Goal: Information Seeking & Learning: Compare options

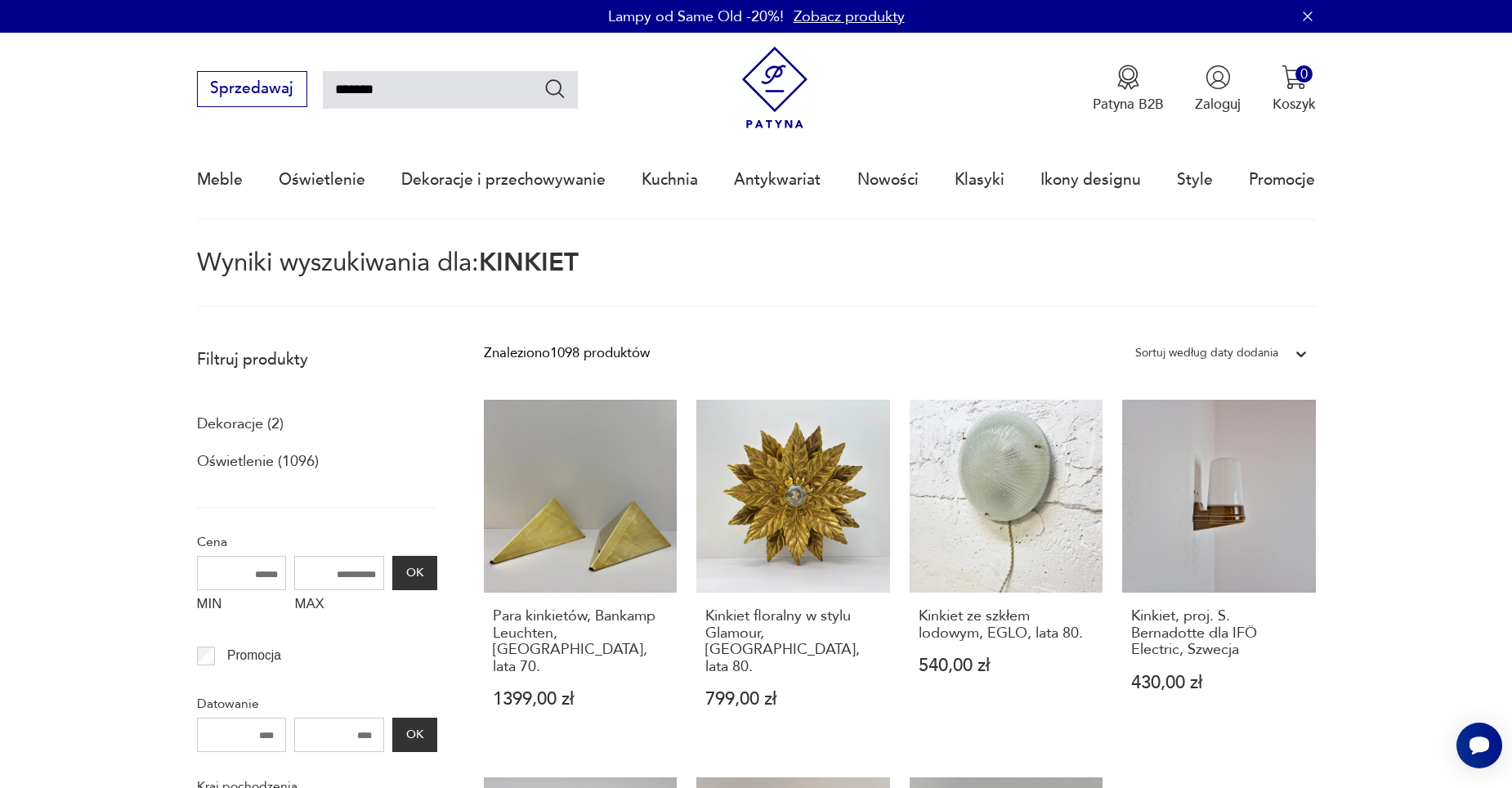
drag, startPoint x: 457, startPoint y: 89, endPoint x: 446, endPoint y: 89, distance: 11.0
click at [457, 89] on input "*******" at bounding box center [450, 90] width 255 height 37
drag, startPoint x: 446, startPoint y: 89, endPoint x: 287, endPoint y: 81, distance: 159.2
click at [287, 81] on div "Sprzedawaj *******" at bounding box center [387, 89] width 381 height 36
type input "********"
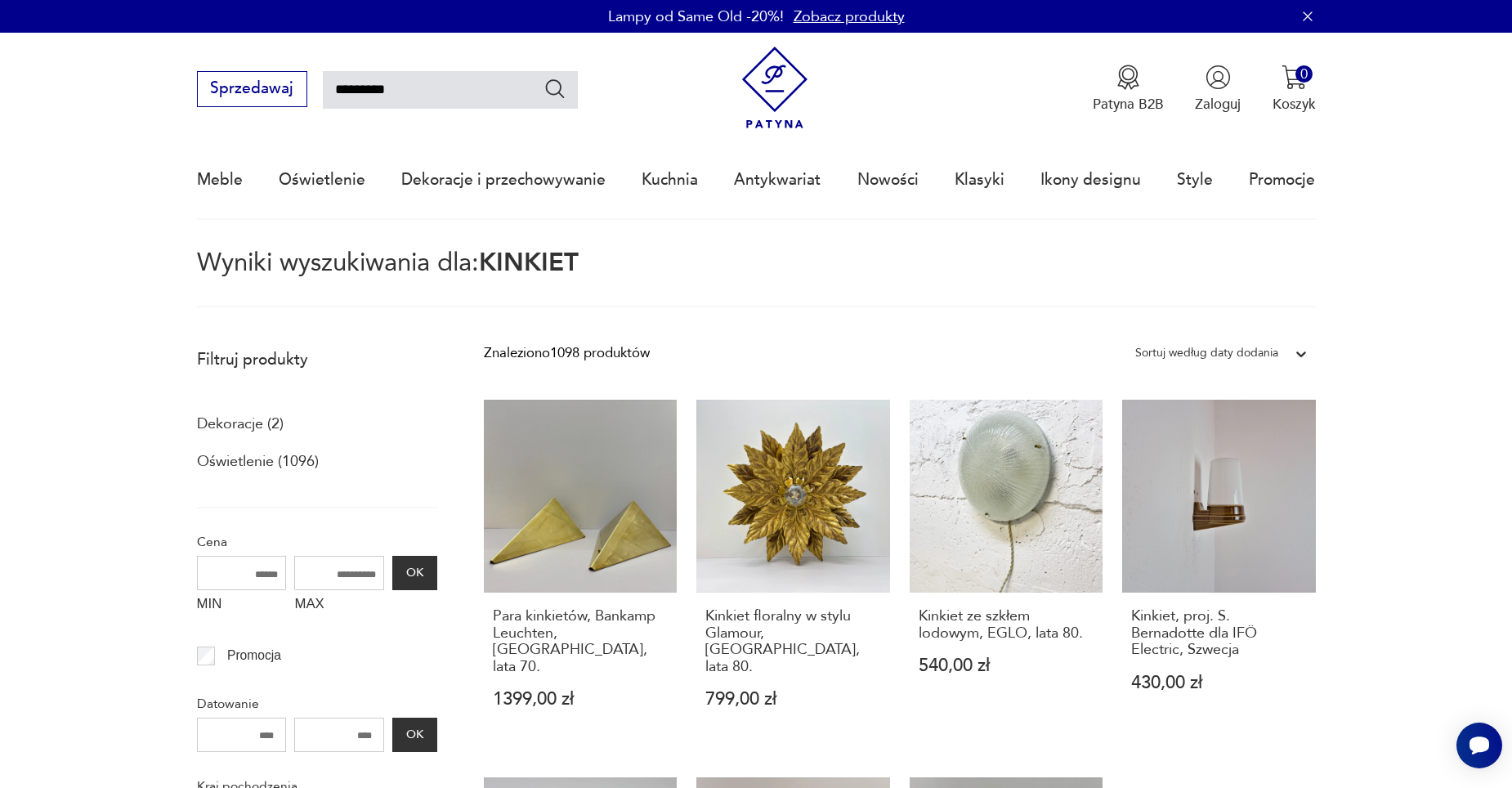
type input "********"
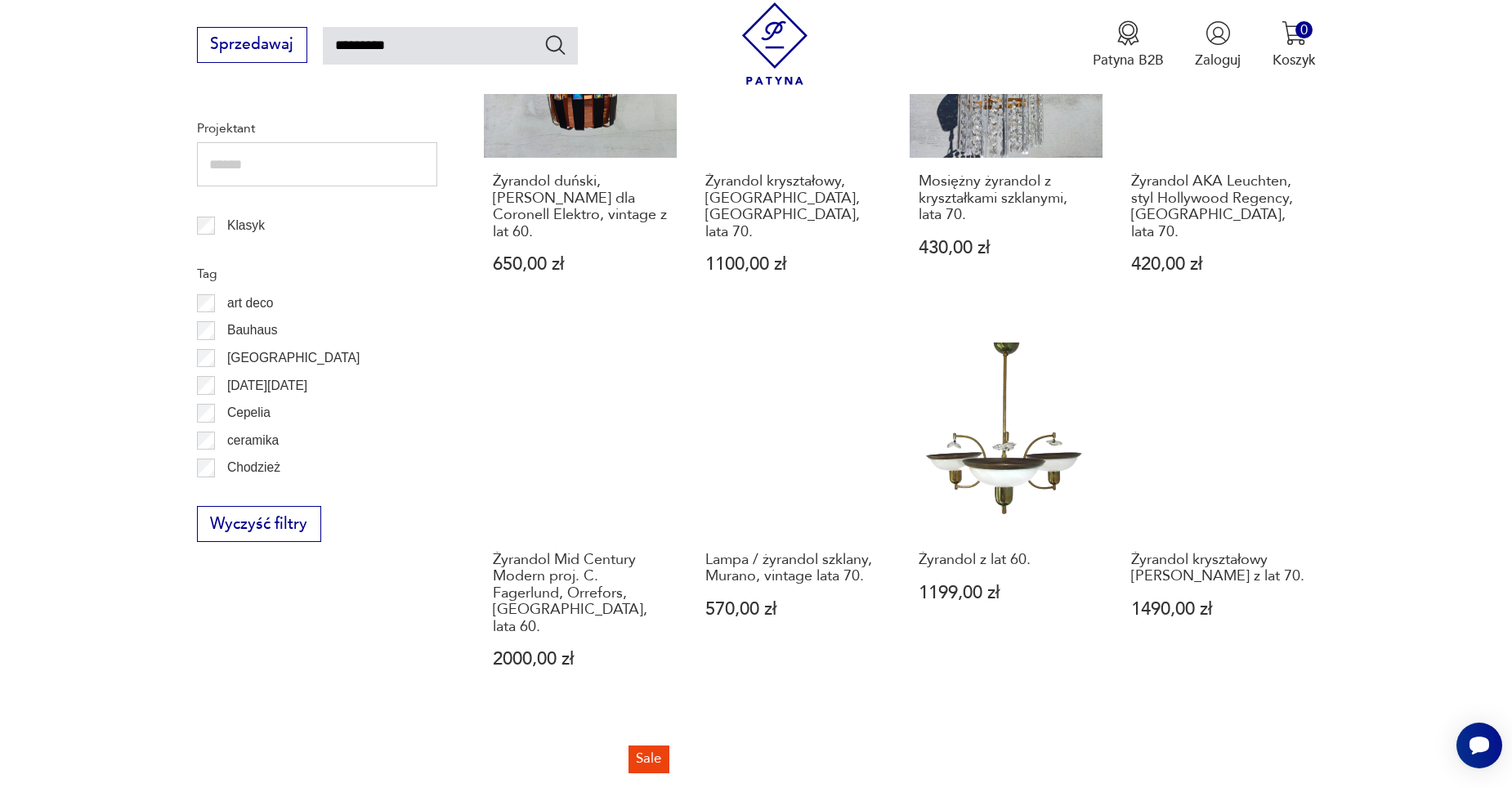
scroll to position [1321, 0]
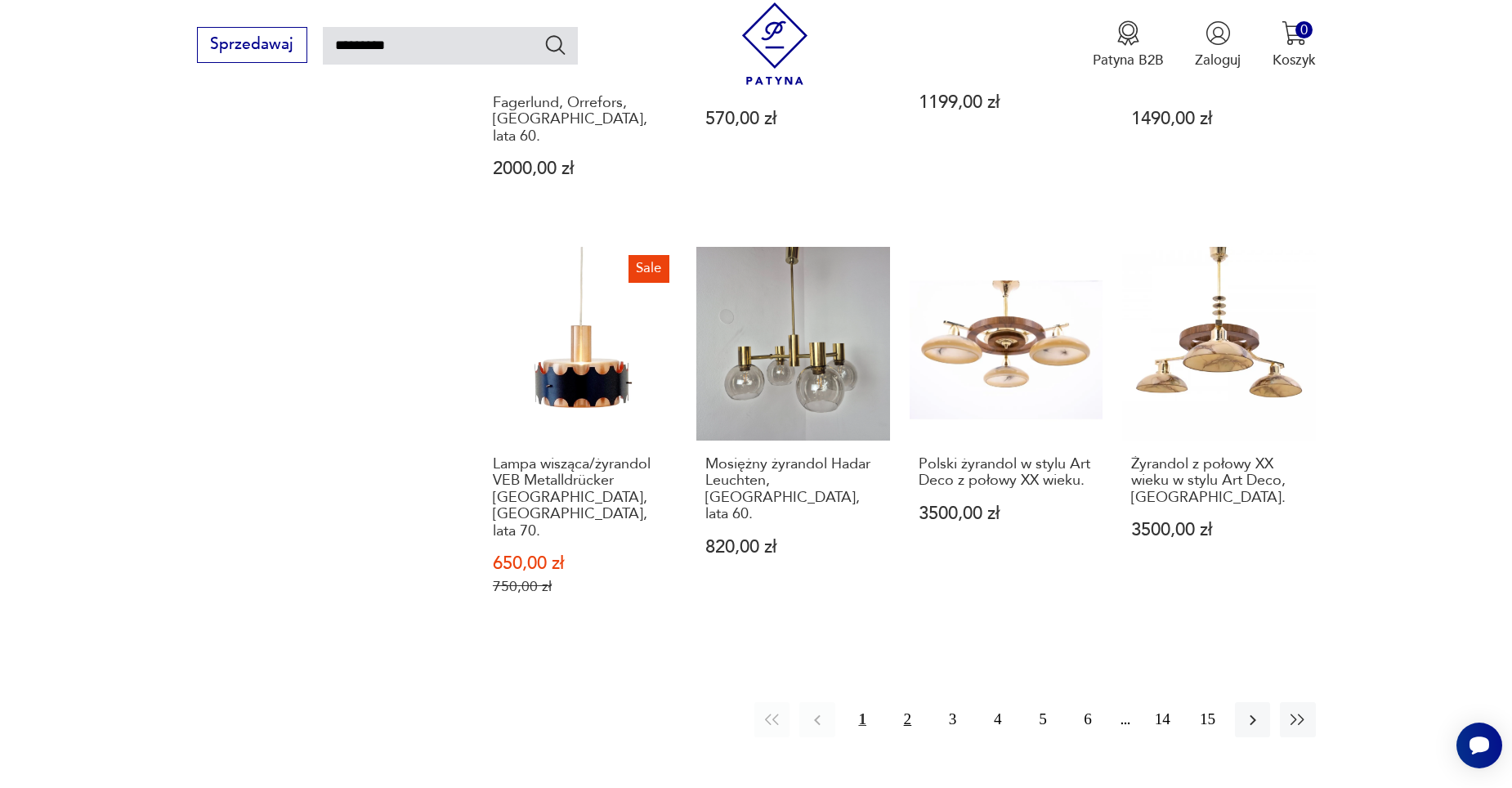
click at [904, 702] on button "2" at bounding box center [907, 720] width 35 height 35
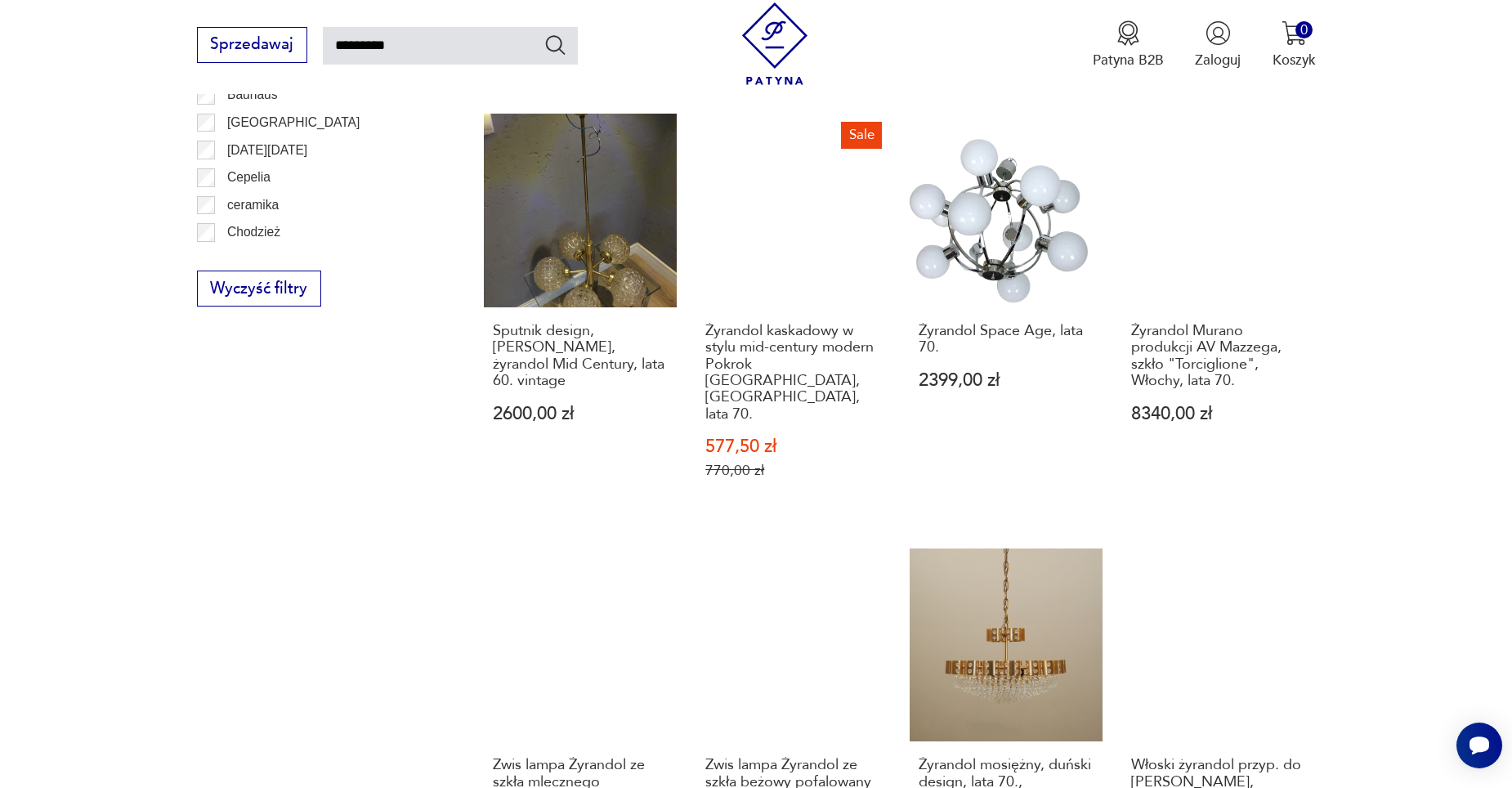
scroll to position [1239, 0]
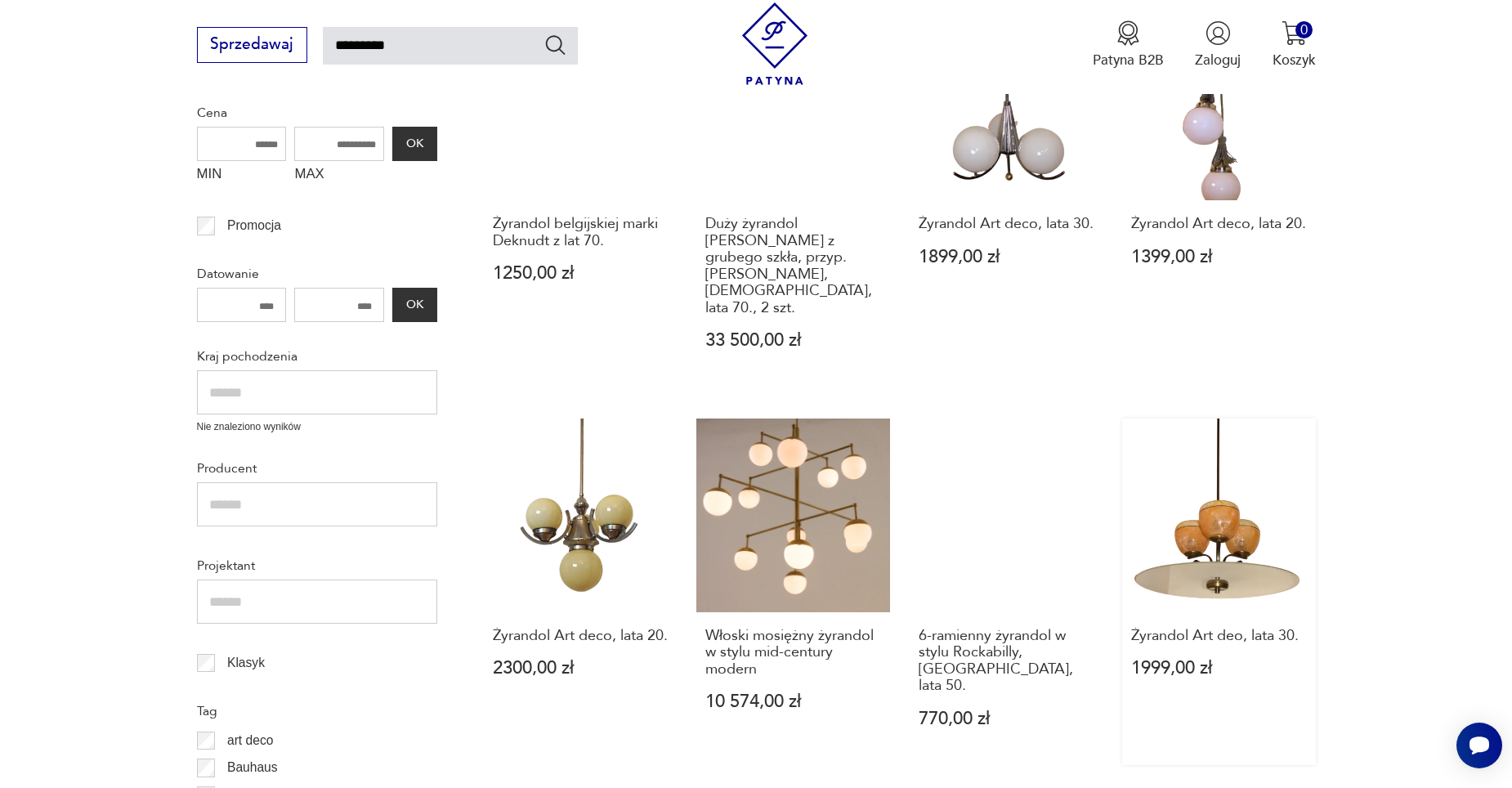
scroll to position [421, 0]
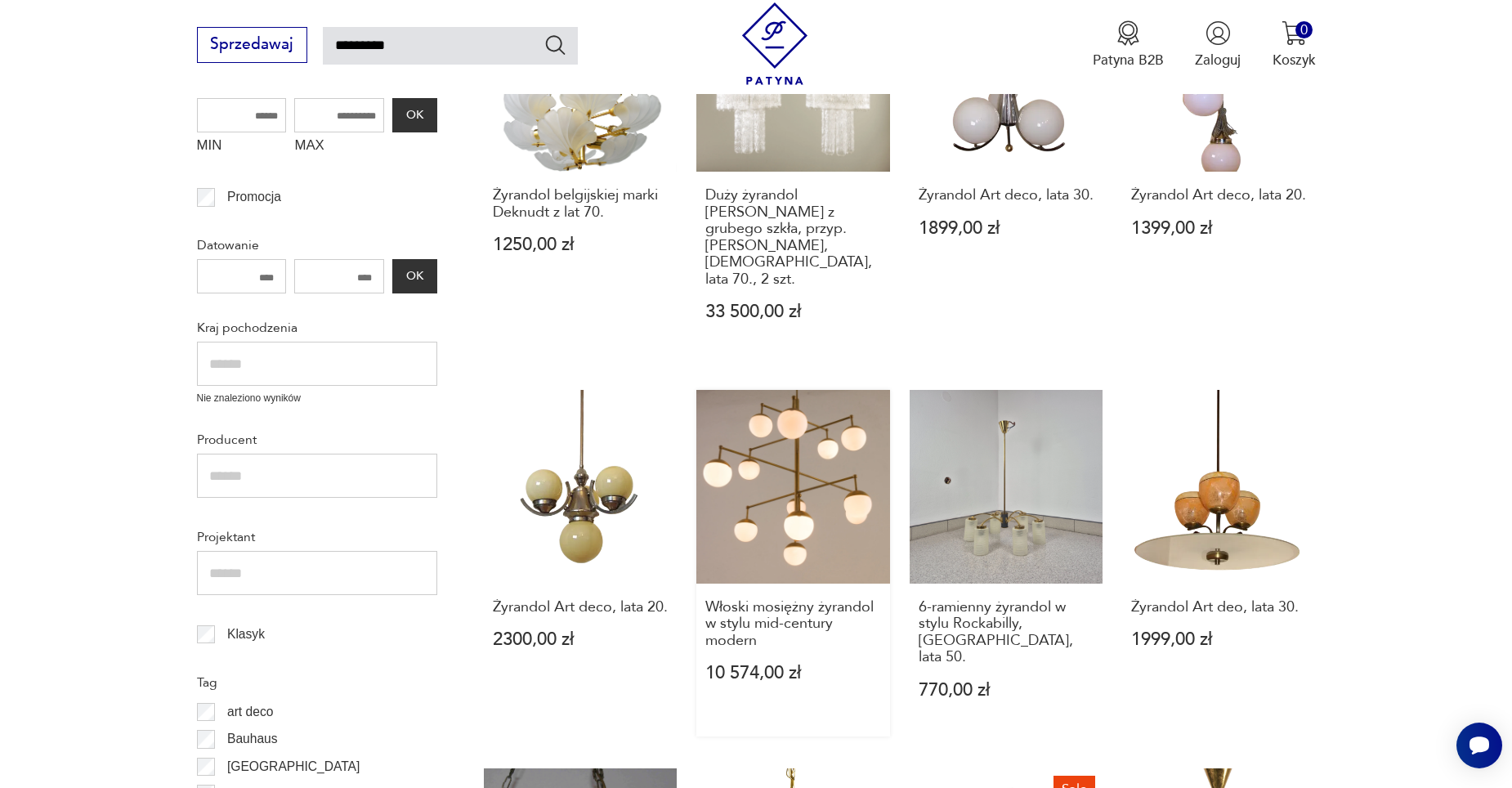
click at [783, 439] on link "Włoski mosiężny żyrandol w stylu mid-century modern 10 574,00 zł" at bounding box center [793, 564] width 193 height 347
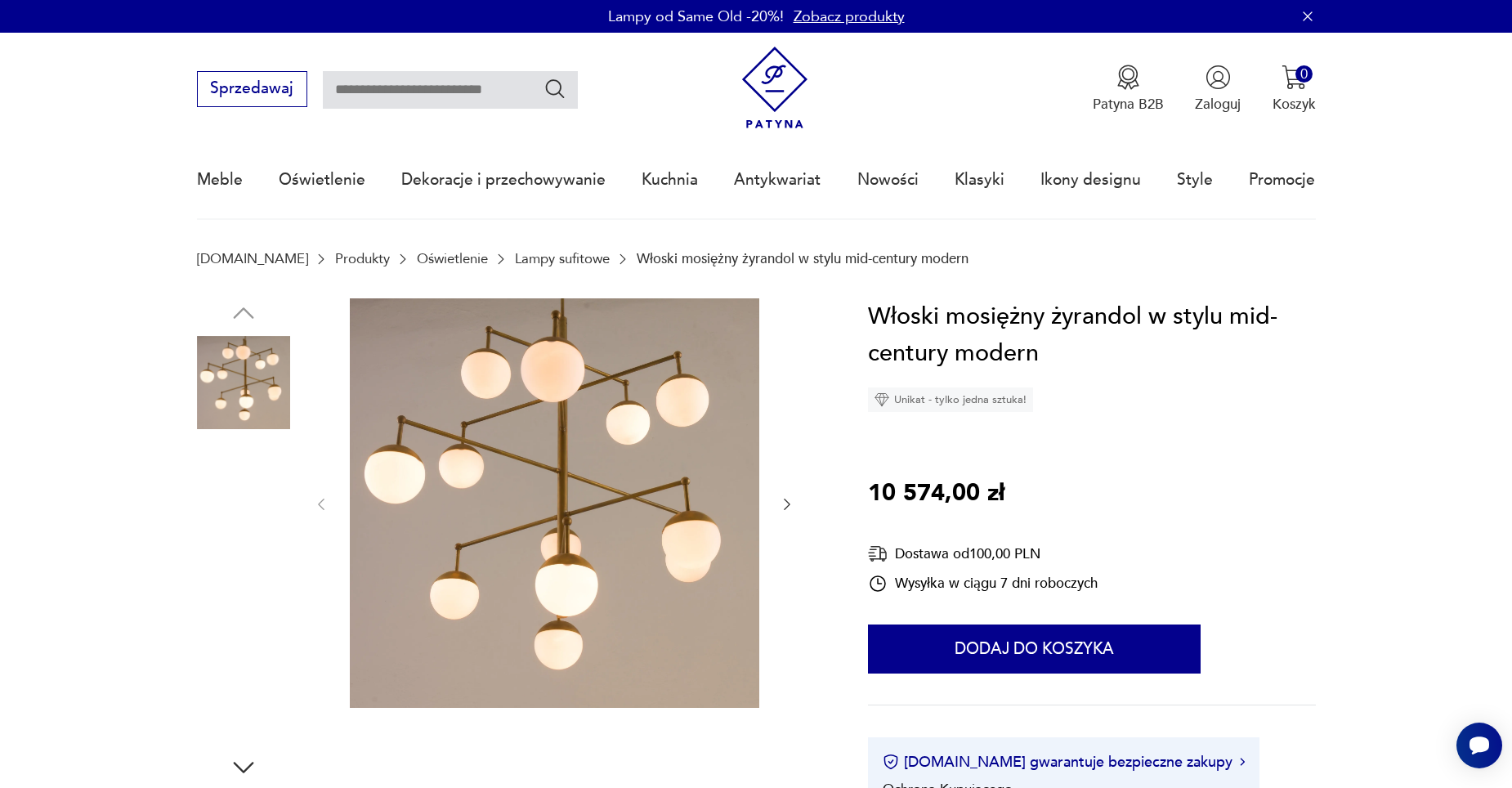
click at [247, 604] on img at bounding box center [243, 591] width 93 height 93
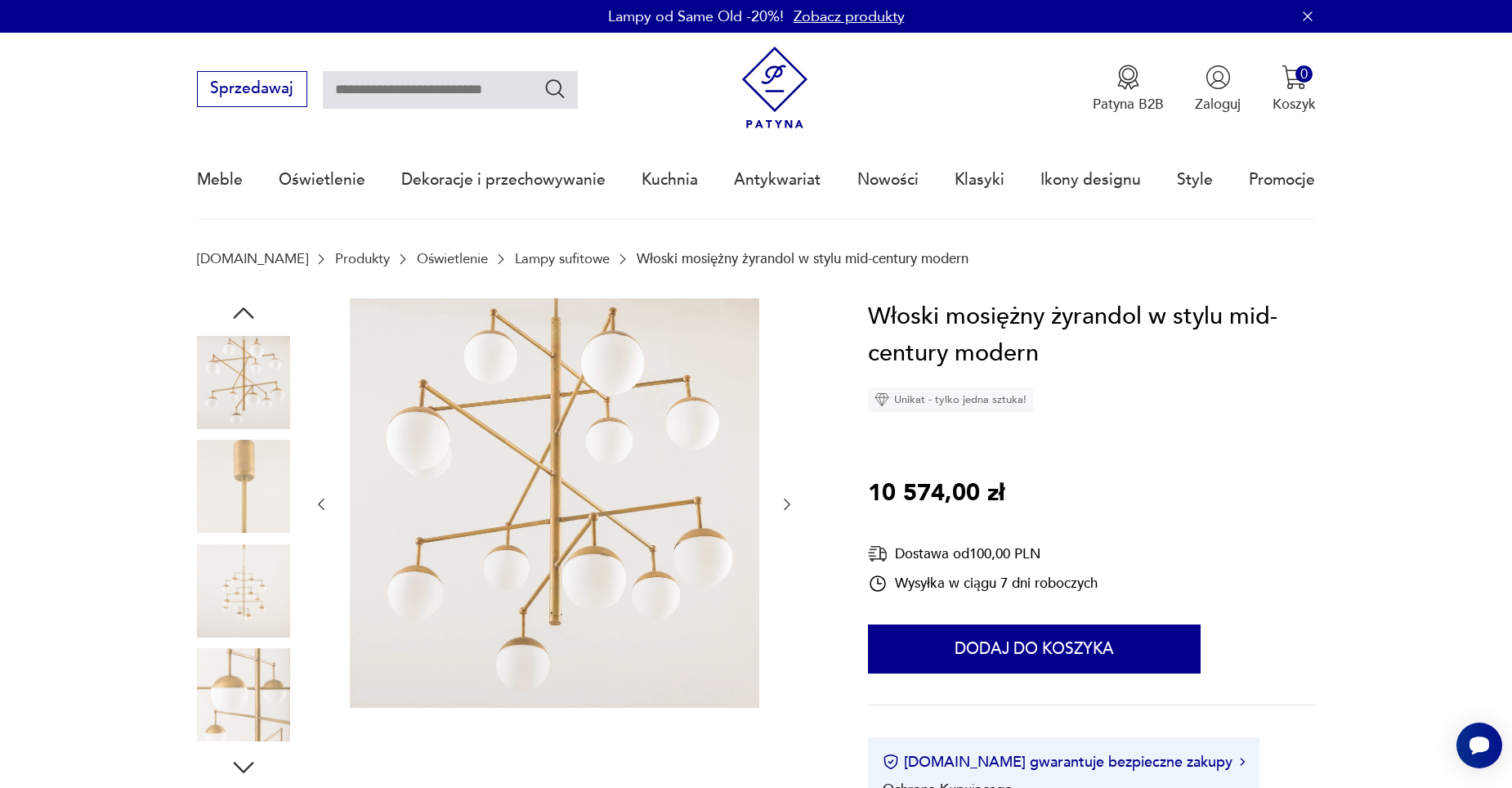
click at [261, 393] on img at bounding box center [243, 383] width 93 height 93
click at [267, 588] on img at bounding box center [243, 591] width 93 height 93
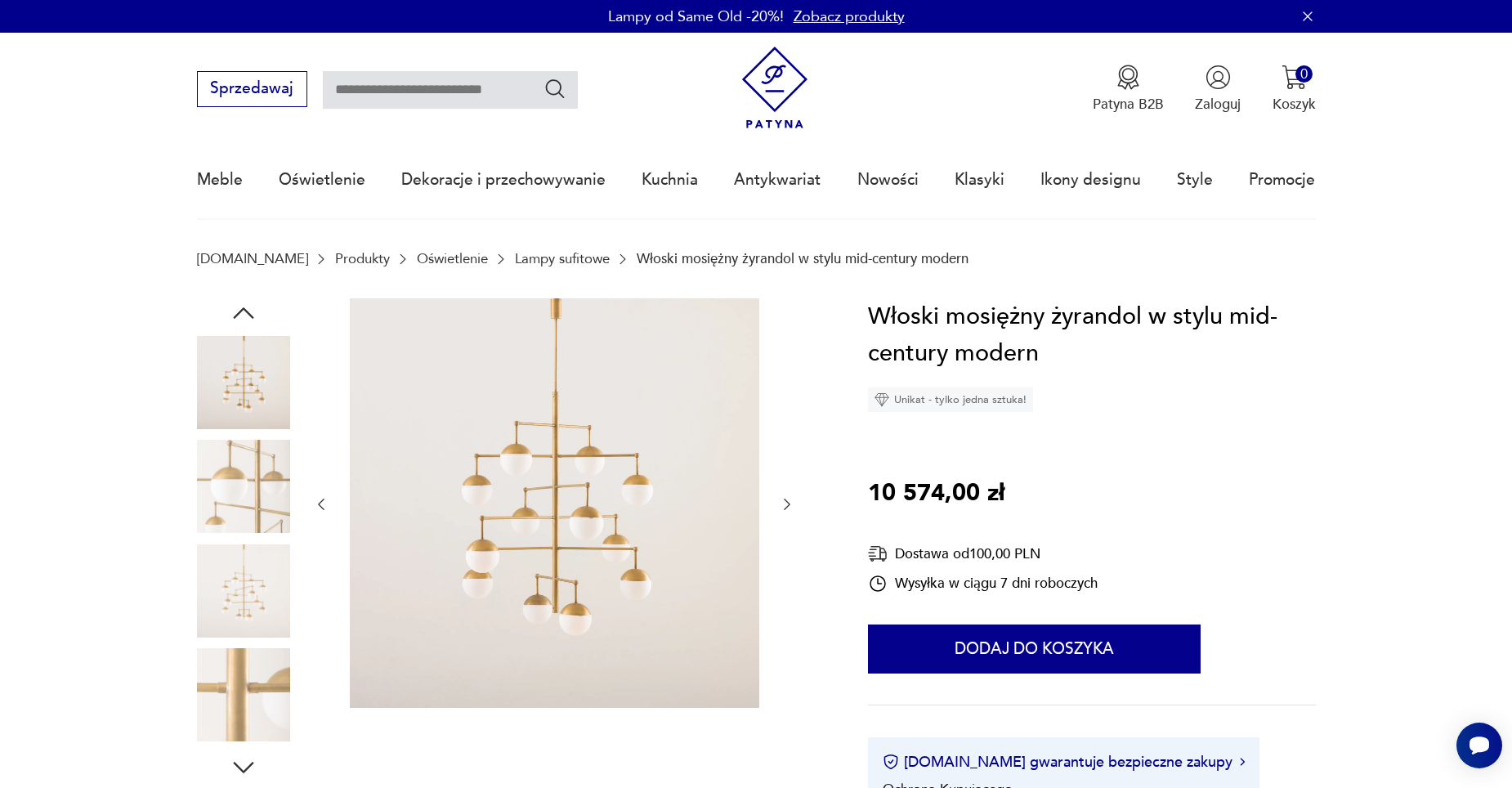
click at [261, 585] on img at bounding box center [243, 591] width 93 height 93
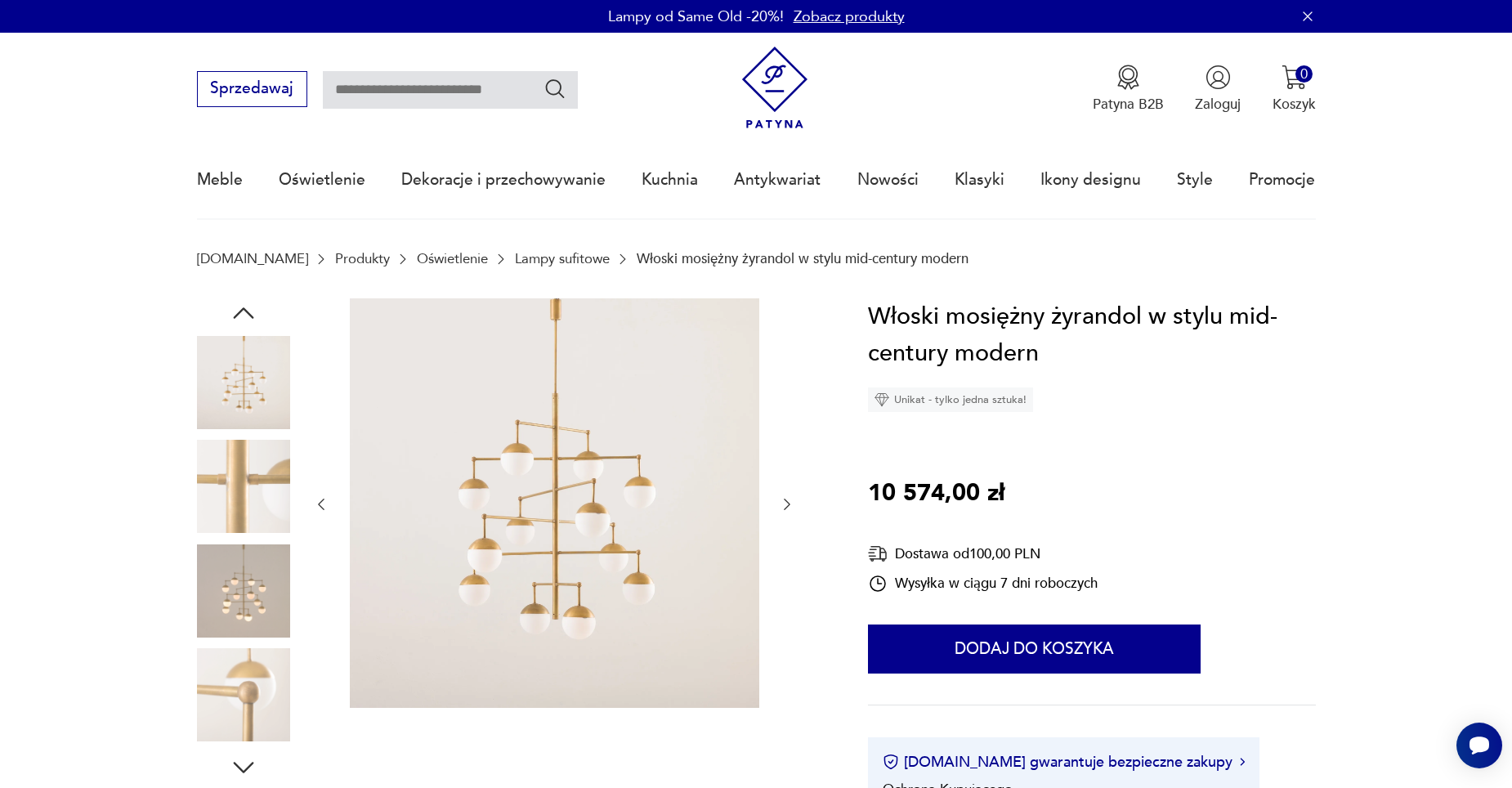
click at [248, 678] on img at bounding box center [243, 695] width 93 height 93
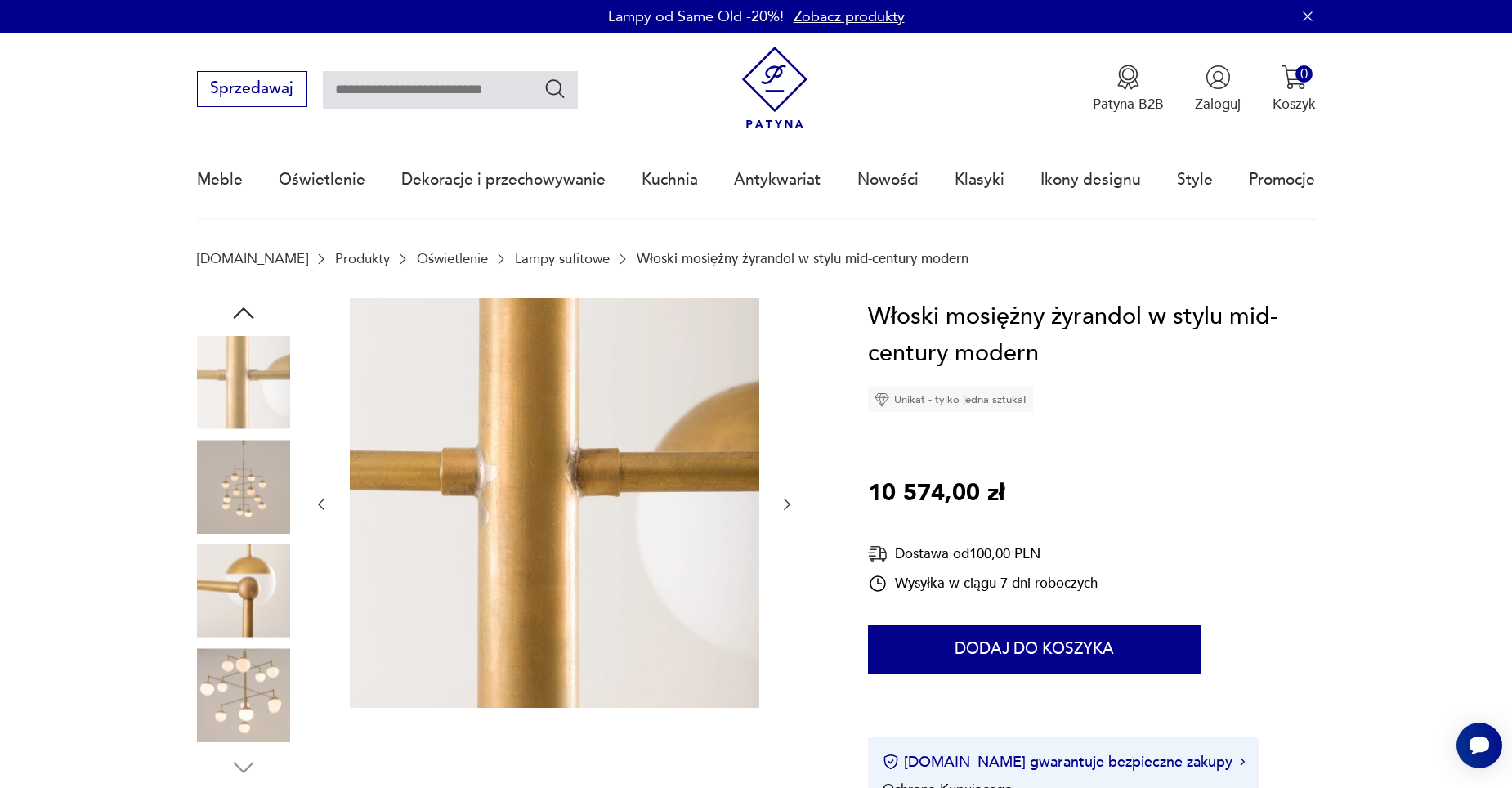
click at [246, 440] on img at bounding box center [243, 487] width 93 height 93
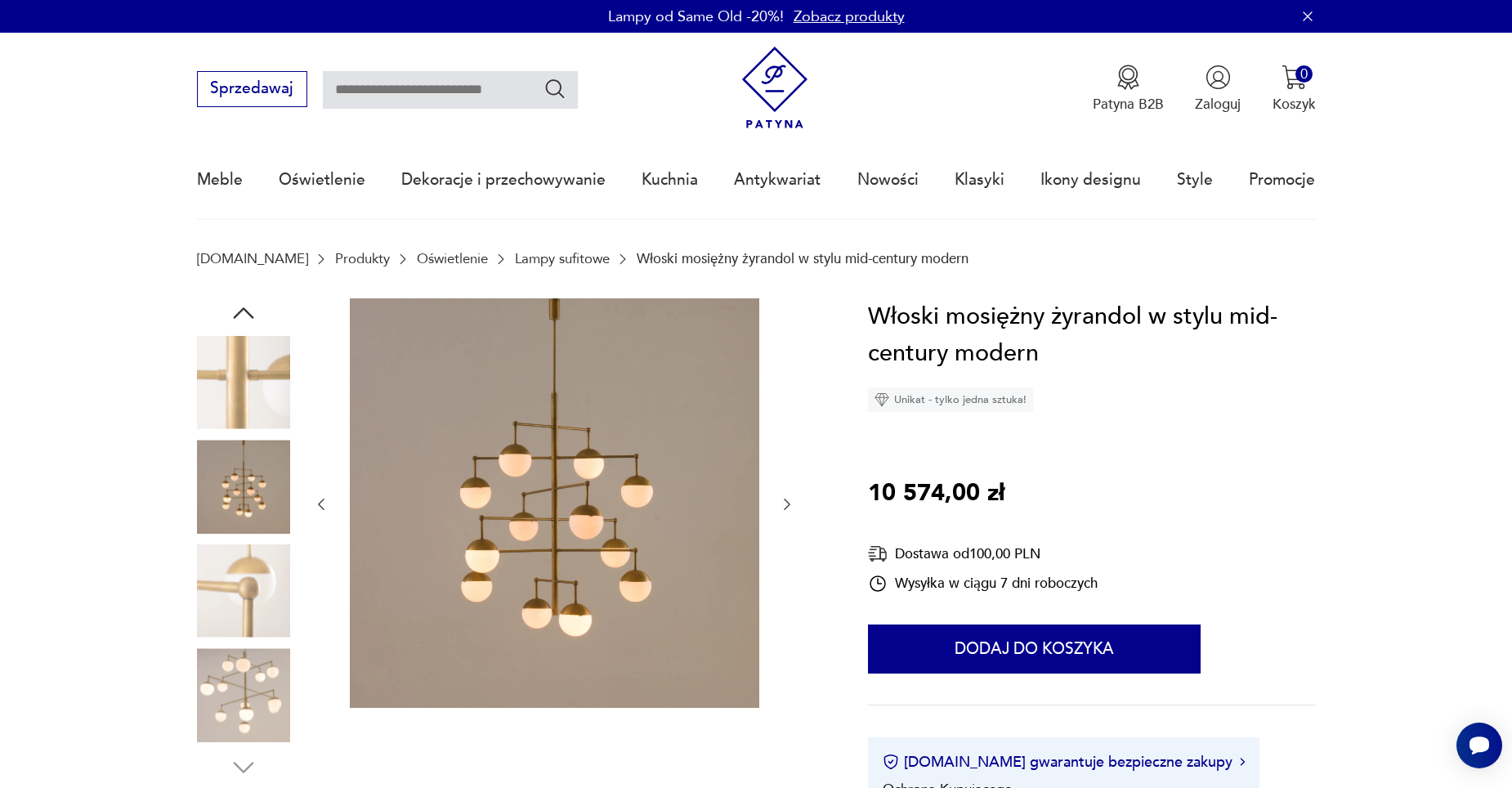
type input "********"
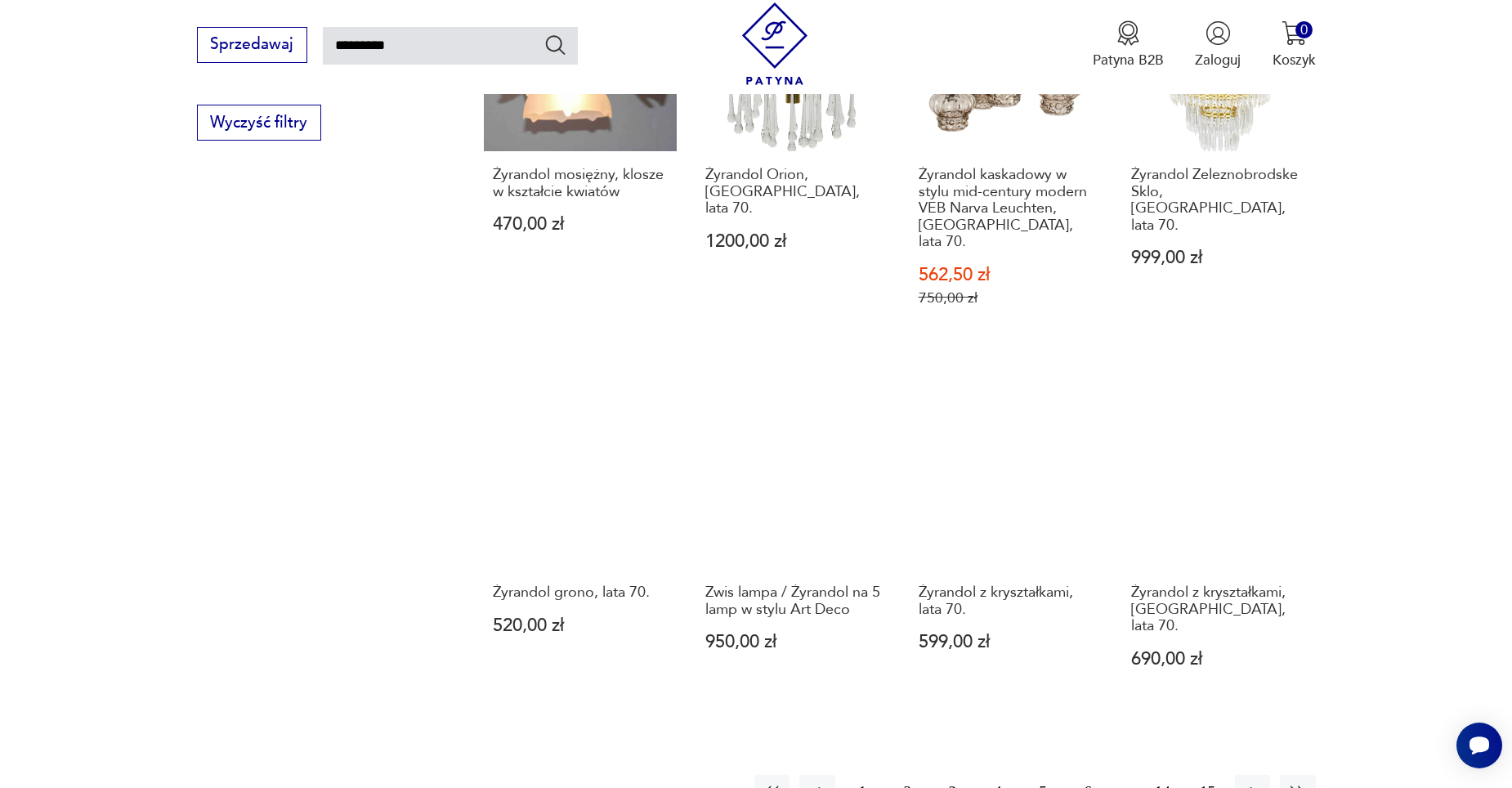
scroll to position [1239, 0]
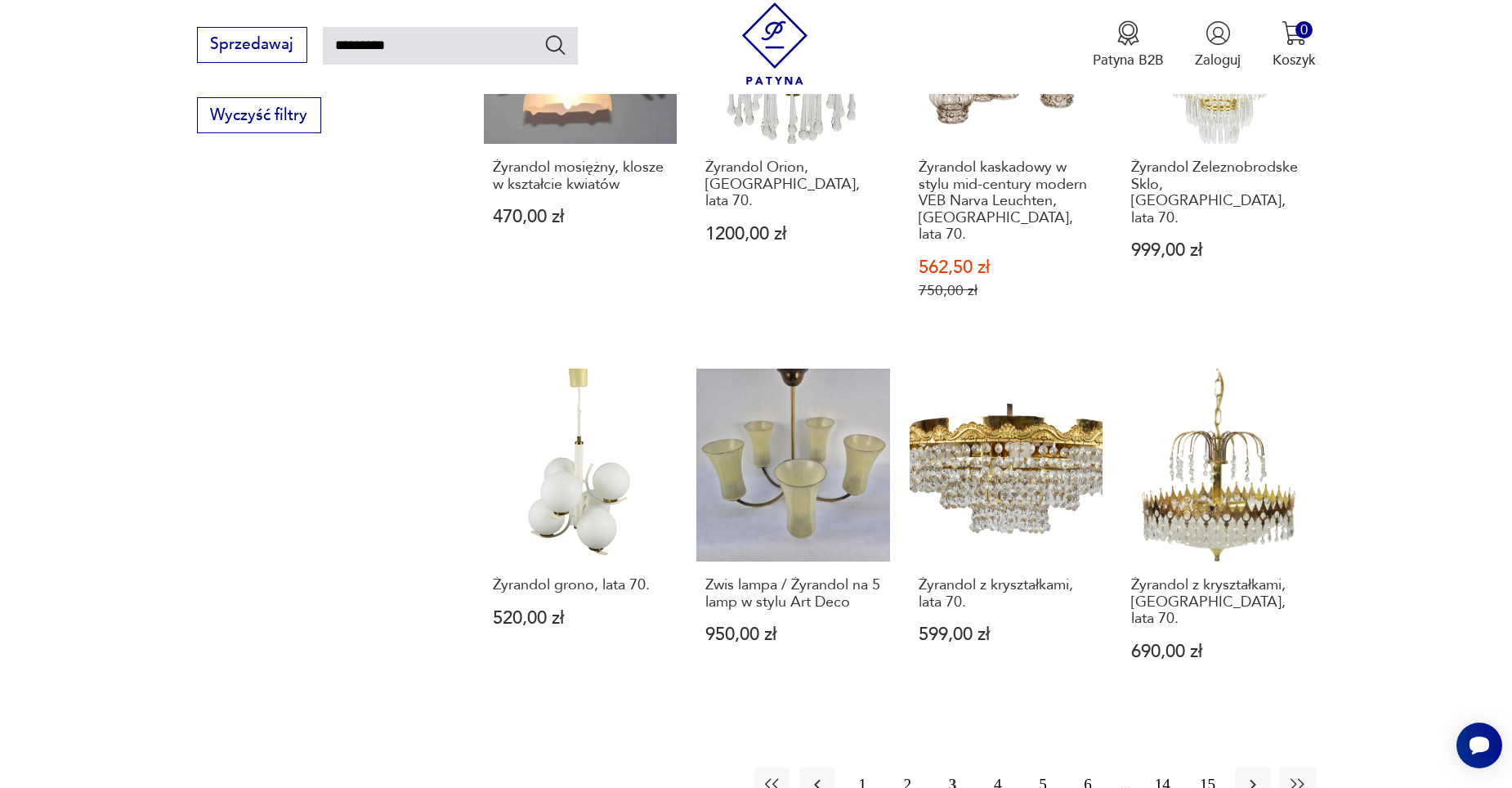
click at [1006, 768] on button "4" at bounding box center [997, 786] width 35 height 35
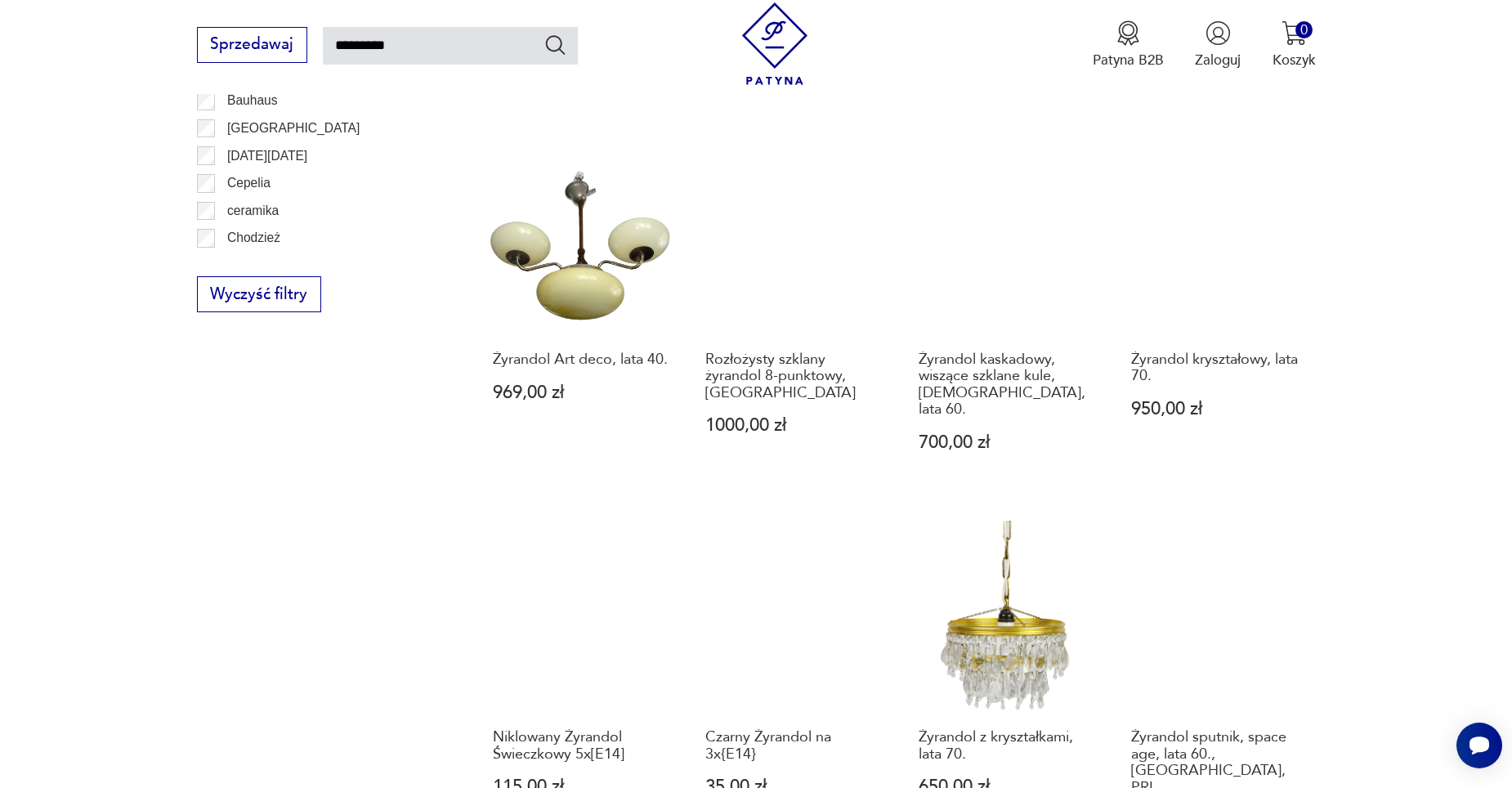
scroll to position [1239, 0]
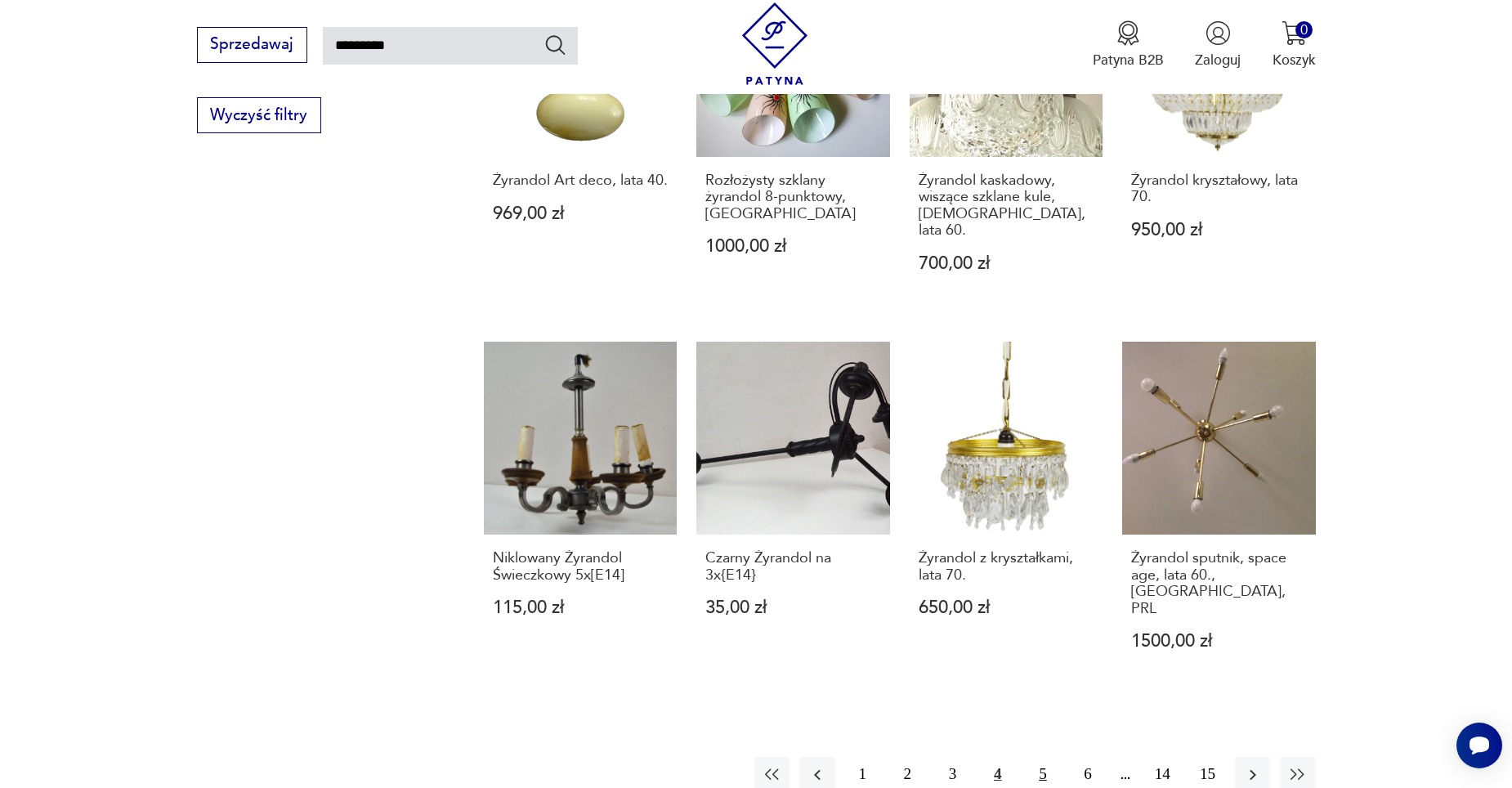
click at [1043, 757] on button "5" at bounding box center [1042, 775] width 35 height 35
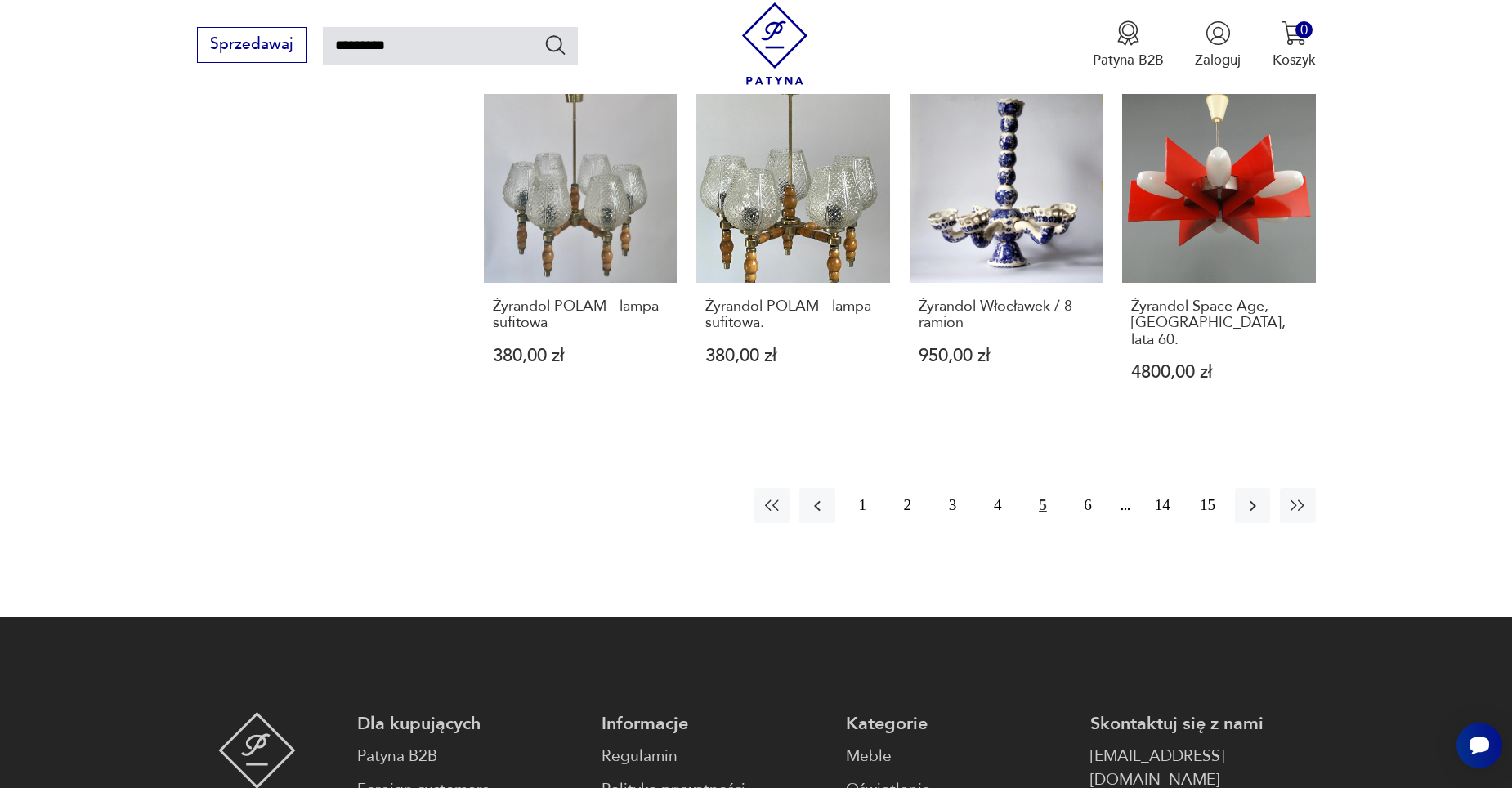
scroll to position [1647, 0]
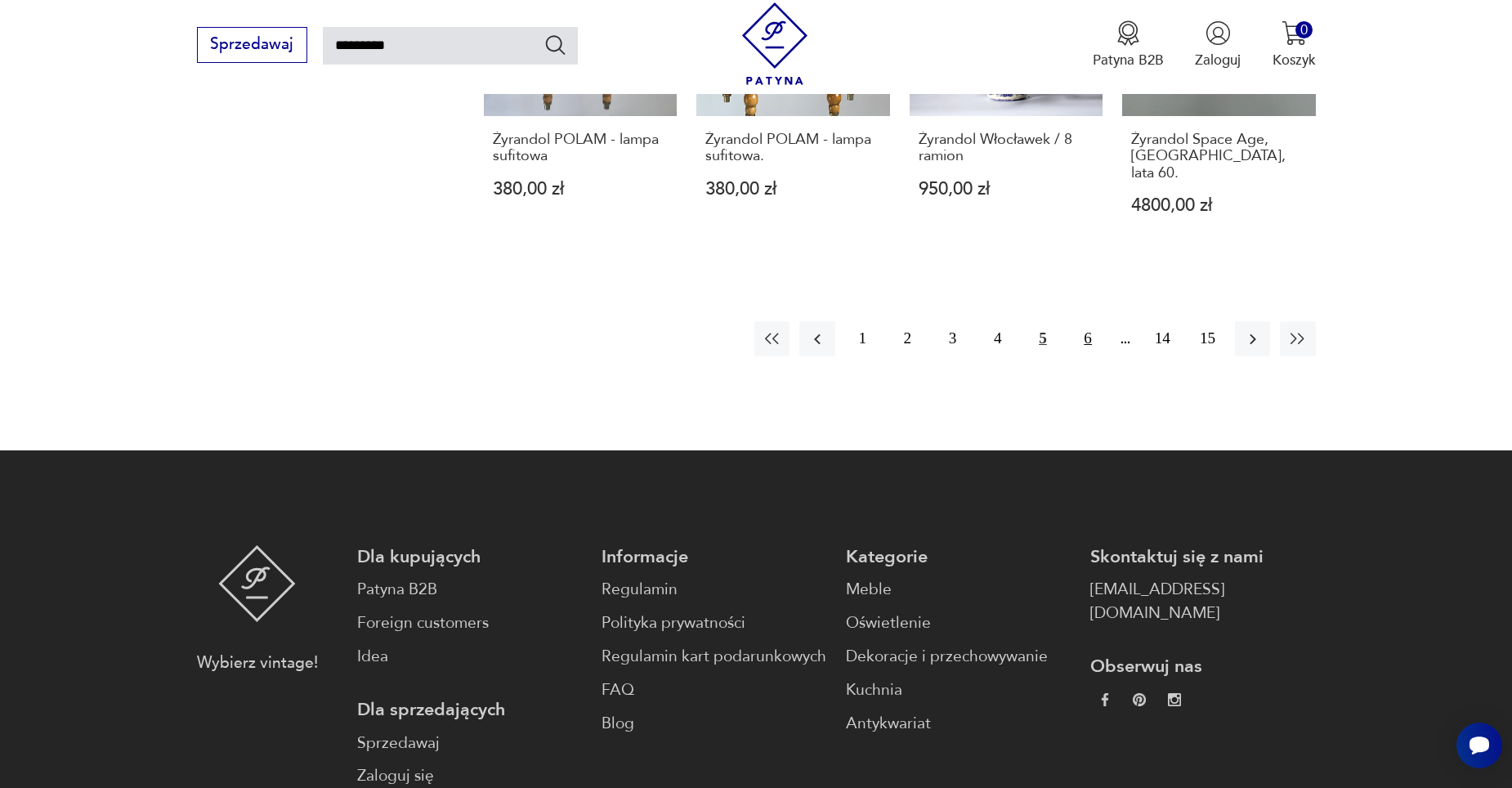
click at [1084, 323] on button "6" at bounding box center [1088, 339] width 35 height 35
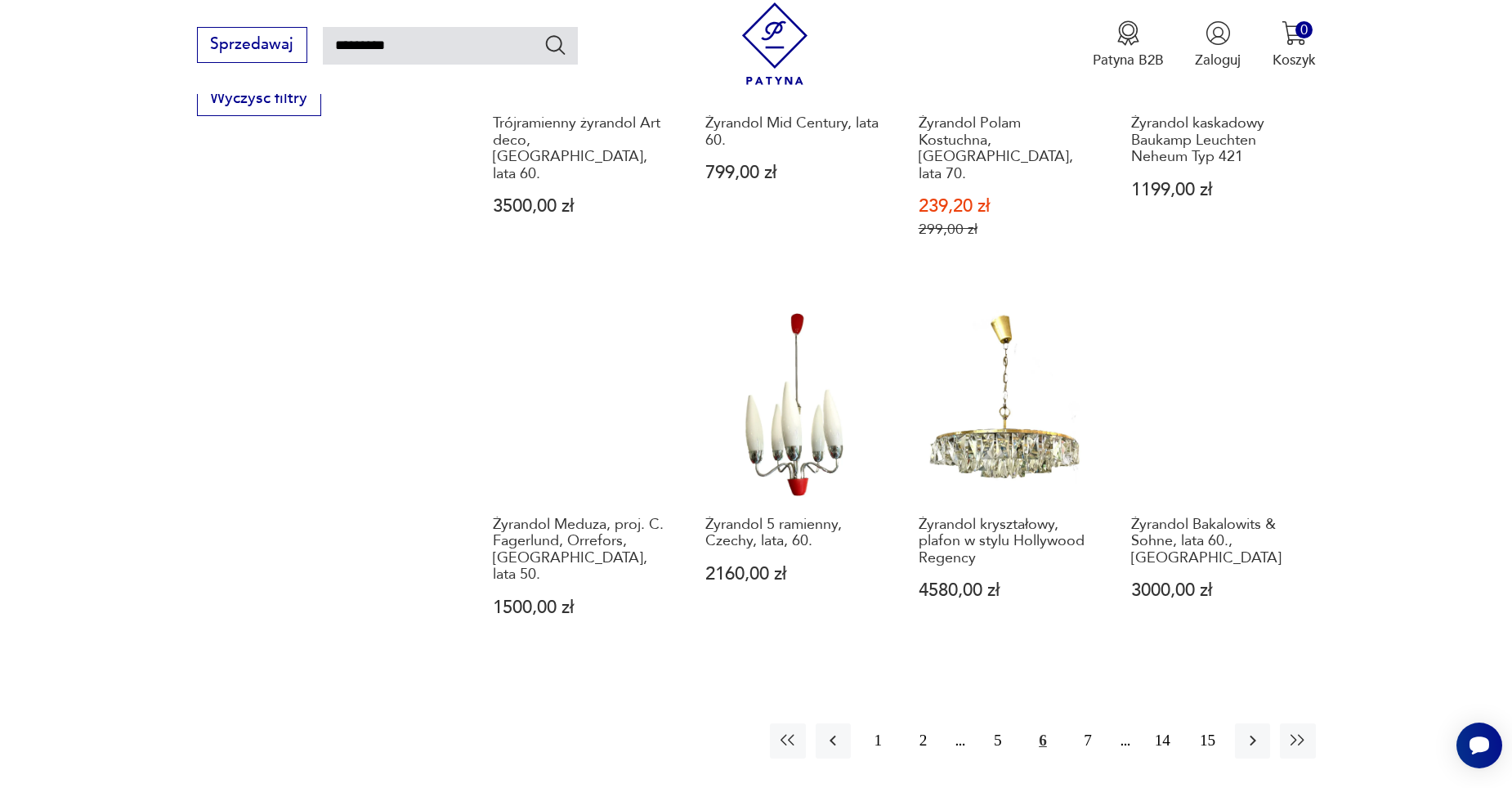
scroll to position [1321, 0]
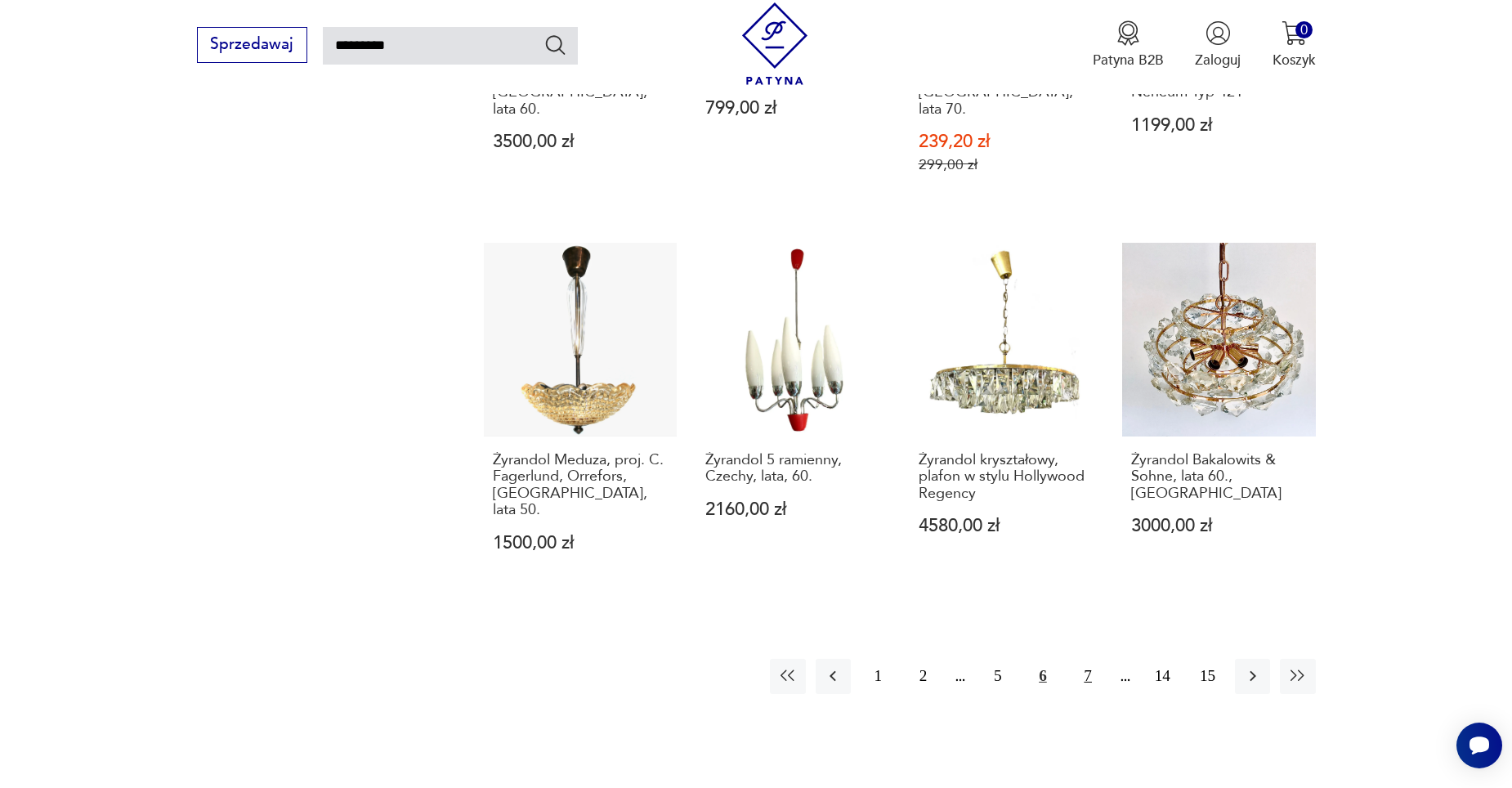
click at [1086, 659] on button "7" at bounding box center [1088, 677] width 35 height 35
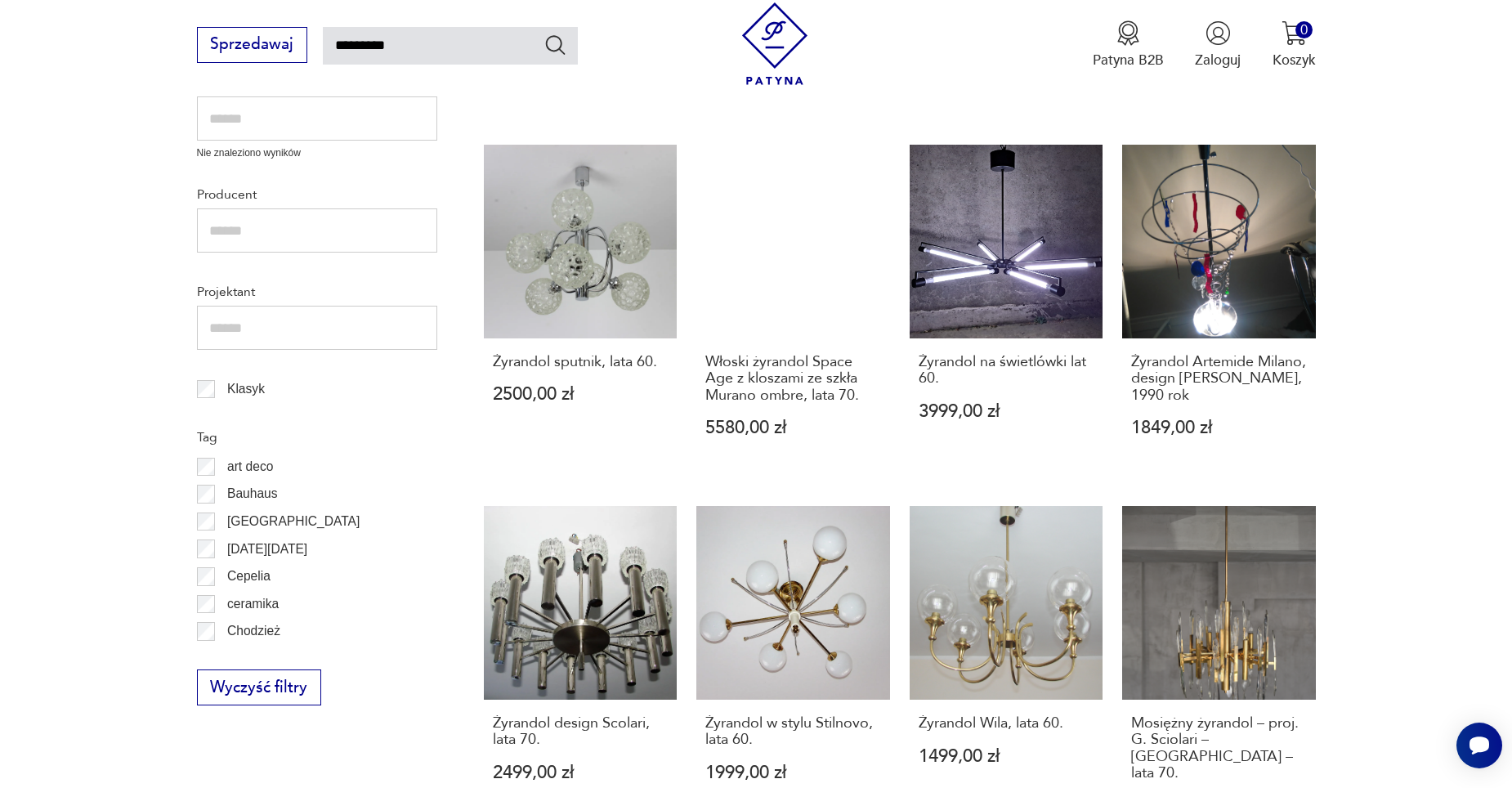
scroll to position [1158, 0]
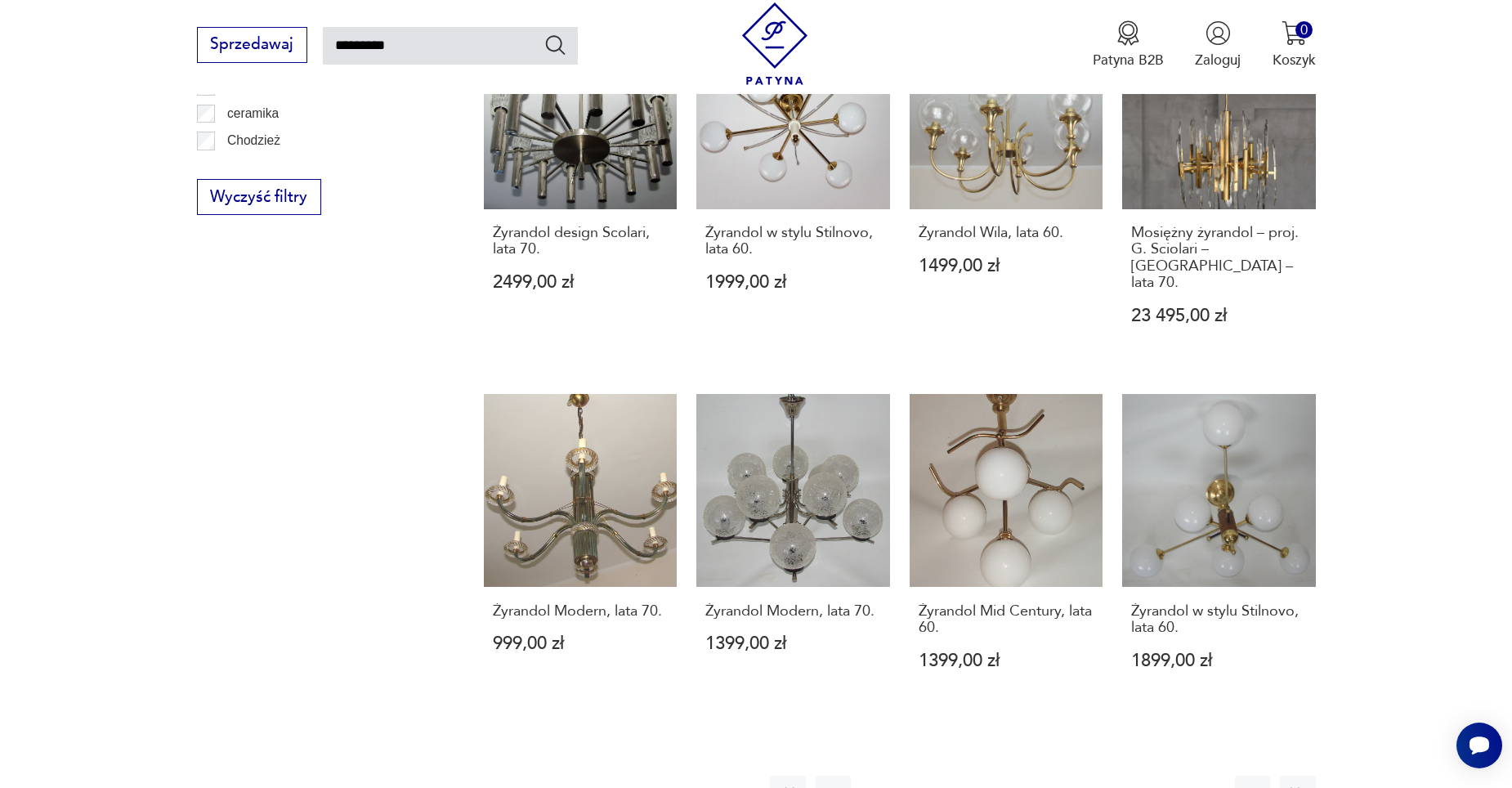
click at [1089, 776] on button "8" at bounding box center [1088, 794] width 35 height 35
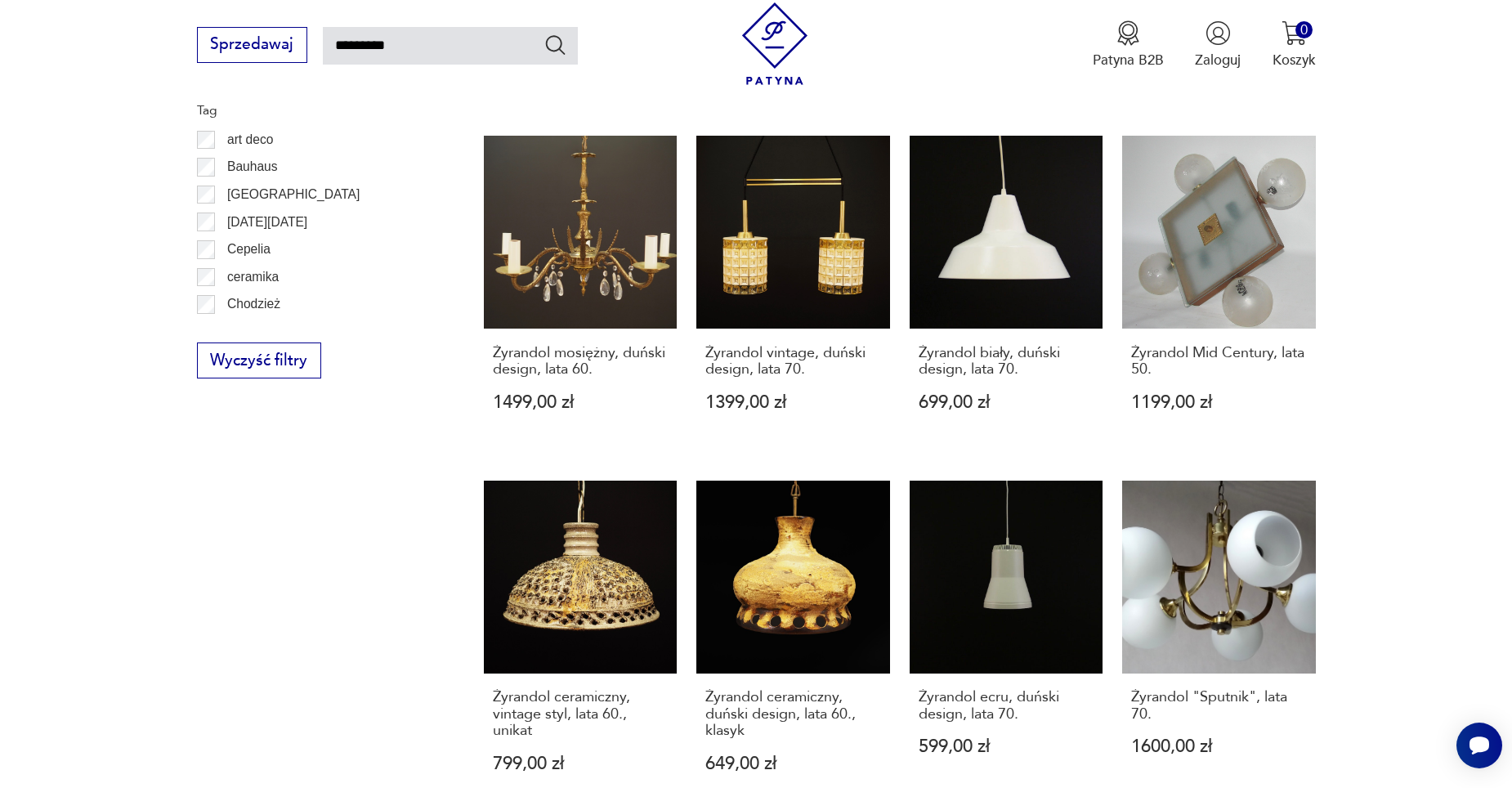
scroll to position [1402, 0]
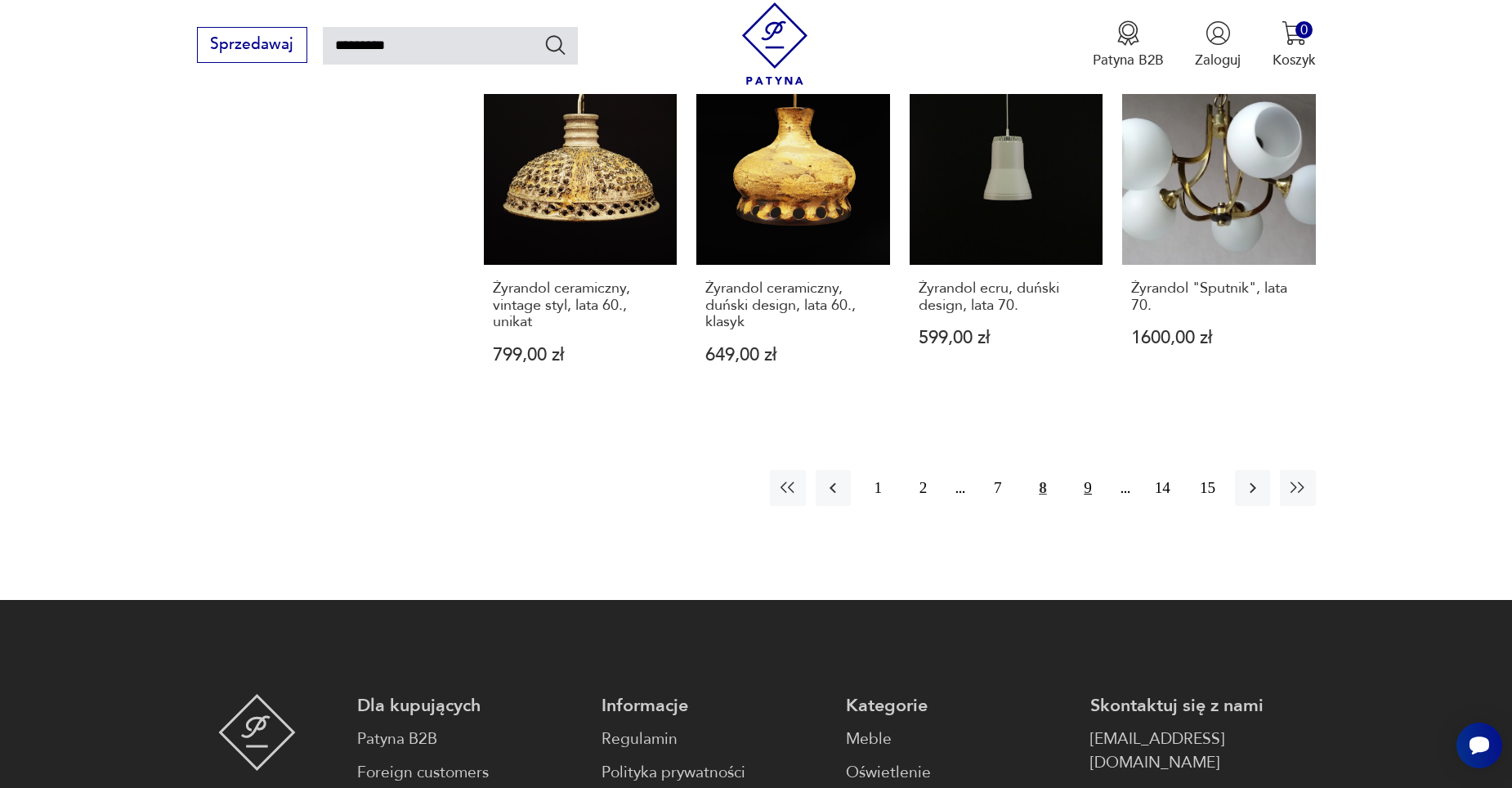
click at [1090, 474] on button "9" at bounding box center [1088, 487] width 35 height 35
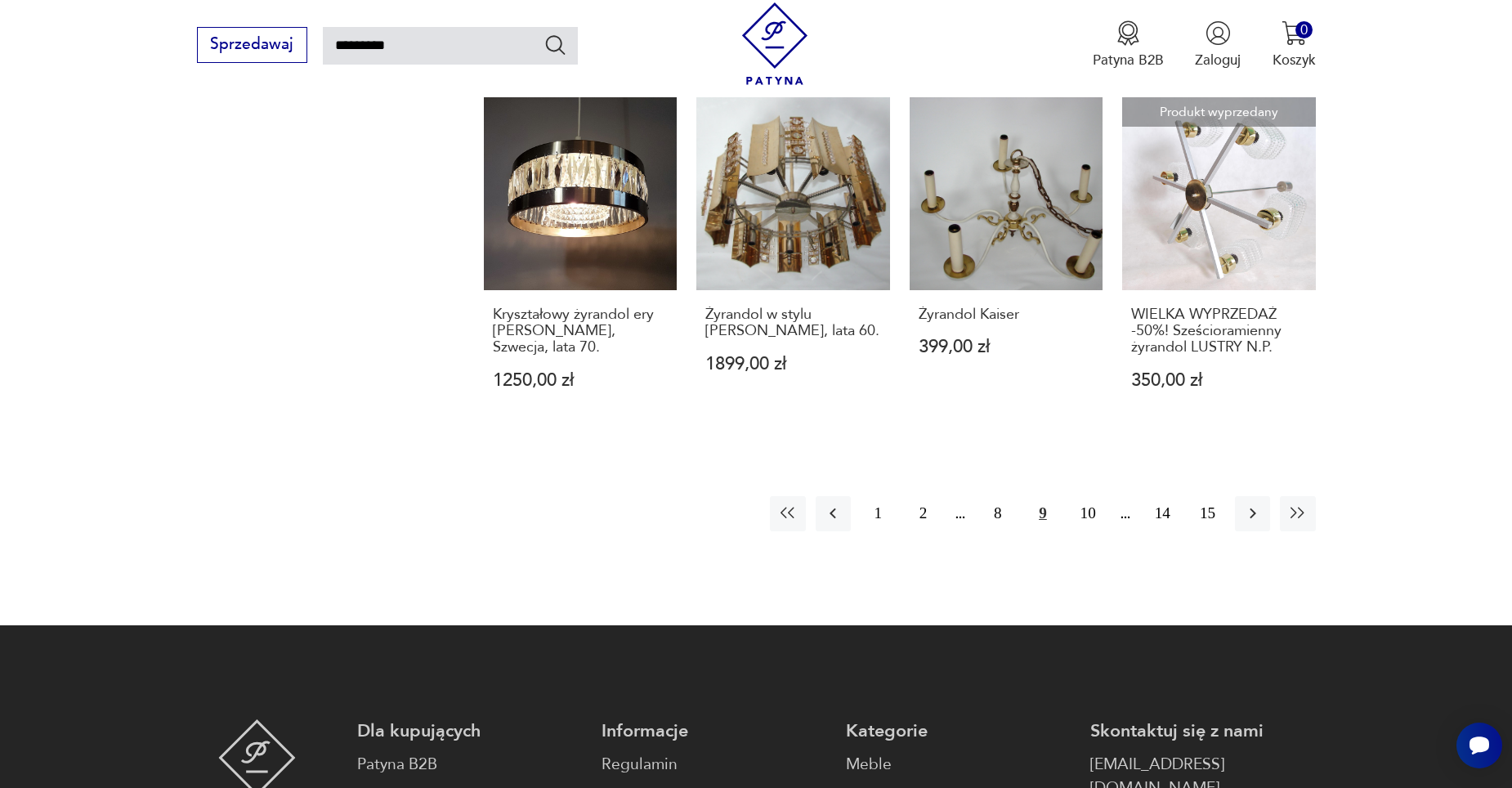
scroll to position [1402, 0]
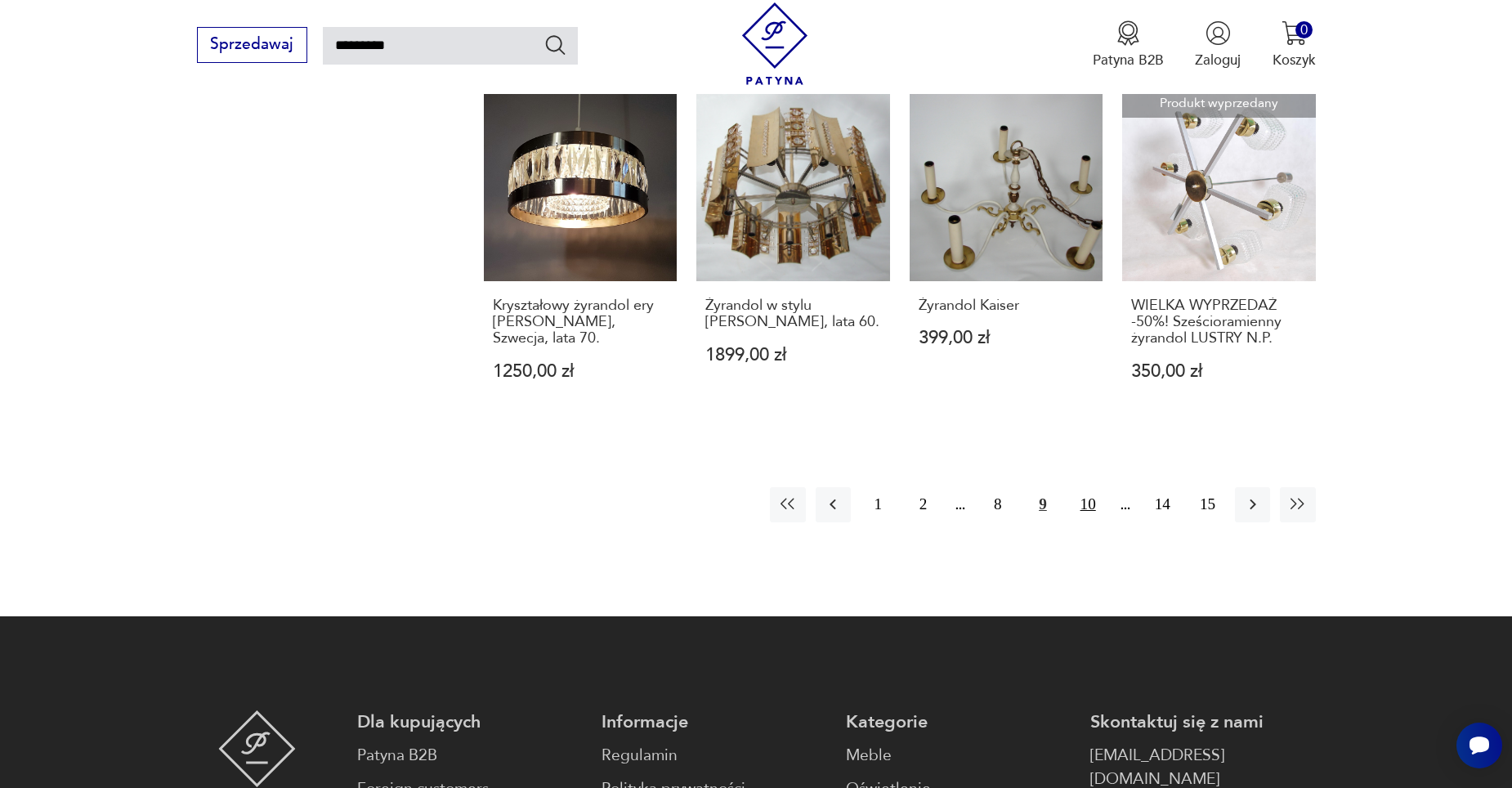
click at [1082, 502] on button "10" at bounding box center [1088, 505] width 35 height 35
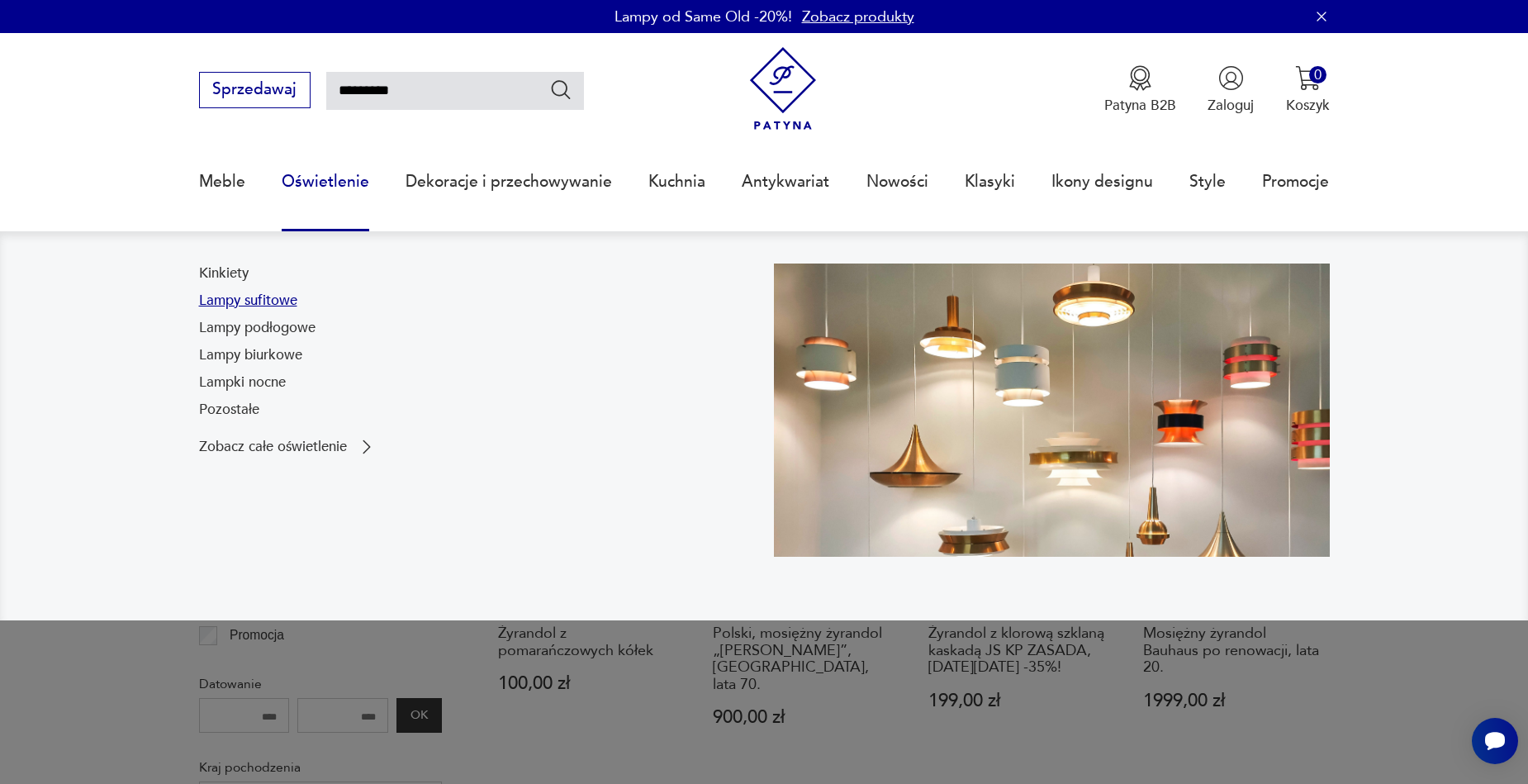
click at [251, 301] on link "Lampy sufitowe" at bounding box center [247, 301] width 98 height 20
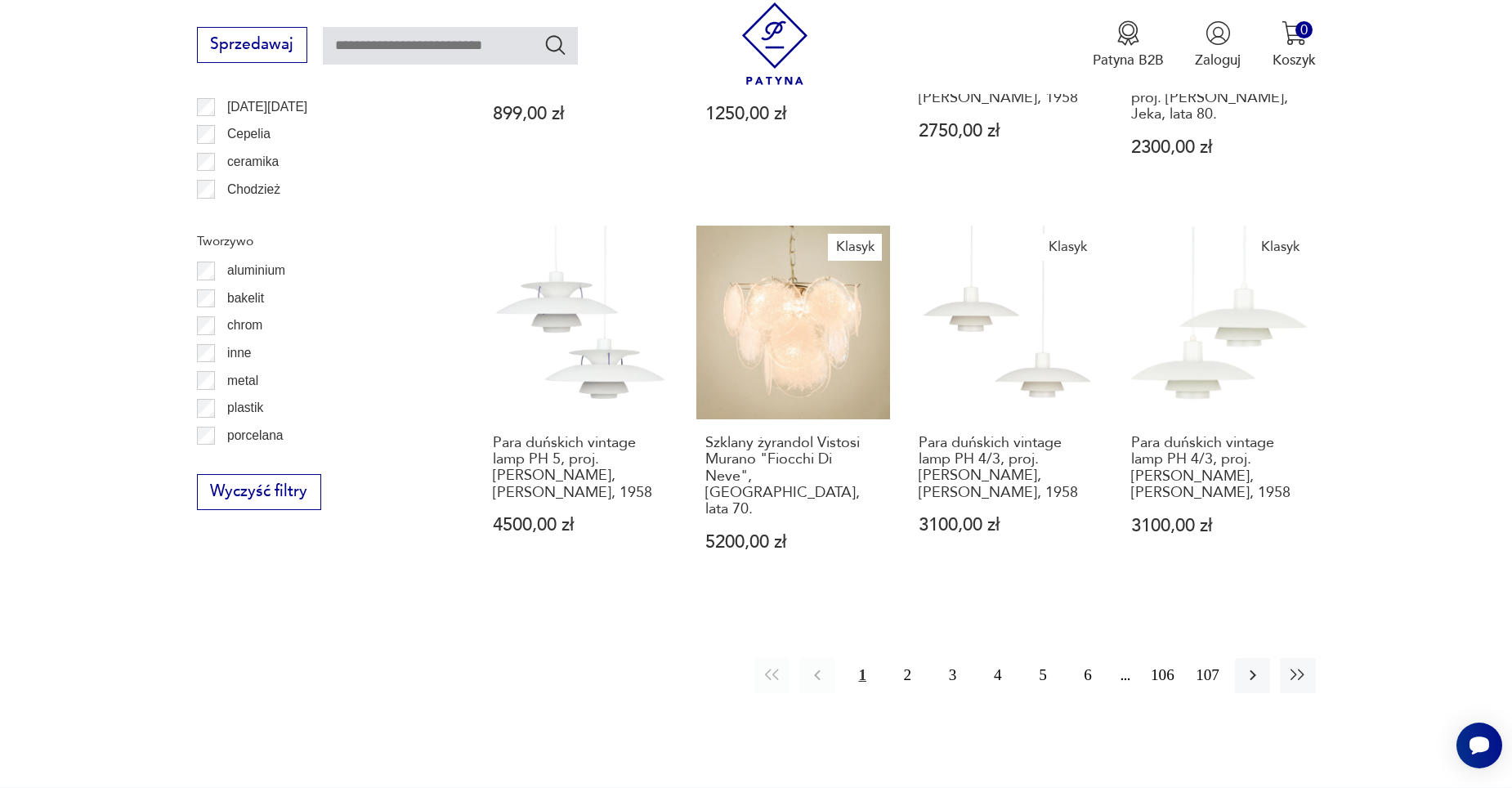
scroll to position [1714, 0]
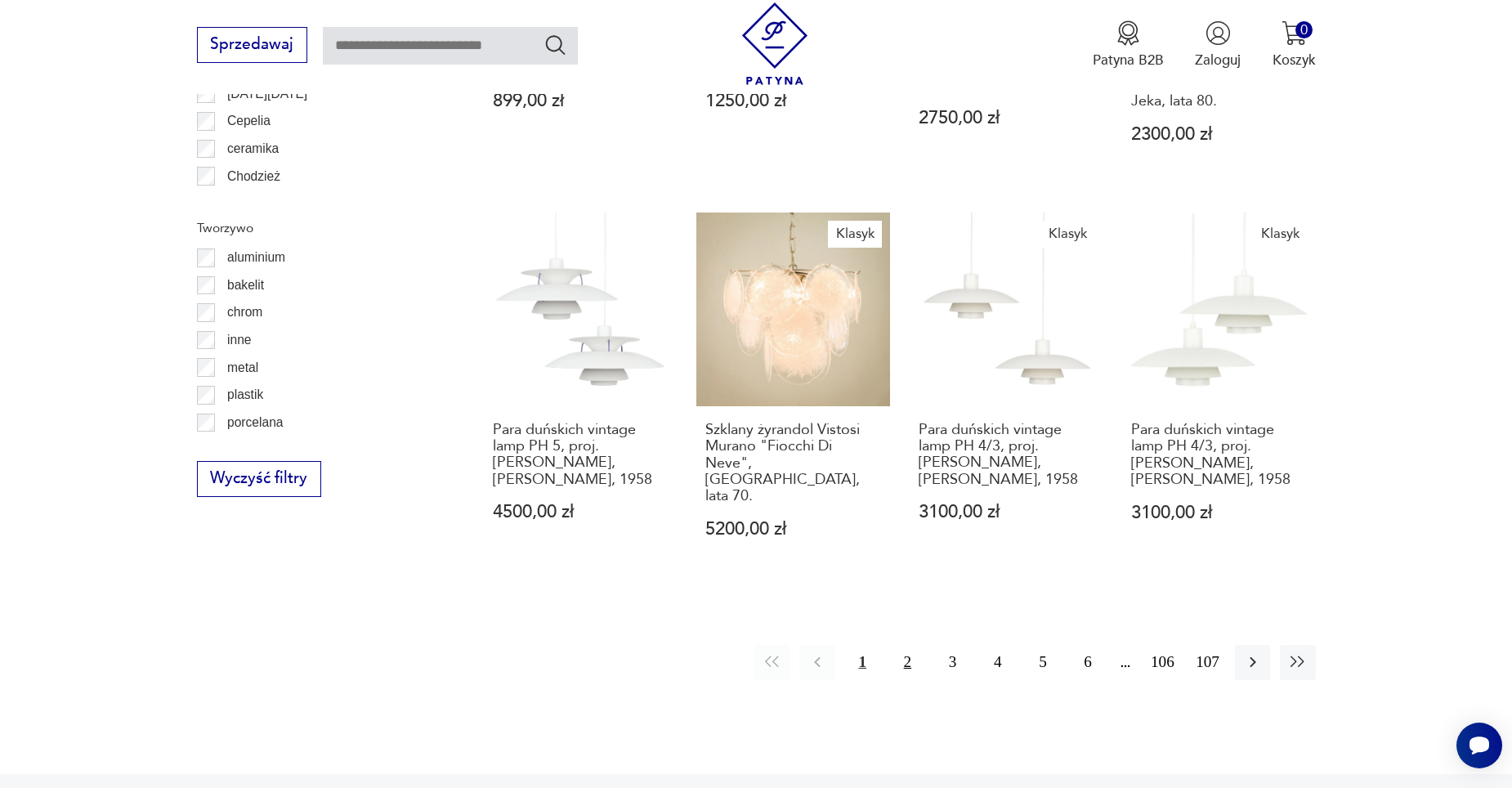
click at [901, 645] on button "2" at bounding box center [907, 663] width 35 height 35
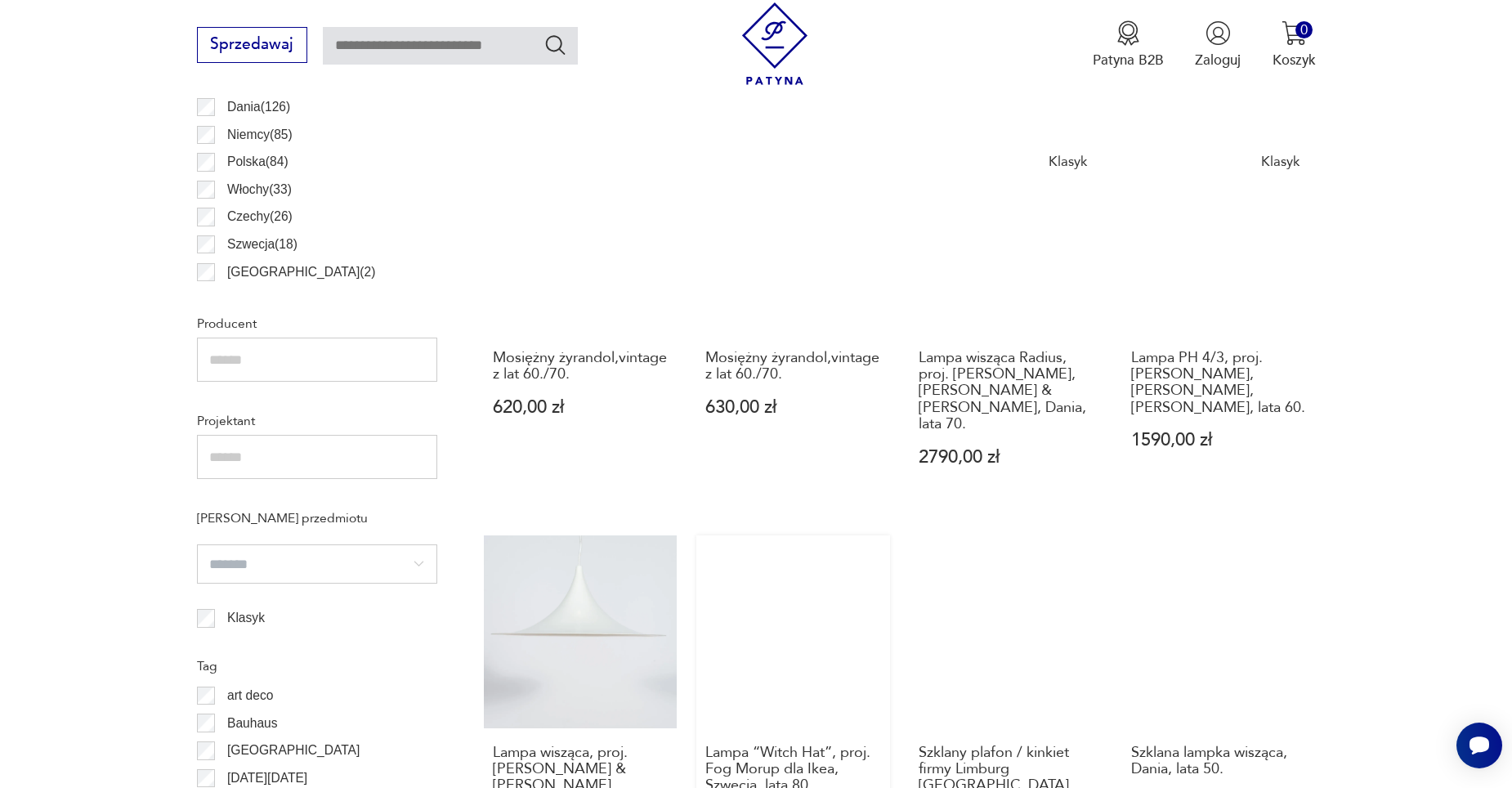
scroll to position [1058, 0]
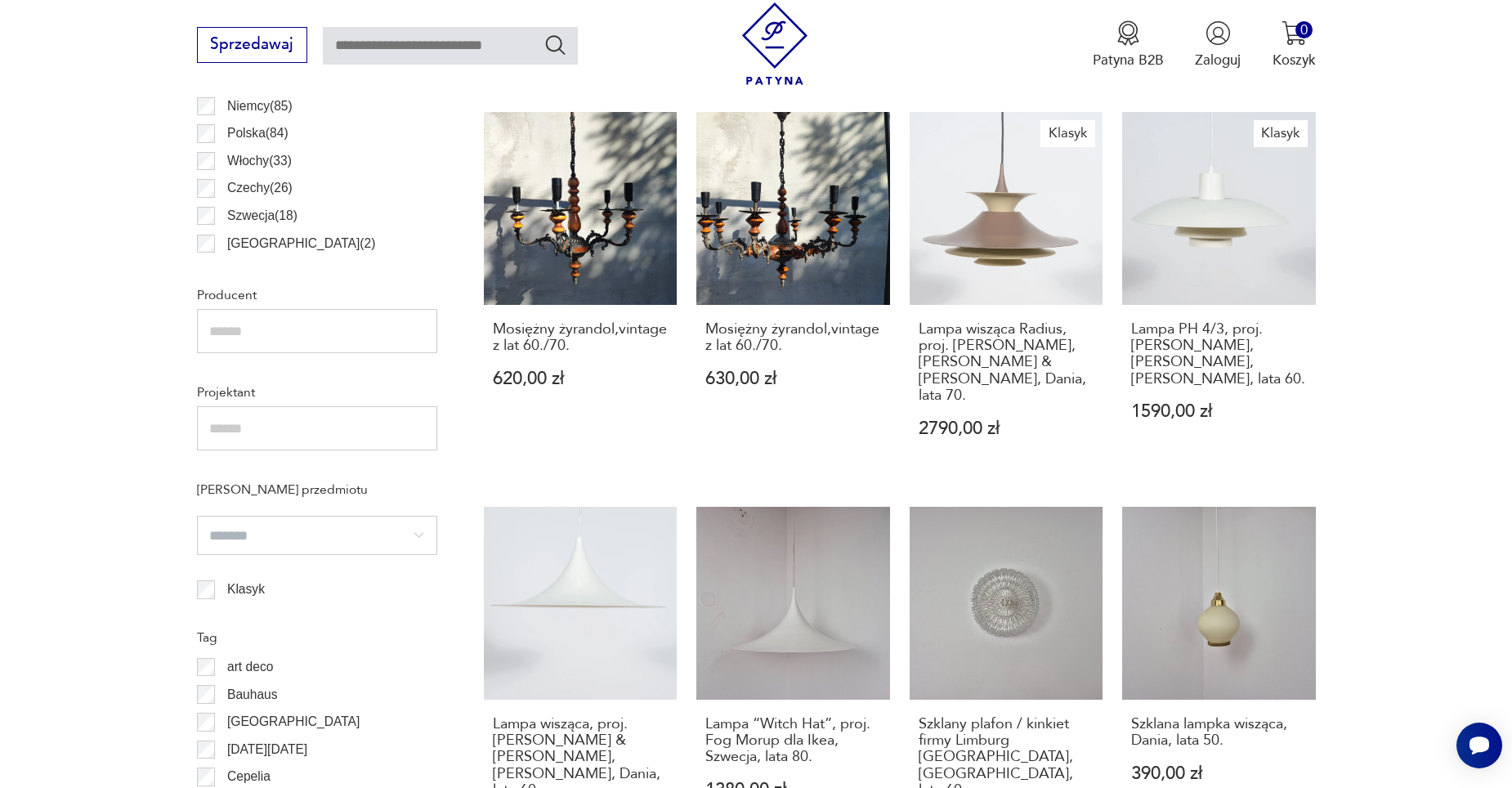
drag, startPoint x: 574, startPoint y: 590, endPoint x: 478, endPoint y: 620, distance: 100.6
click at [462, 620] on section "Filtruj produkty Cena MIN MAX OK Promocja Datowanie OK Kraj pochodzenia Dania (…" at bounding box center [756, 560] width 1512 height 1774
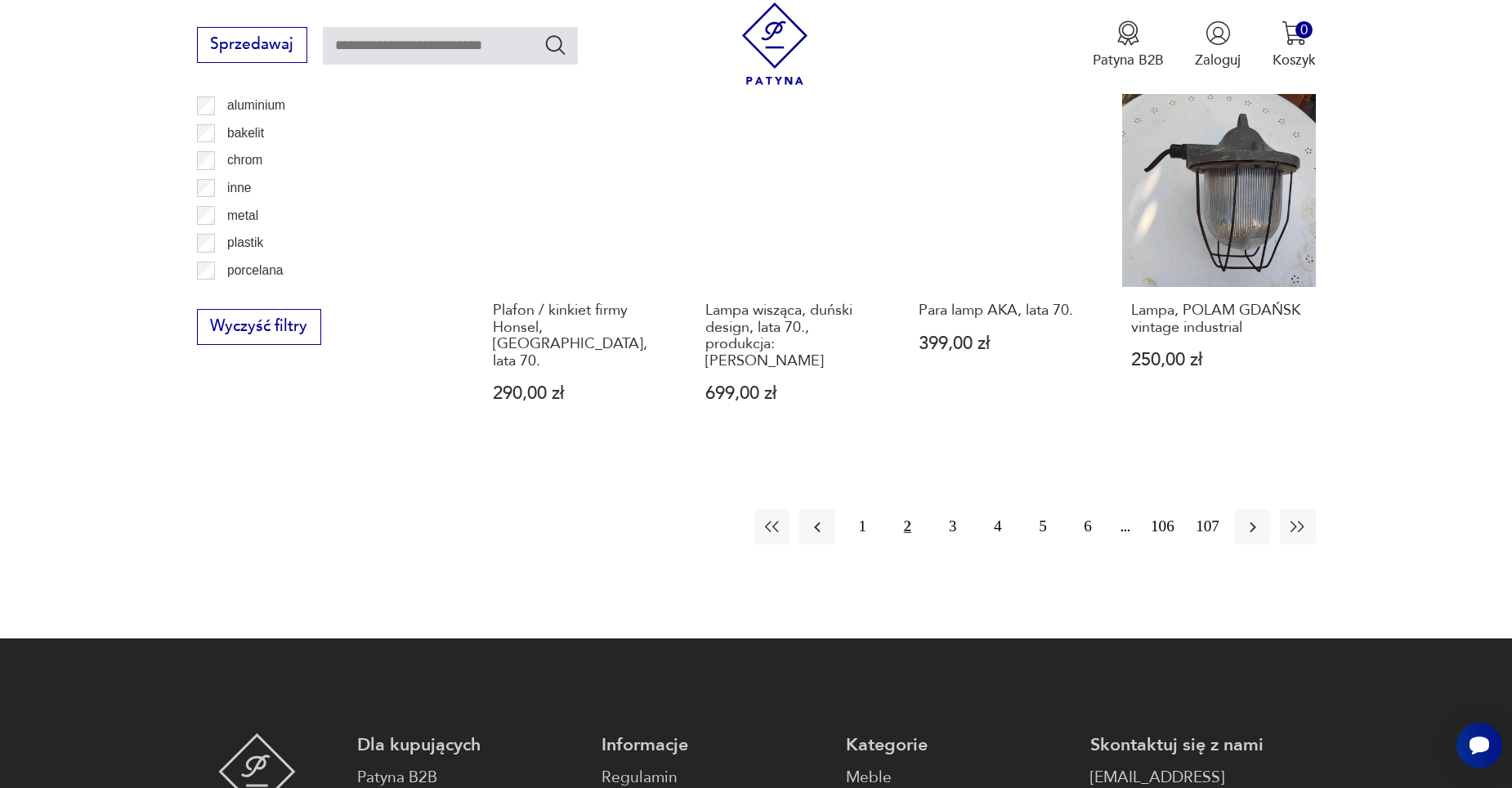
scroll to position [1712, 0]
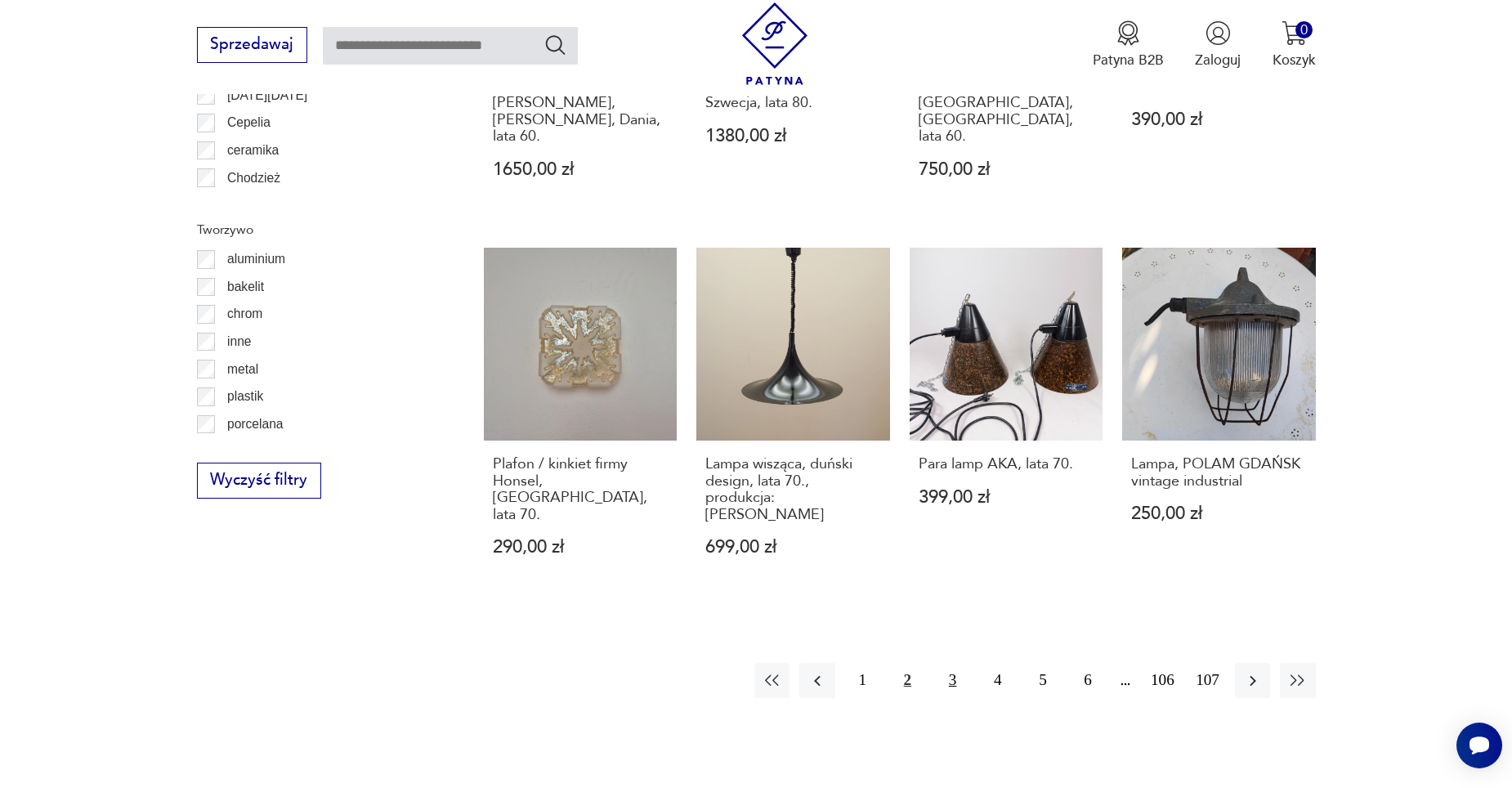
click at [952, 663] on button "3" at bounding box center [953, 681] width 35 height 35
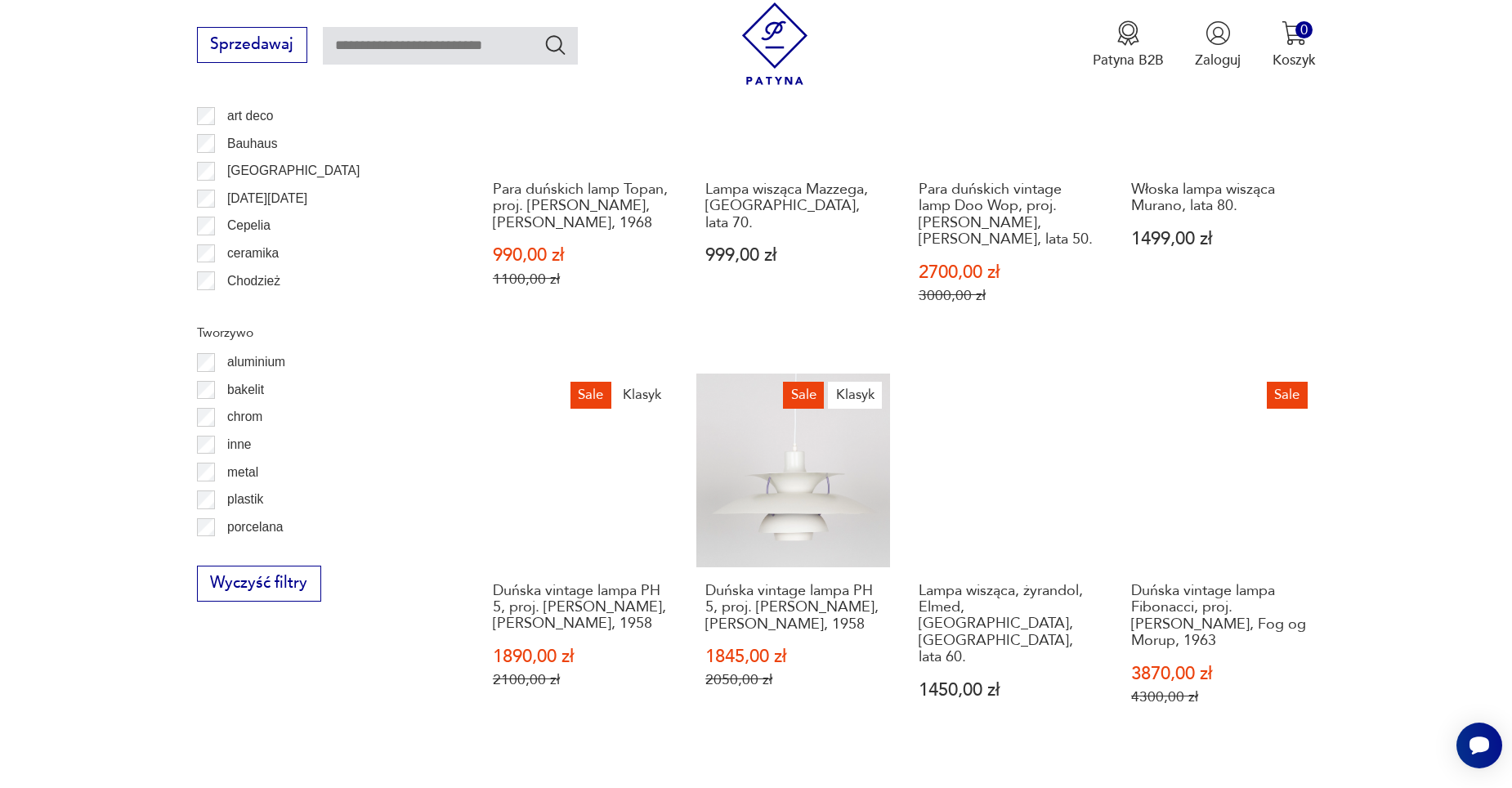
scroll to position [1794, 0]
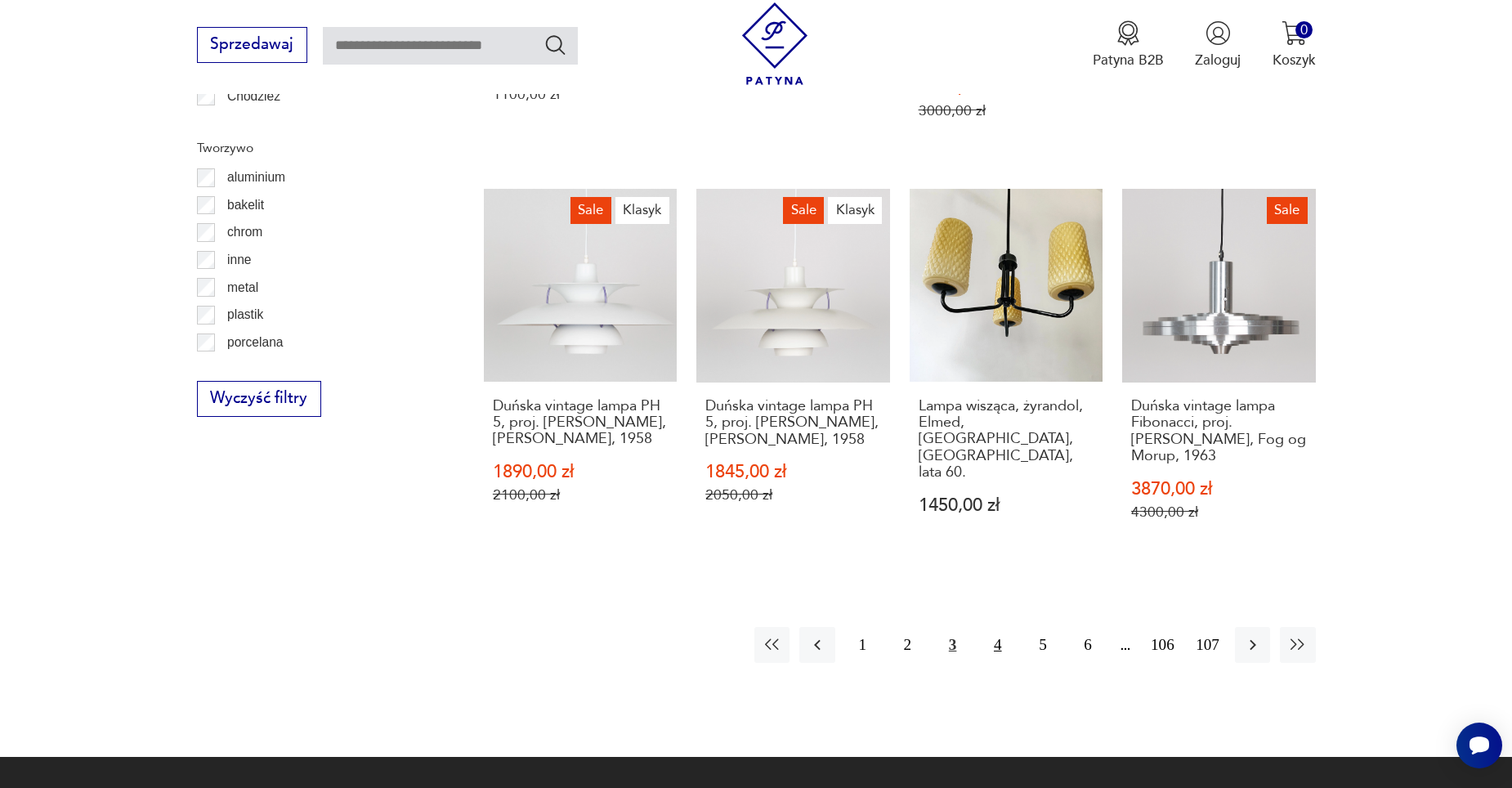
click at [994, 629] on button "4" at bounding box center [997, 644] width 35 height 35
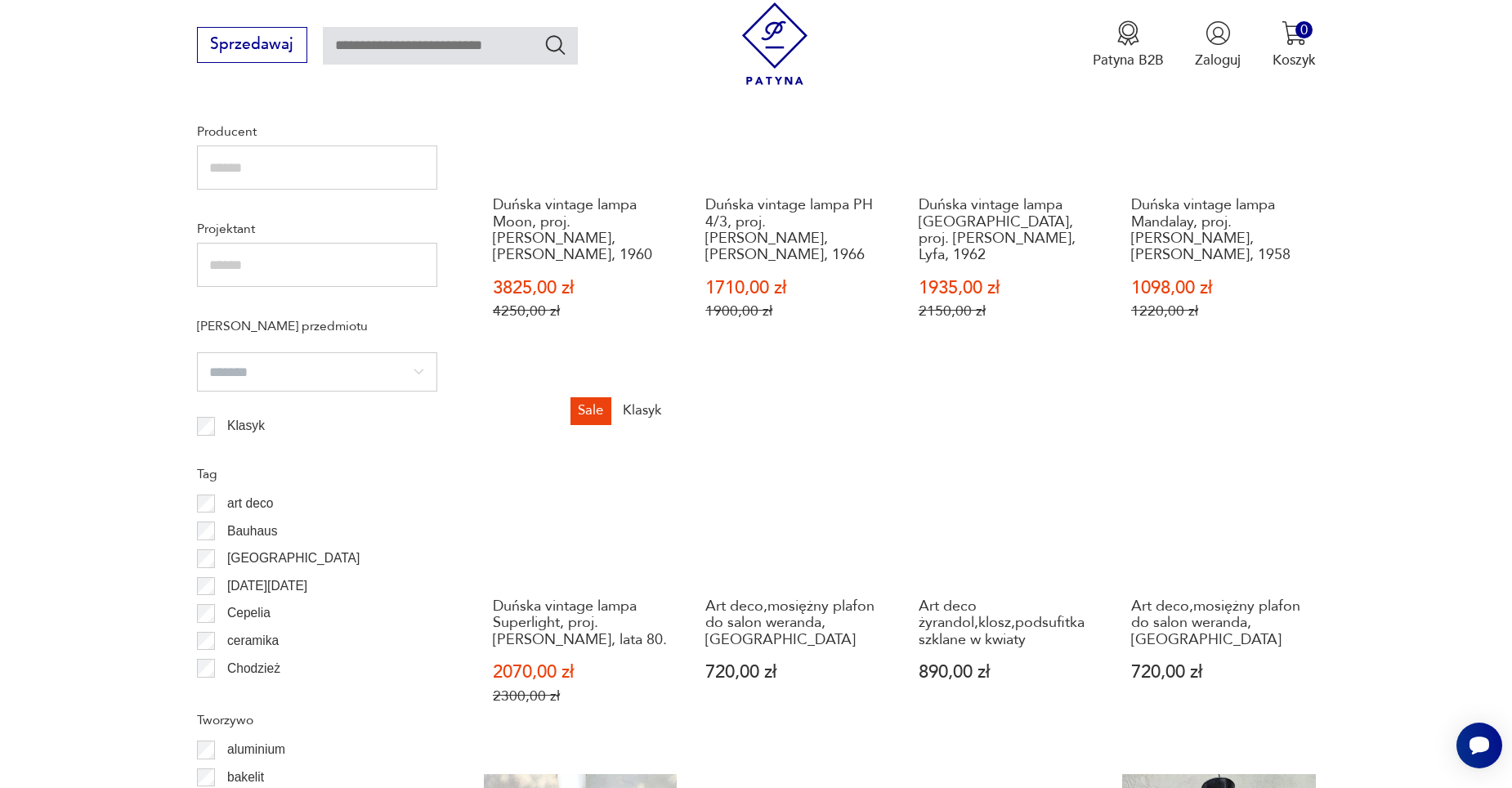
scroll to position [1712, 0]
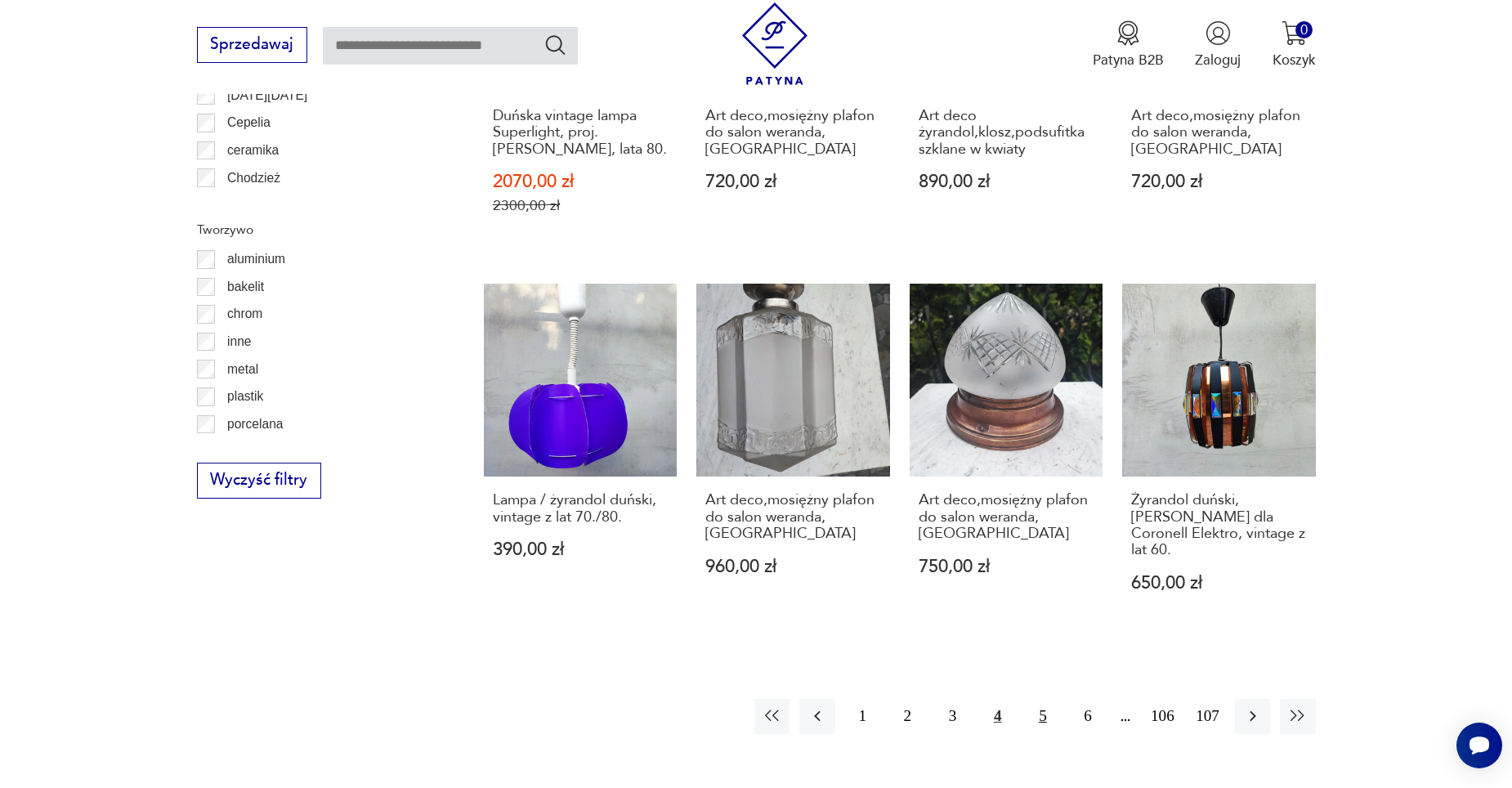
click at [1037, 699] on button "5" at bounding box center [1042, 717] width 35 height 35
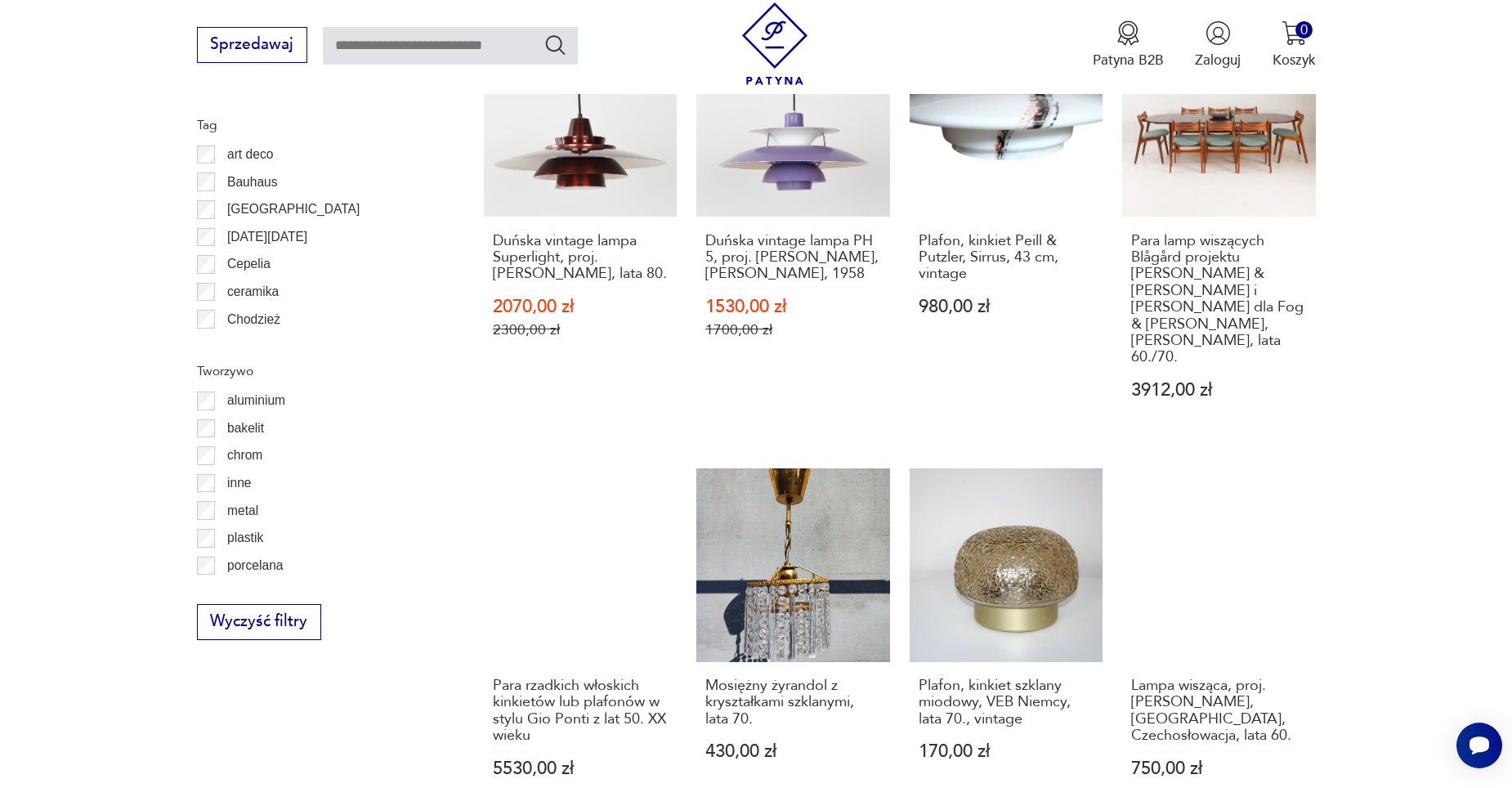
scroll to position [1794, 0]
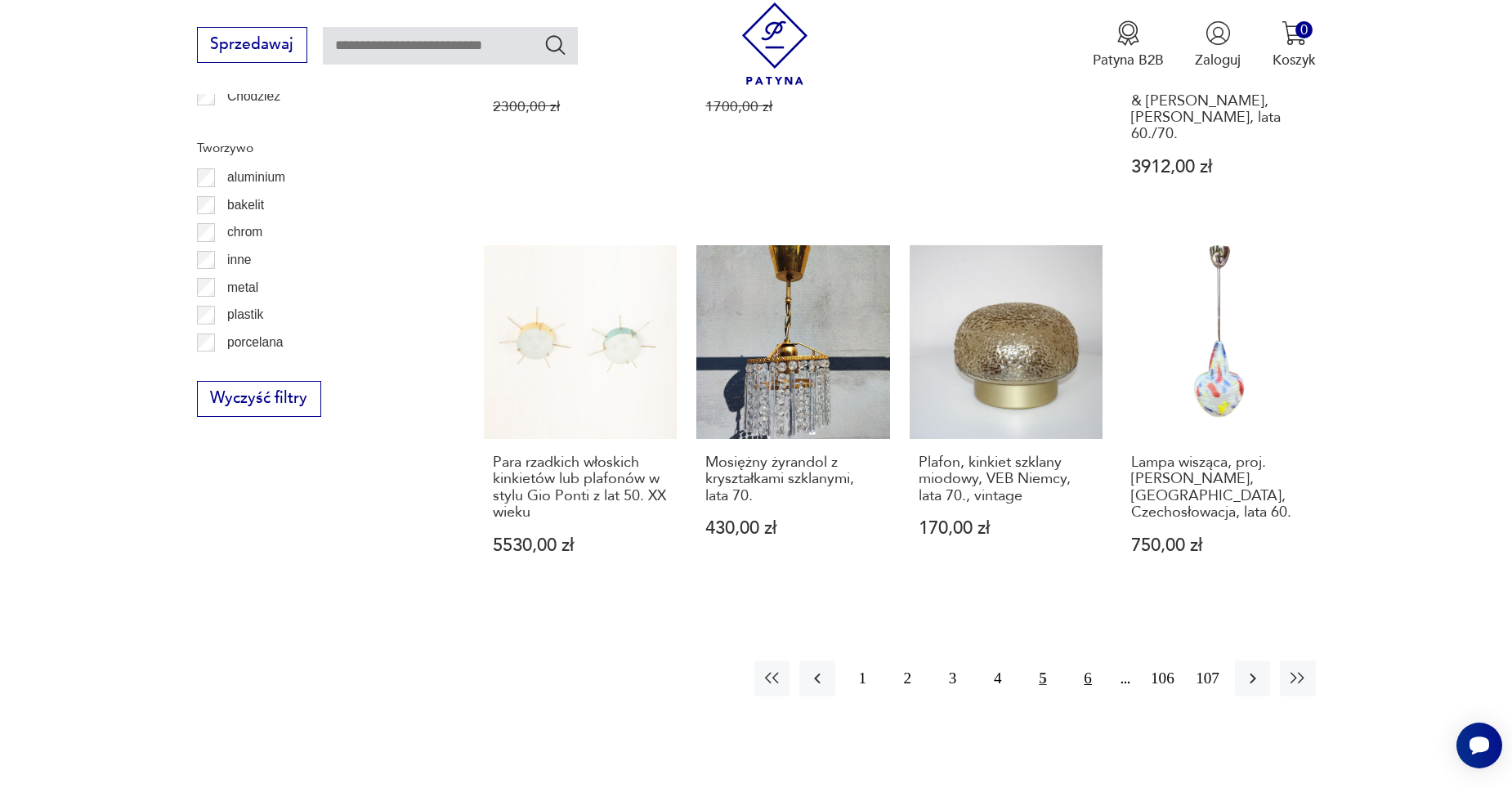
click at [1090, 661] on button "6" at bounding box center [1088, 678] width 35 height 35
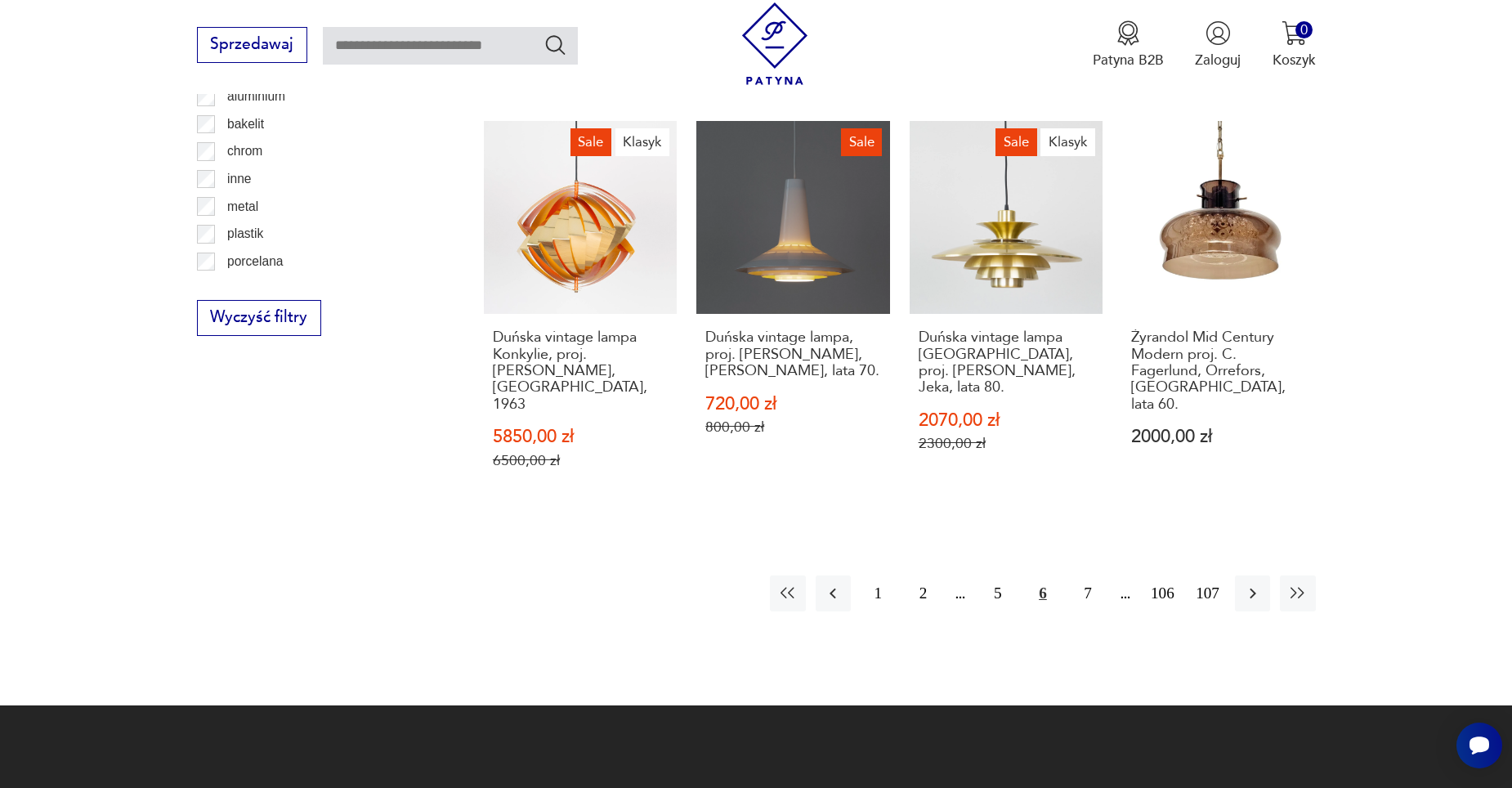
scroll to position [1876, 0]
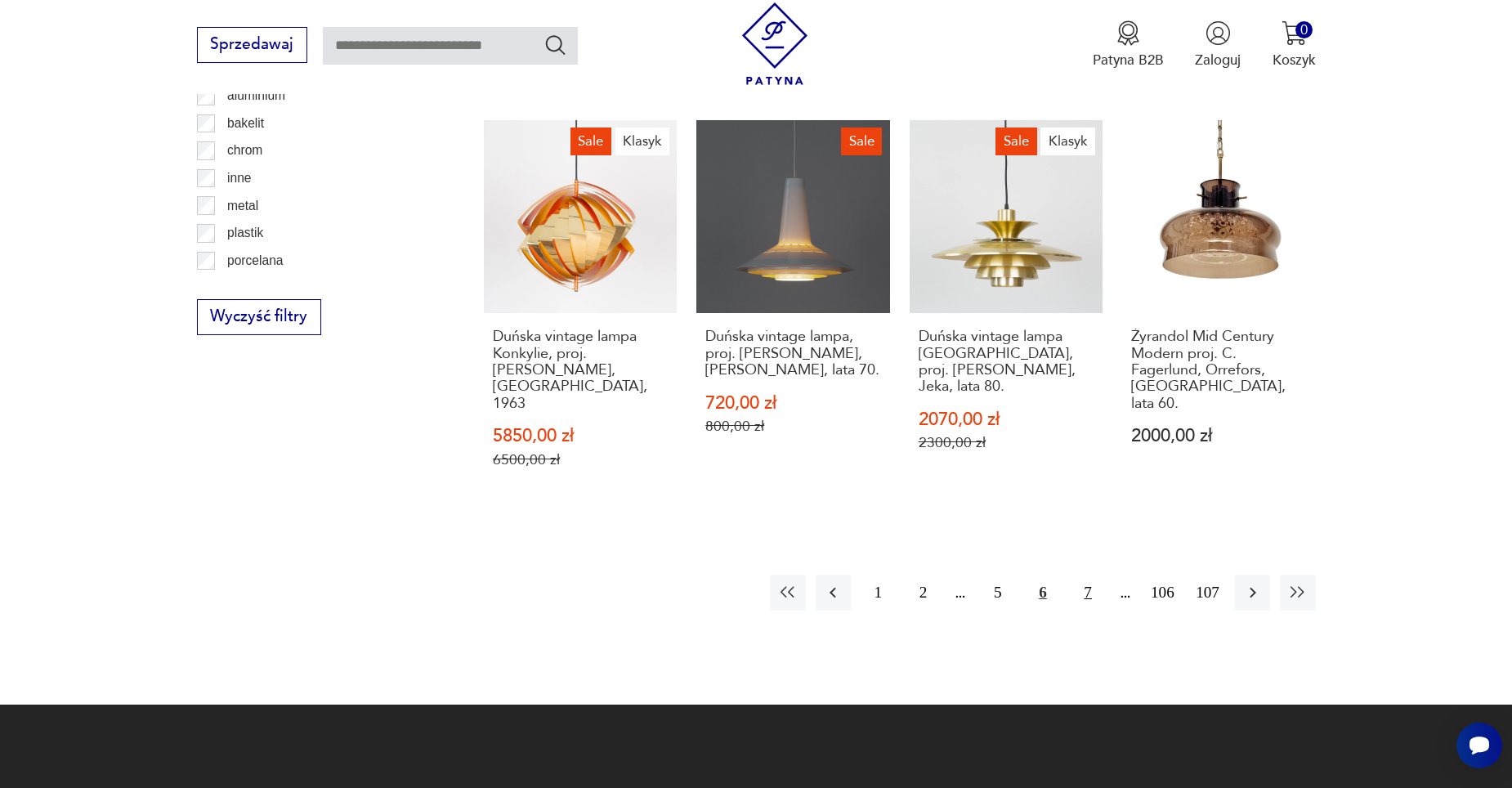
click at [1084, 575] on button "7" at bounding box center [1088, 592] width 35 height 35
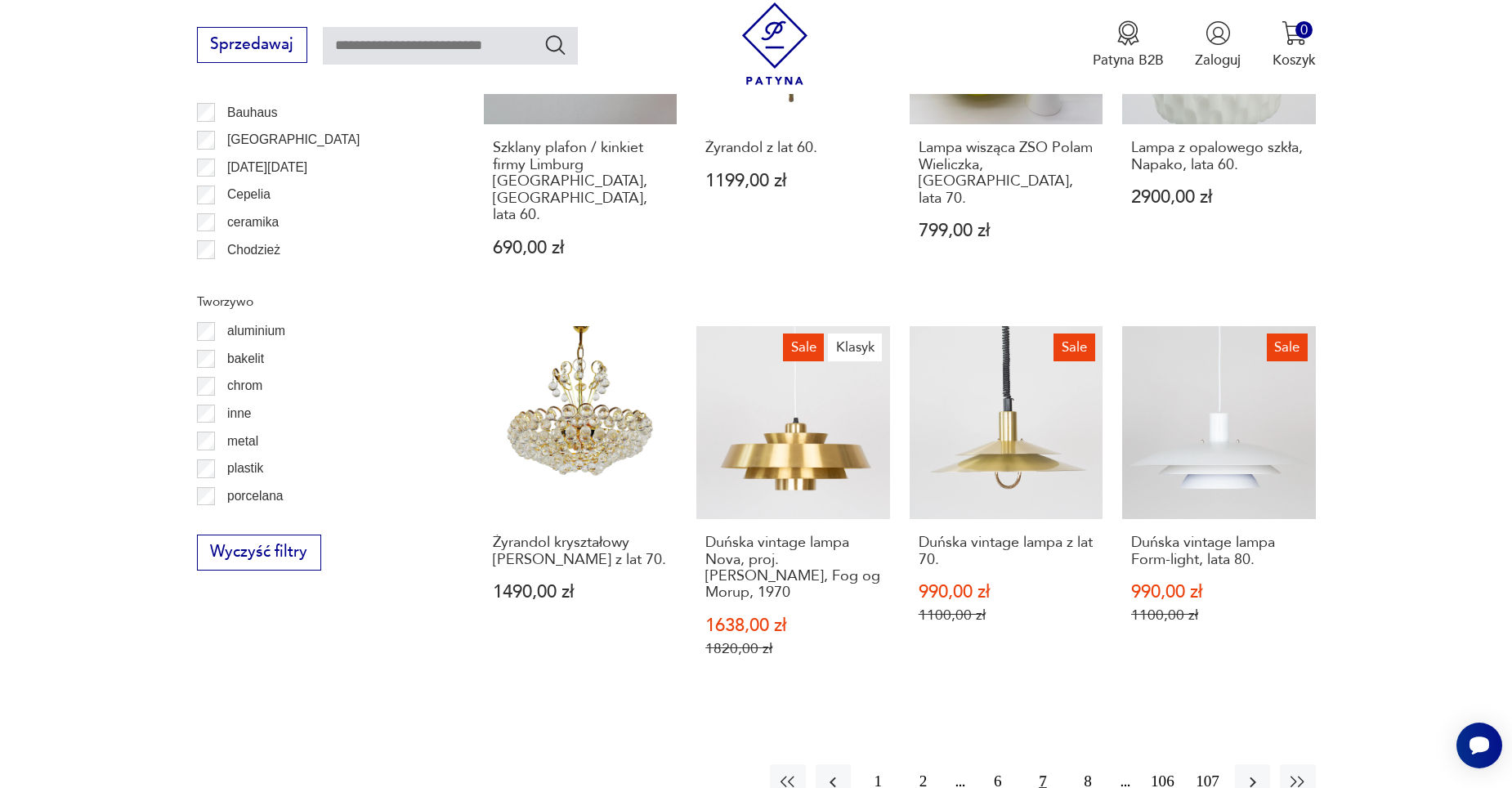
scroll to position [1794, 0]
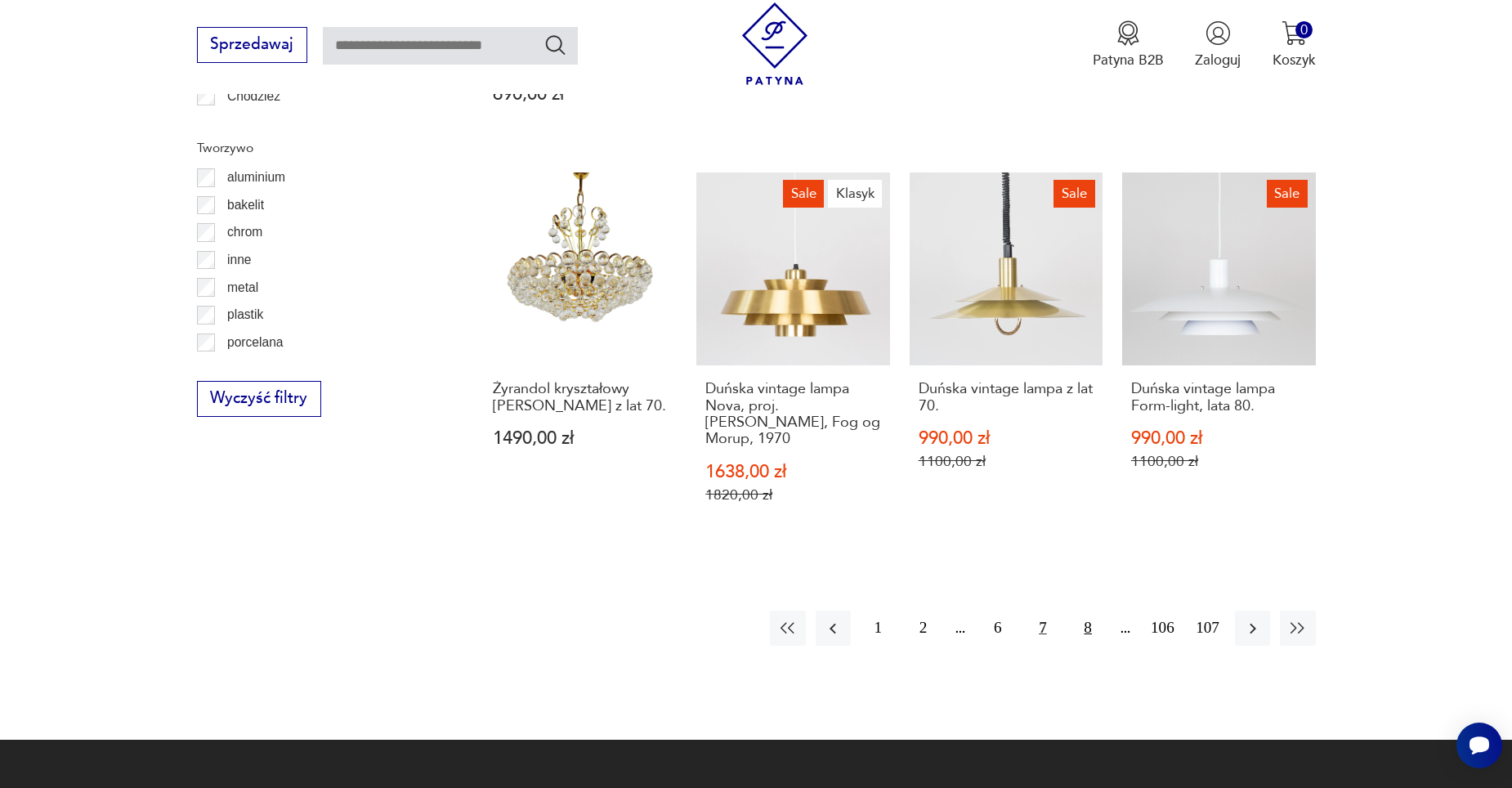
click at [1090, 611] on button "8" at bounding box center [1088, 629] width 35 height 35
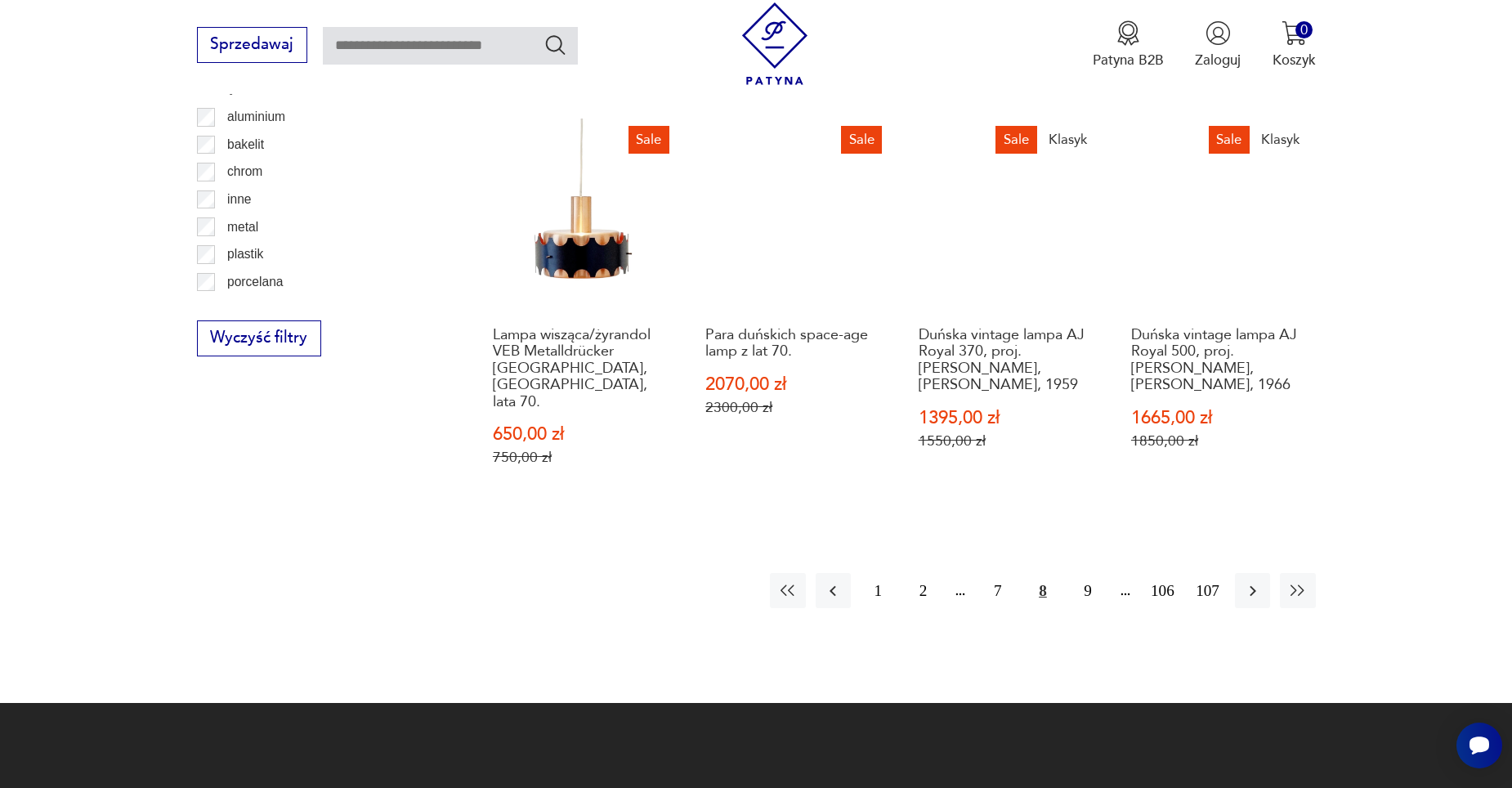
scroll to position [1876, 0]
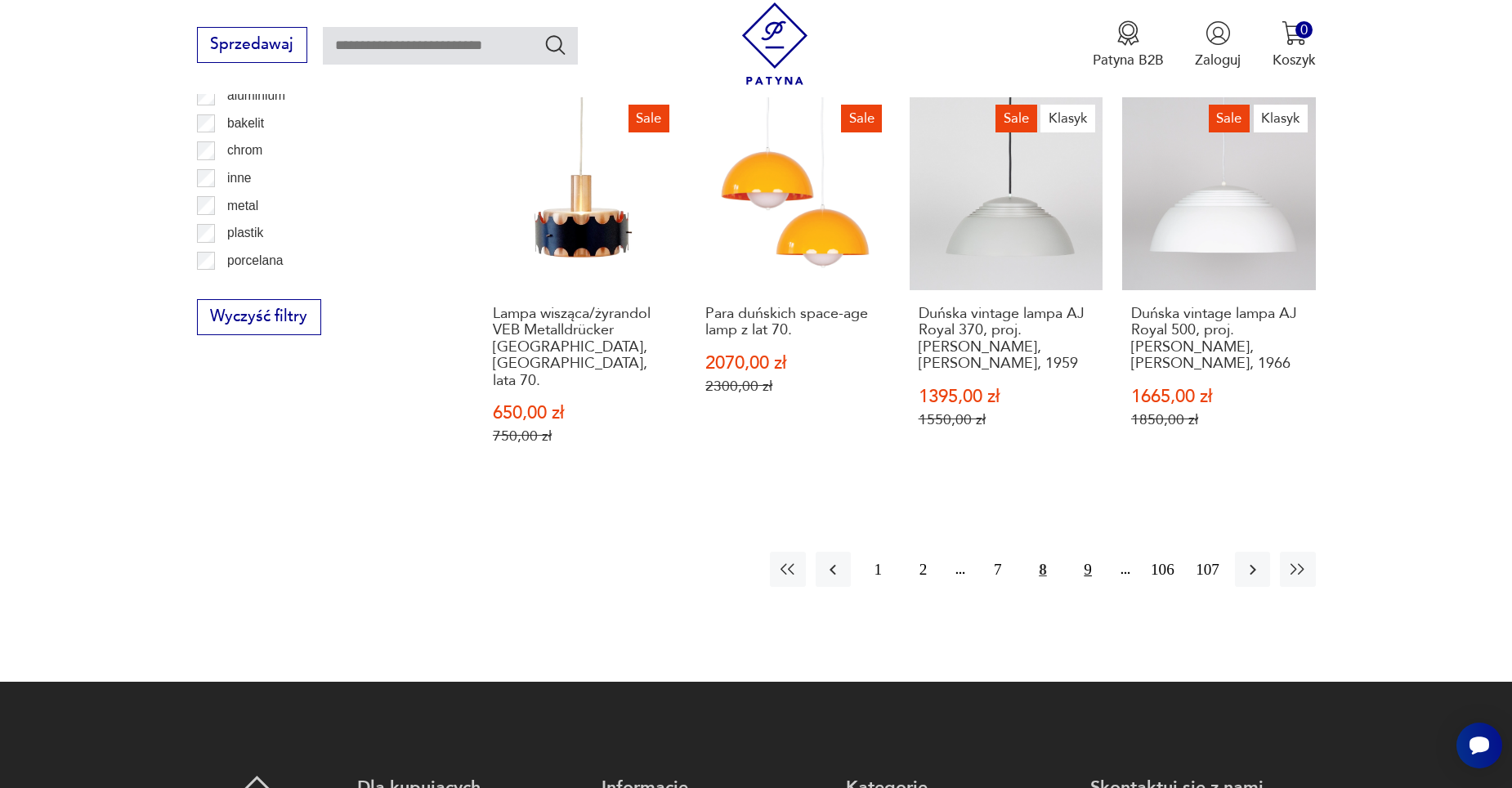
click at [1092, 552] on button "9" at bounding box center [1088, 570] width 35 height 35
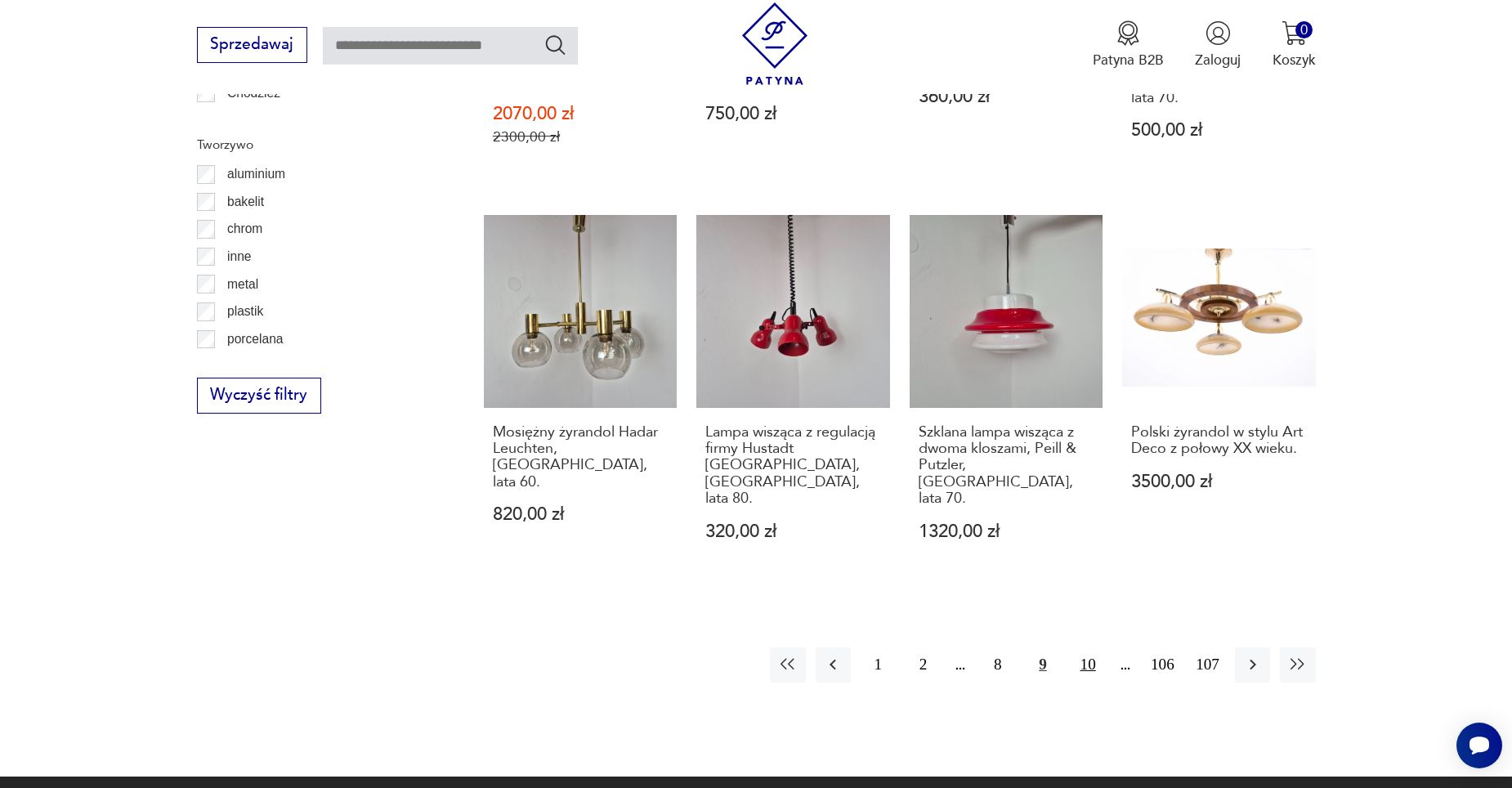
scroll to position [1794, 0]
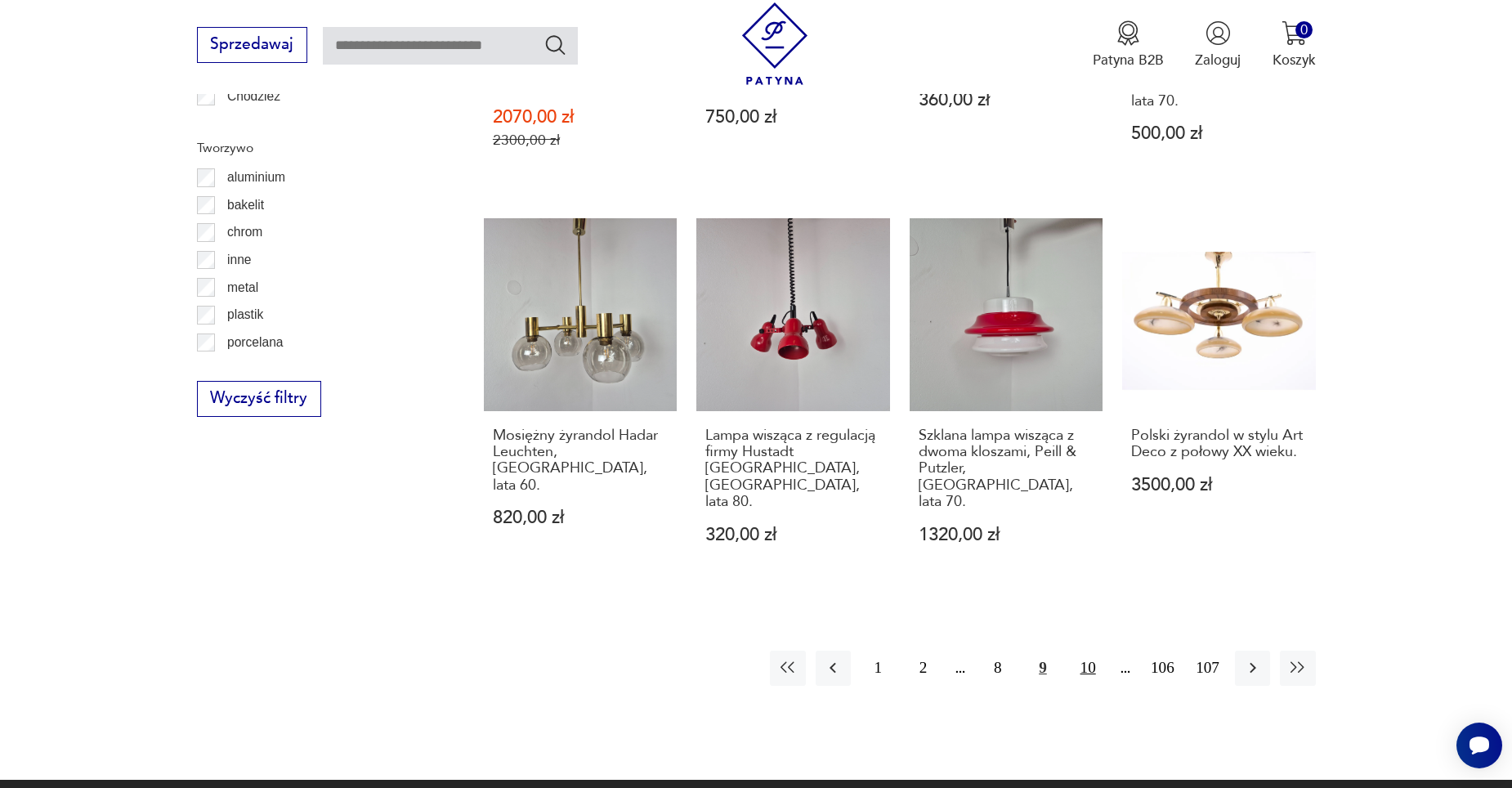
click at [1085, 651] on button "10" at bounding box center [1088, 668] width 35 height 35
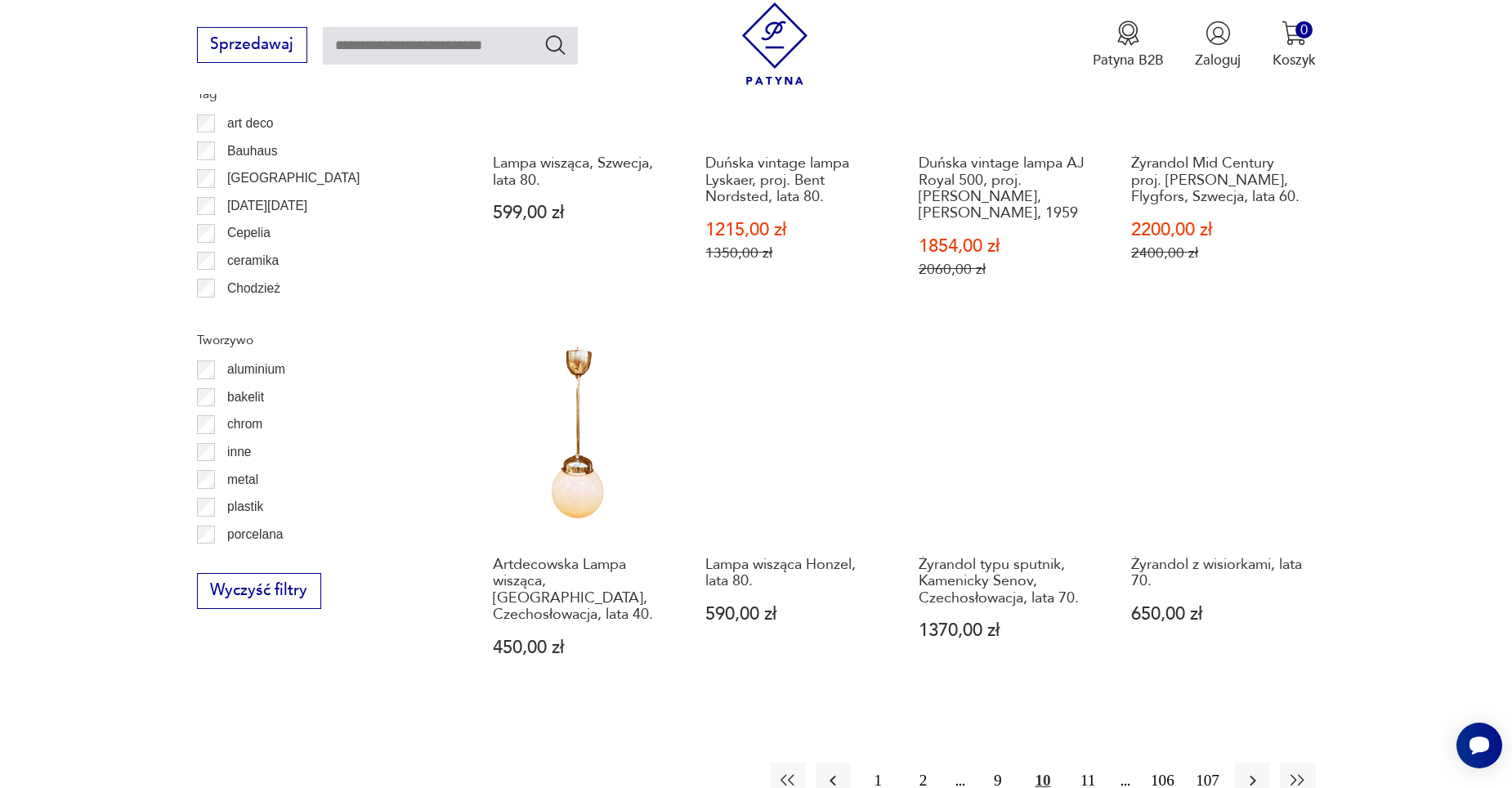
scroll to position [1631, 0]
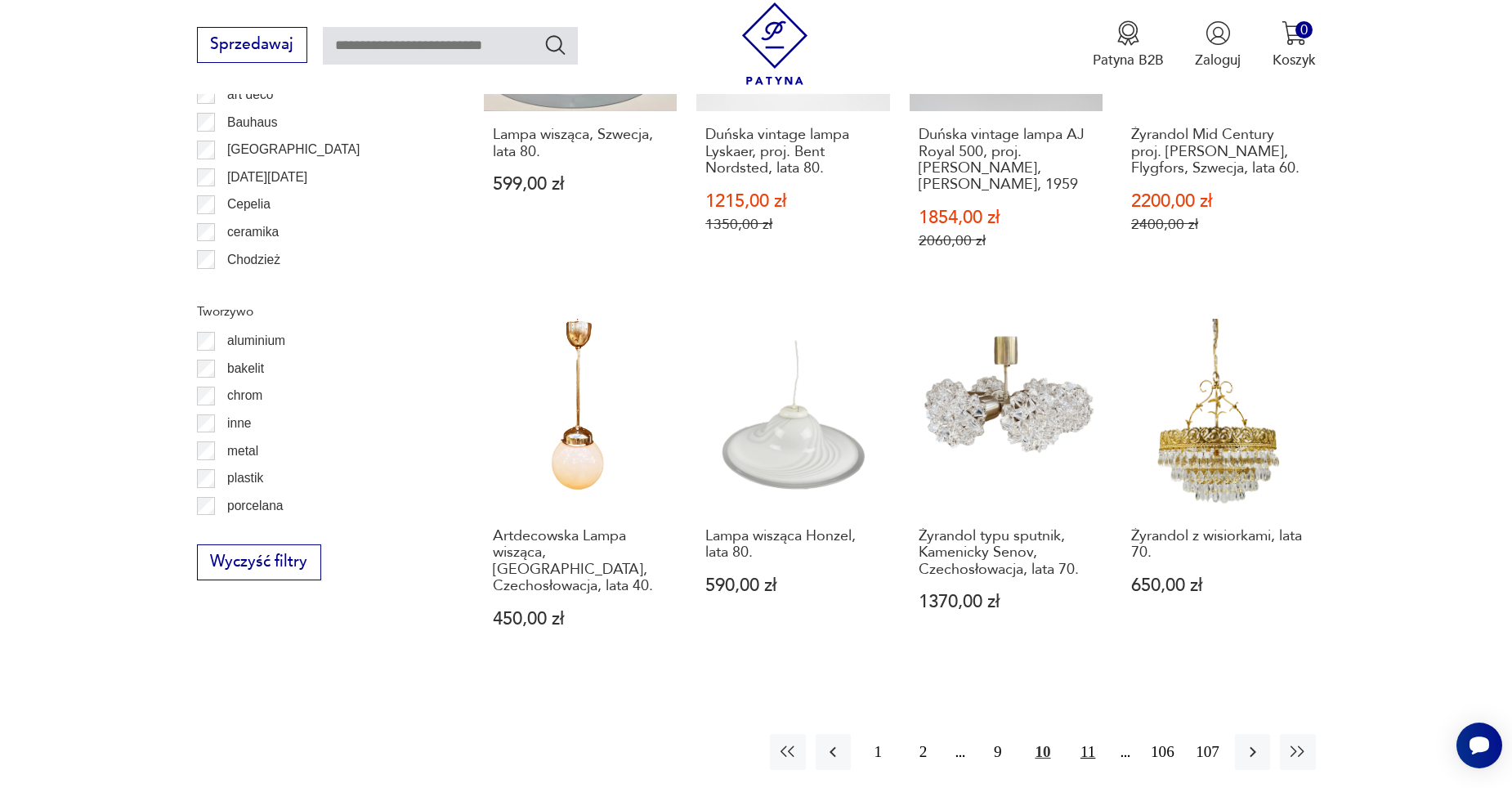
click at [1085, 734] on button "11" at bounding box center [1088, 751] width 35 height 35
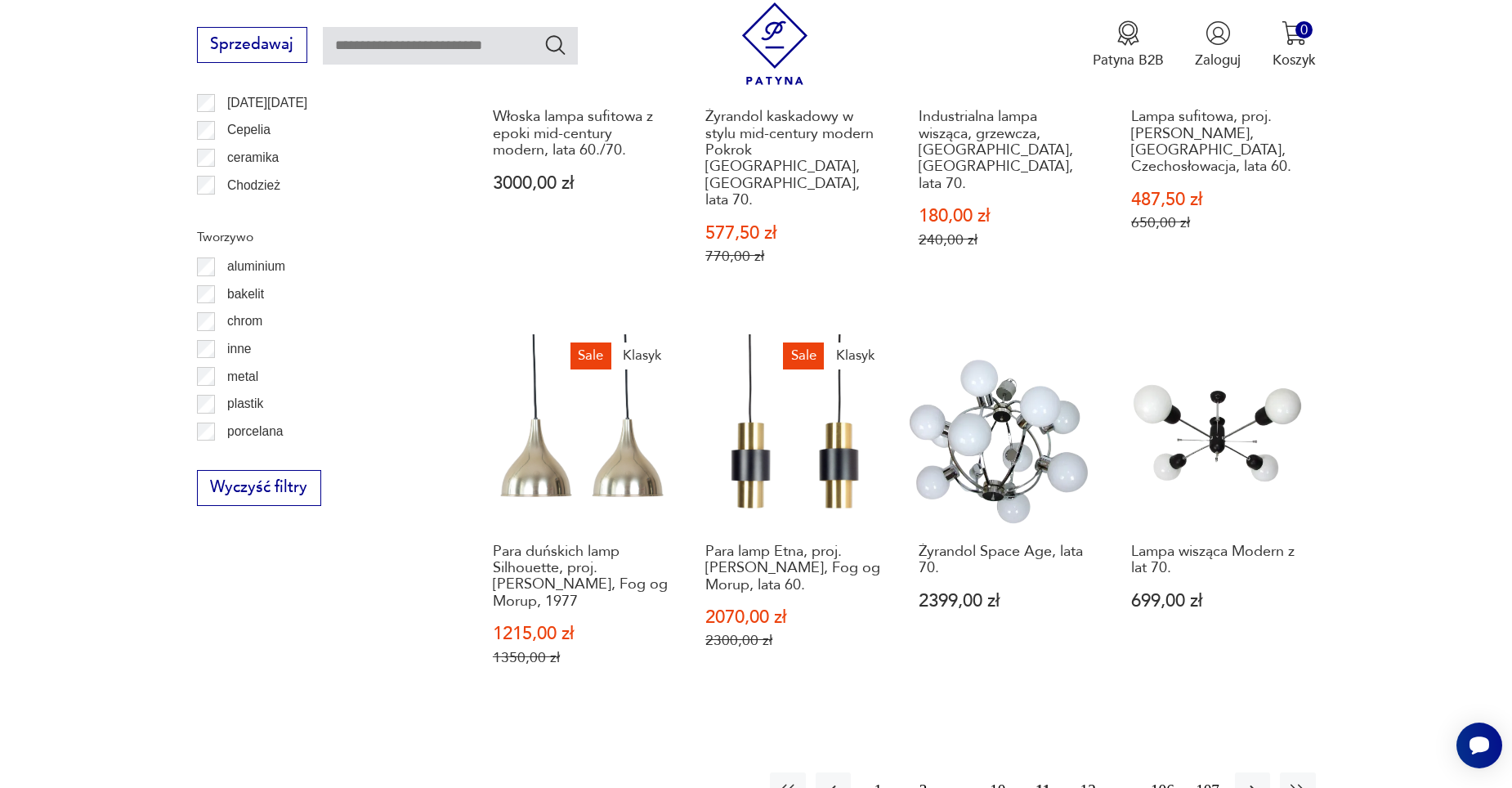
scroll to position [1958, 0]
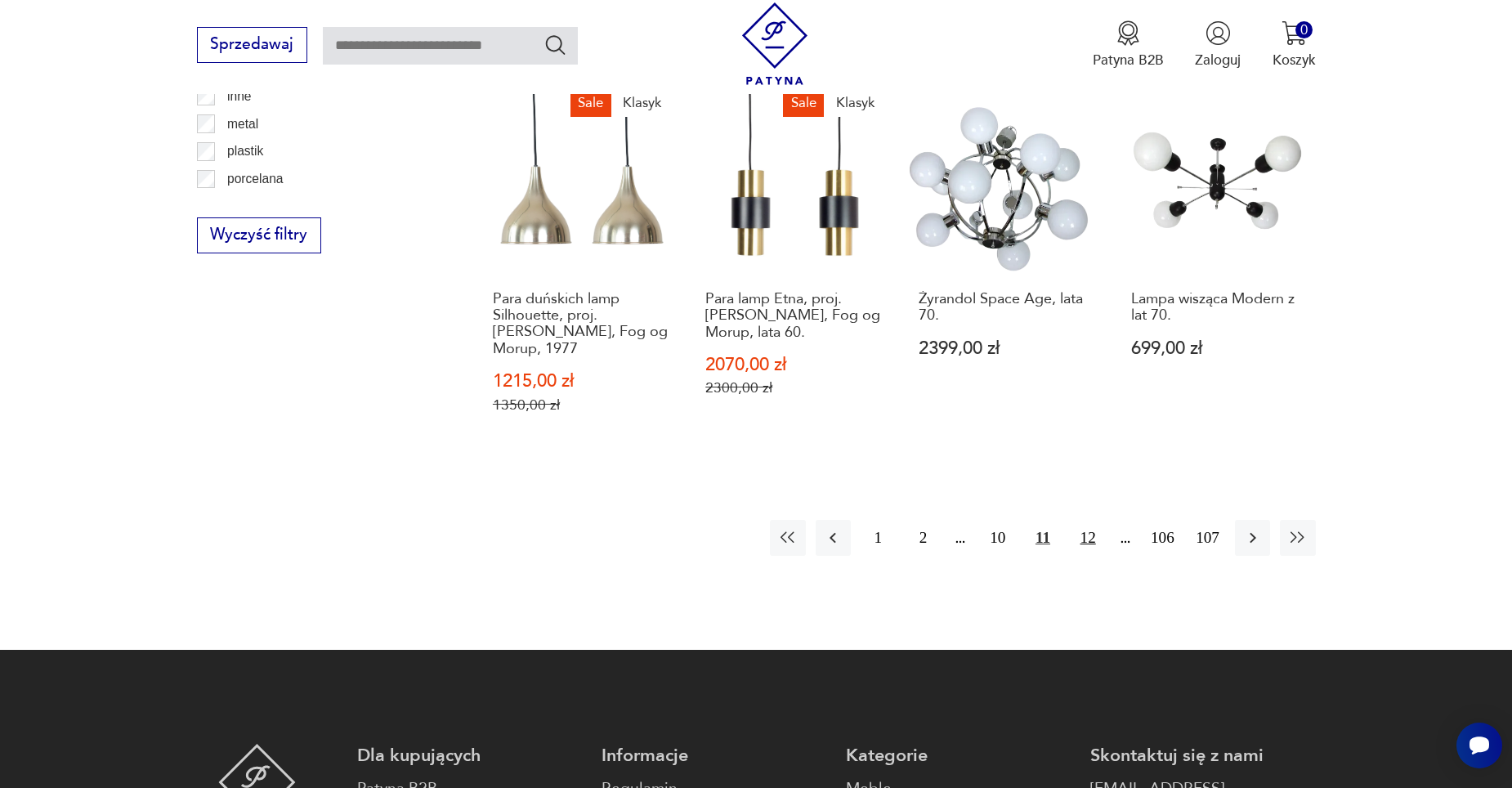
click at [1090, 520] on button "12" at bounding box center [1088, 537] width 35 height 35
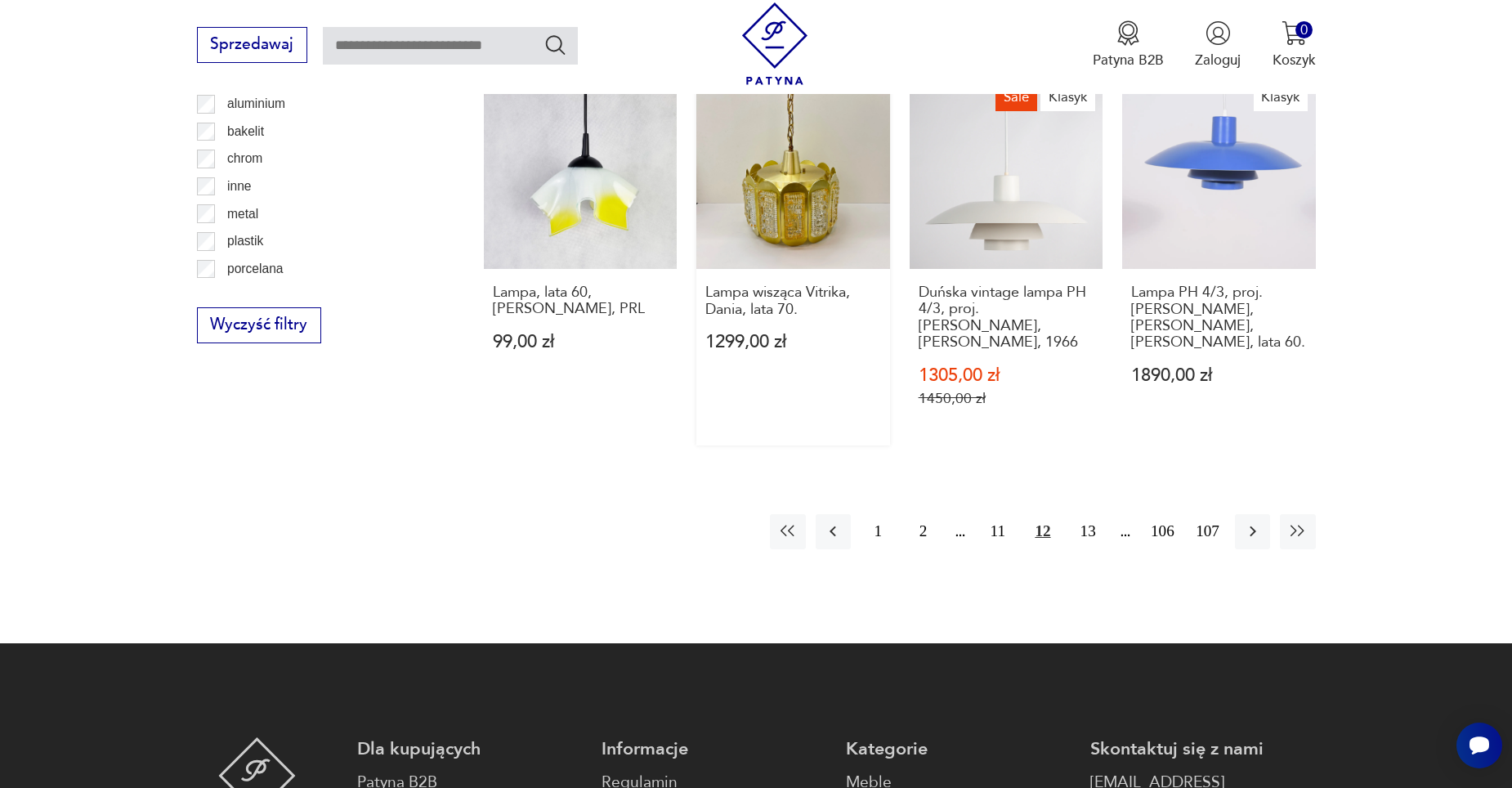
scroll to position [1876, 0]
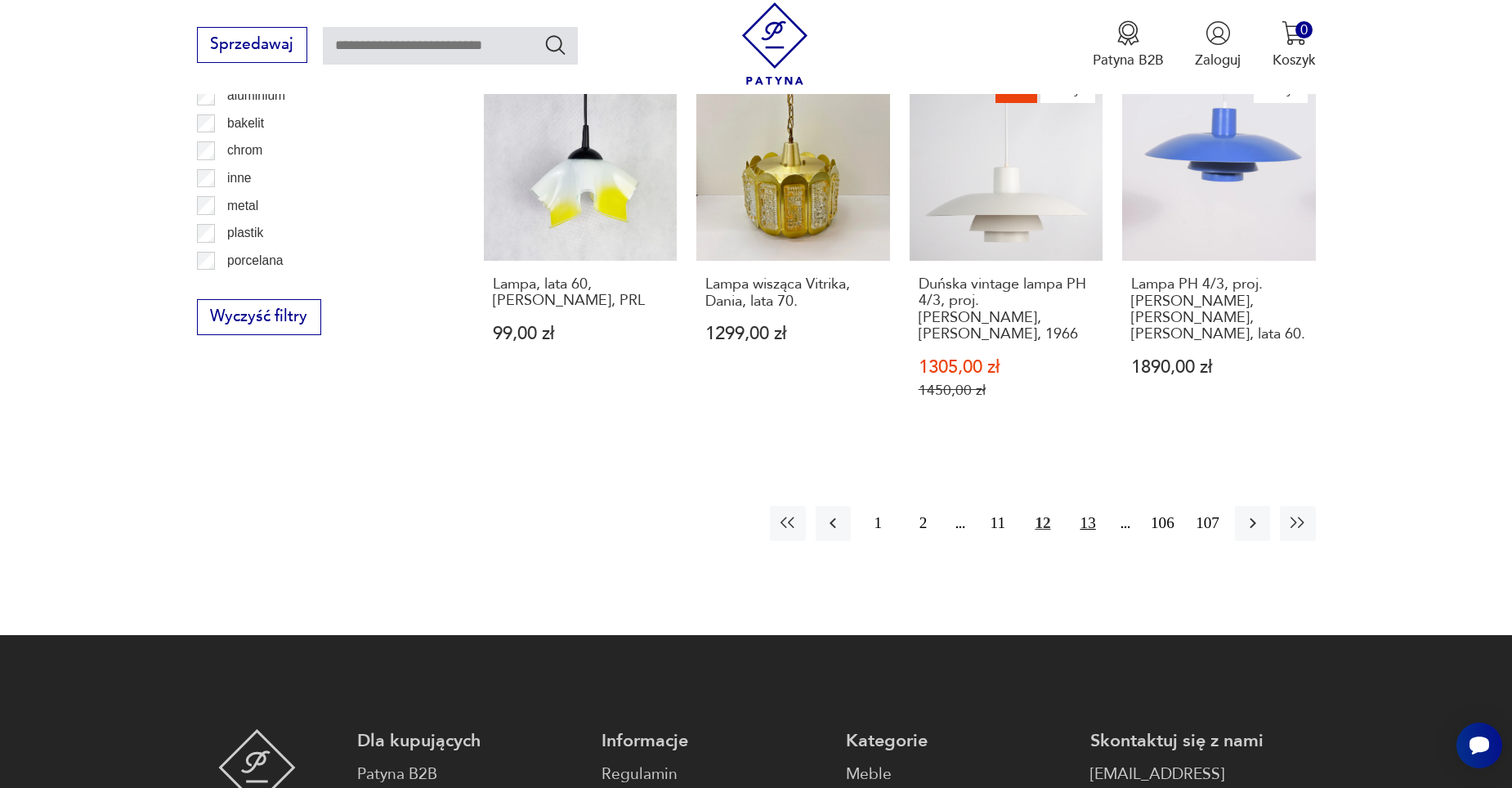
click at [1086, 507] on button "13" at bounding box center [1088, 524] width 35 height 35
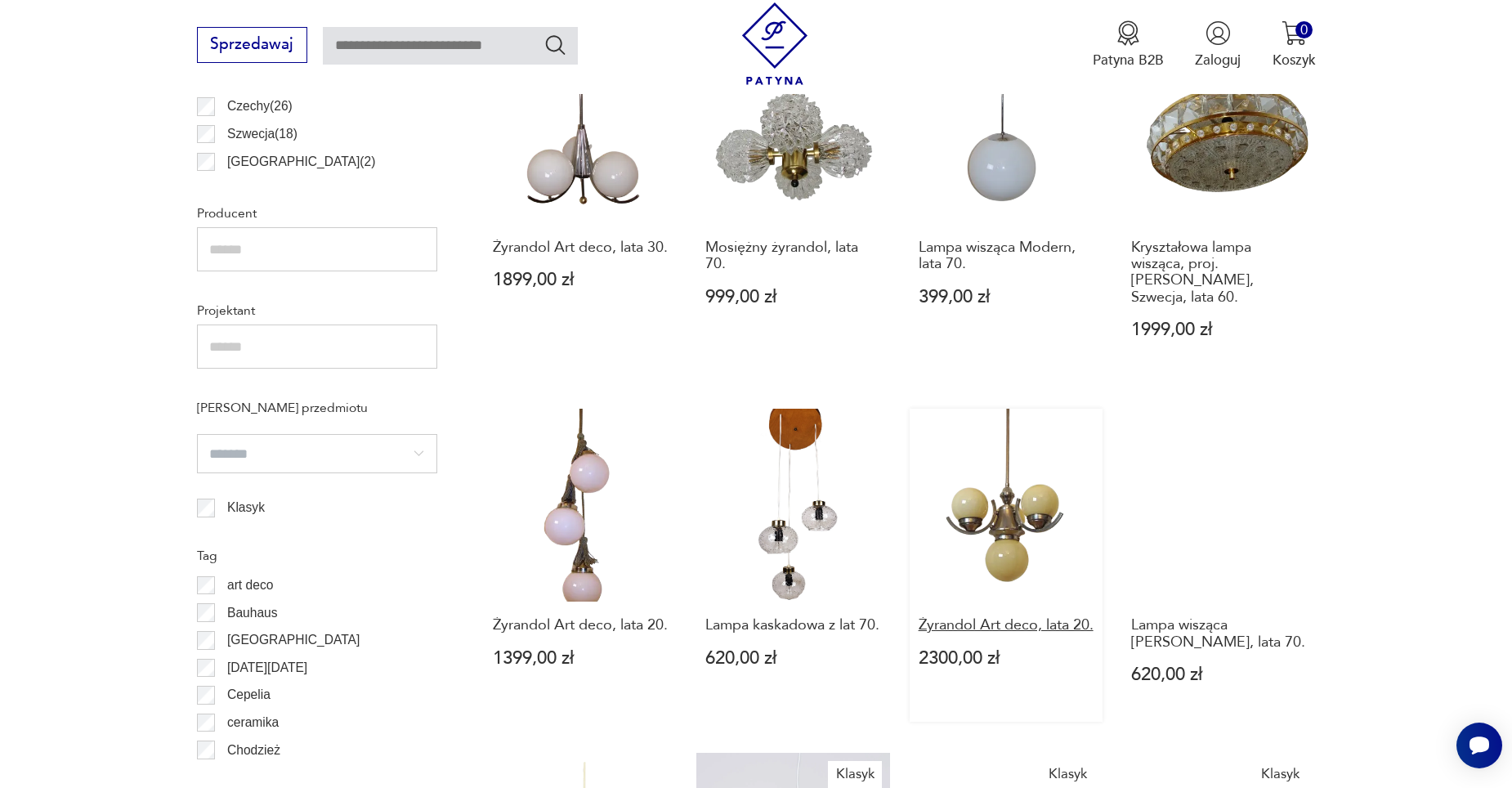
scroll to position [1631, 0]
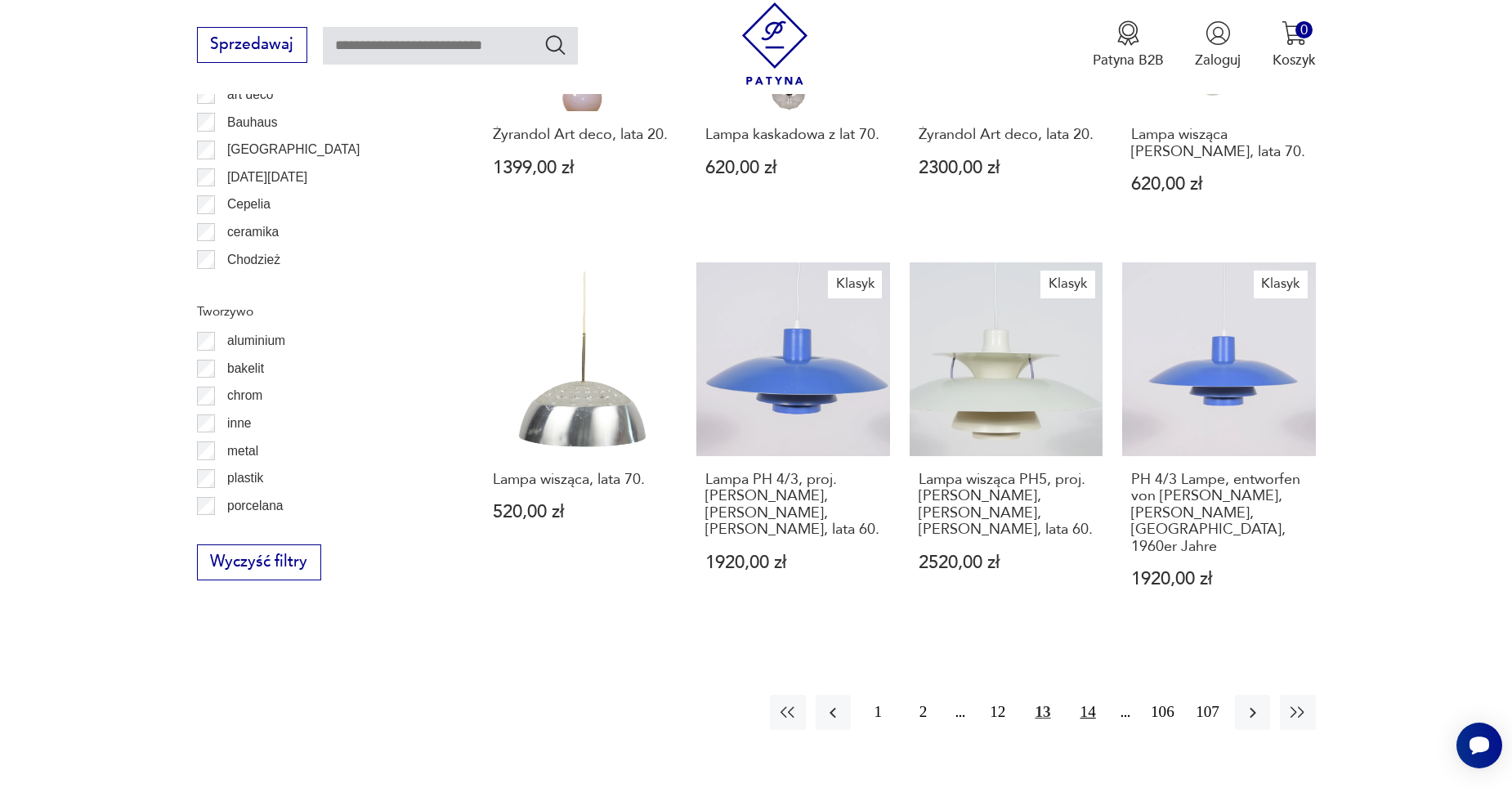
click at [1086, 695] on button "14" at bounding box center [1088, 712] width 35 height 35
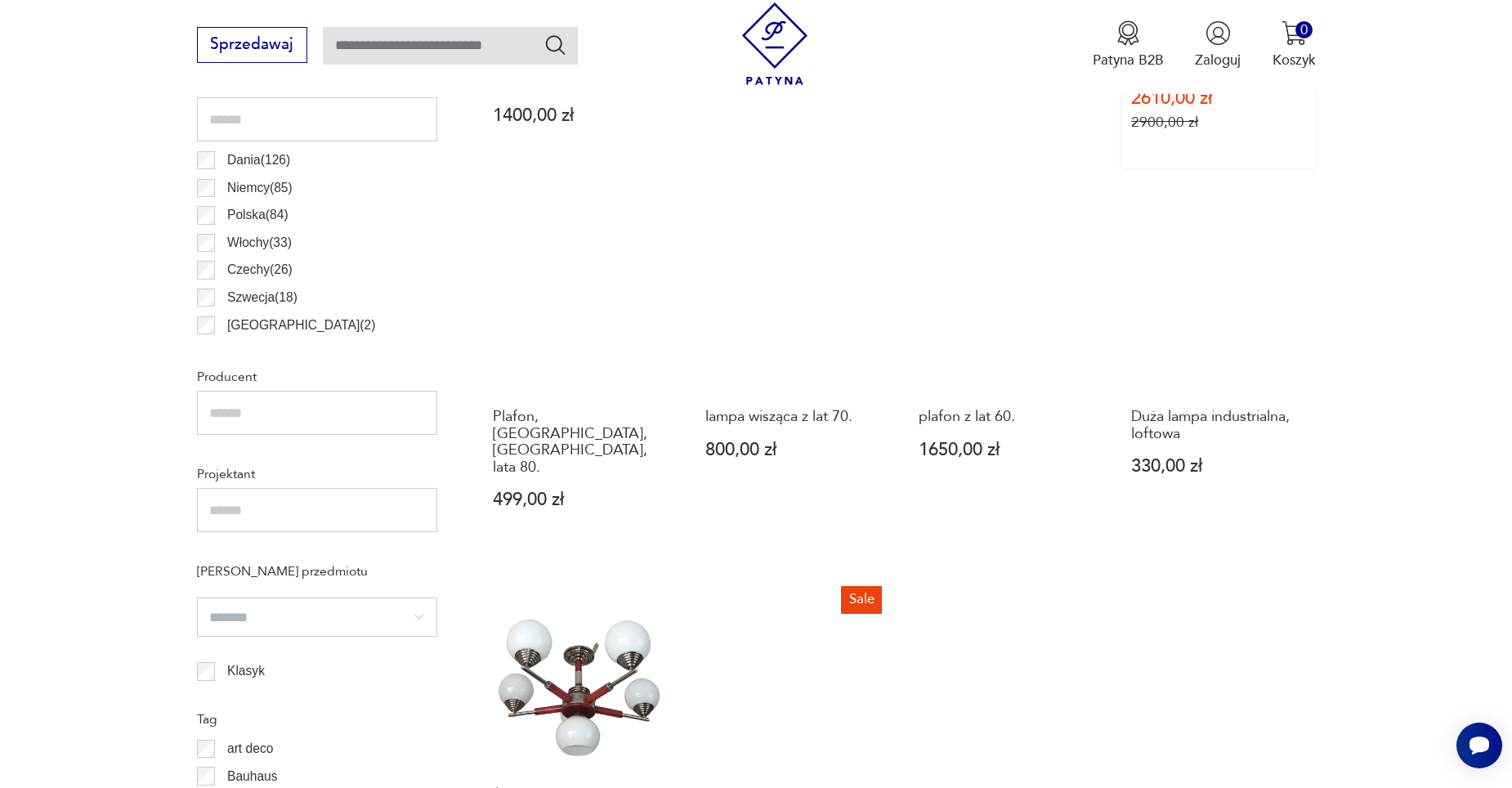
scroll to position [1549, 0]
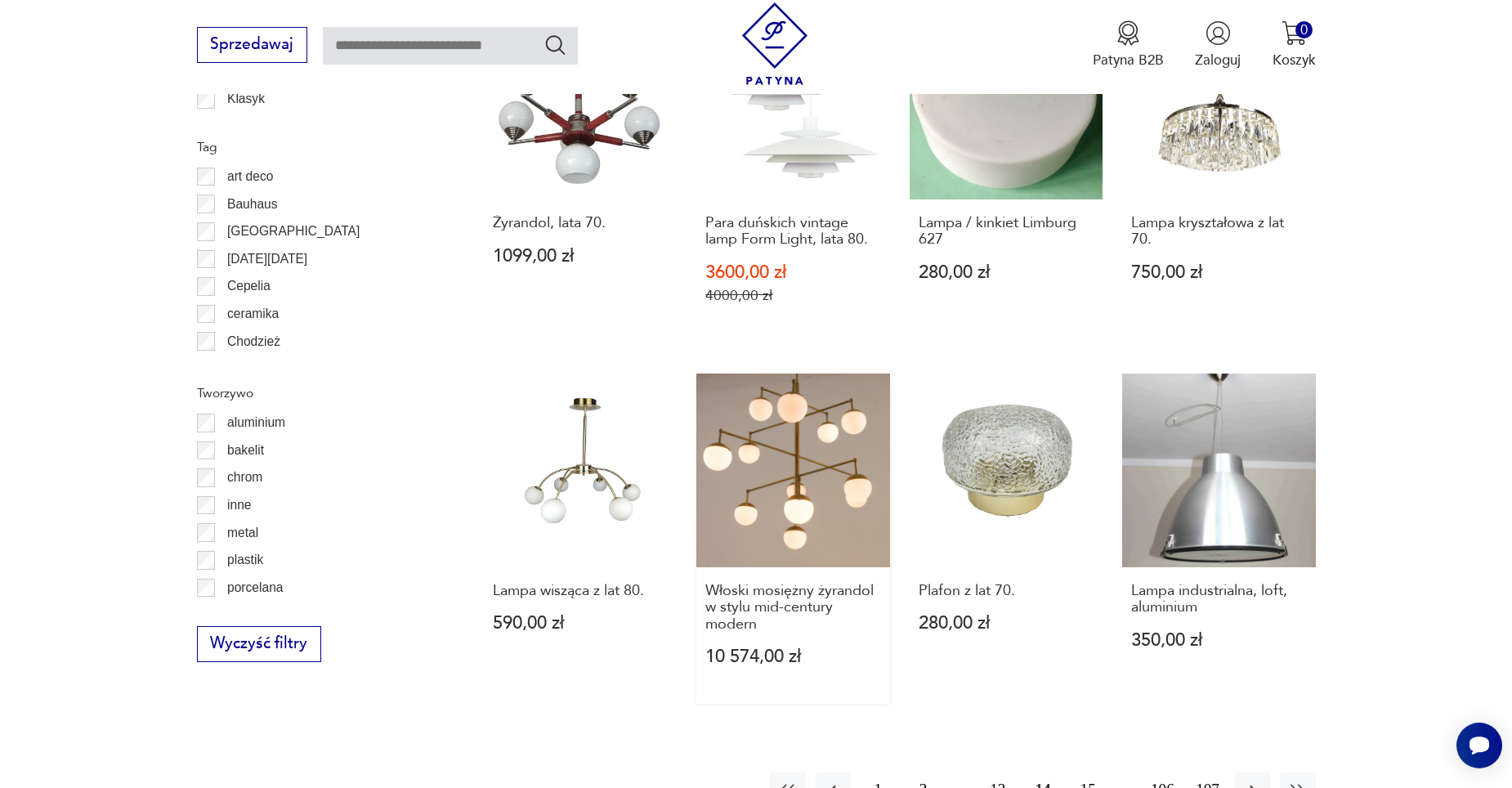
click at [792, 499] on link "Włoski mosiężny żyrandol w stylu mid-century modern 10 574,00 zł" at bounding box center [793, 539] width 193 height 330
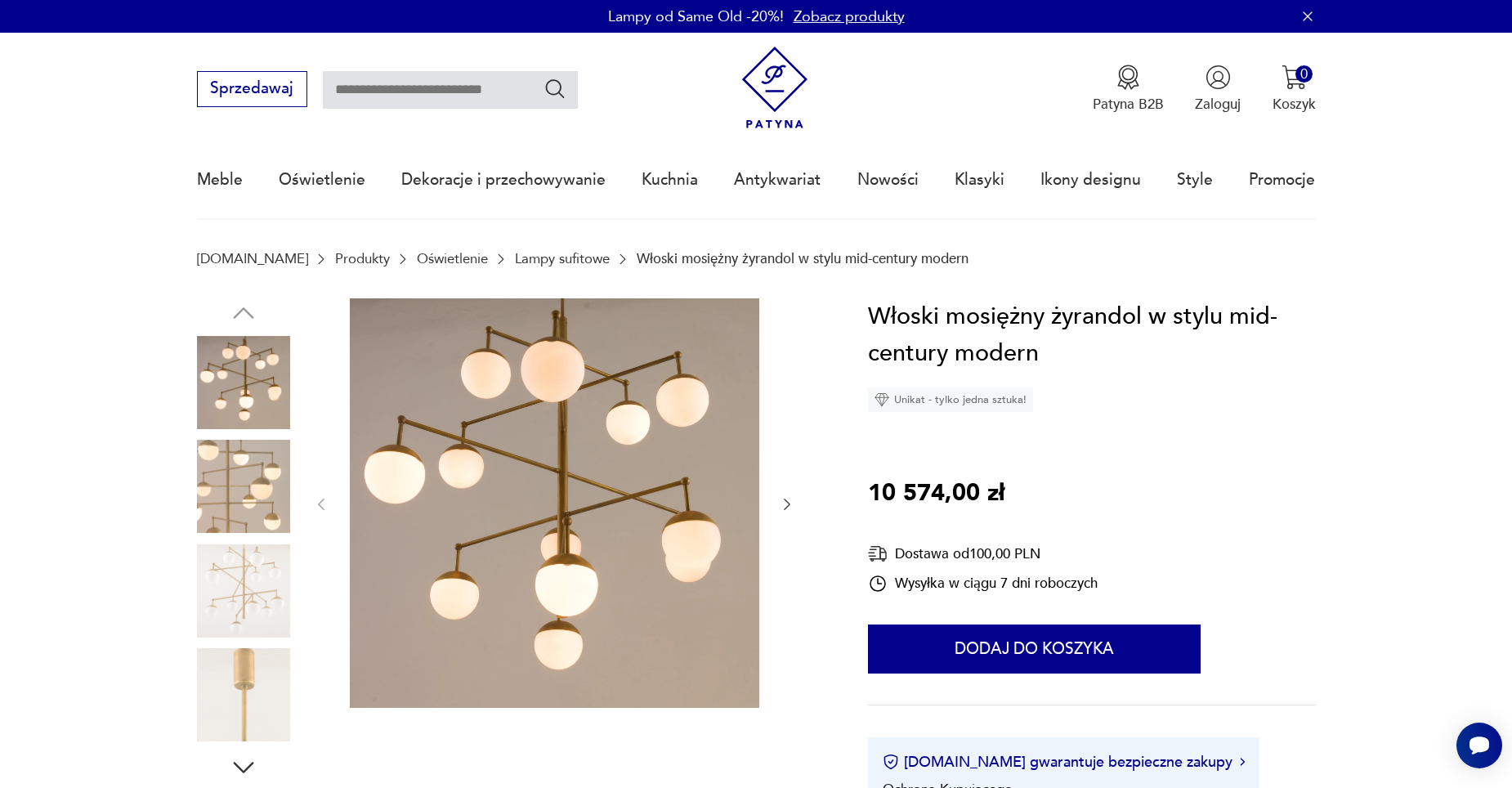
click at [249, 487] on img at bounding box center [243, 487] width 93 height 93
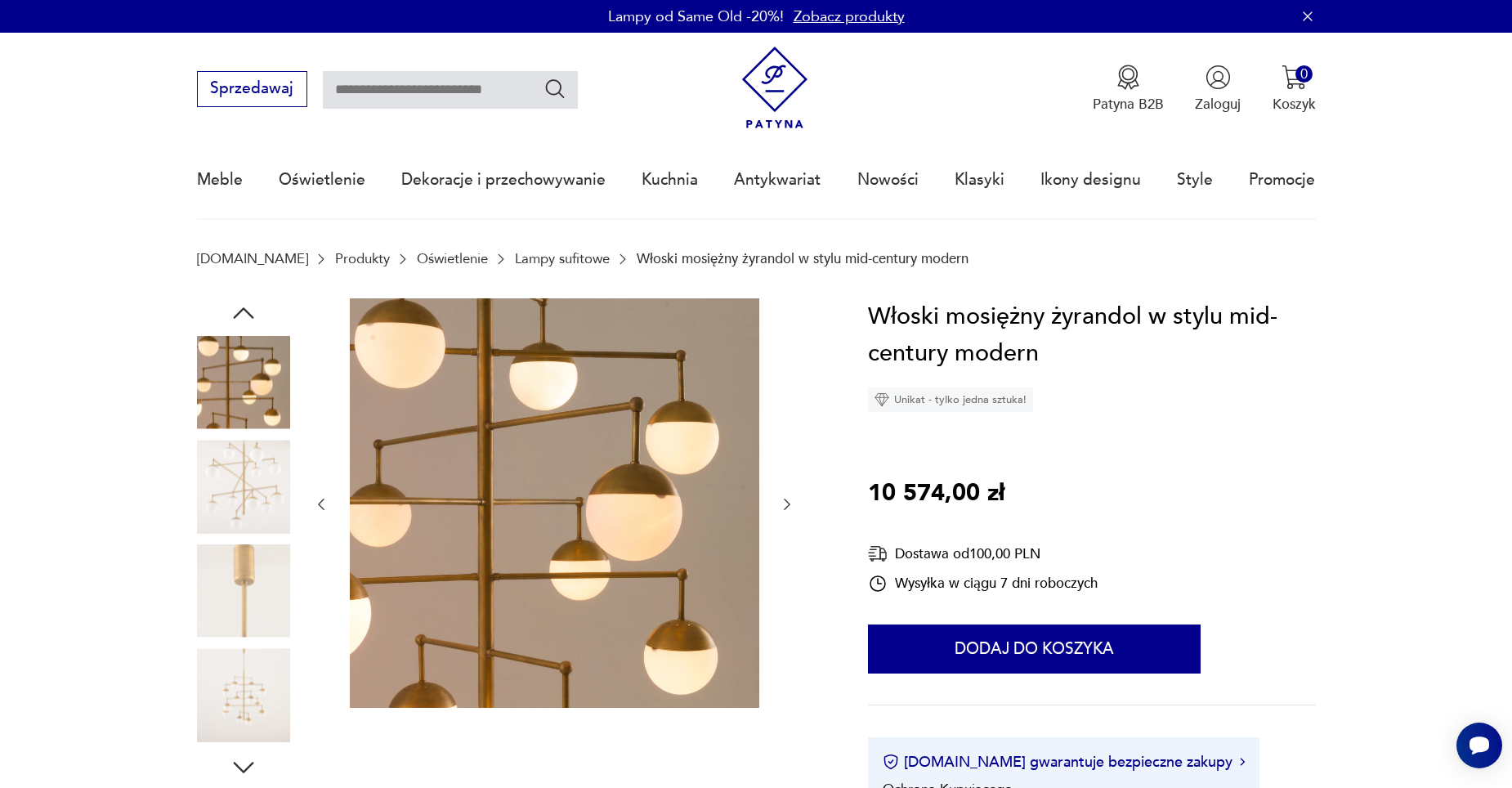
click at [251, 490] on img at bounding box center [243, 487] width 93 height 93
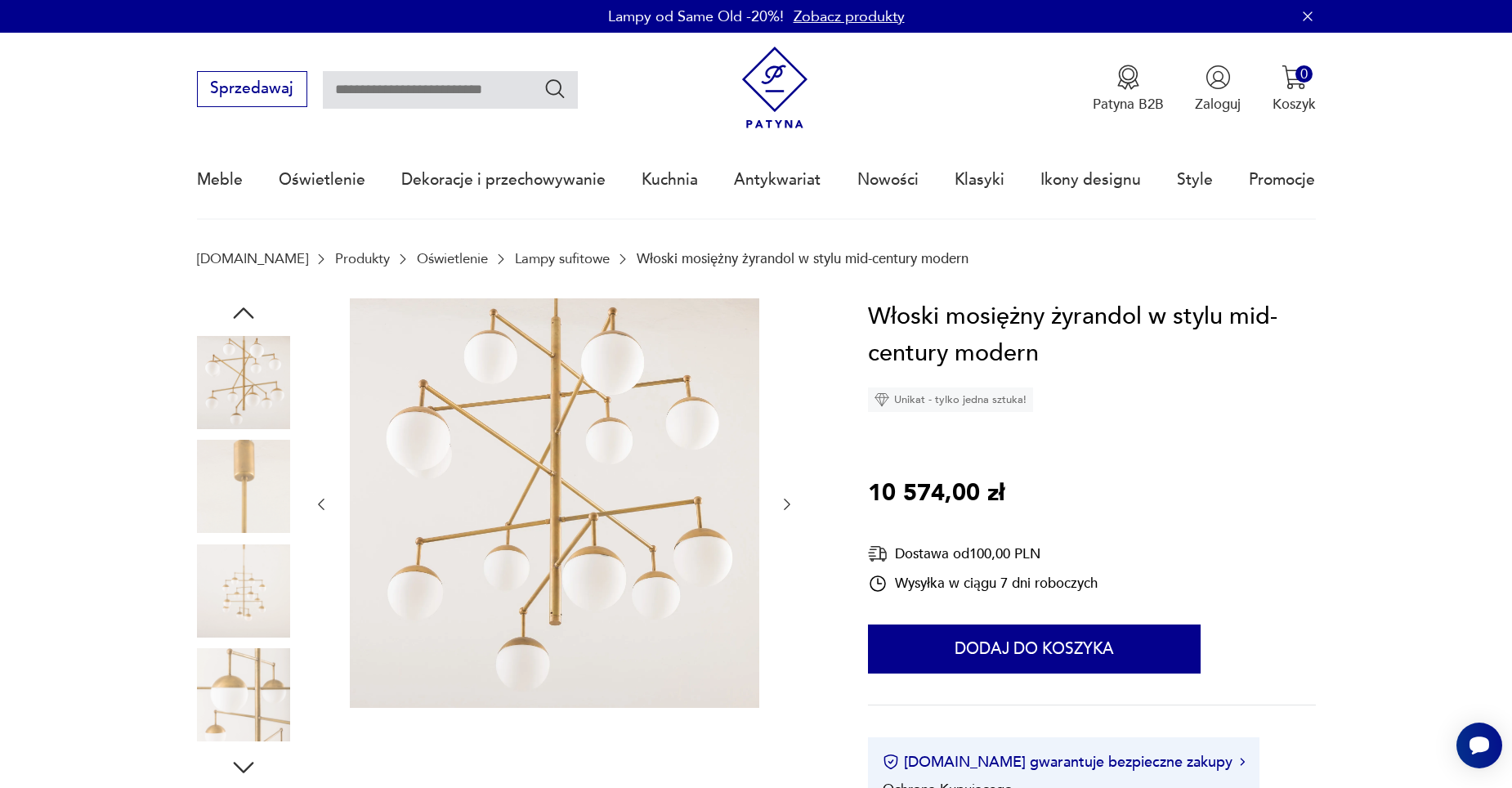
click at [246, 555] on img at bounding box center [243, 591] width 93 height 93
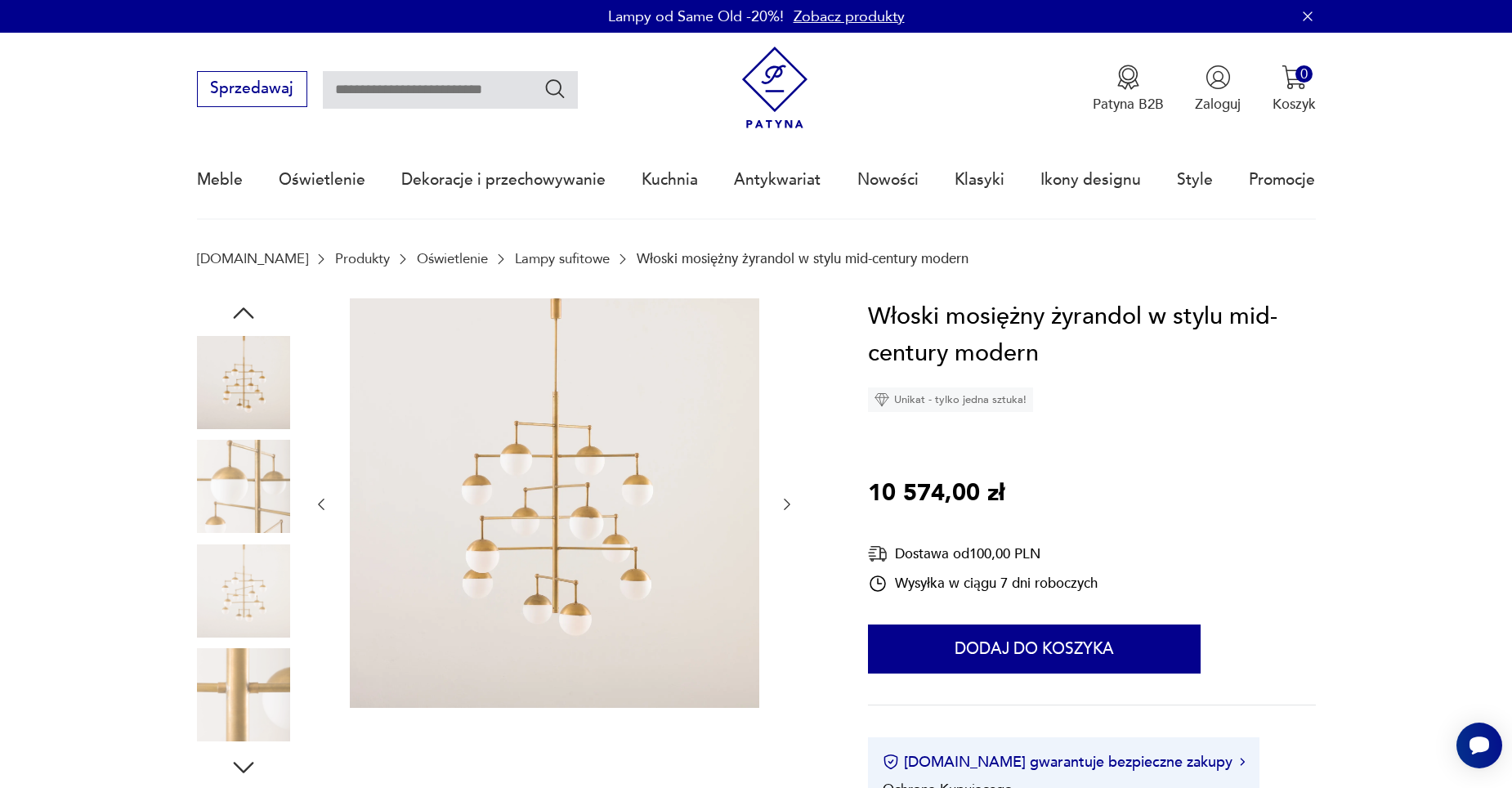
click at [250, 598] on img at bounding box center [243, 591] width 93 height 93
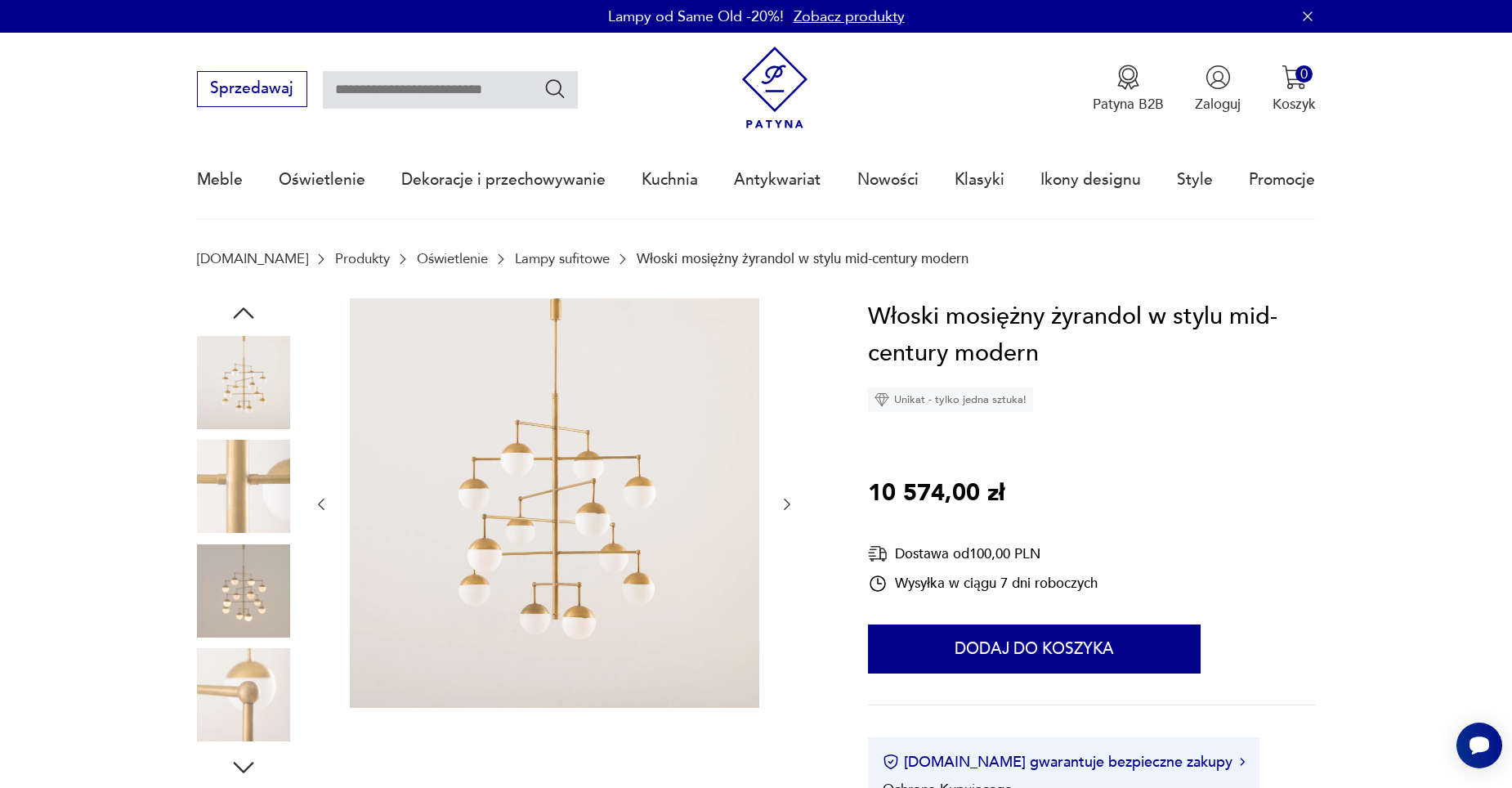
click at [250, 598] on img at bounding box center [243, 591] width 93 height 93
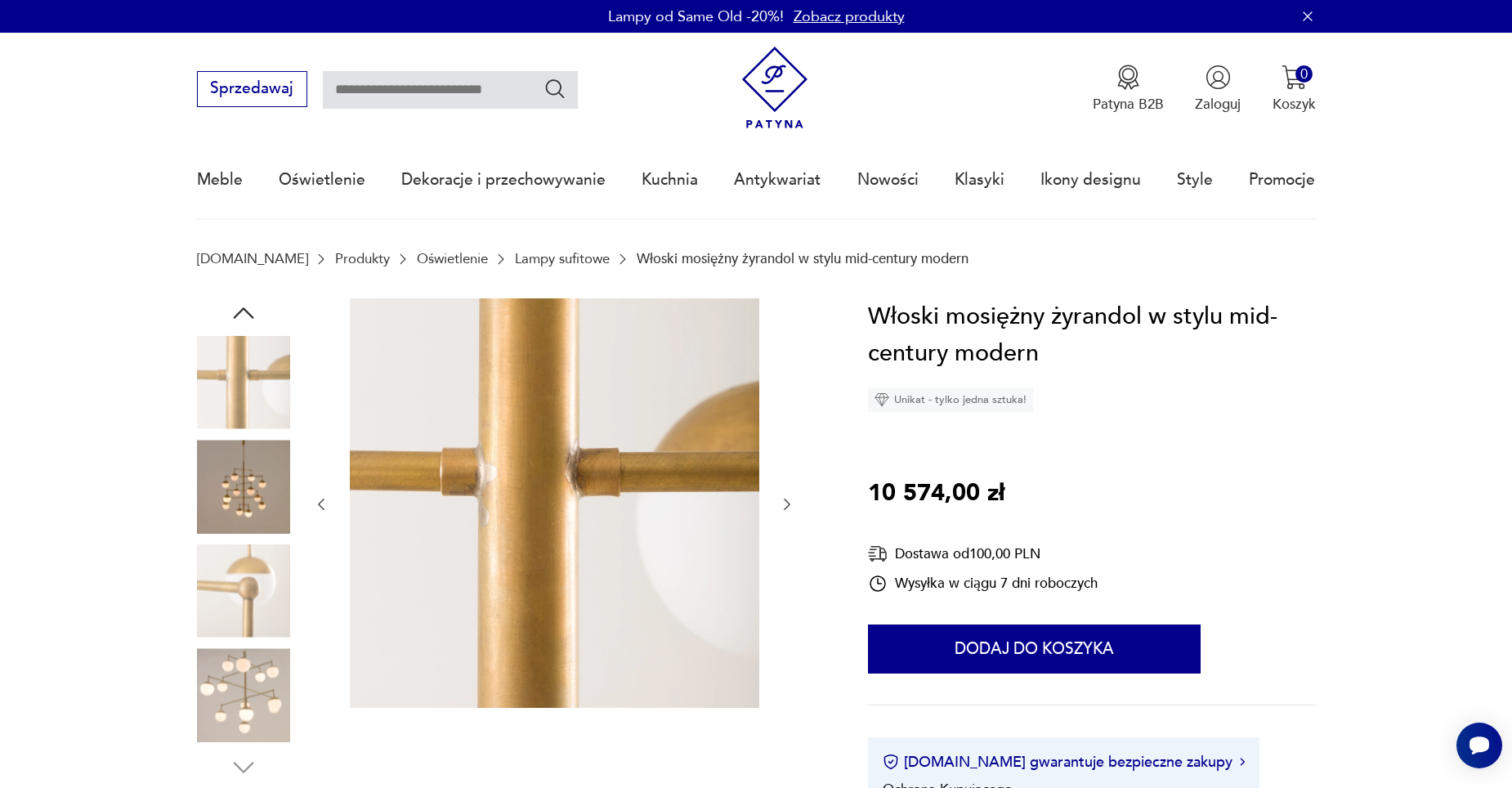
click at [252, 669] on img at bounding box center [243, 695] width 93 height 93
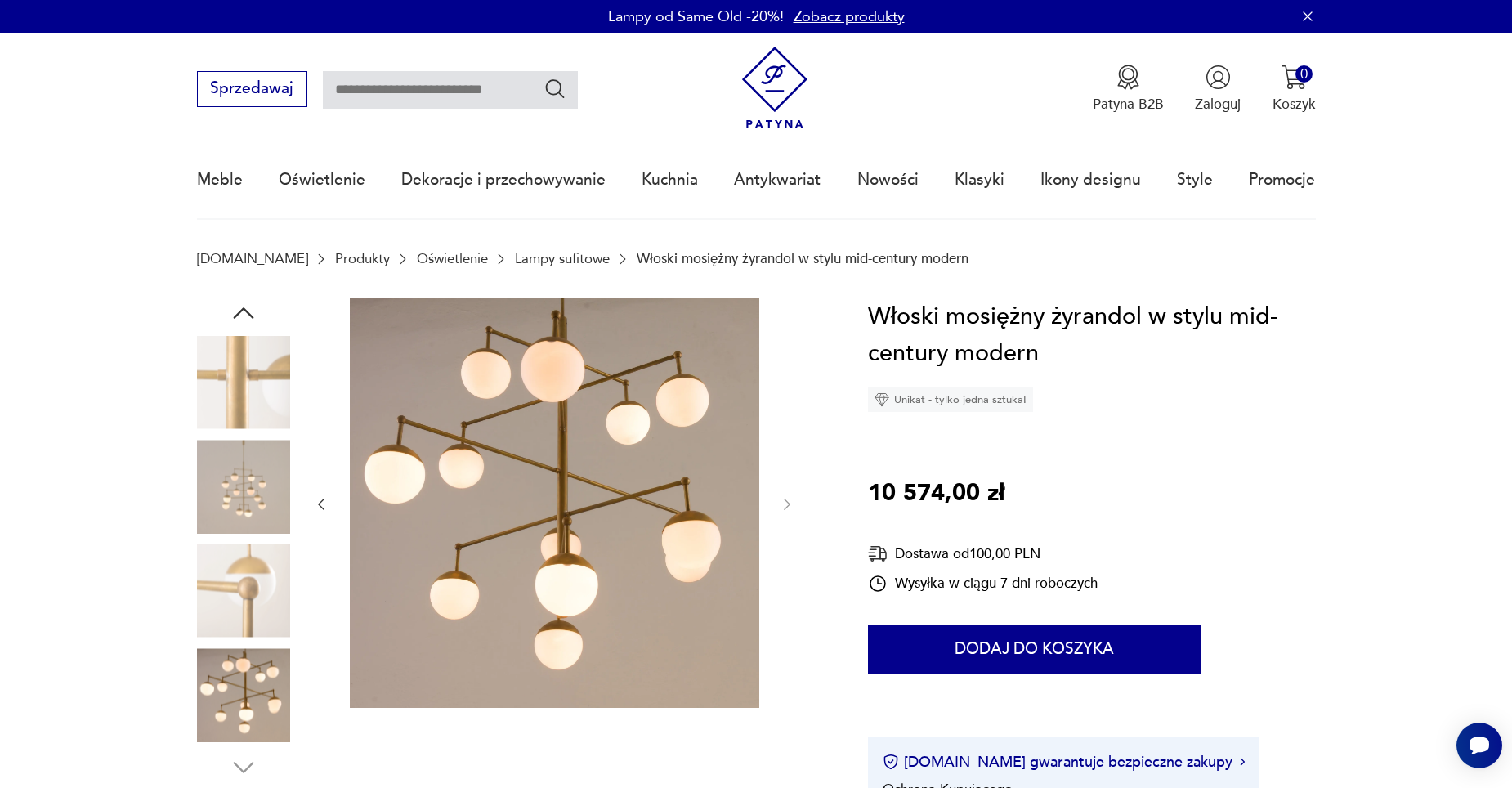
click at [237, 569] on img at bounding box center [243, 591] width 93 height 93
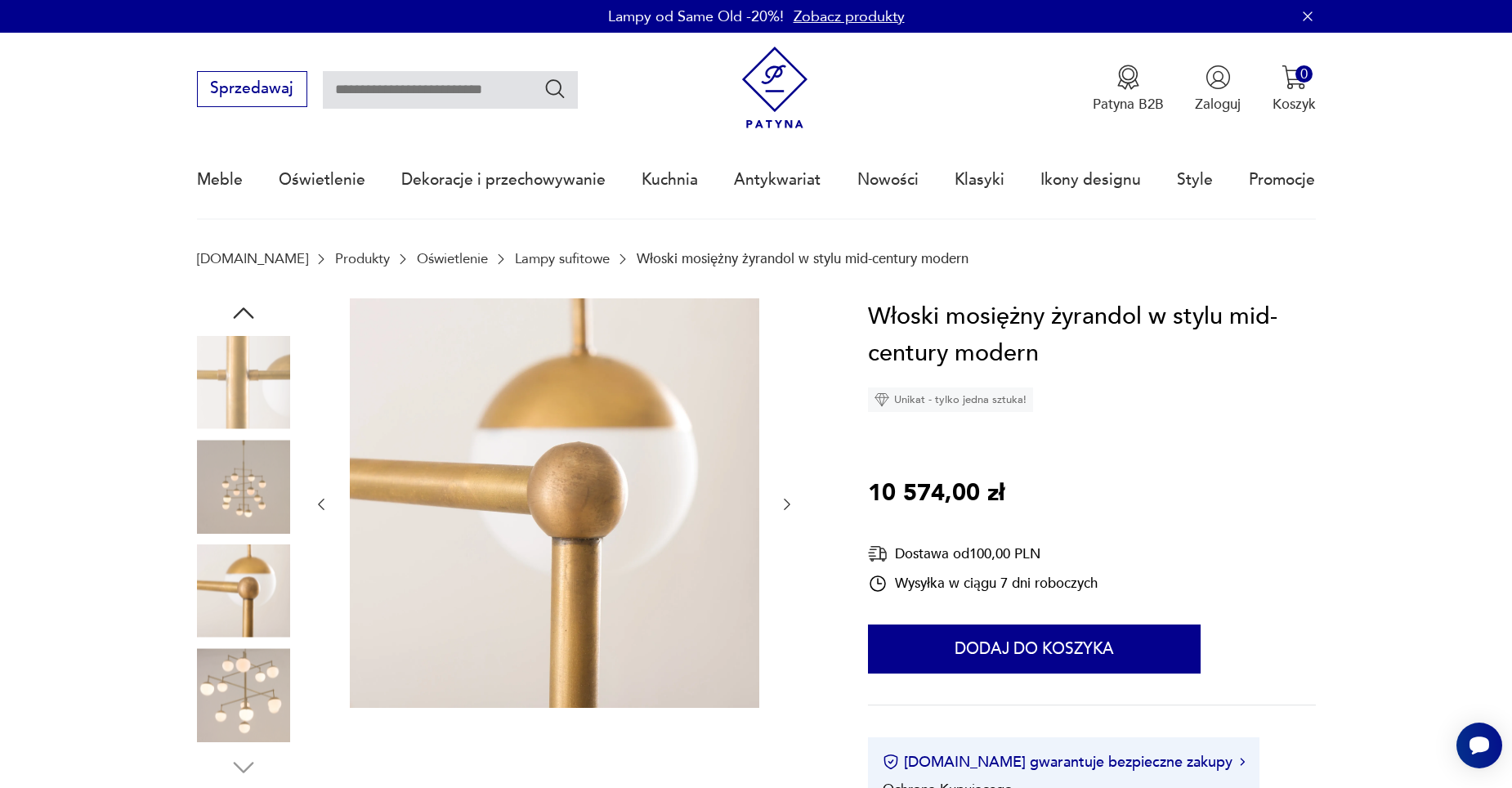
click at [241, 469] on img at bounding box center [243, 487] width 93 height 93
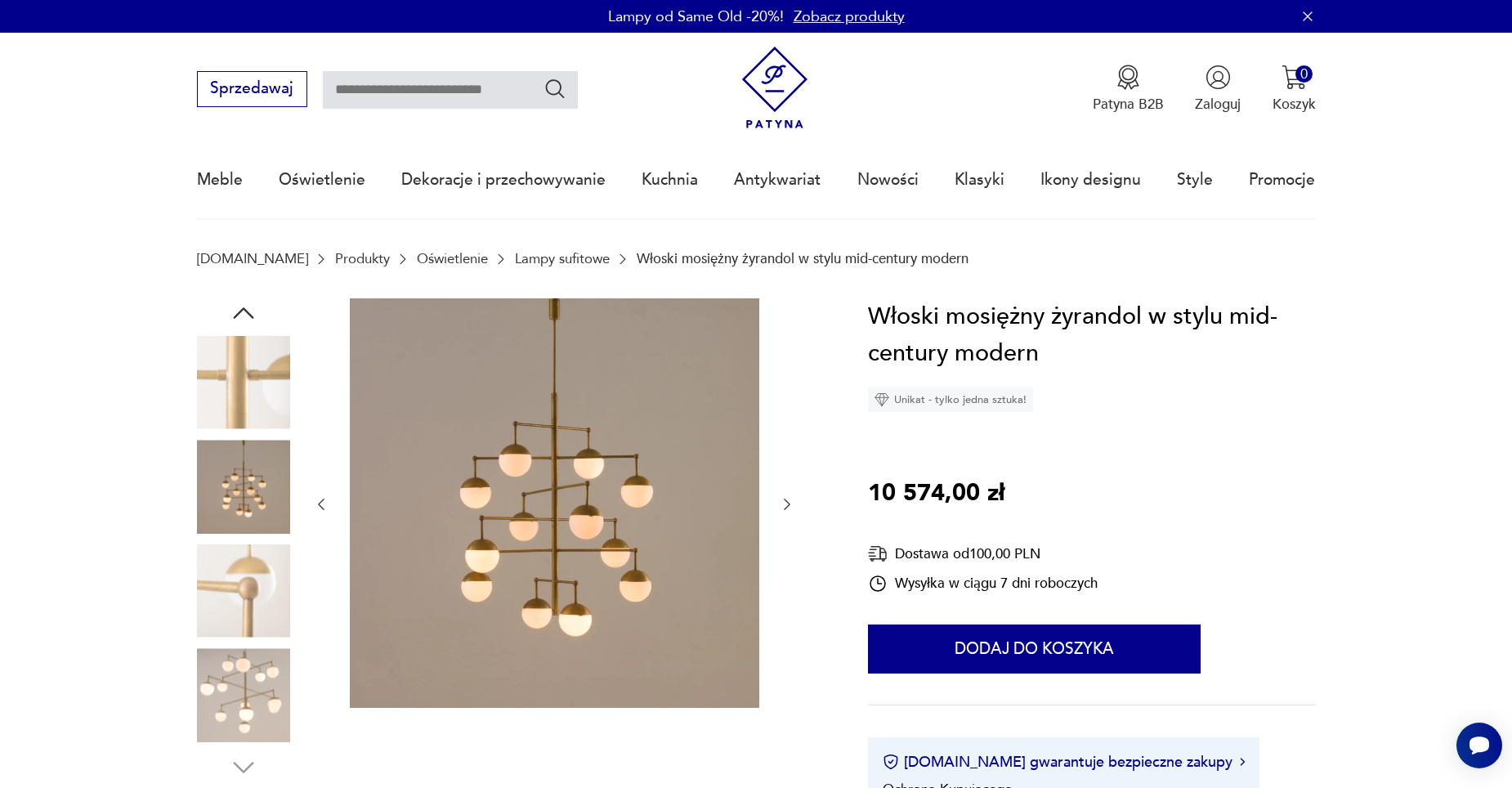
click at [239, 405] on img at bounding box center [243, 383] width 93 height 93
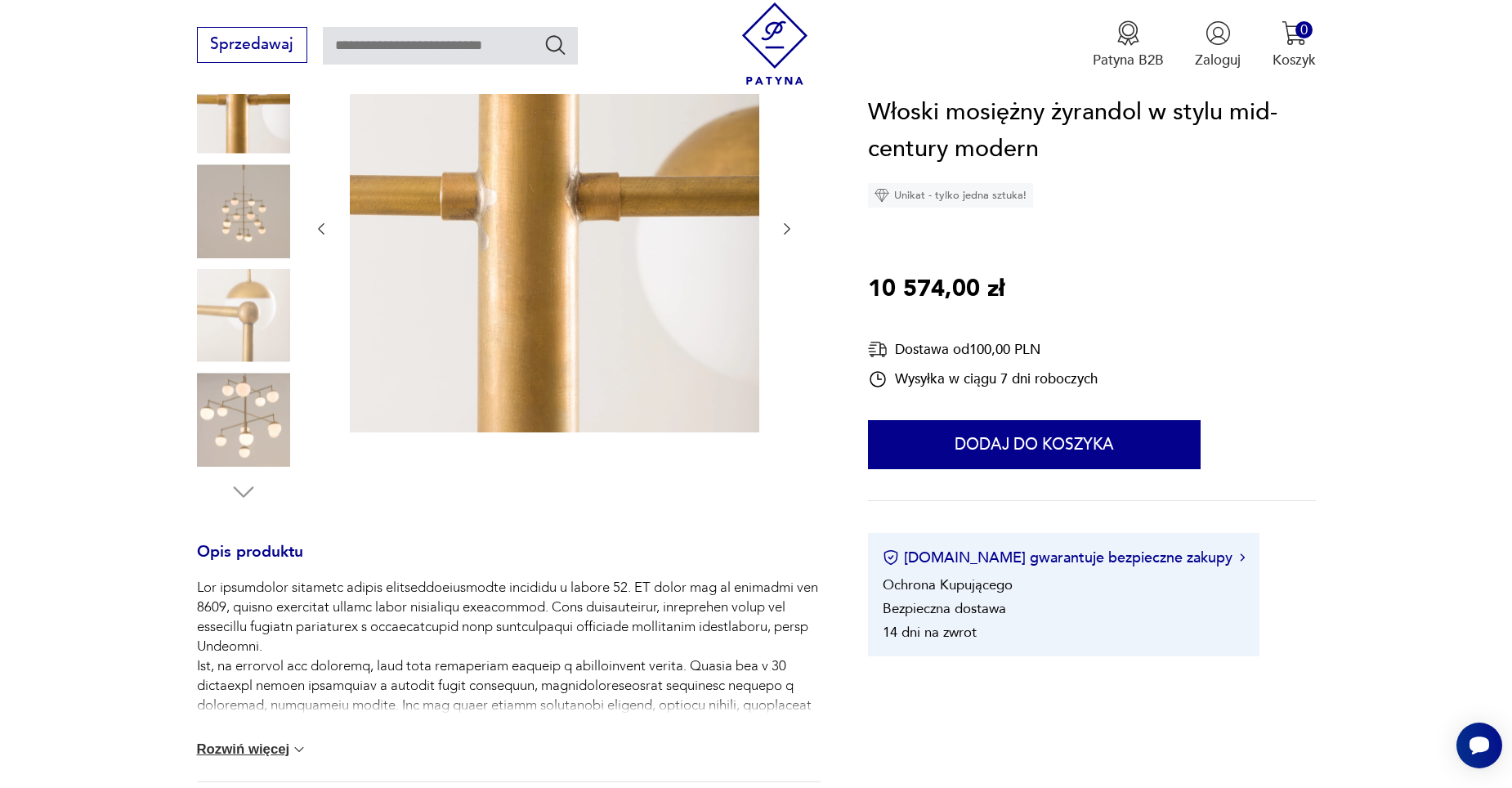
scroll to position [327, 0]
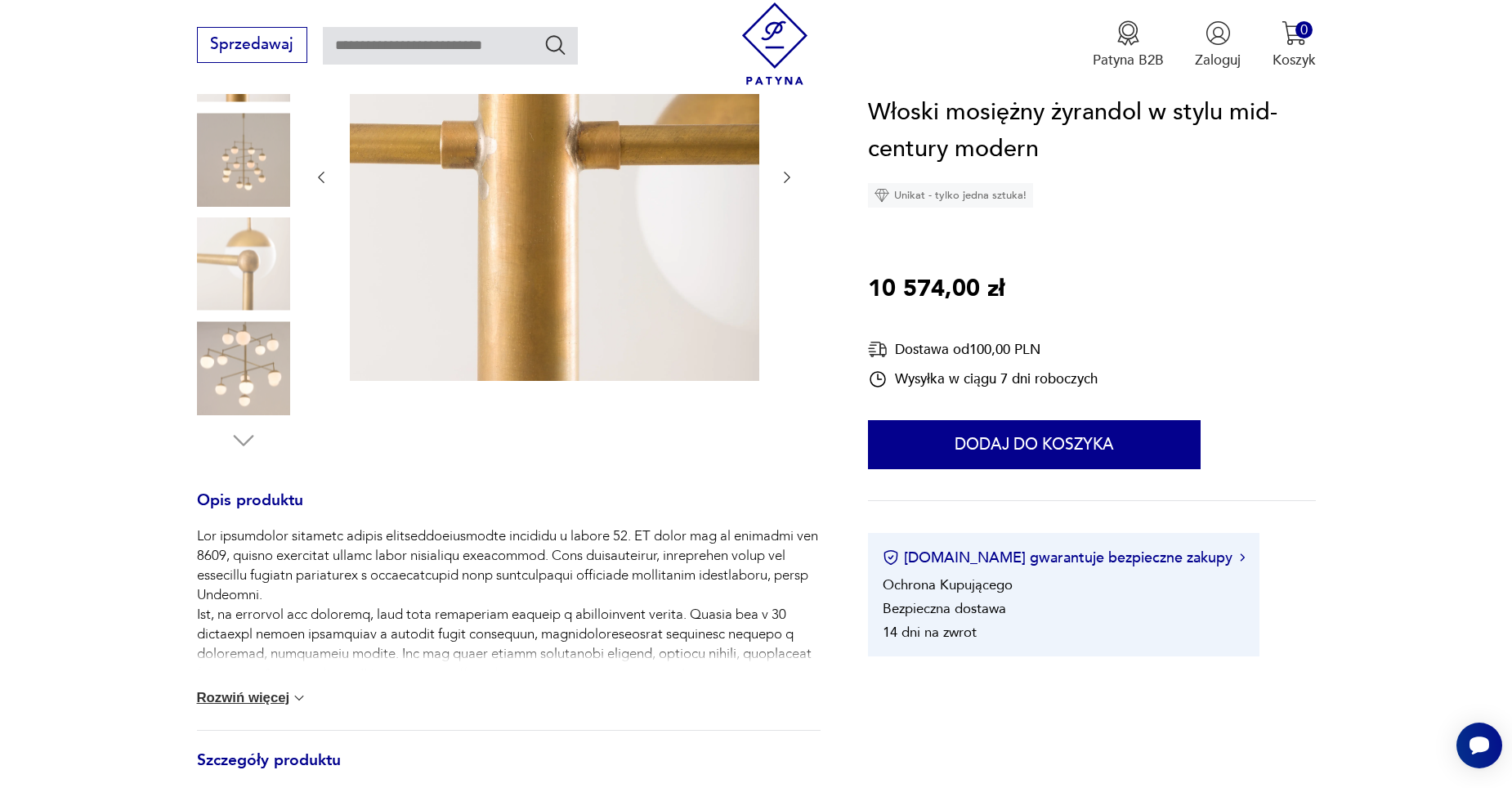
click at [266, 695] on button "Rozwiń więcej" at bounding box center [252, 698] width 111 height 17
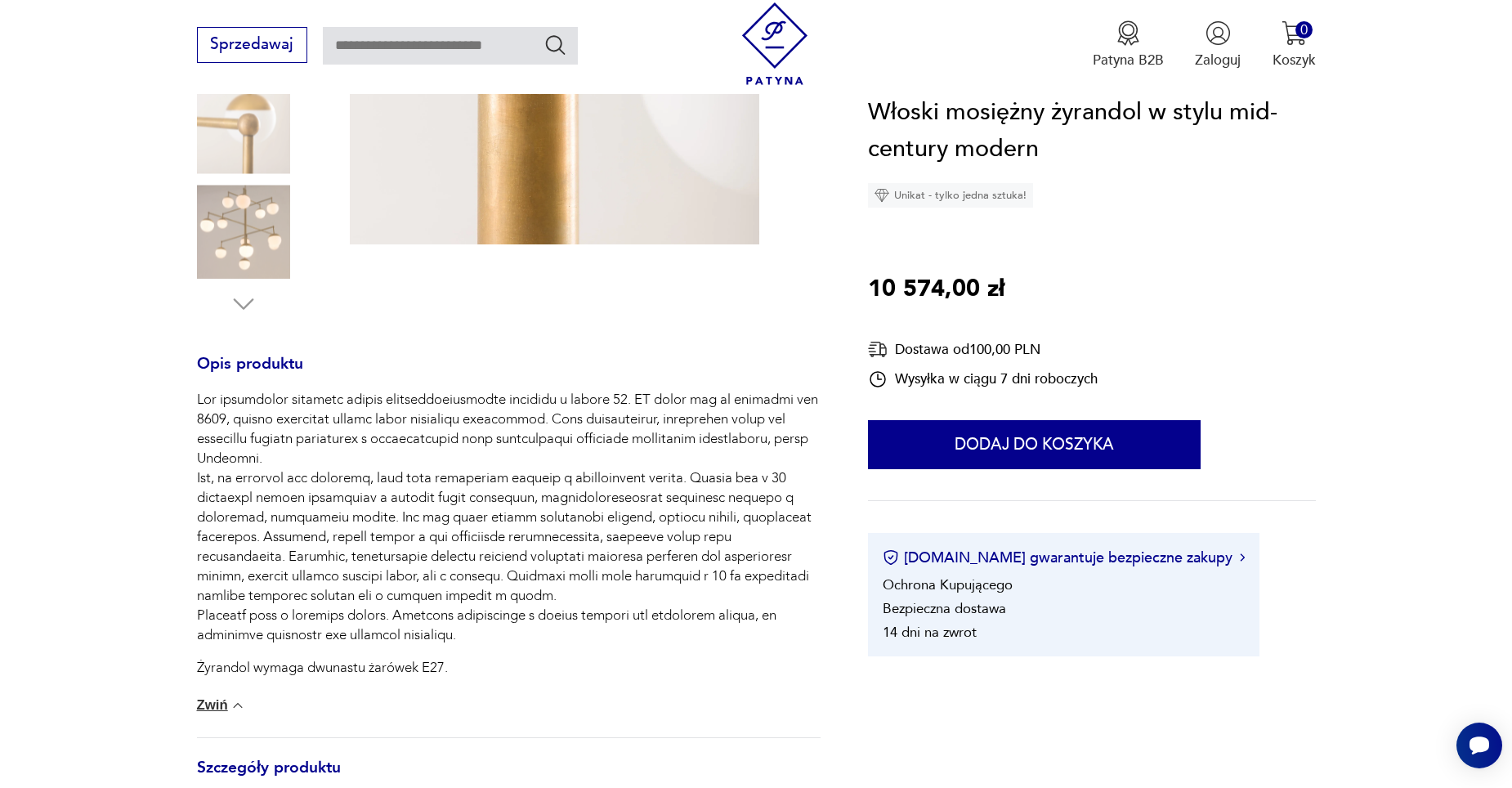
scroll to position [81, 0]
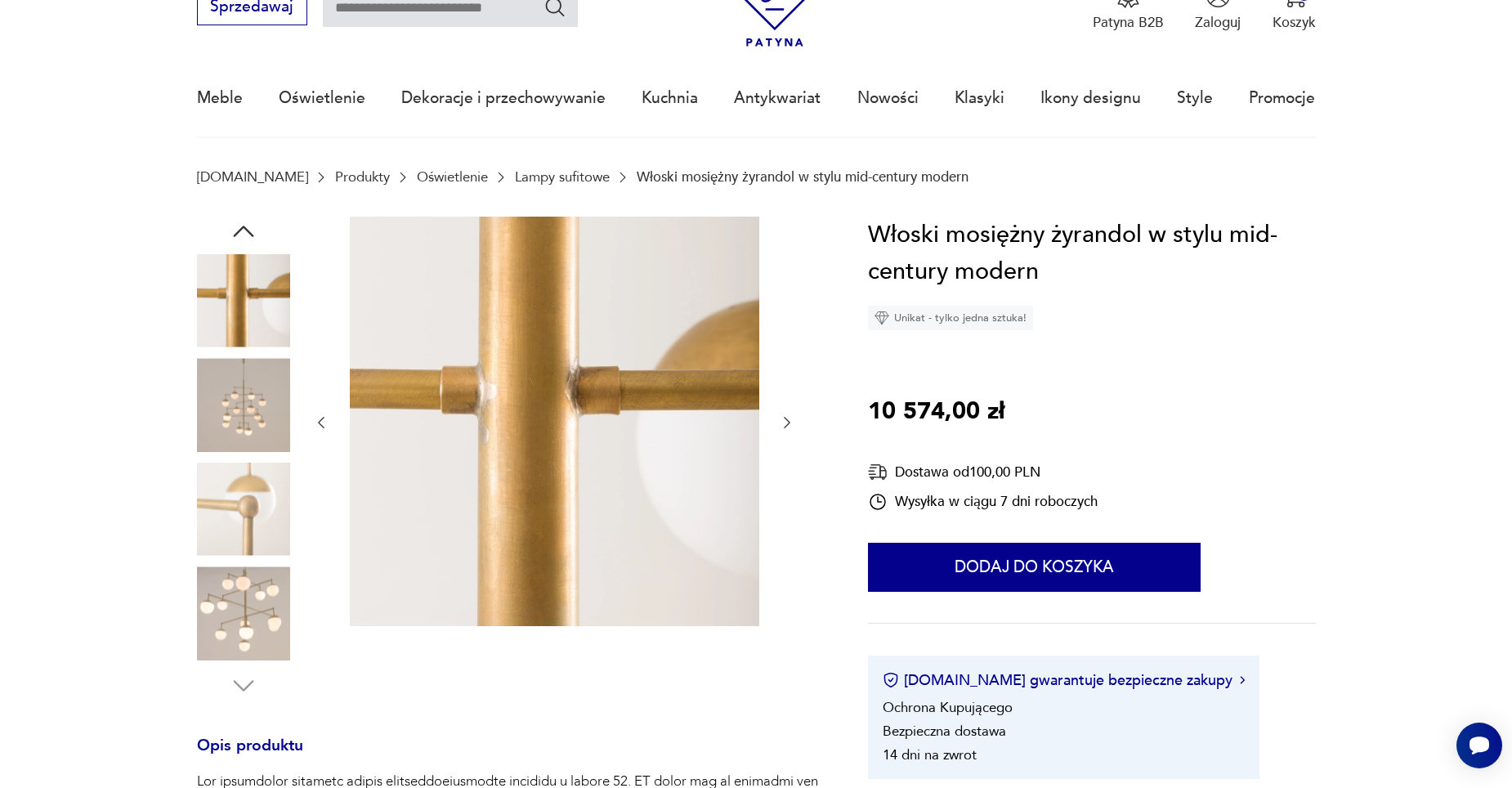
click at [246, 400] on img at bounding box center [243, 404] width 93 height 93
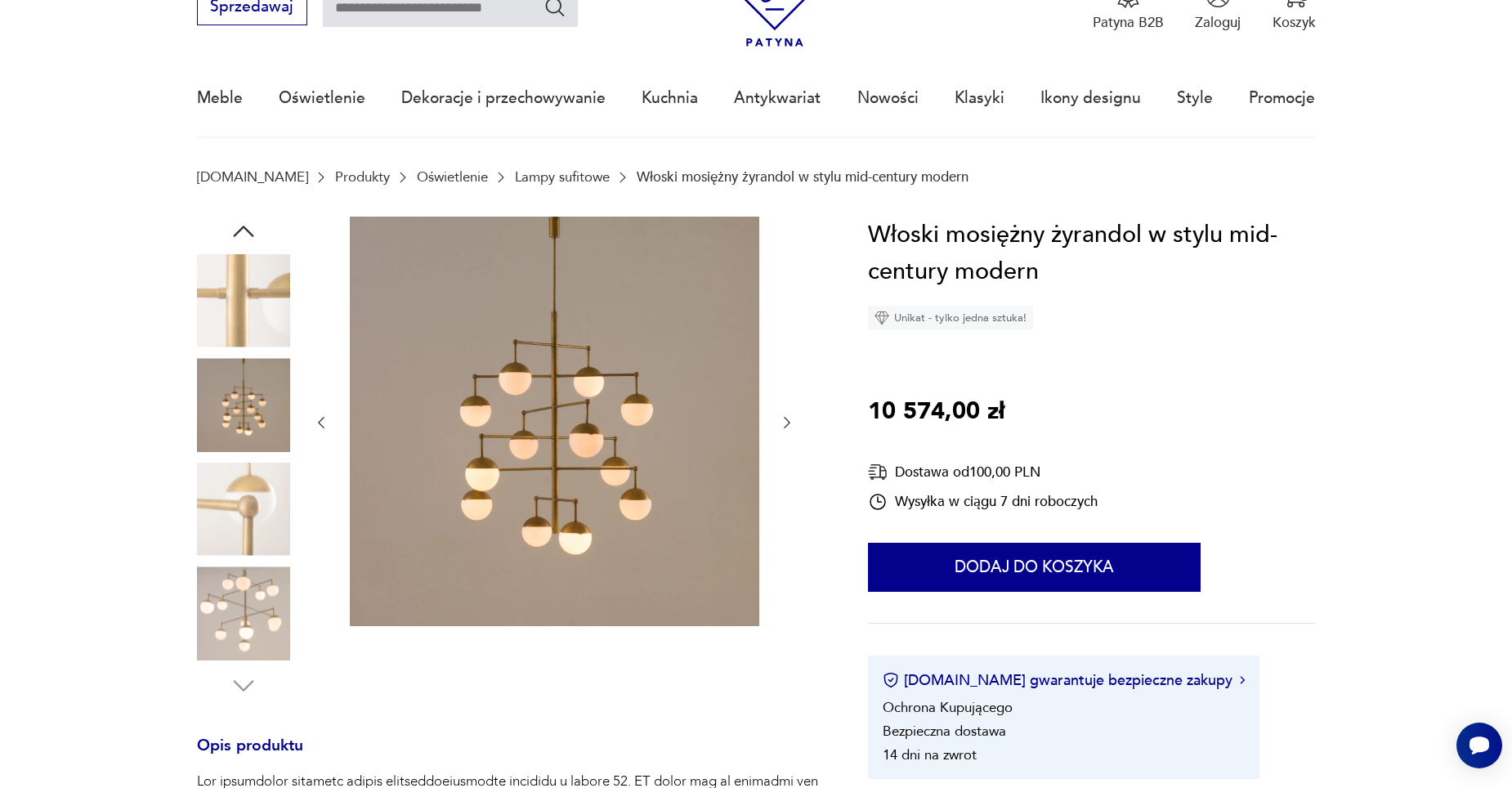
click at [240, 286] on img at bounding box center [243, 301] width 93 height 93
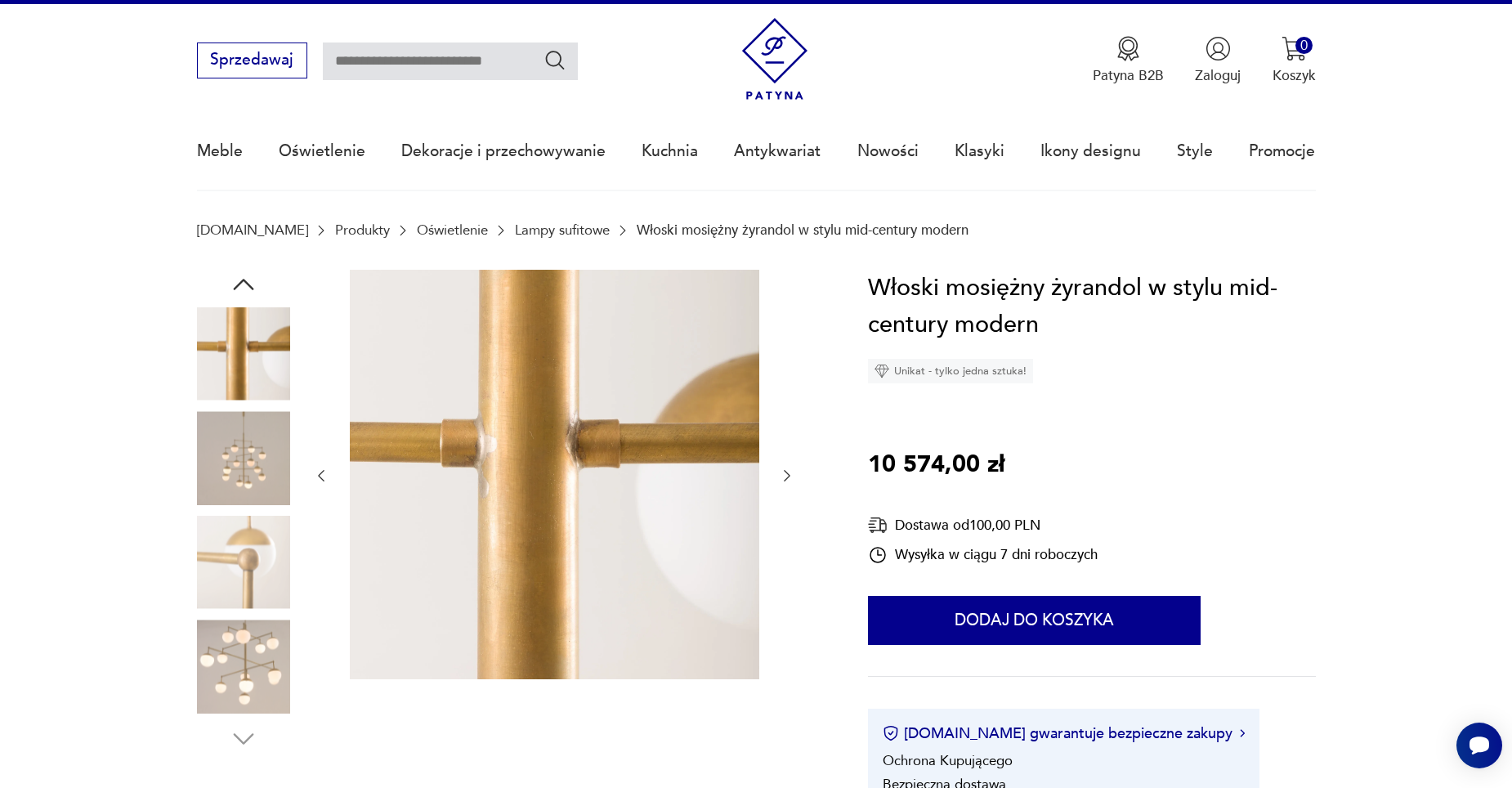
scroll to position [0, 0]
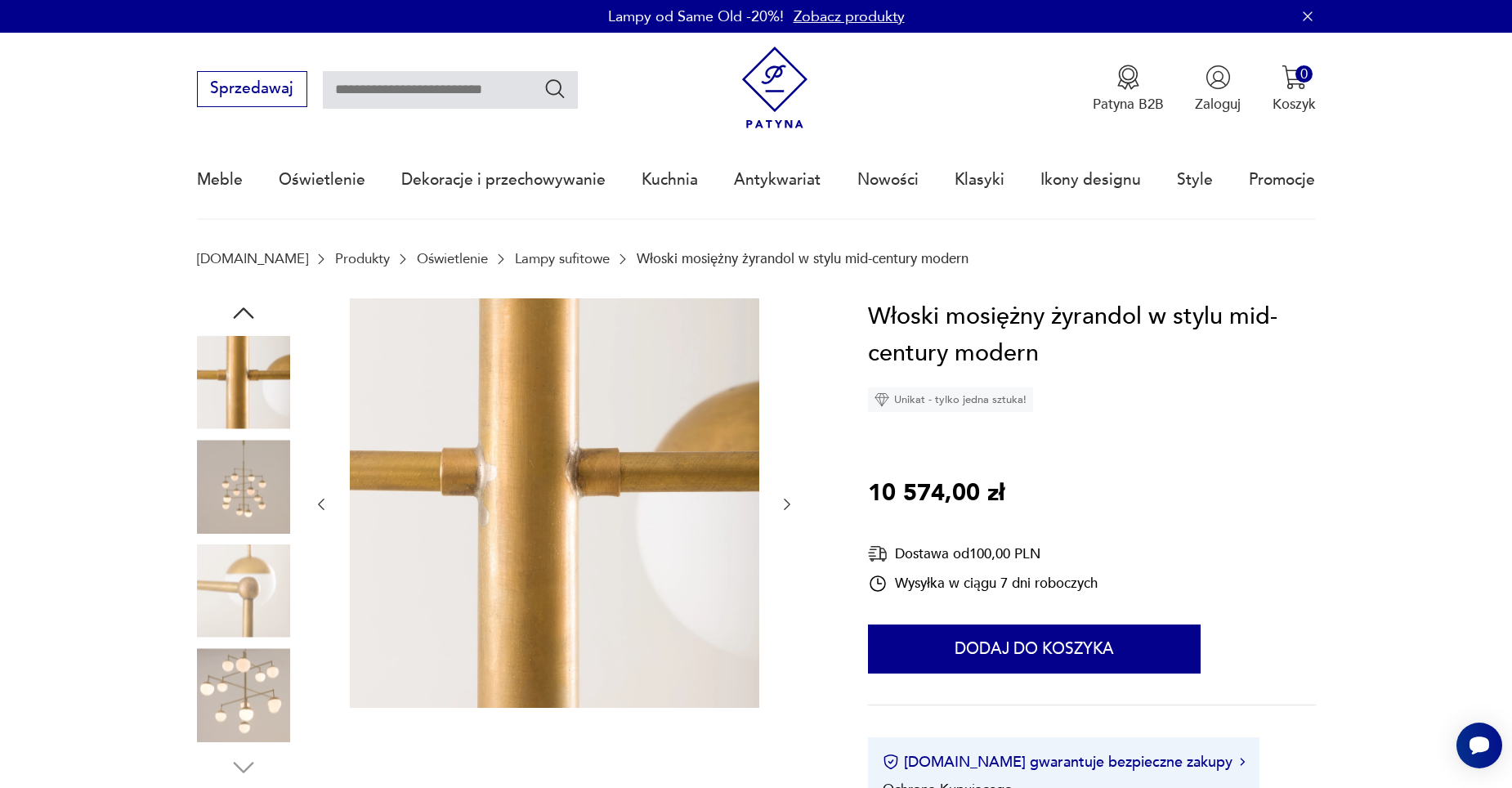
click at [266, 600] on img at bounding box center [243, 591] width 93 height 93
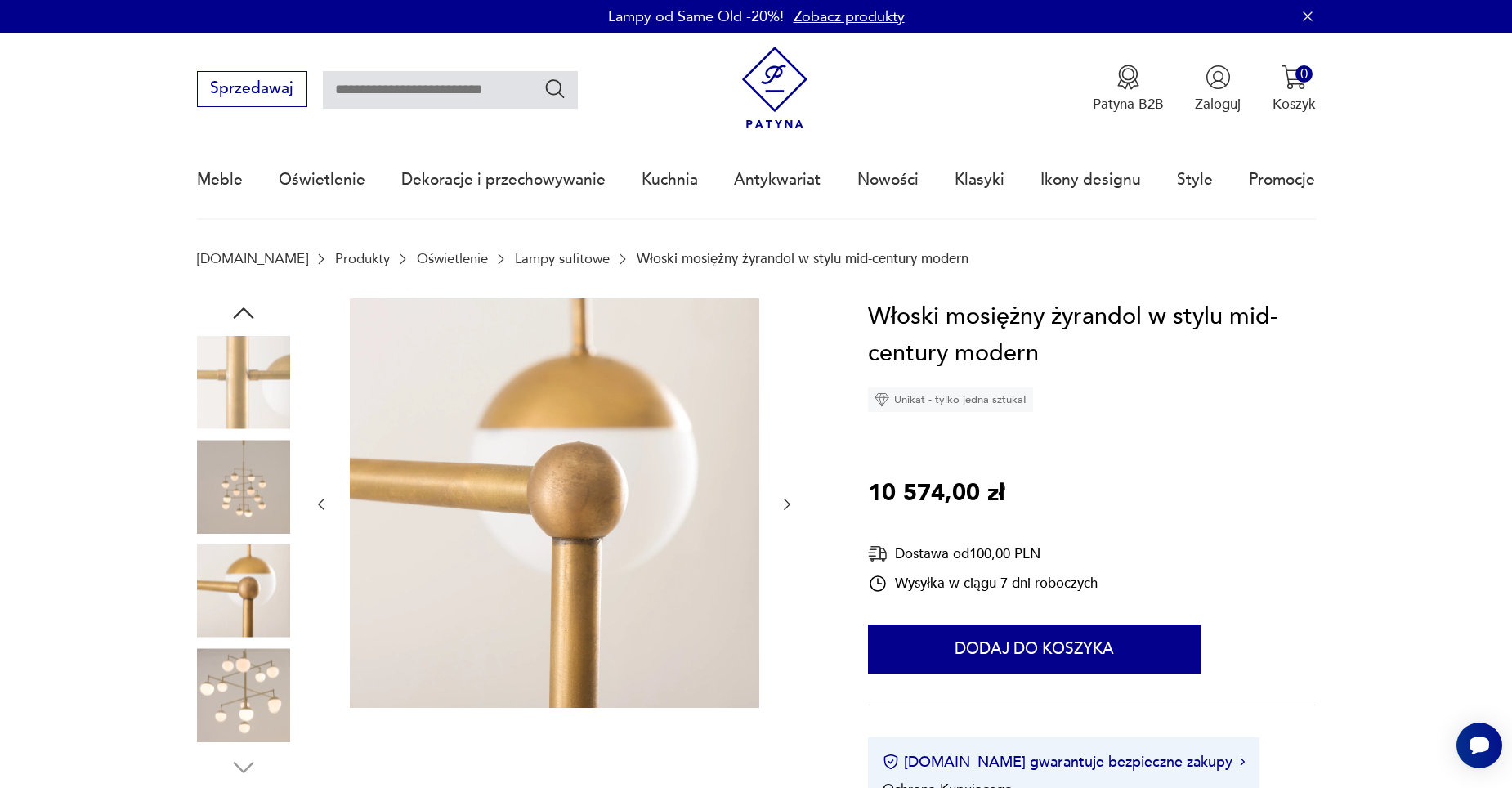
click at [261, 702] on img at bounding box center [243, 695] width 93 height 93
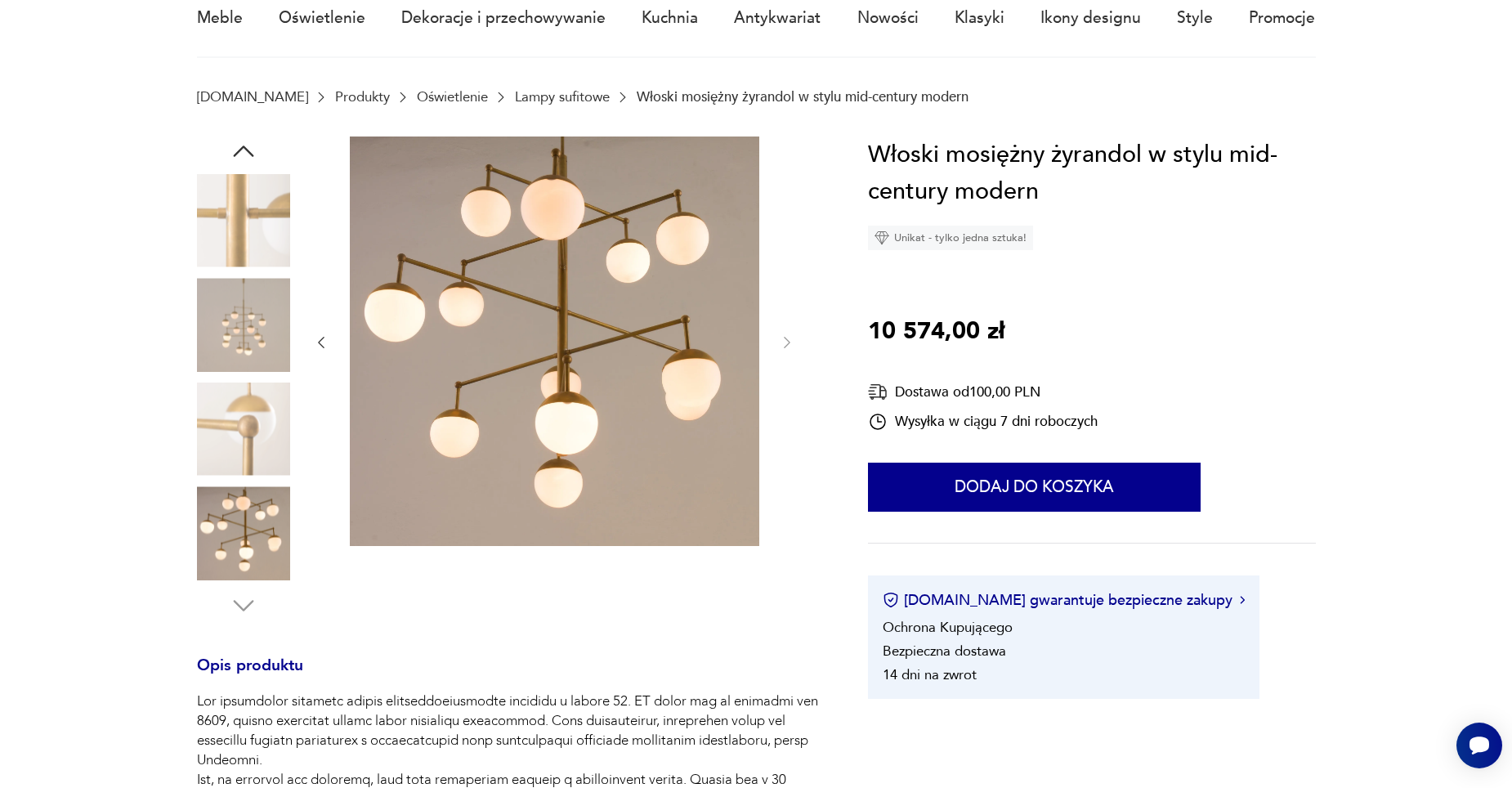
scroll to position [164, 0]
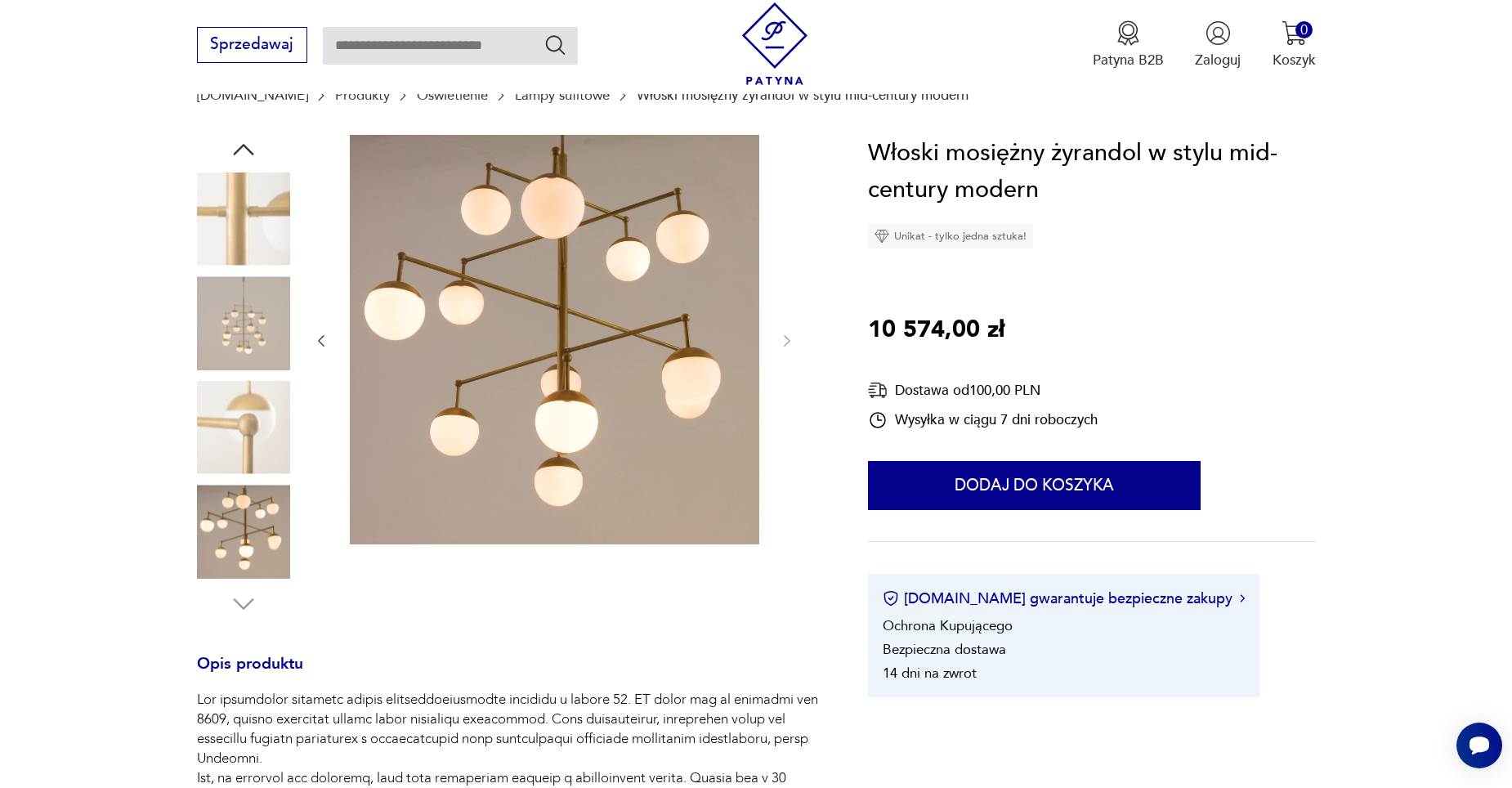
click at [258, 600] on div at bounding box center [243, 376] width 93 height 484
click at [242, 535] on img at bounding box center [243, 531] width 93 height 93
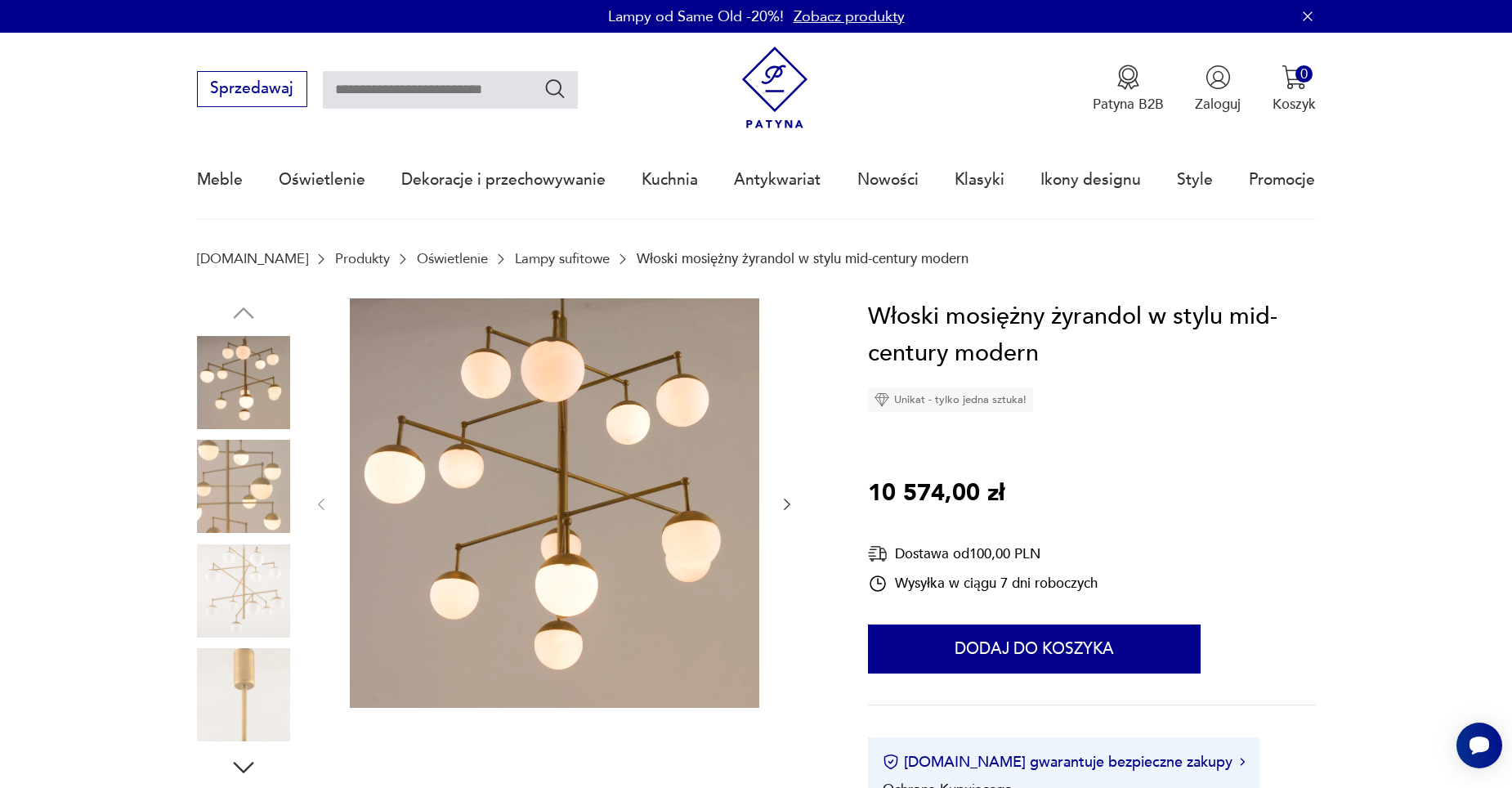
click at [251, 394] on img at bounding box center [243, 383] width 93 height 93
click at [267, 472] on img at bounding box center [243, 487] width 93 height 93
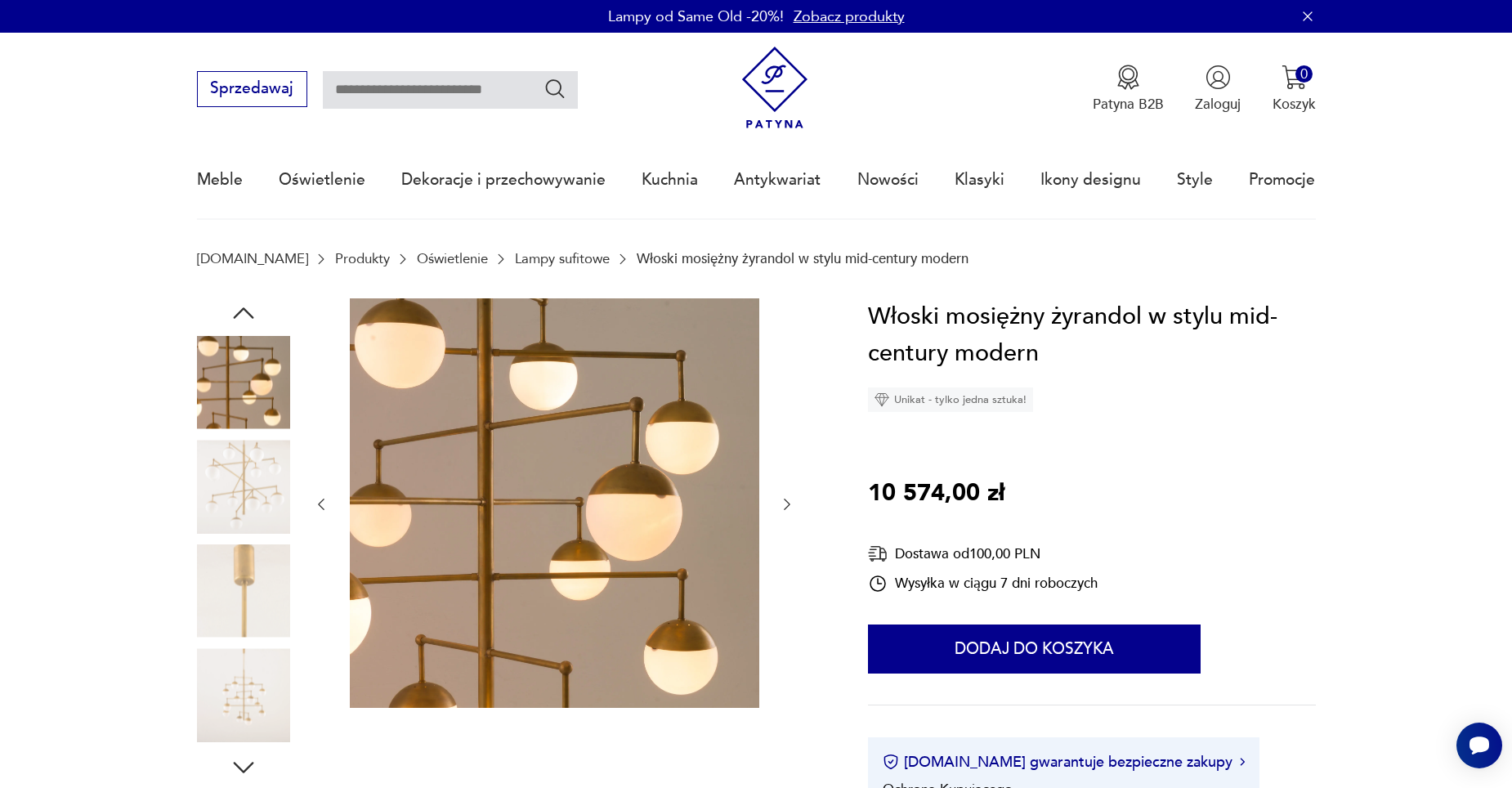
click at [266, 550] on img at bounding box center [243, 591] width 93 height 93
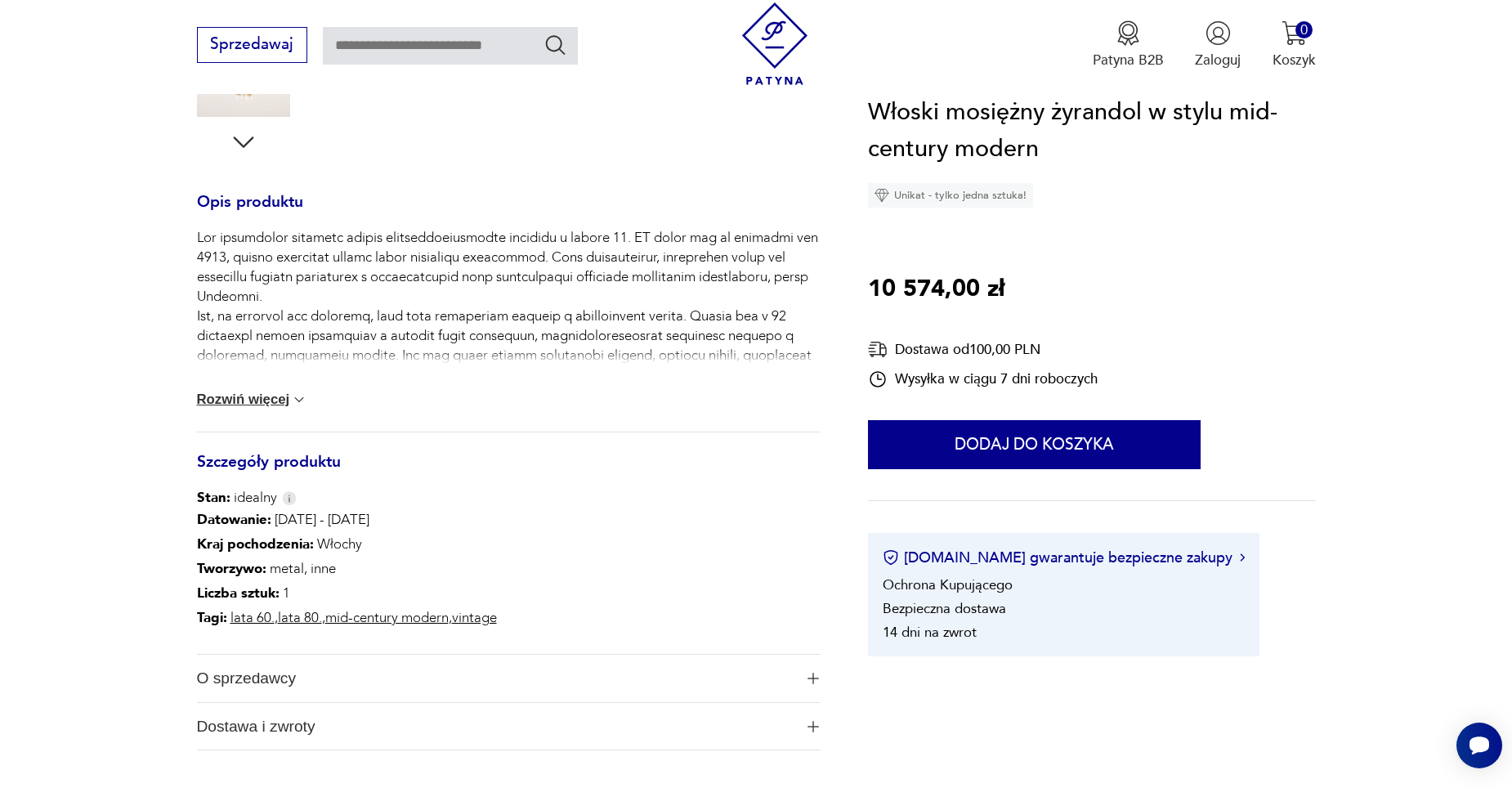
scroll to position [654, 0]
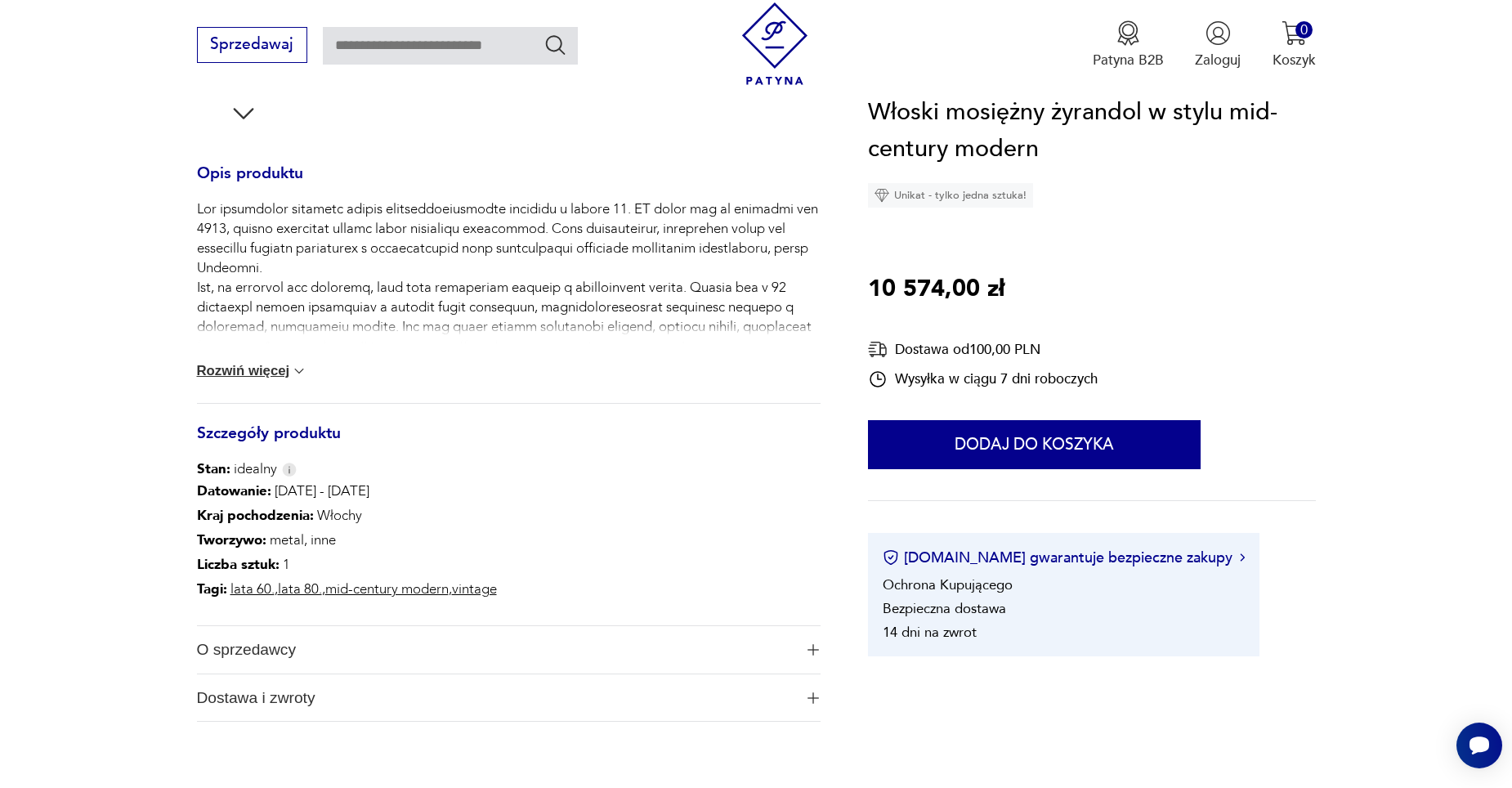
click at [276, 360] on div "Żyrandol wymaga dwunastu żarówek E27. Rozwiń więcej" at bounding box center [509, 301] width 624 height 203
click at [271, 369] on button "Rozwiń więcej" at bounding box center [252, 371] width 111 height 17
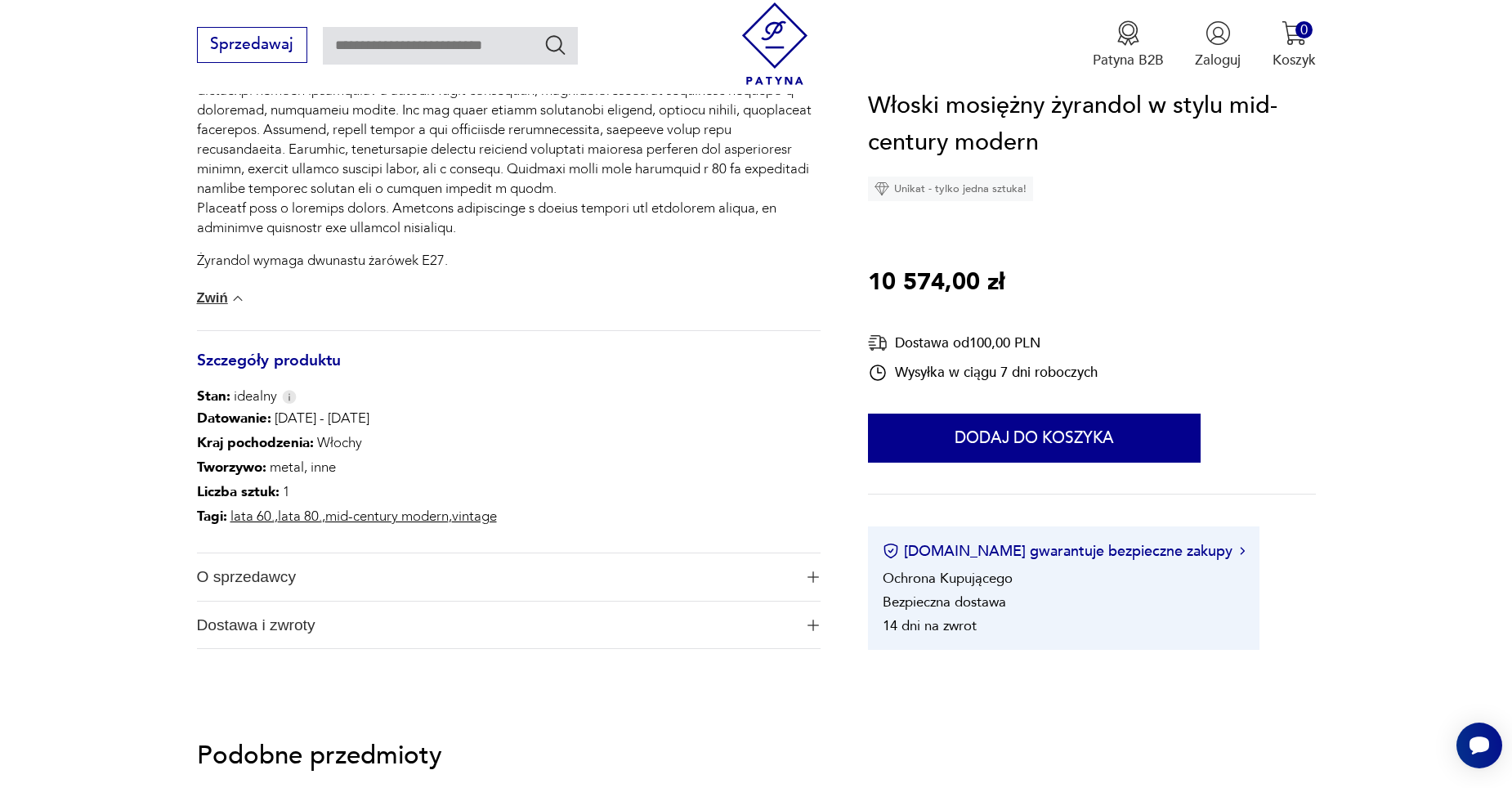
scroll to position [899, 0]
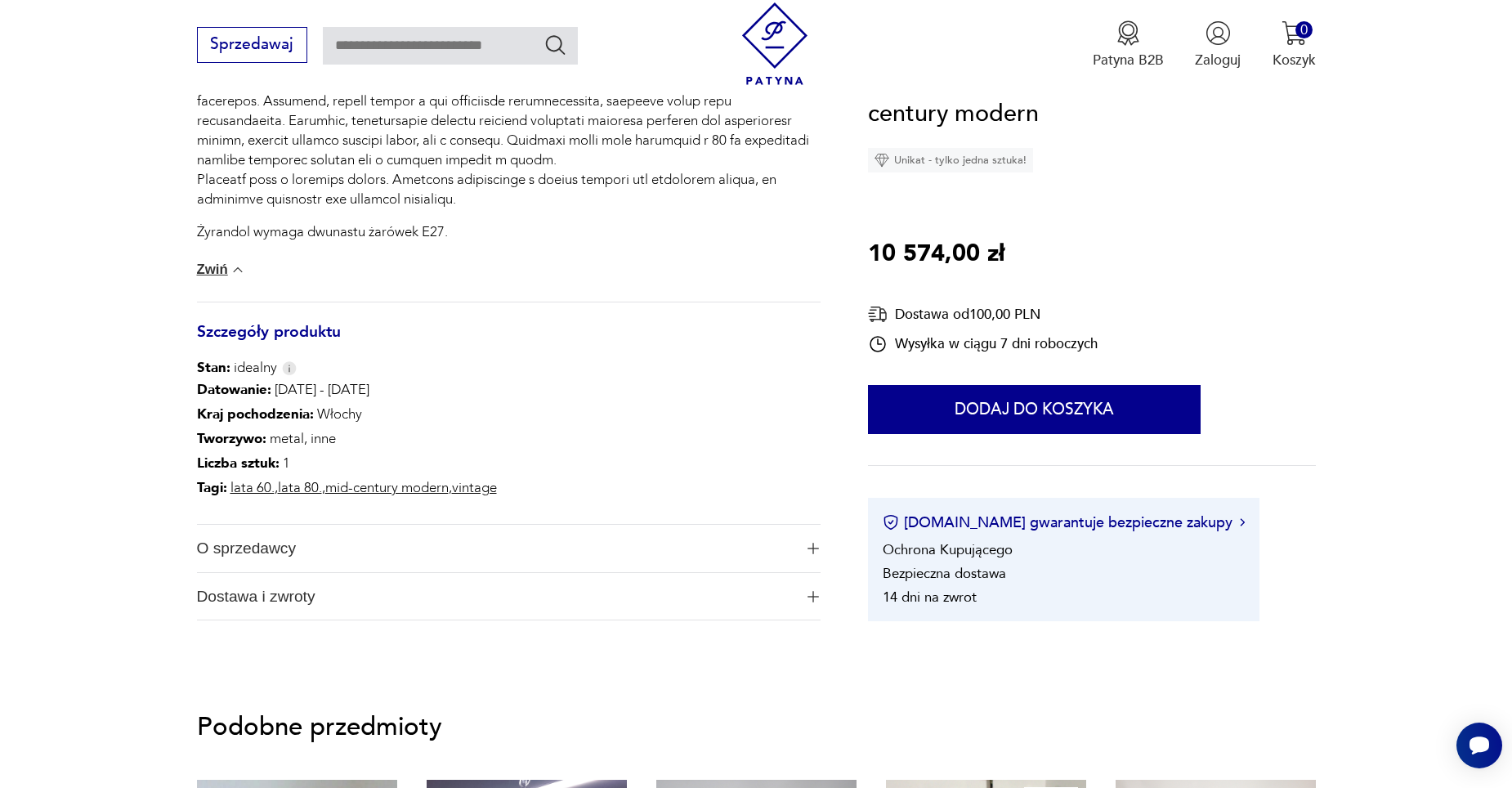
click at [473, 551] on span "O sprzedawcy" at bounding box center [495, 548] width 597 height 47
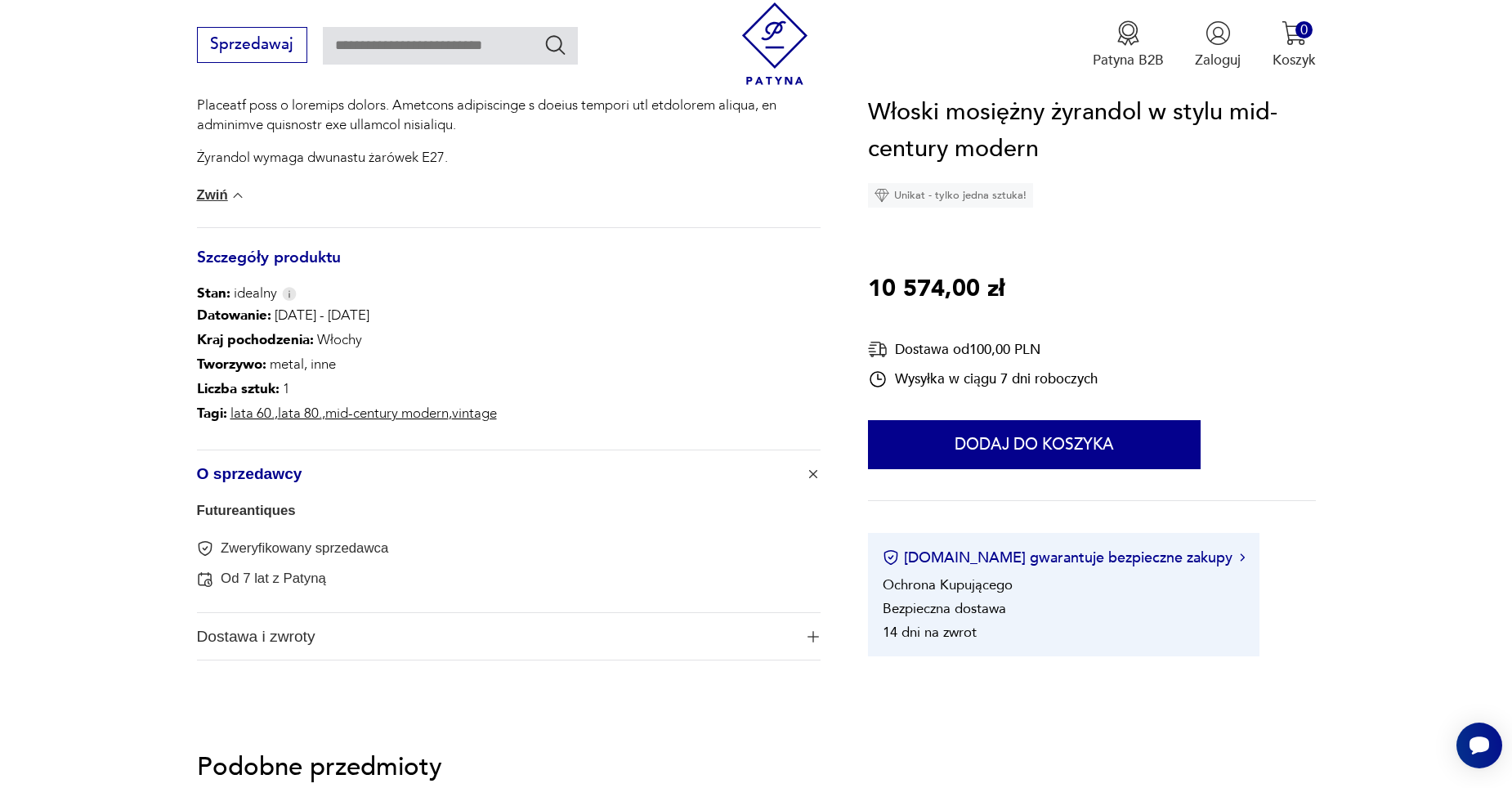
scroll to position [1063, 0]
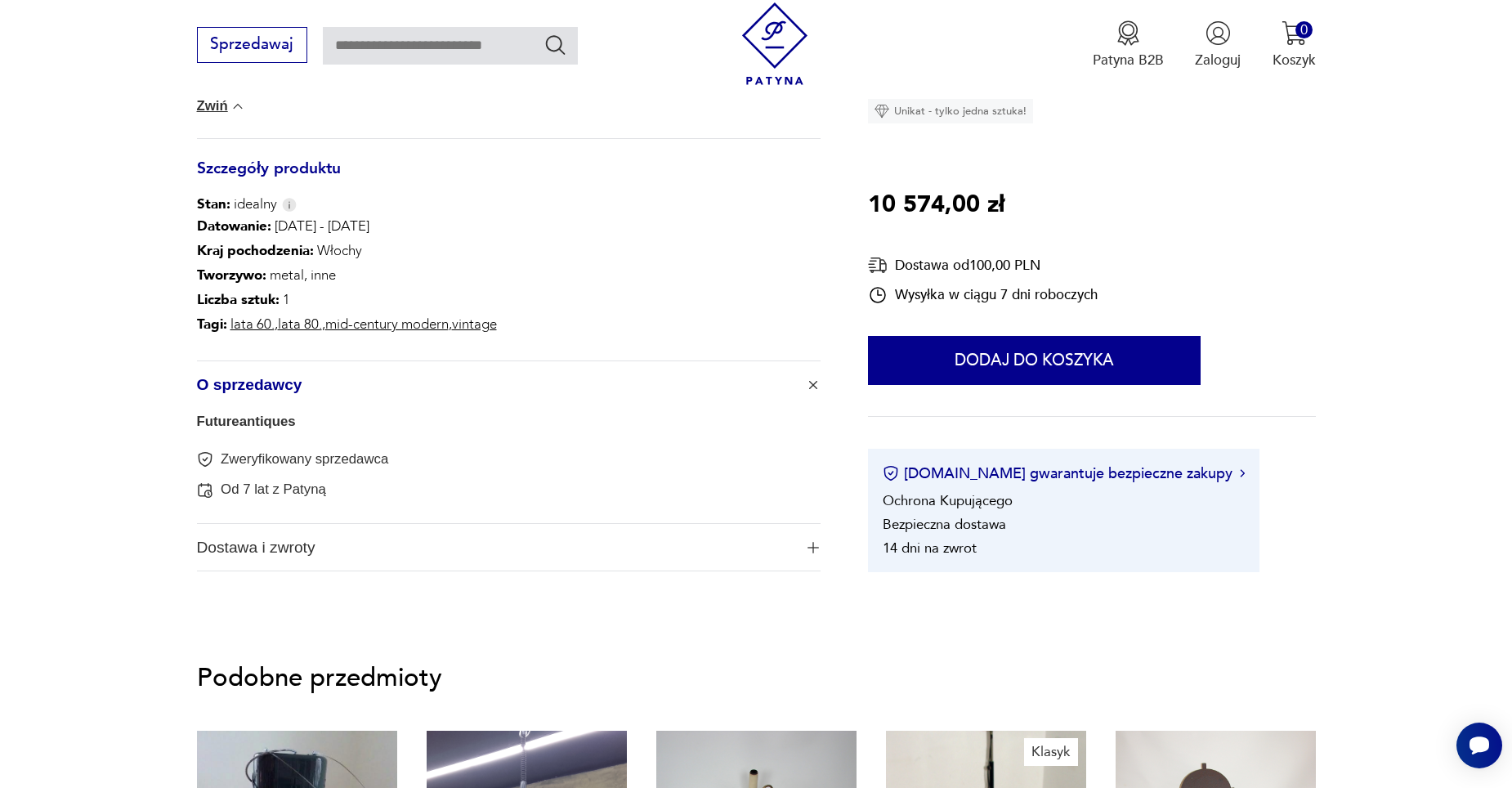
click at [473, 551] on span "Dostawa i zwroty" at bounding box center [495, 547] width 597 height 47
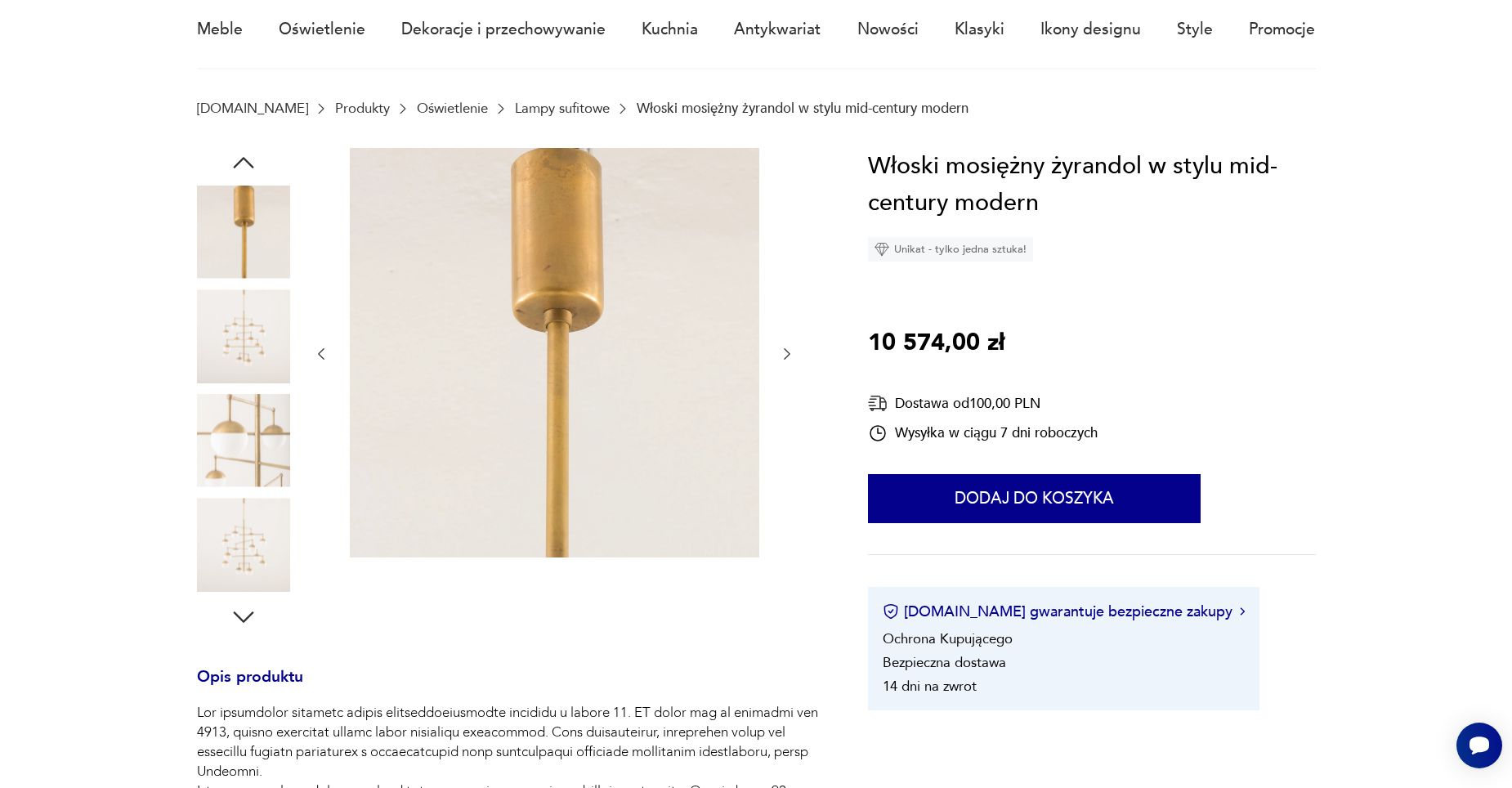
scroll to position [0, 0]
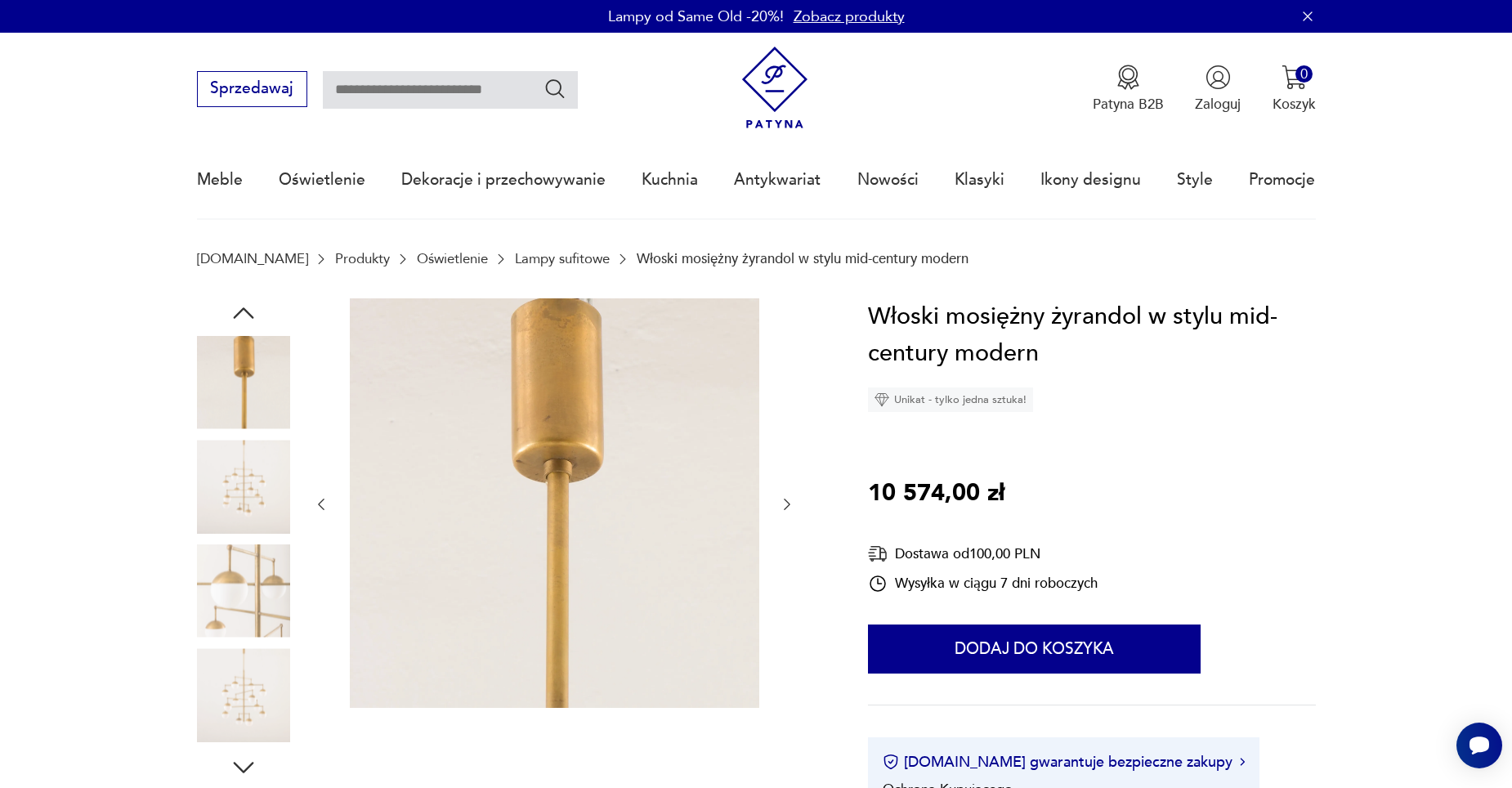
click at [793, 511] on icon "button" at bounding box center [788, 505] width 17 height 17
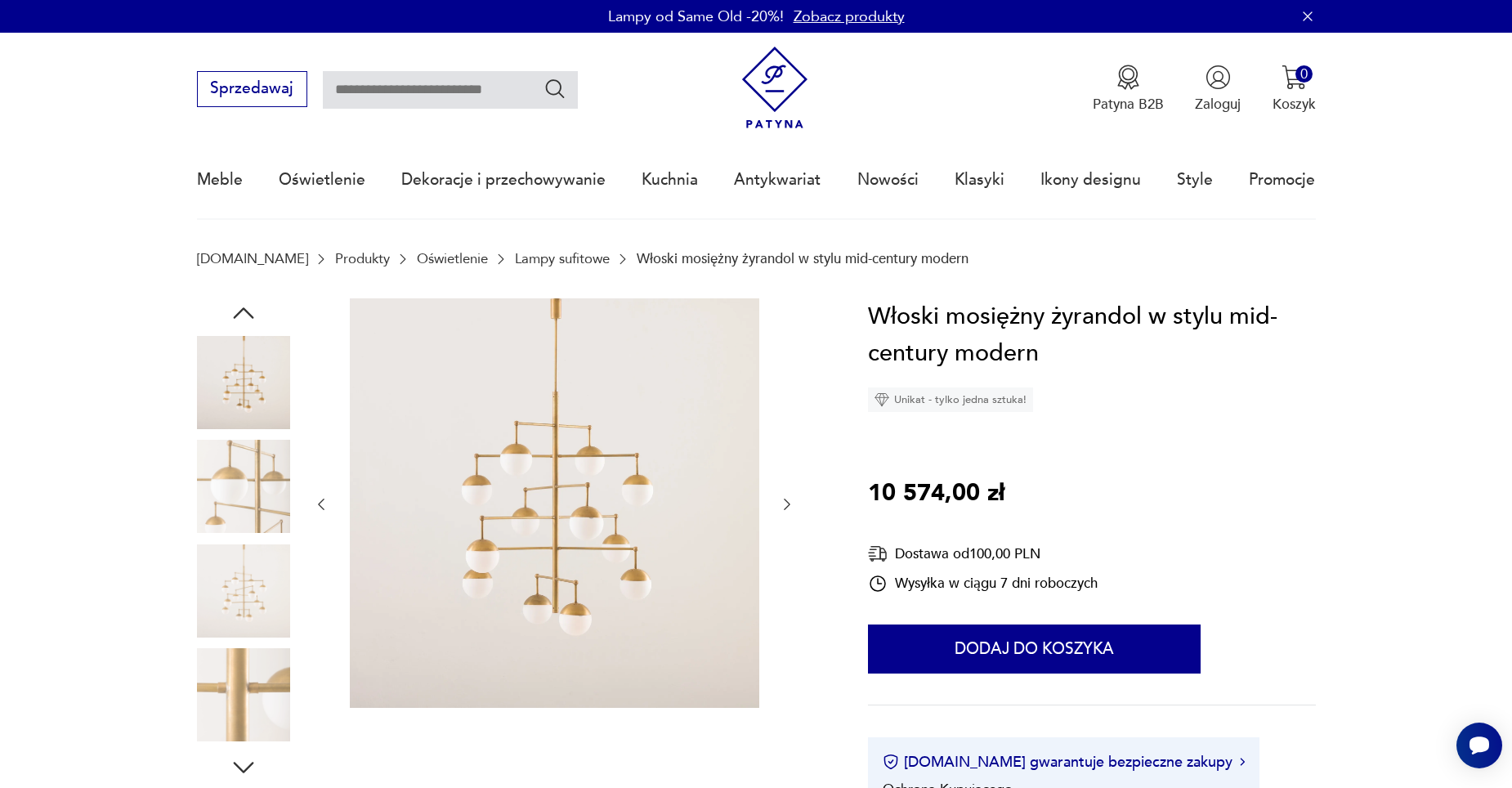
click at [793, 511] on icon "button" at bounding box center [788, 505] width 17 height 17
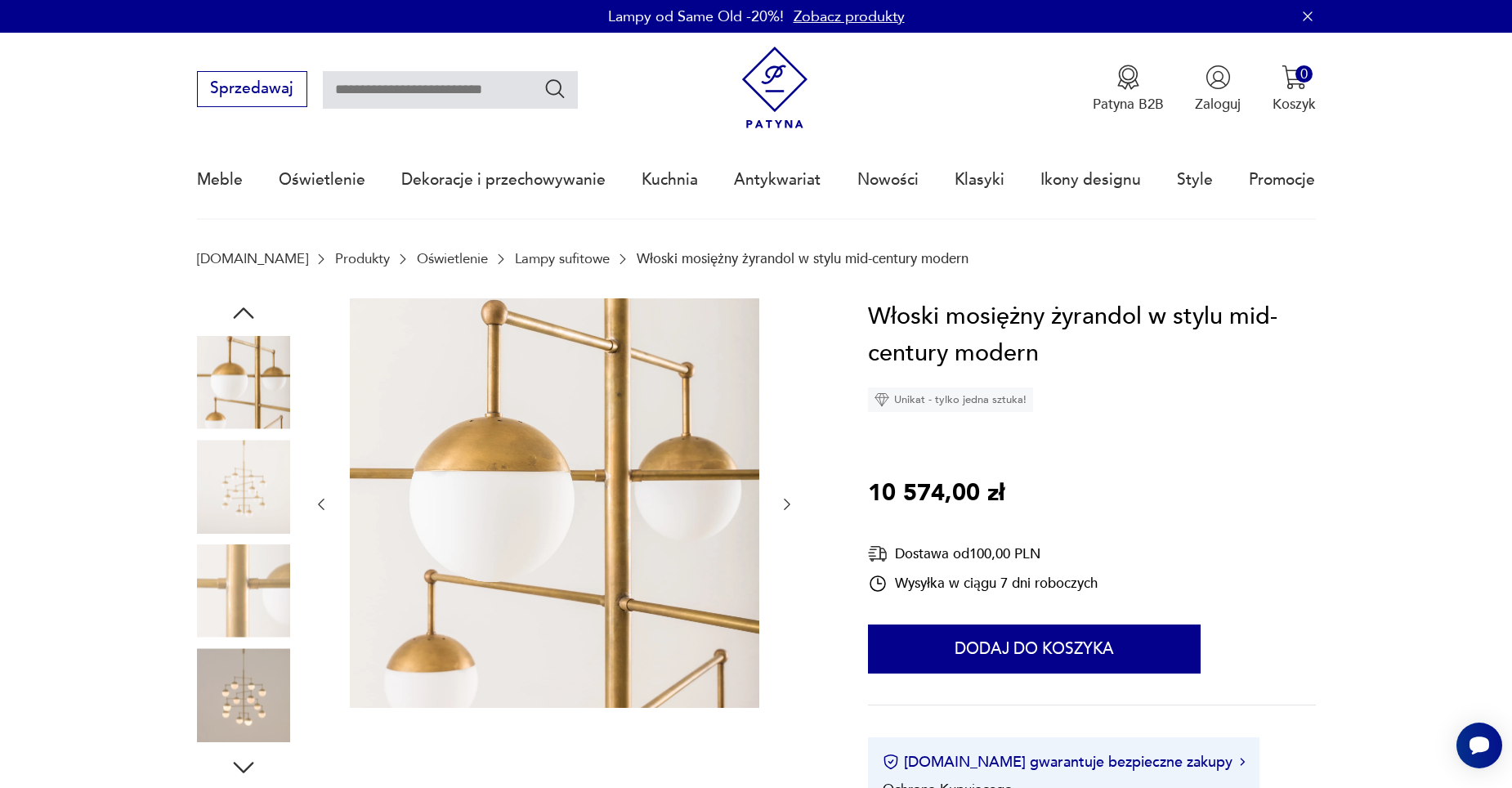
click at [793, 511] on icon "button" at bounding box center [788, 505] width 17 height 17
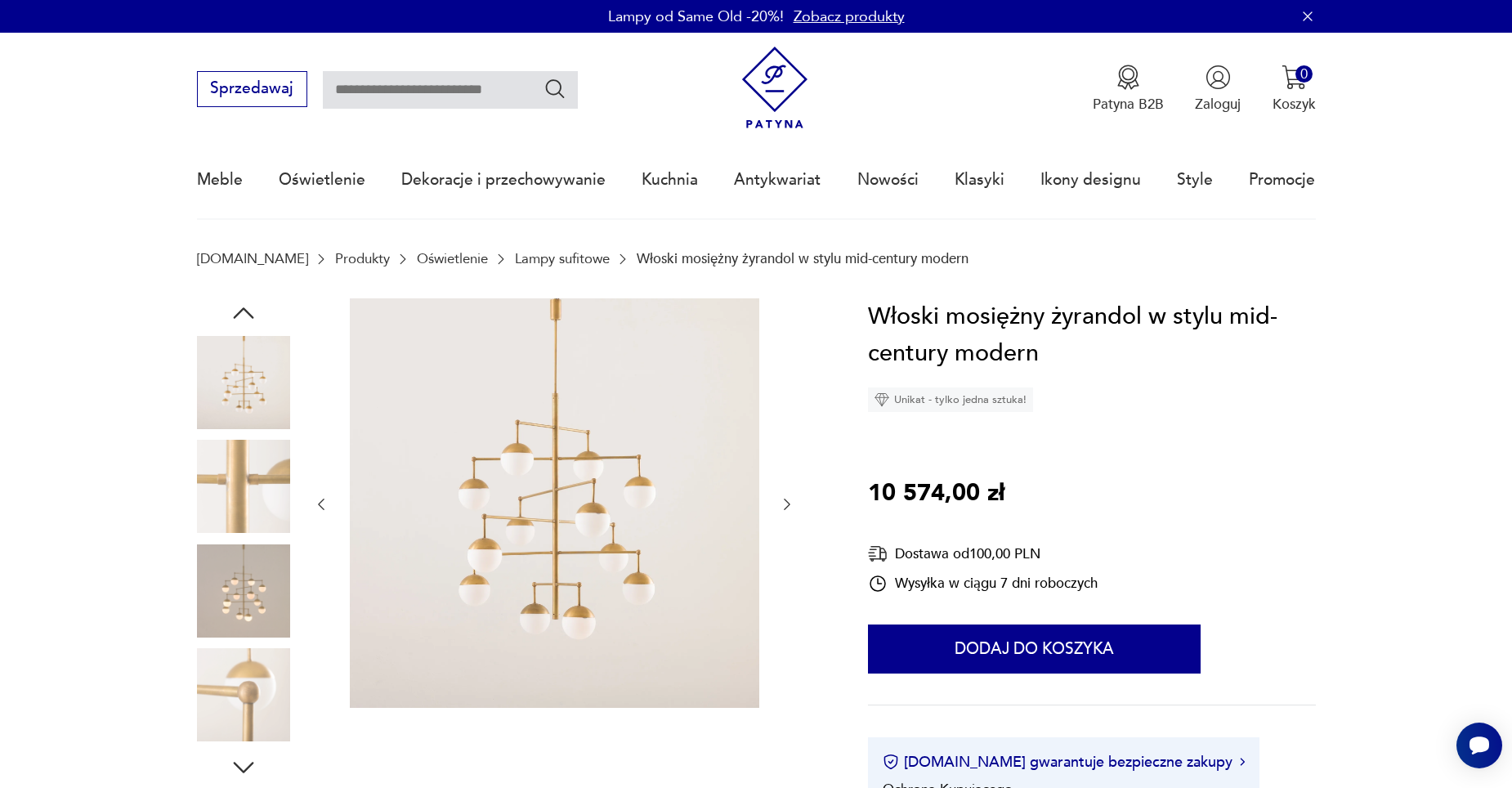
click at [793, 511] on icon "button" at bounding box center [788, 505] width 17 height 17
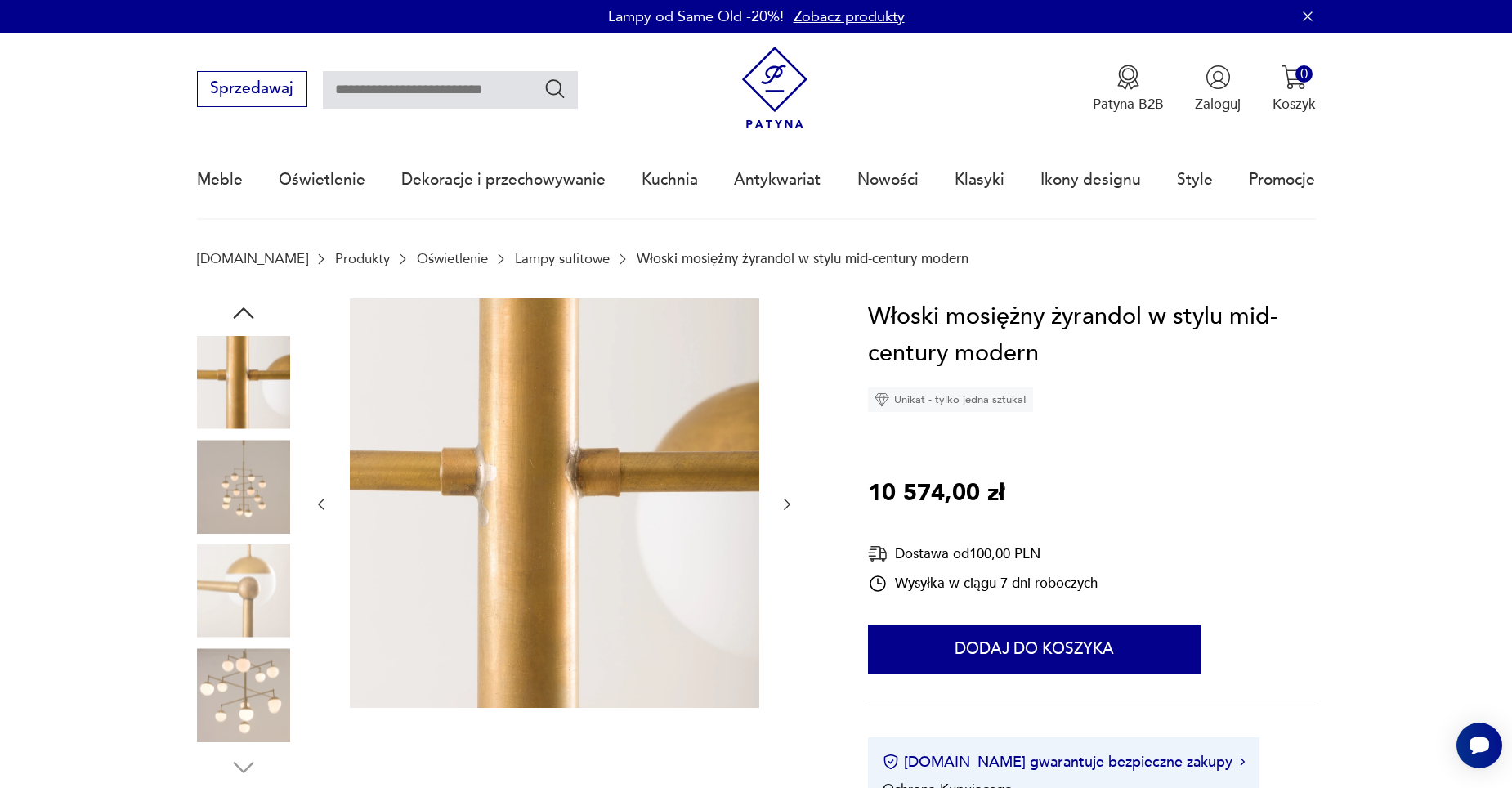
click at [793, 511] on icon "button" at bounding box center [788, 505] width 17 height 17
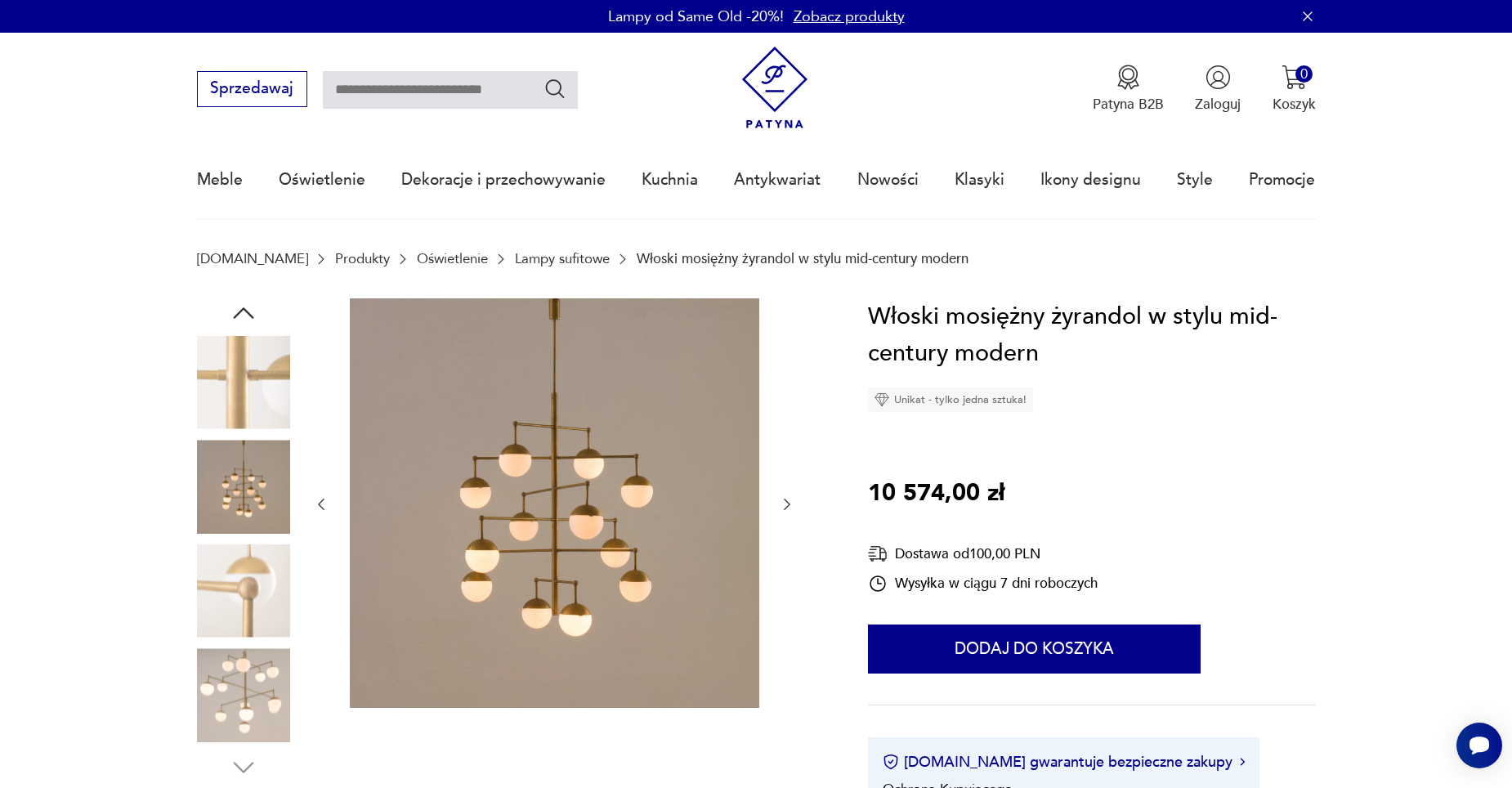
click at [793, 511] on icon "button" at bounding box center [788, 505] width 17 height 17
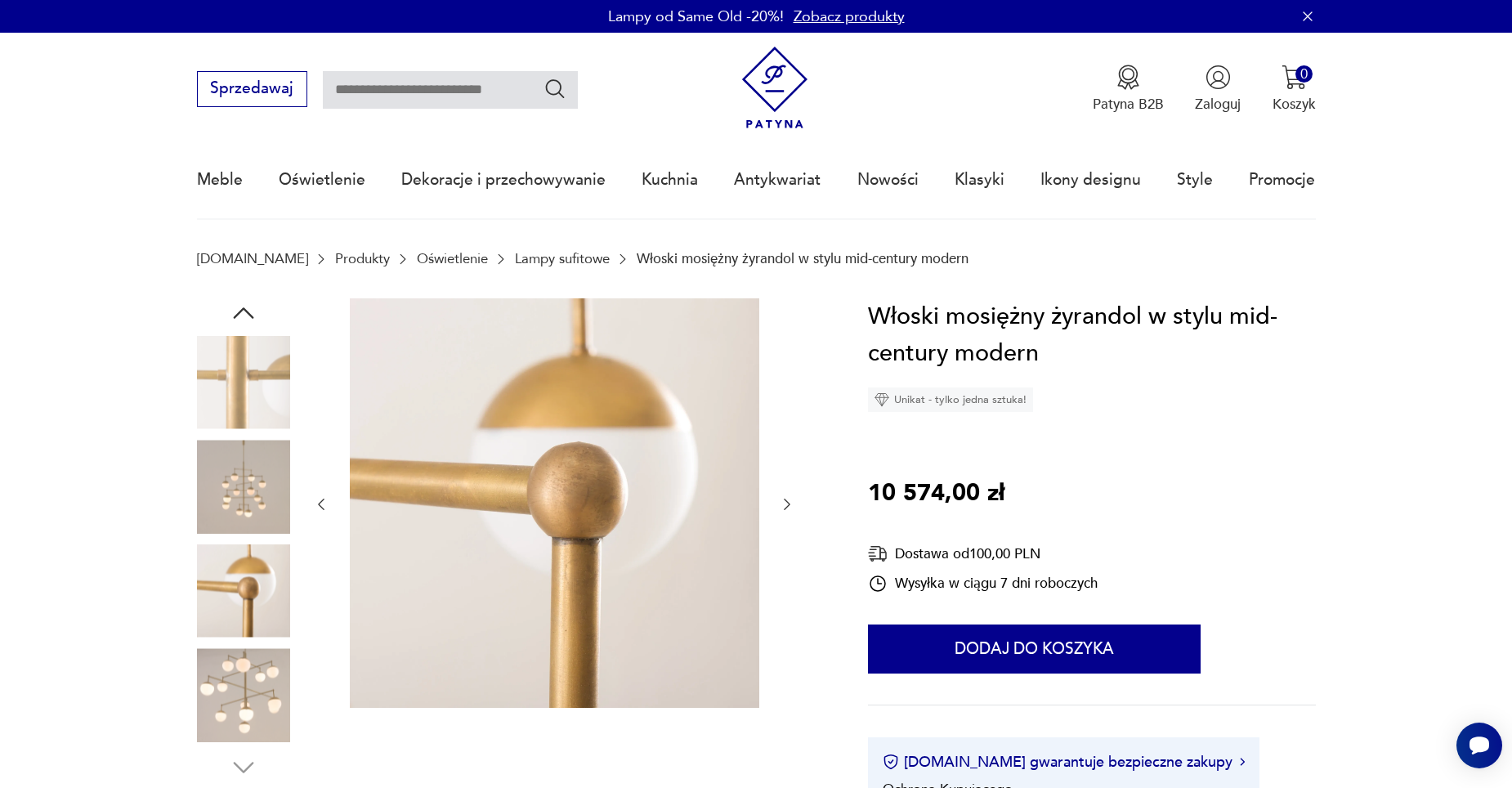
click at [793, 511] on icon "button" at bounding box center [788, 505] width 17 height 17
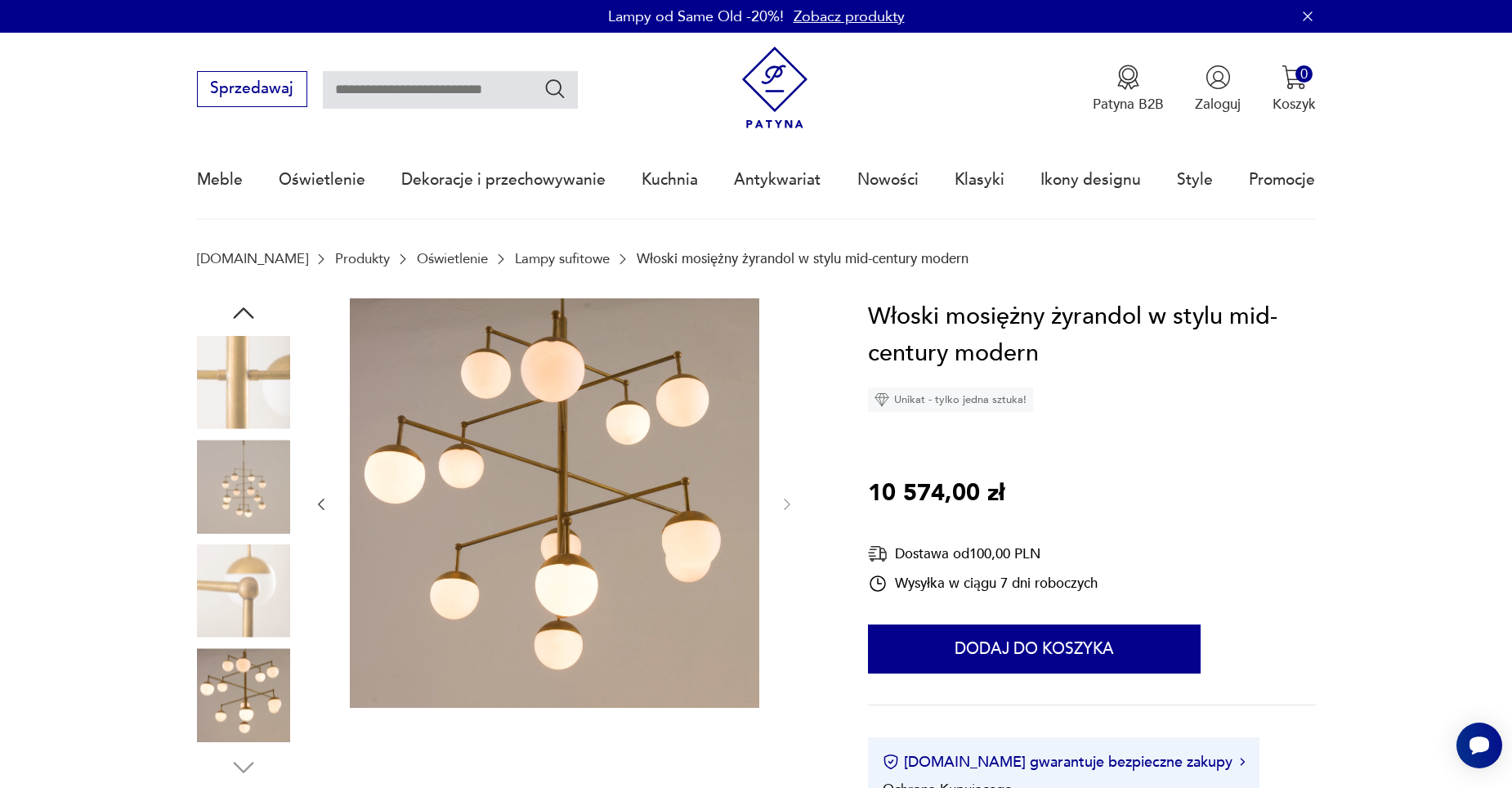
click at [241, 496] on img at bounding box center [243, 487] width 93 height 93
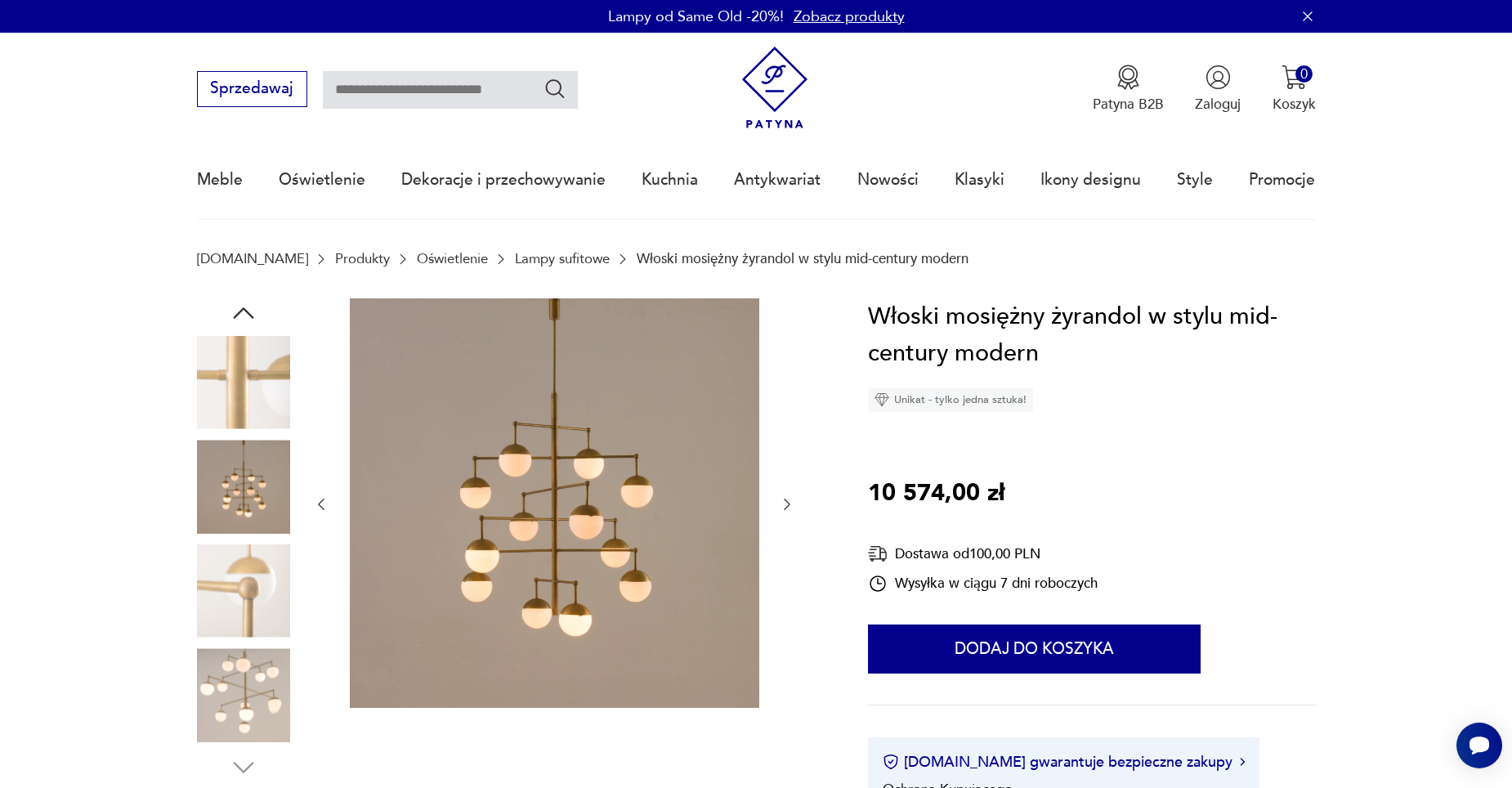
click at [276, 595] on img at bounding box center [243, 591] width 93 height 93
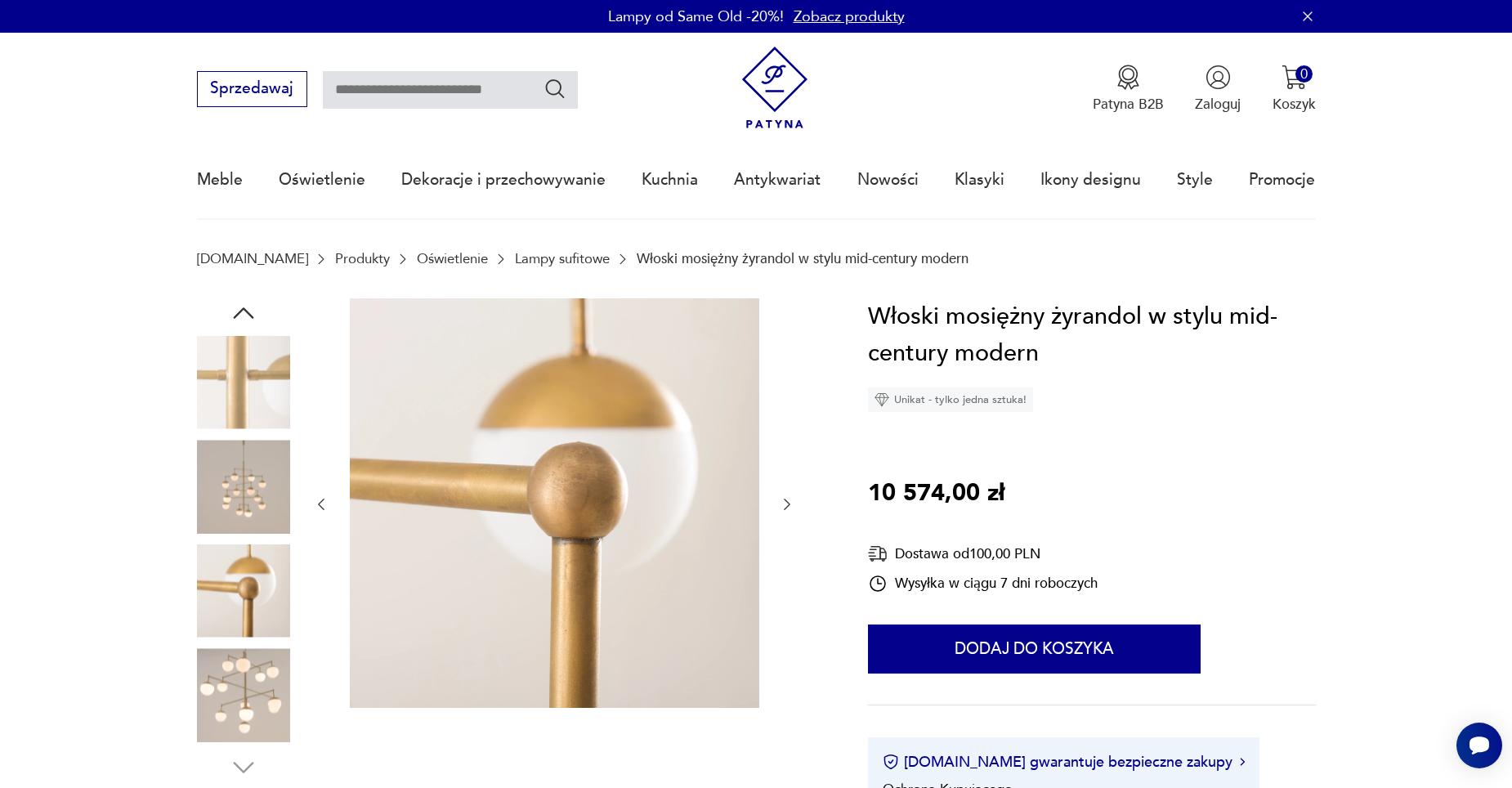
click at [276, 365] on img at bounding box center [243, 383] width 93 height 93
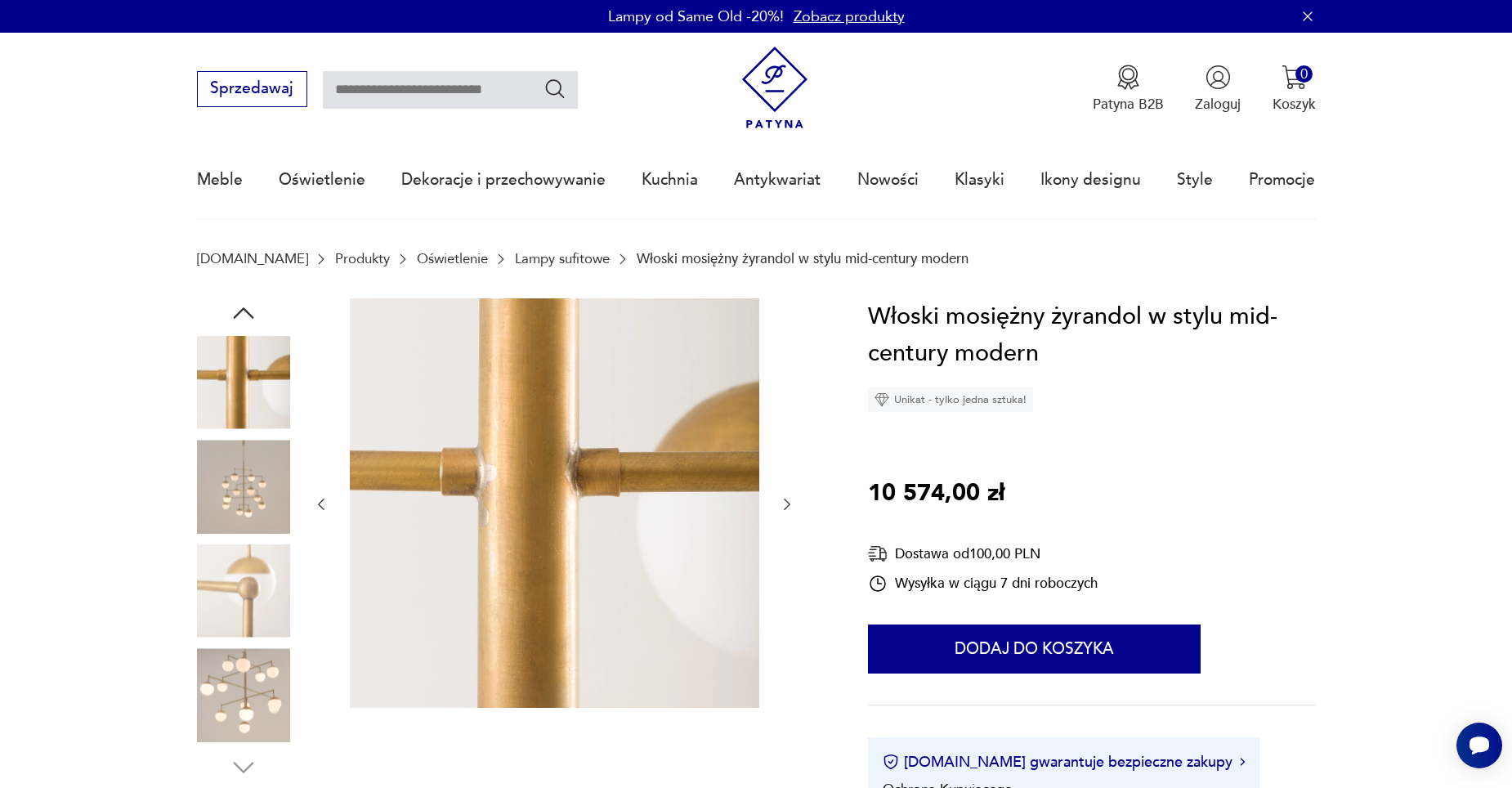
click at [258, 464] on img at bounding box center [243, 487] width 93 height 93
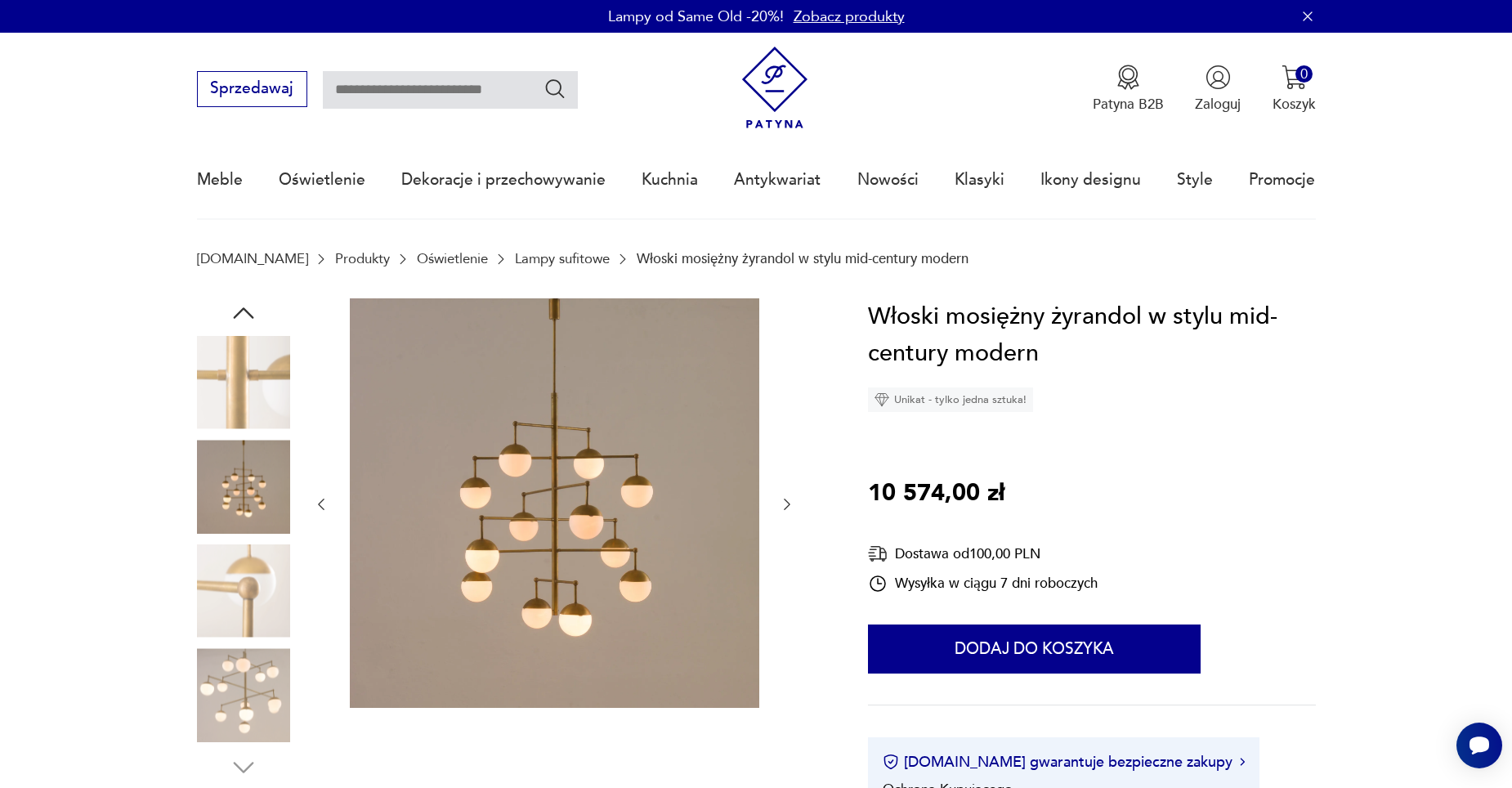
click at [266, 582] on img at bounding box center [243, 591] width 93 height 93
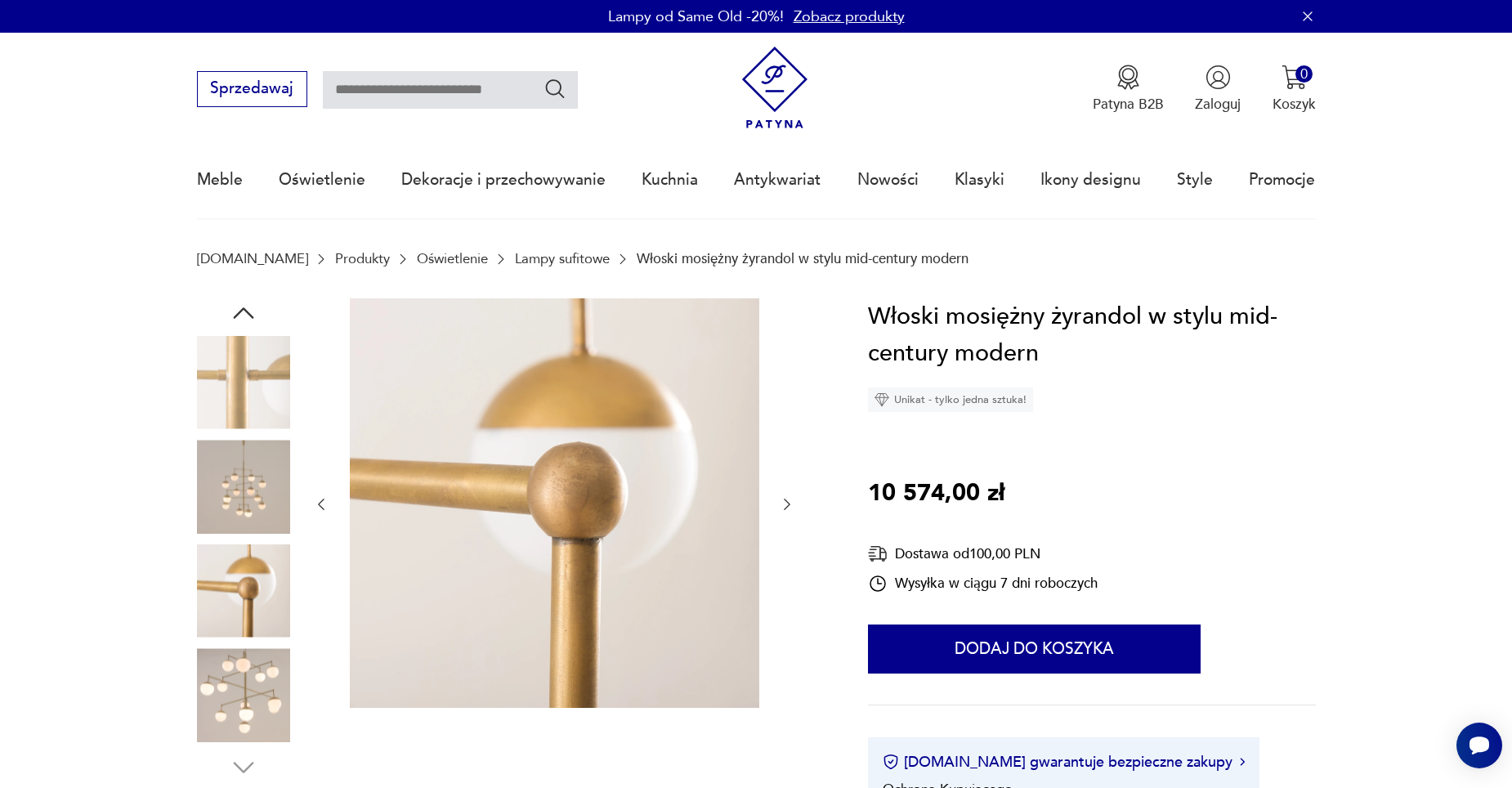
click at [254, 700] on img at bounding box center [243, 695] width 93 height 93
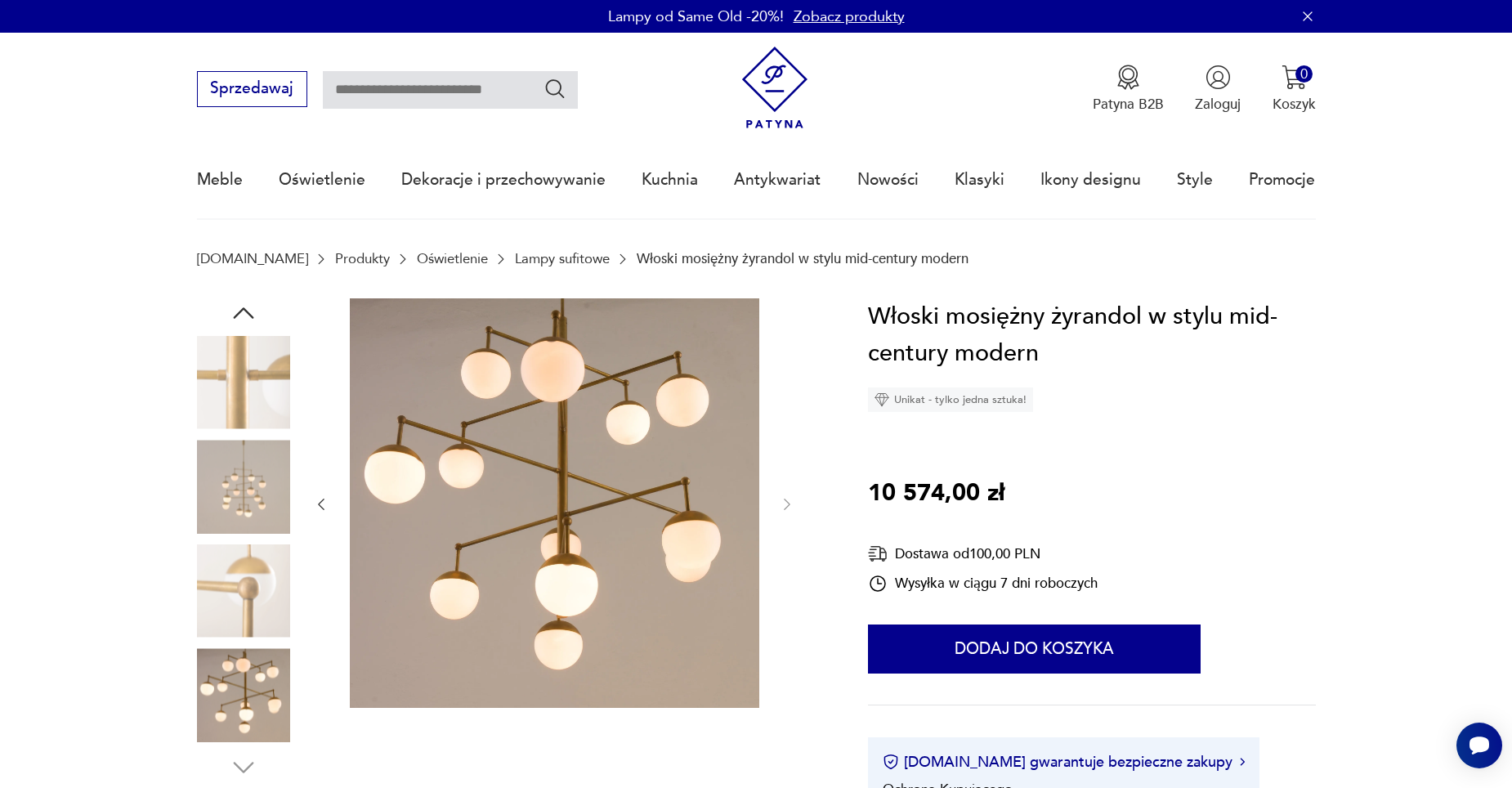
click at [241, 611] on img at bounding box center [243, 591] width 93 height 93
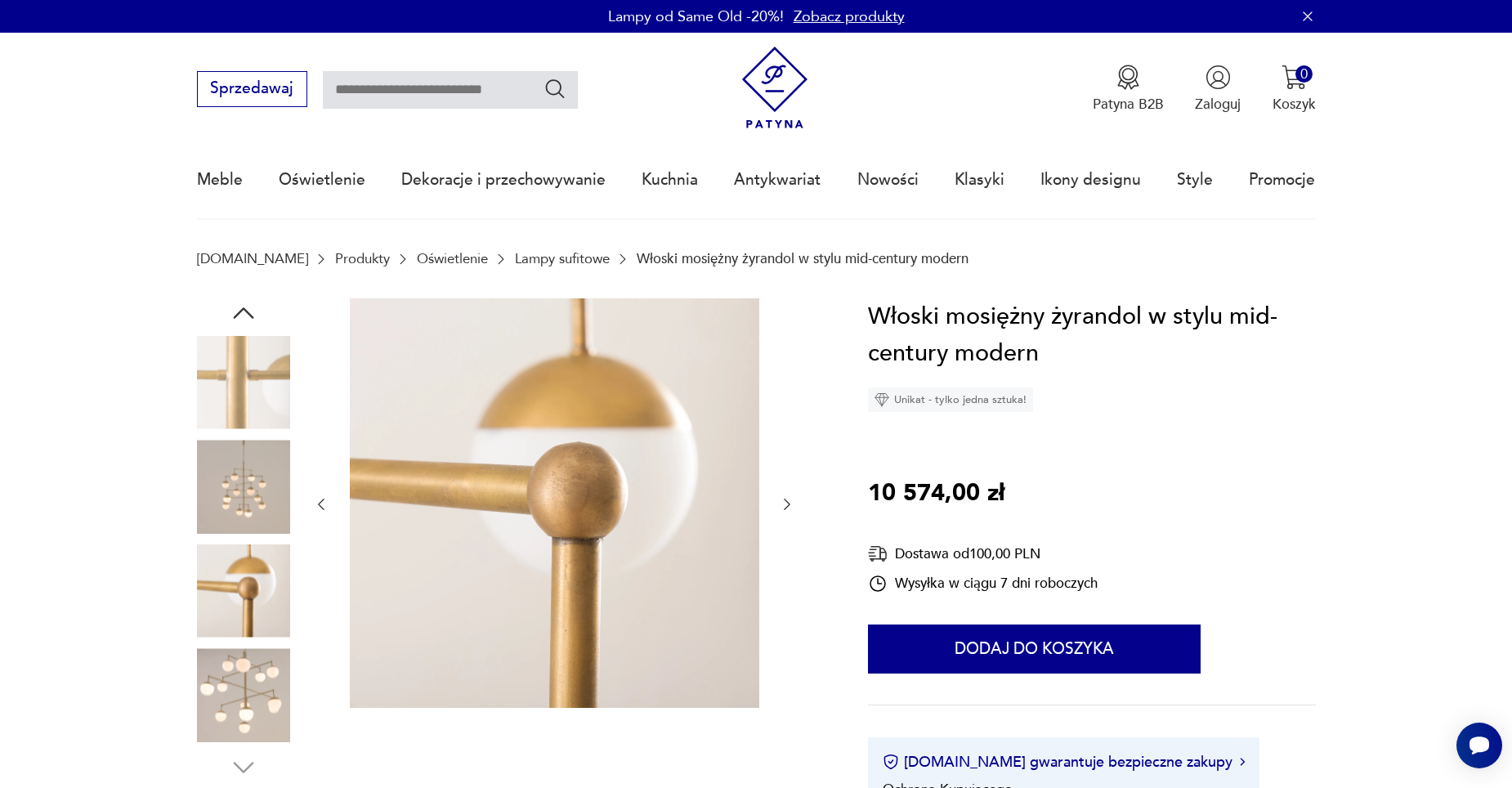
click at [246, 482] on img at bounding box center [243, 487] width 93 height 93
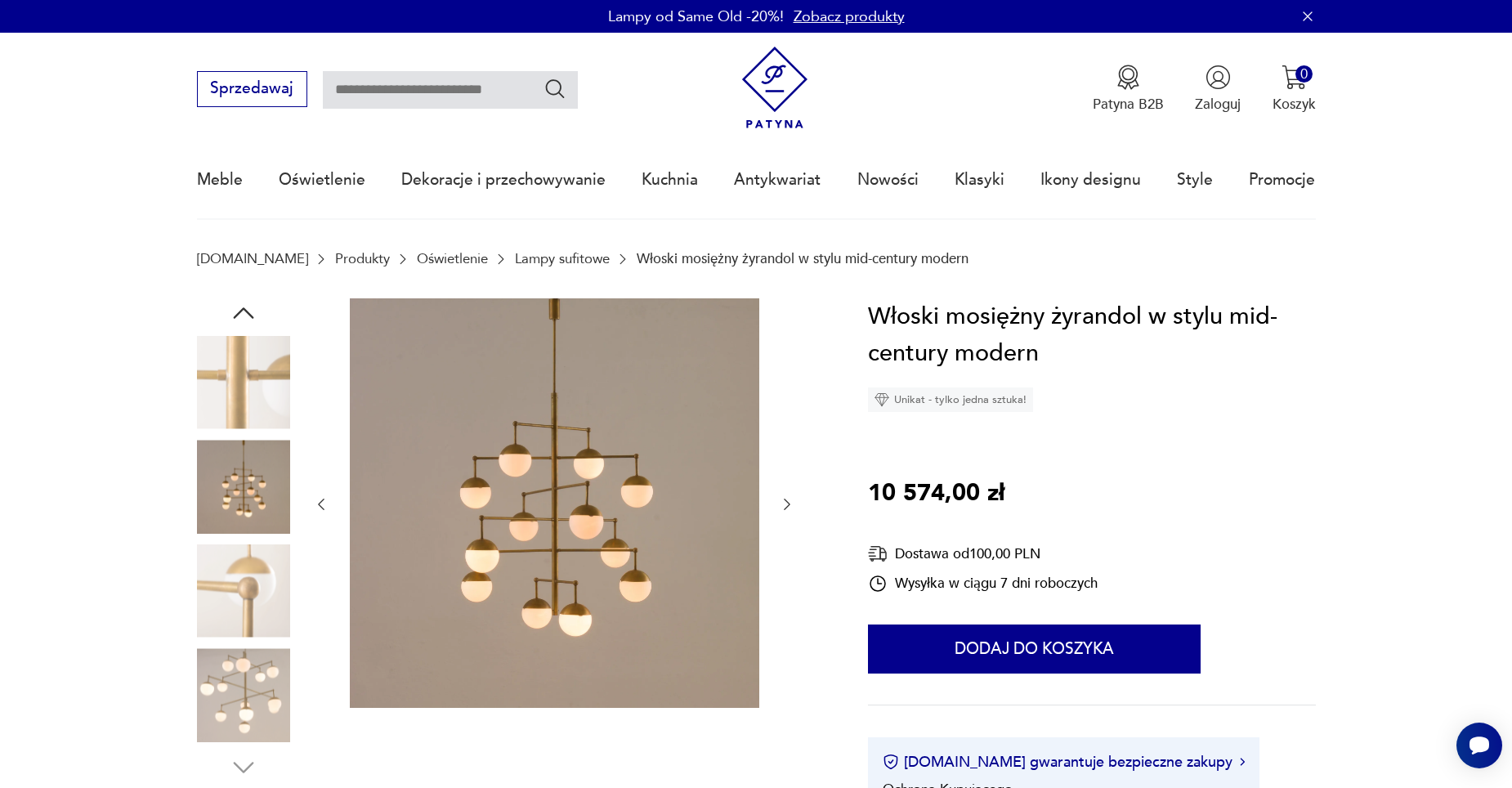
click at [258, 377] on img at bounding box center [243, 383] width 93 height 93
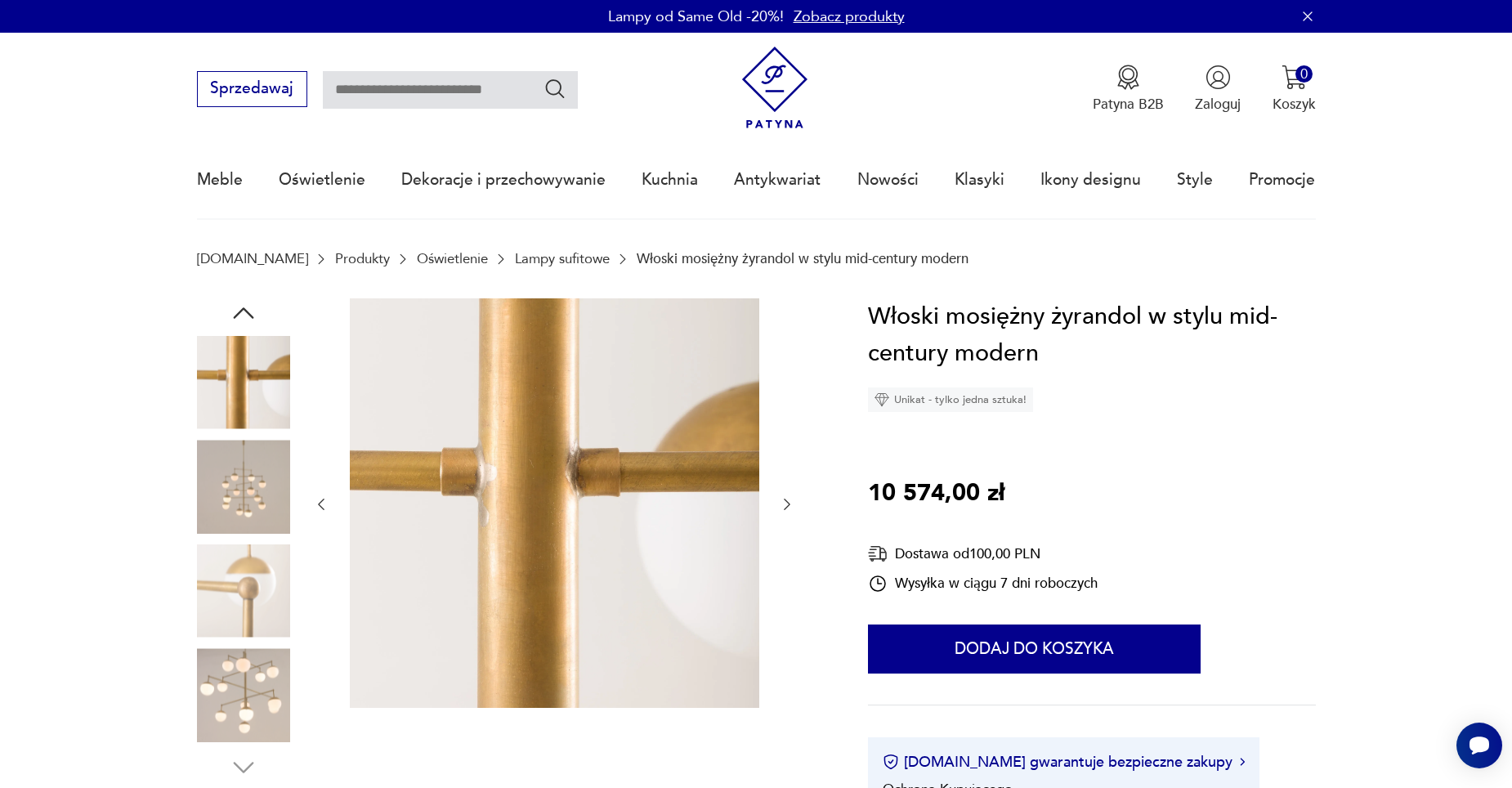
click at [244, 308] on icon "button" at bounding box center [243, 313] width 21 height 12
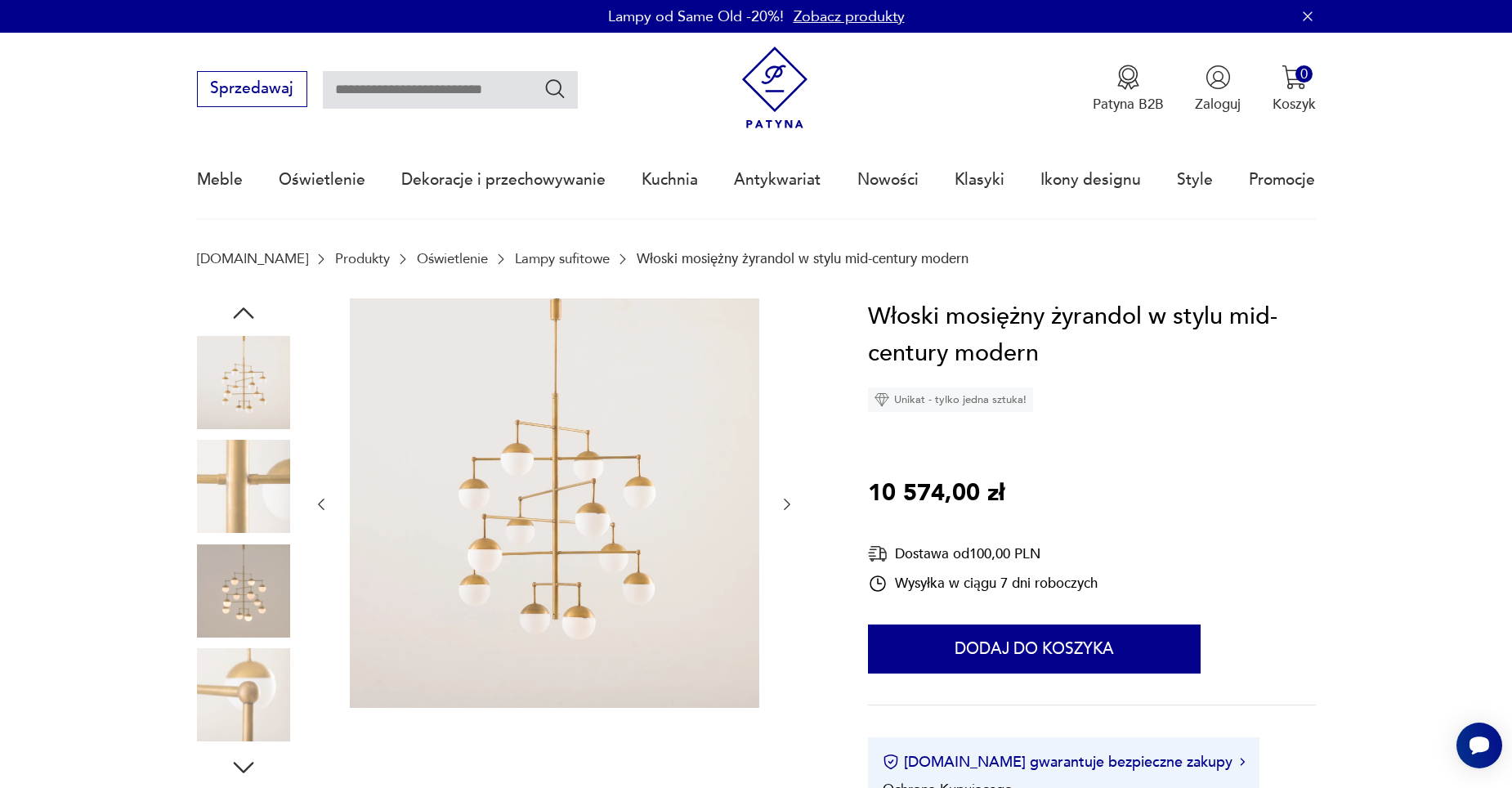
click at [244, 308] on icon "button" at bounding box center [243, 313] width 21 height 12
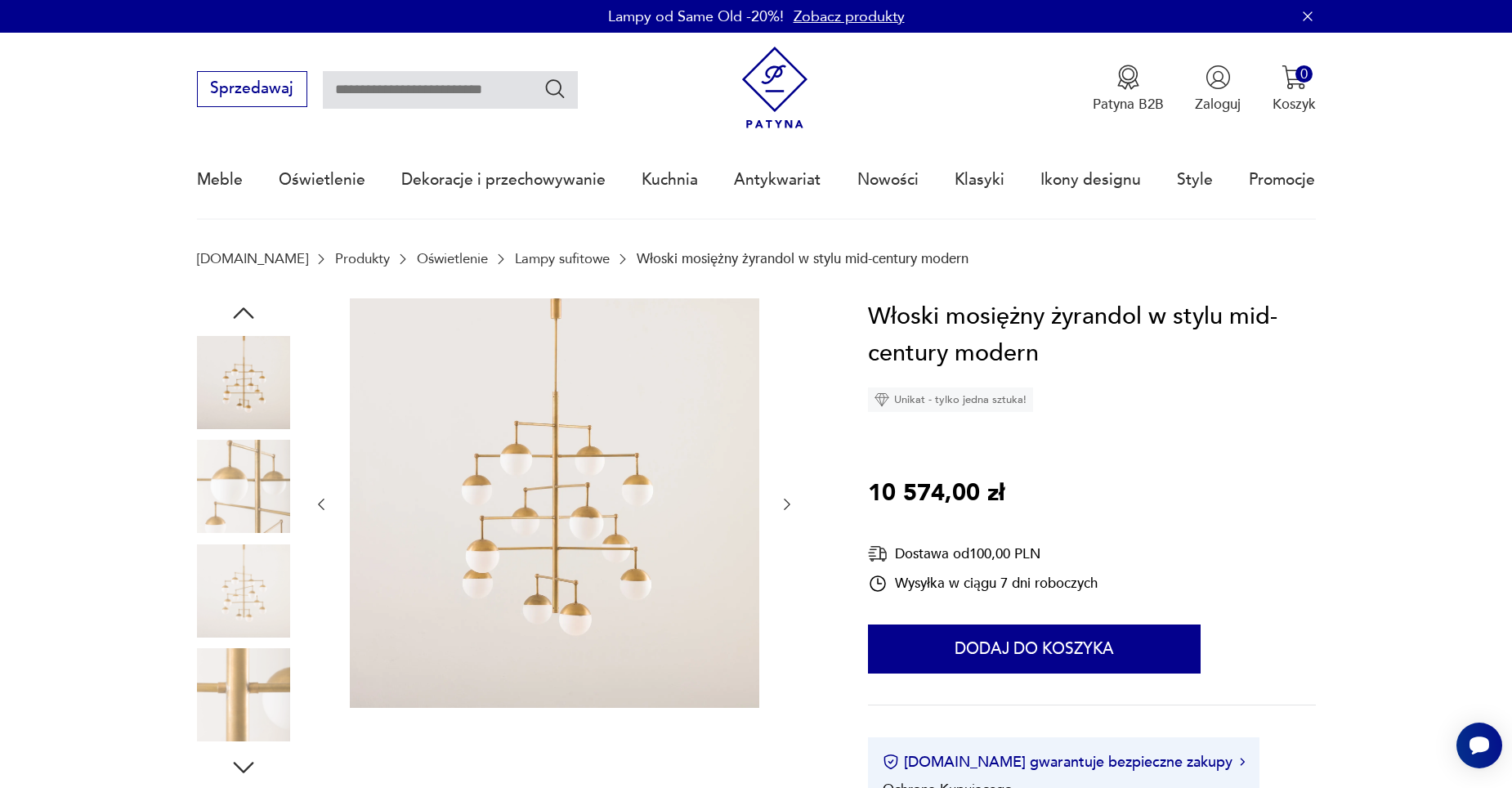
click at [244, 309] on icon "button" at bounding box center [243, 313] width 21 height 12
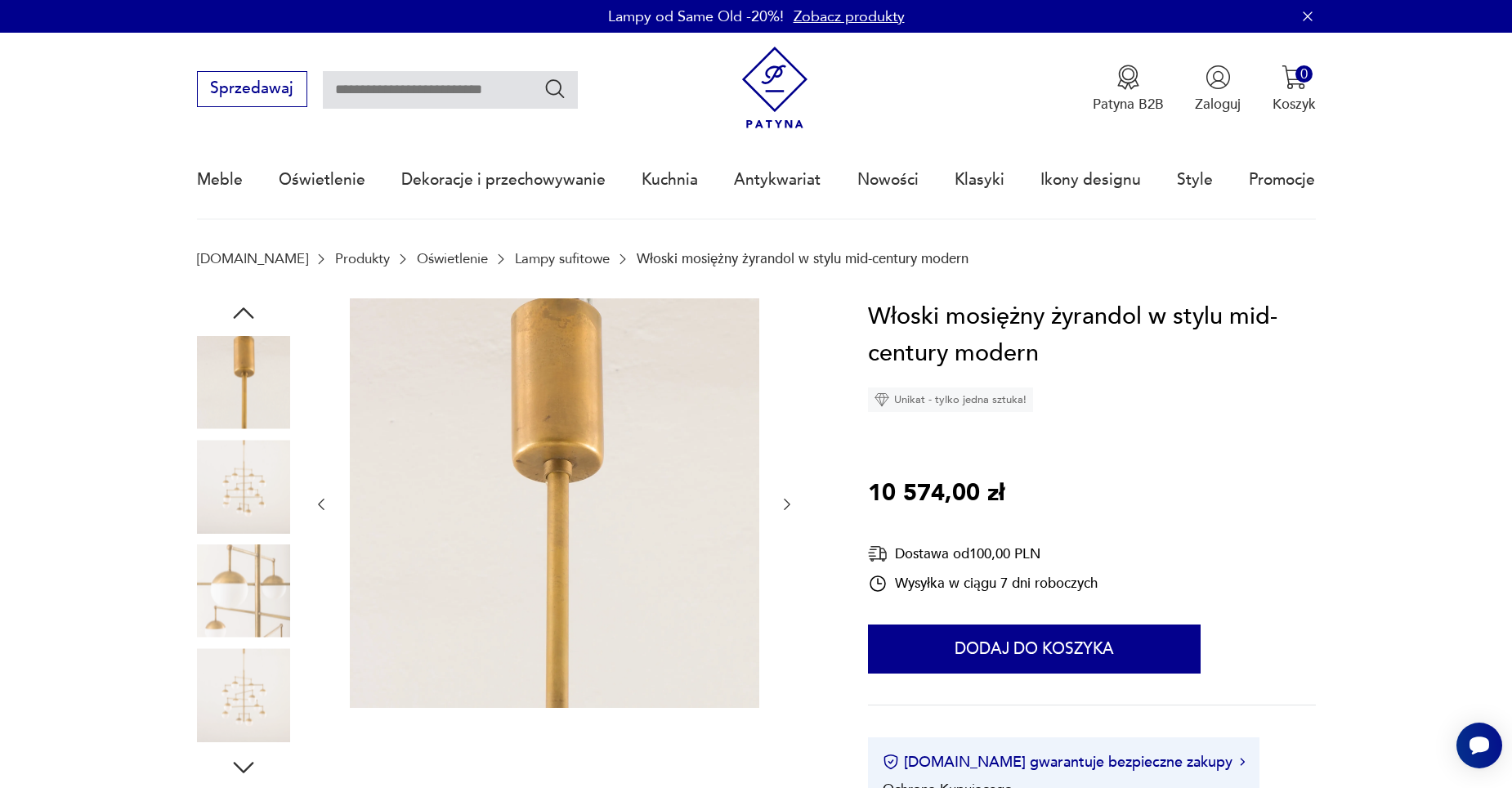
click at [246, 313] on icon "button" at bounding box center [243, 312] width 29 height 29
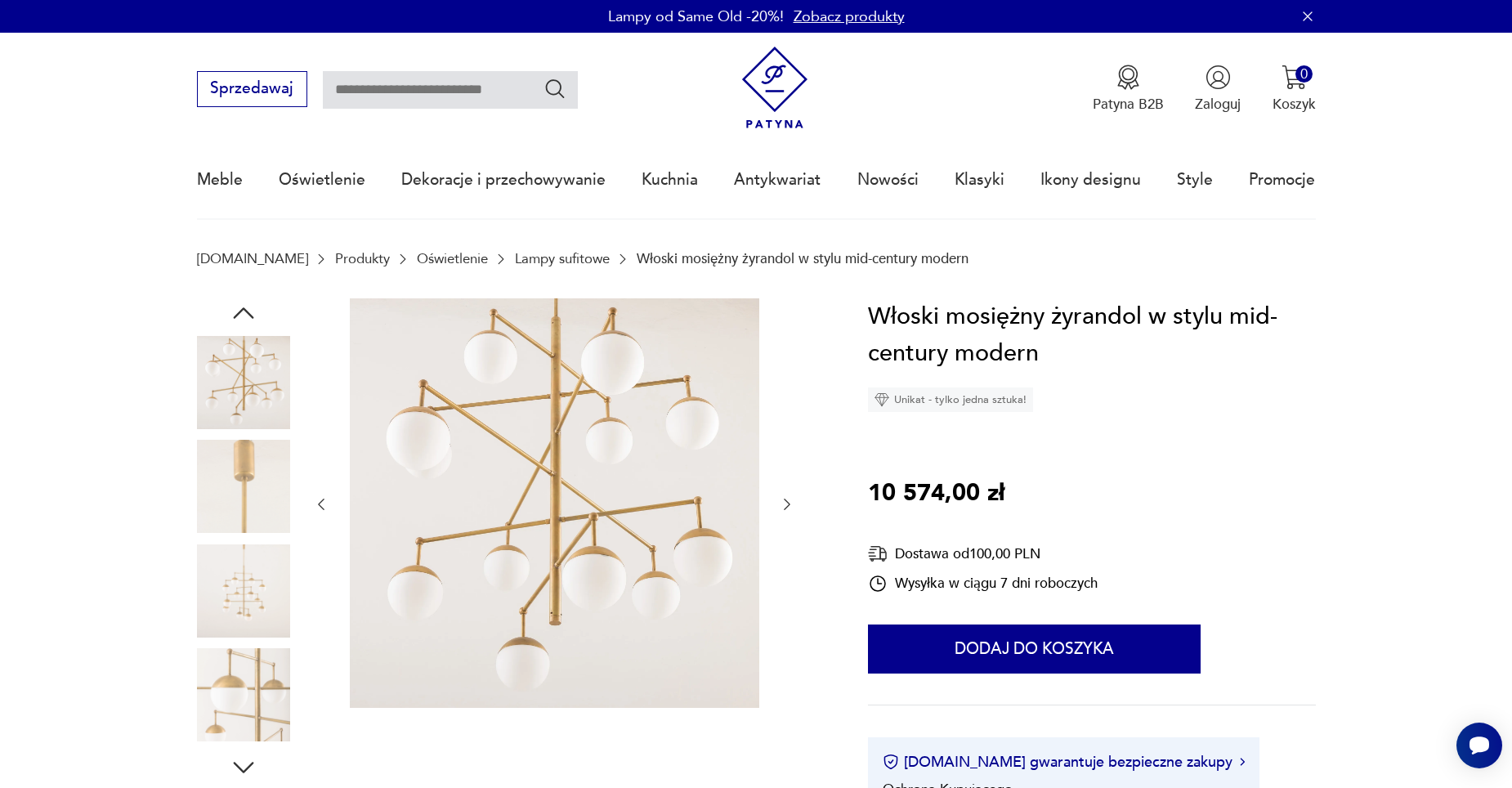
click at [246, 313] on icon "button" at bounding box center [243, 312] width 29 height 29
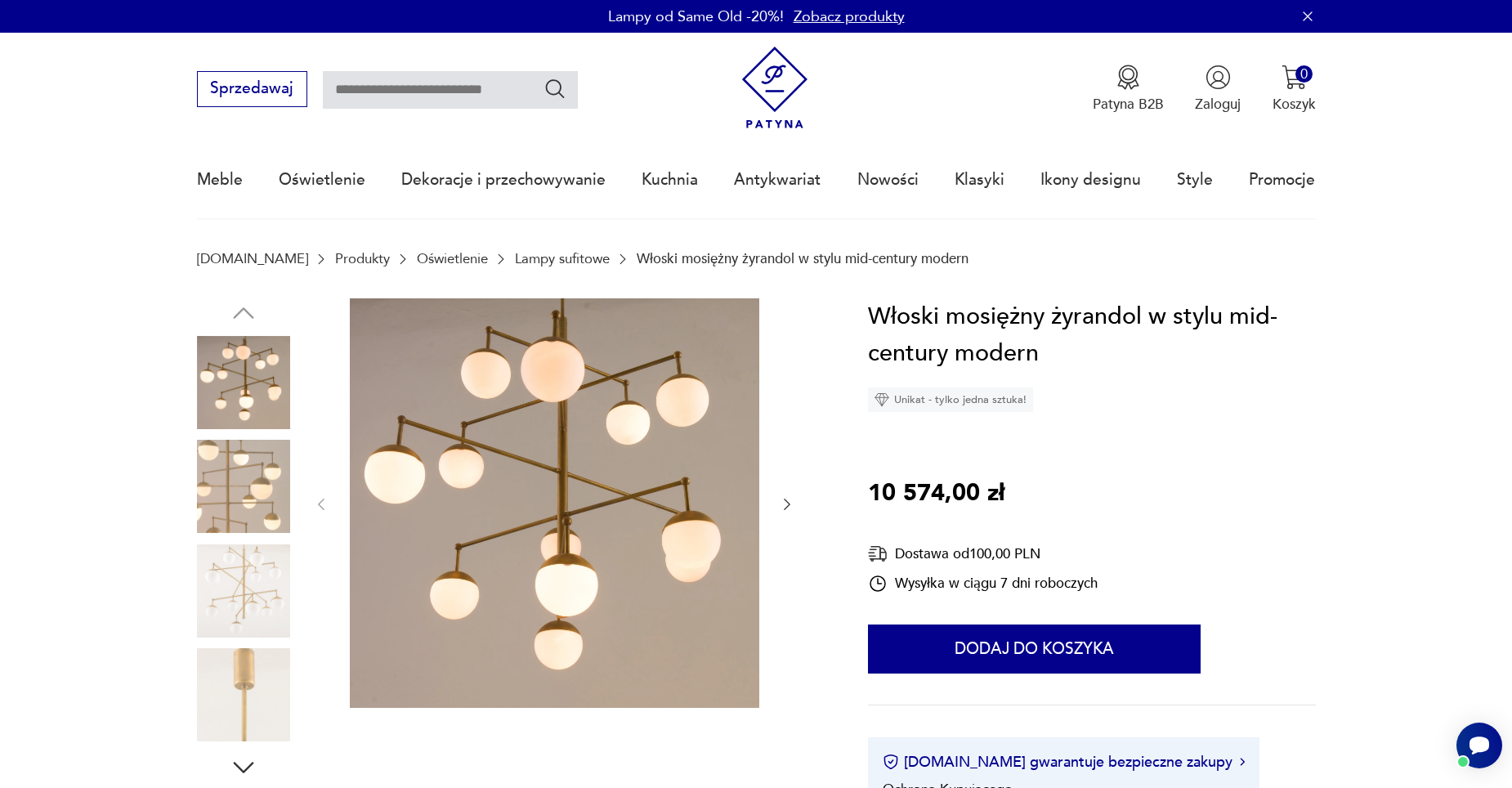
click at [218, 588] on img at bounding box center [243, 591] width 93 height 93
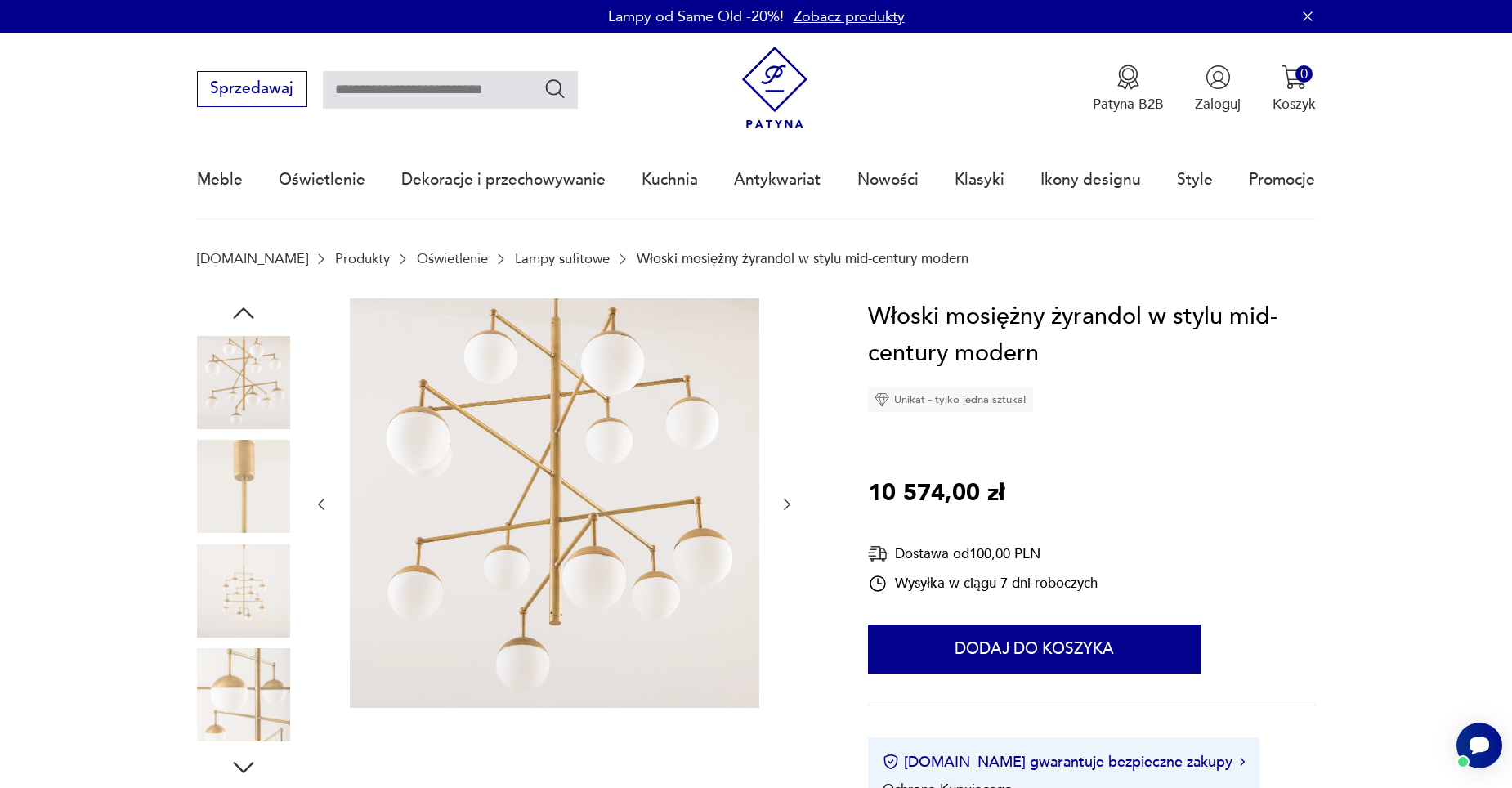
click at [236, 521] on img at bounding box center [243, 487] width 93 height 93
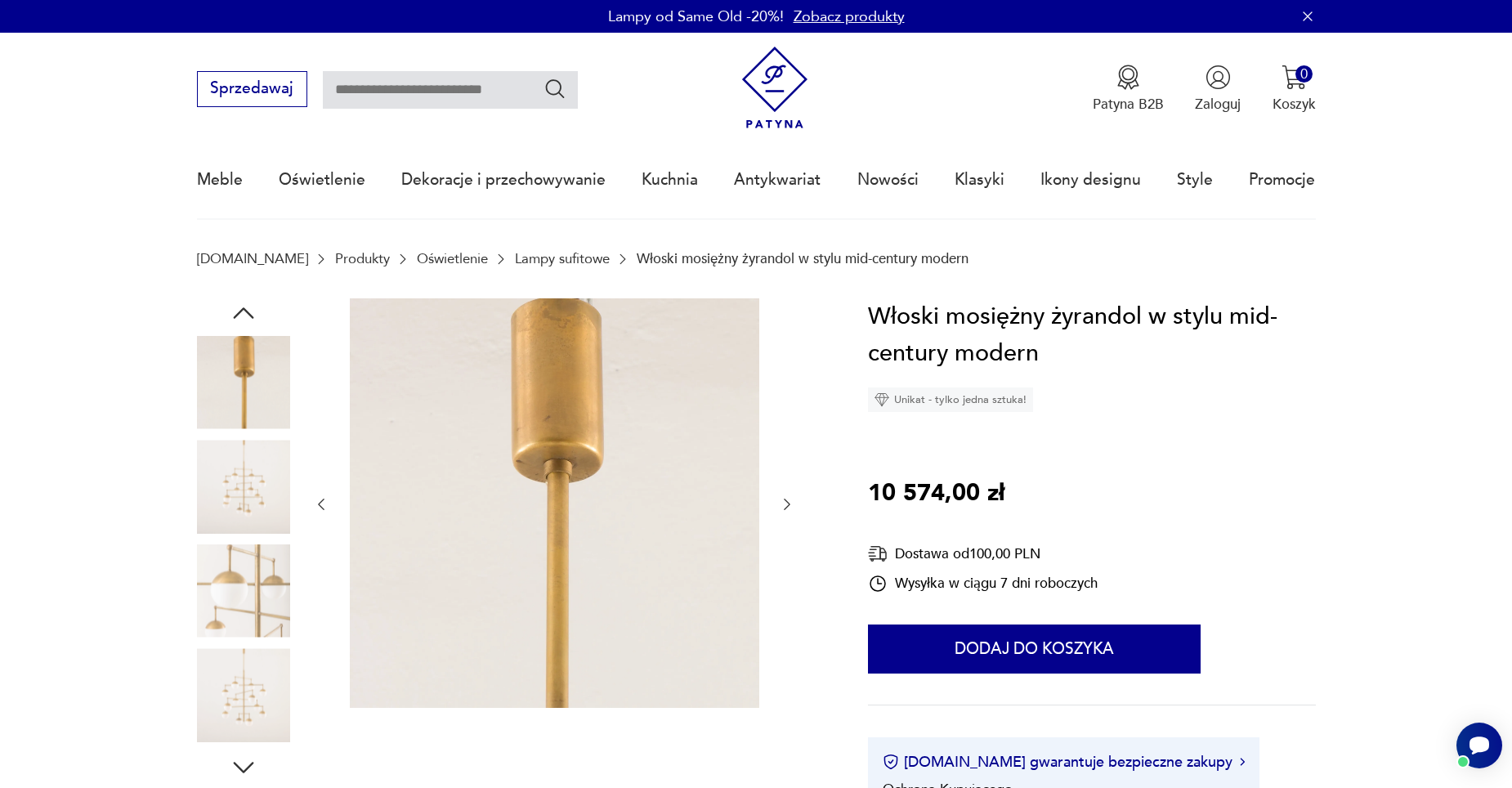
click at [237, 402] on img at bounding box center [243, 383] width 93 height 93
click at [230, 463] on img at bounding box center [243, 487] width 93 height 93
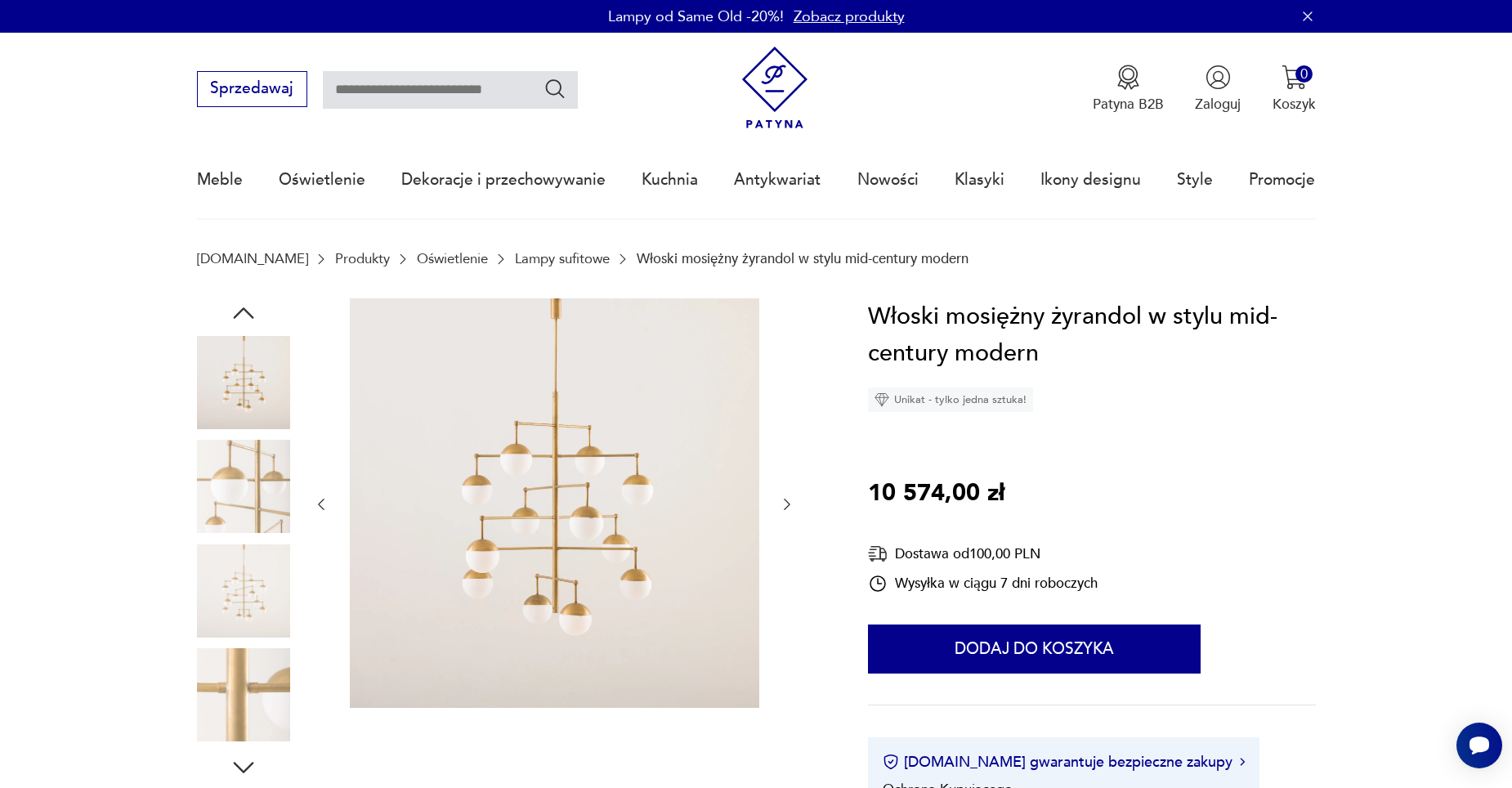
click at [785, 503] on icon "button" at bounding box center [788, 505] width 17 height 17
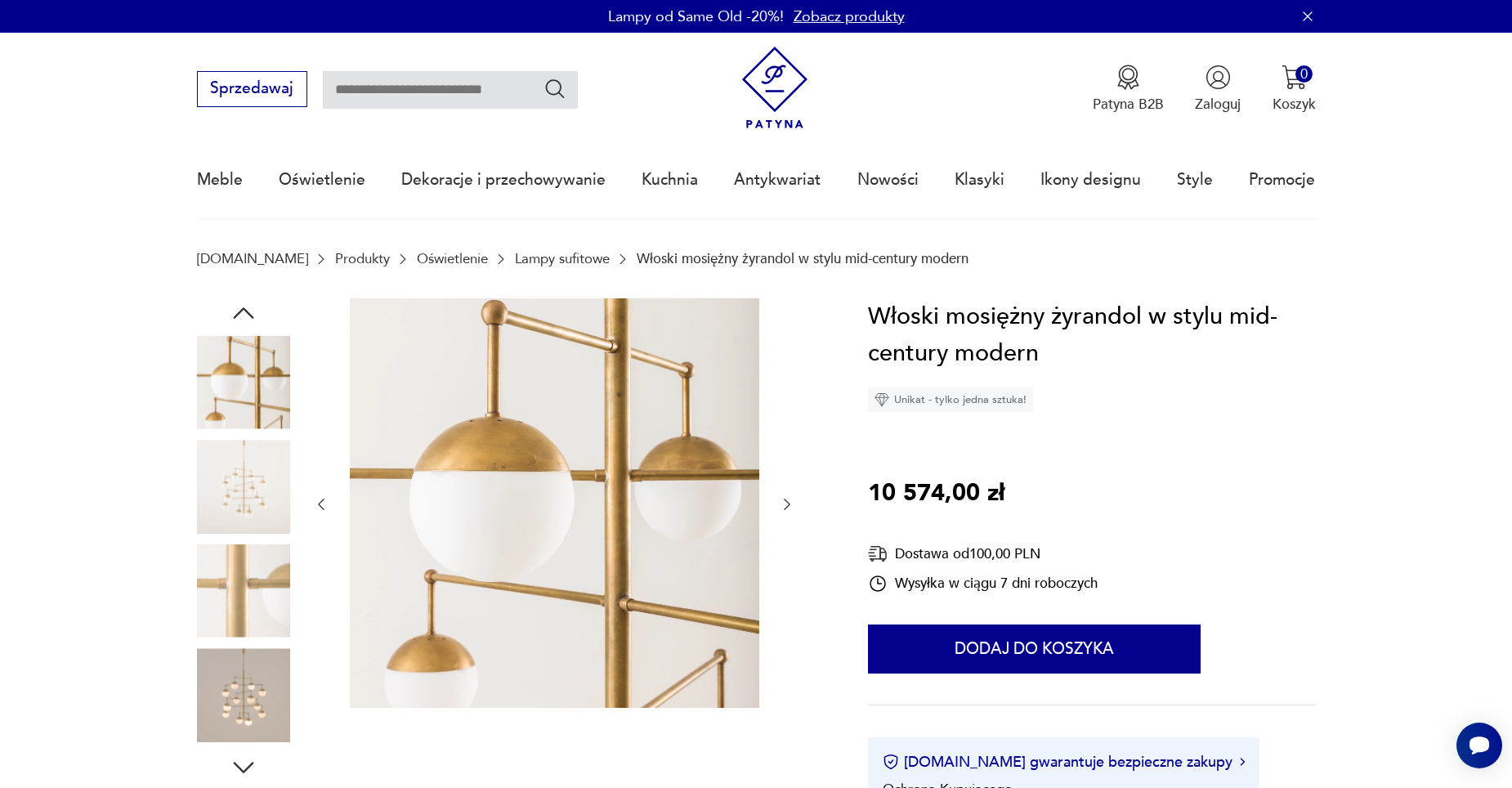
click at [785, 503] on icon "button" at bounding box center [788, 505] width 17 height 17
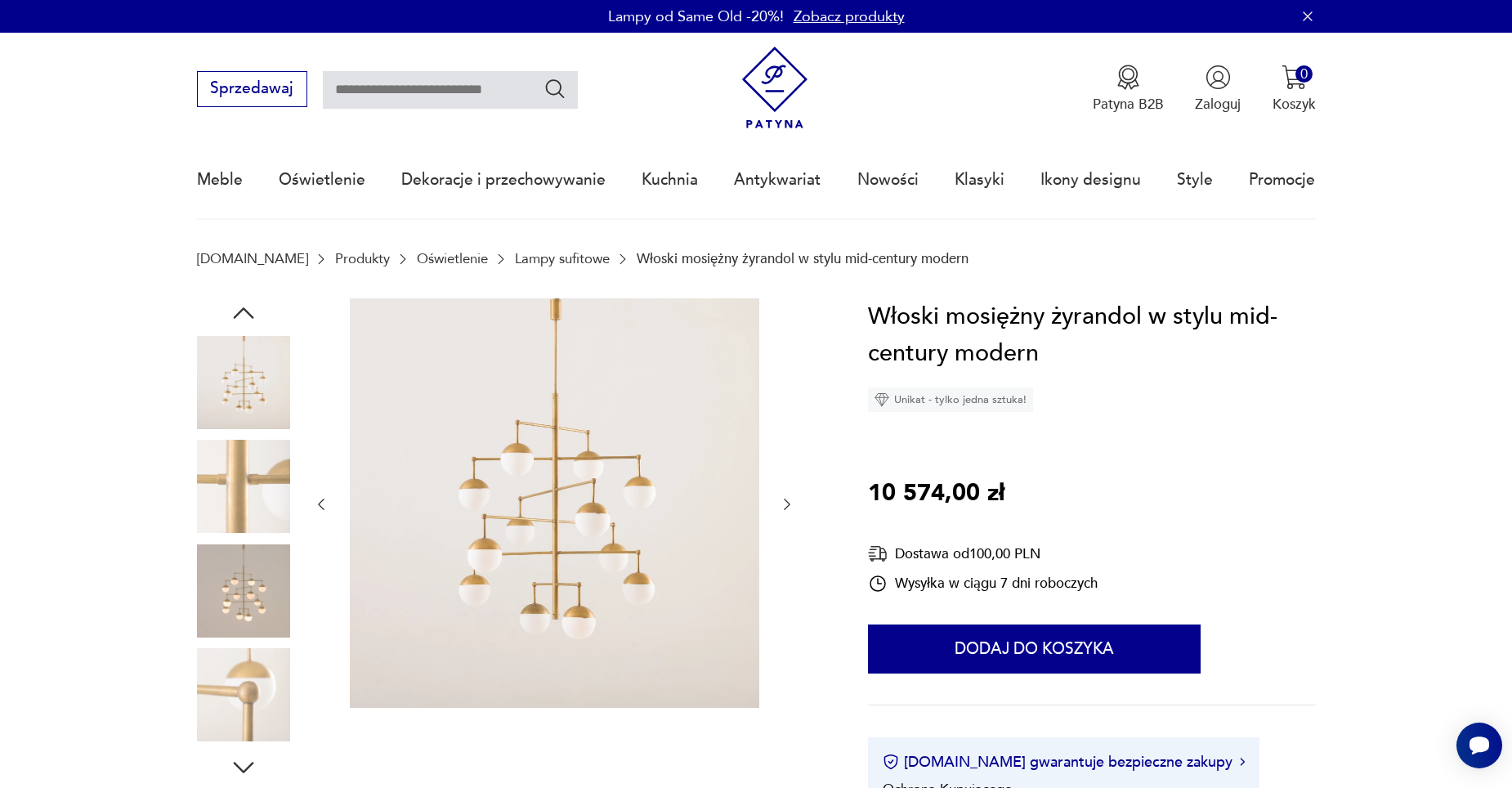
click at [785, 503] on icon "button" at bounding box center [788, 505] width 17 height 17
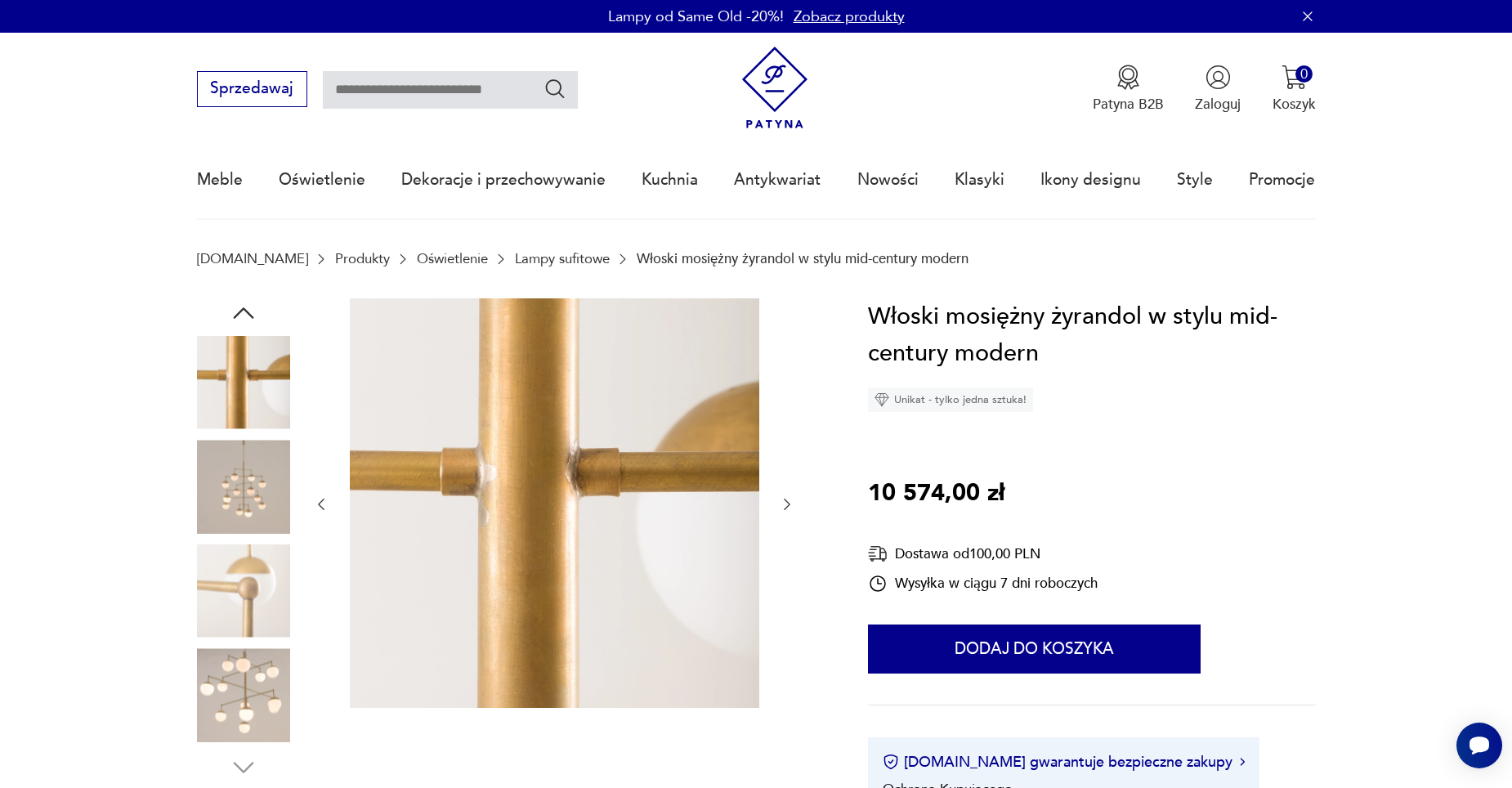
click at [785, 503] on icon "button" at bounding box center [788, 505] width 17 height 17
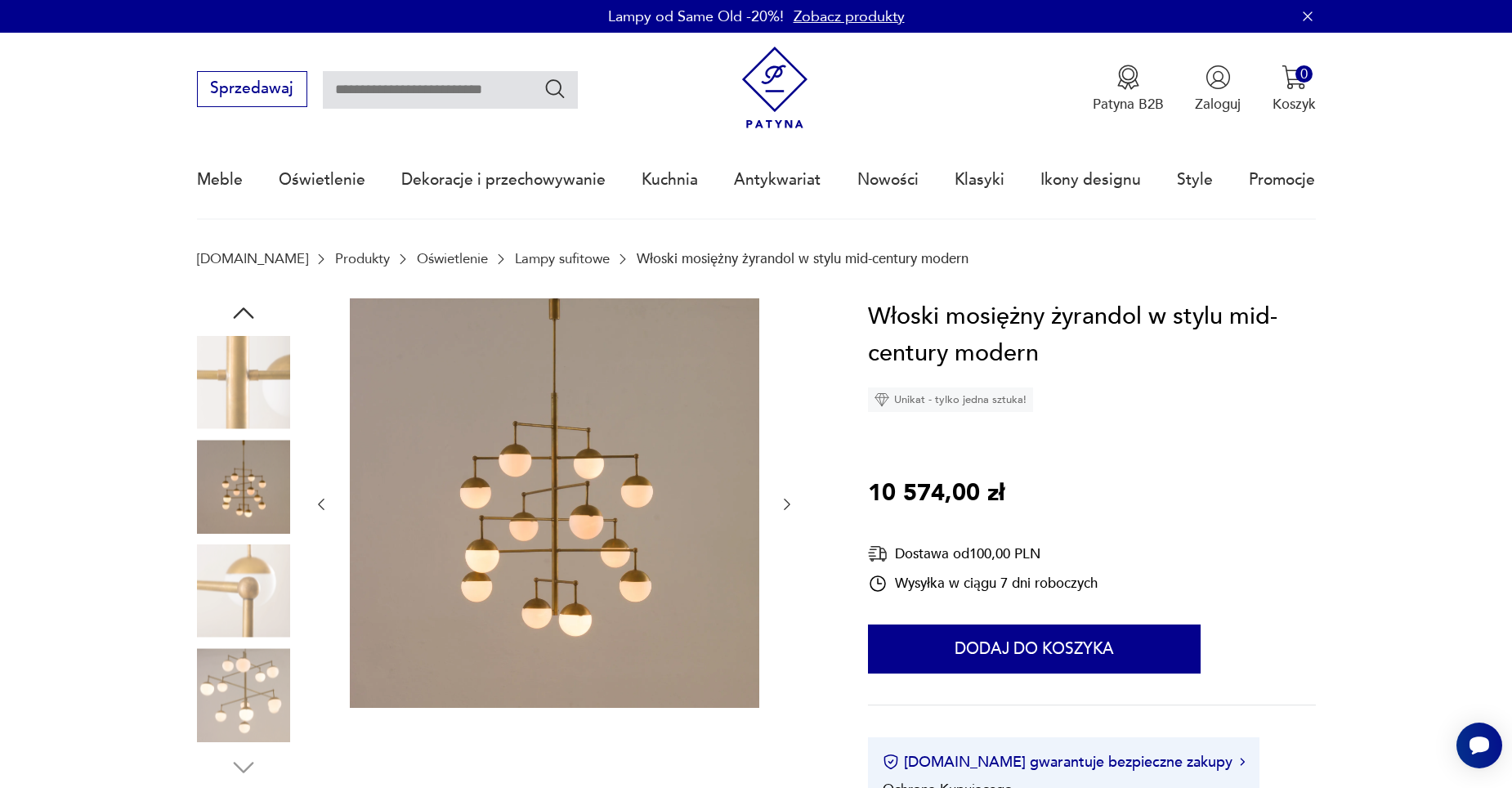
click at [785, 503] on icon "button" at bounding box center [788, 505] width 17 height 17
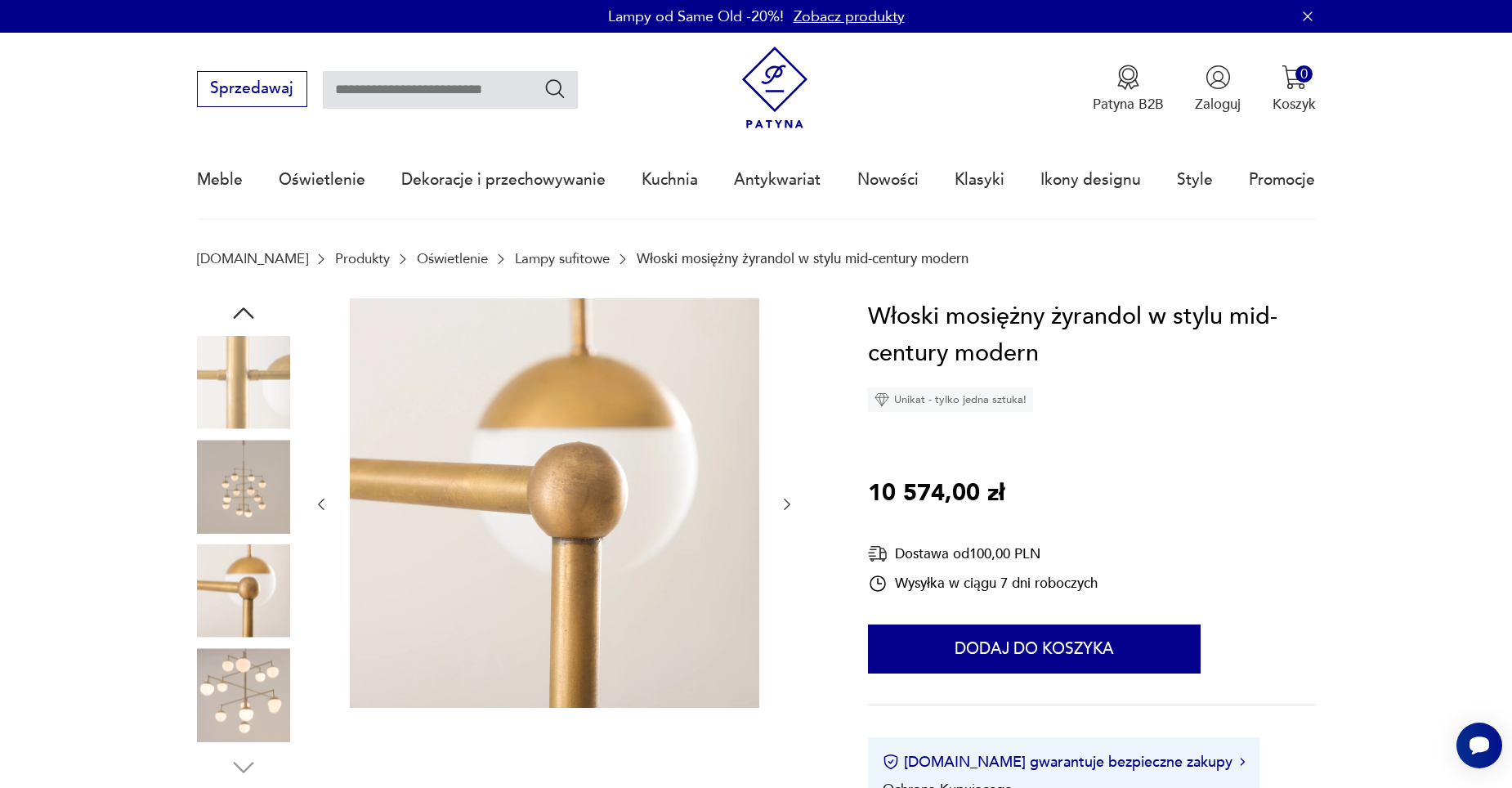
click at [785, 503] on icon "button" at bounding box center [788, 505] width 17 height 17
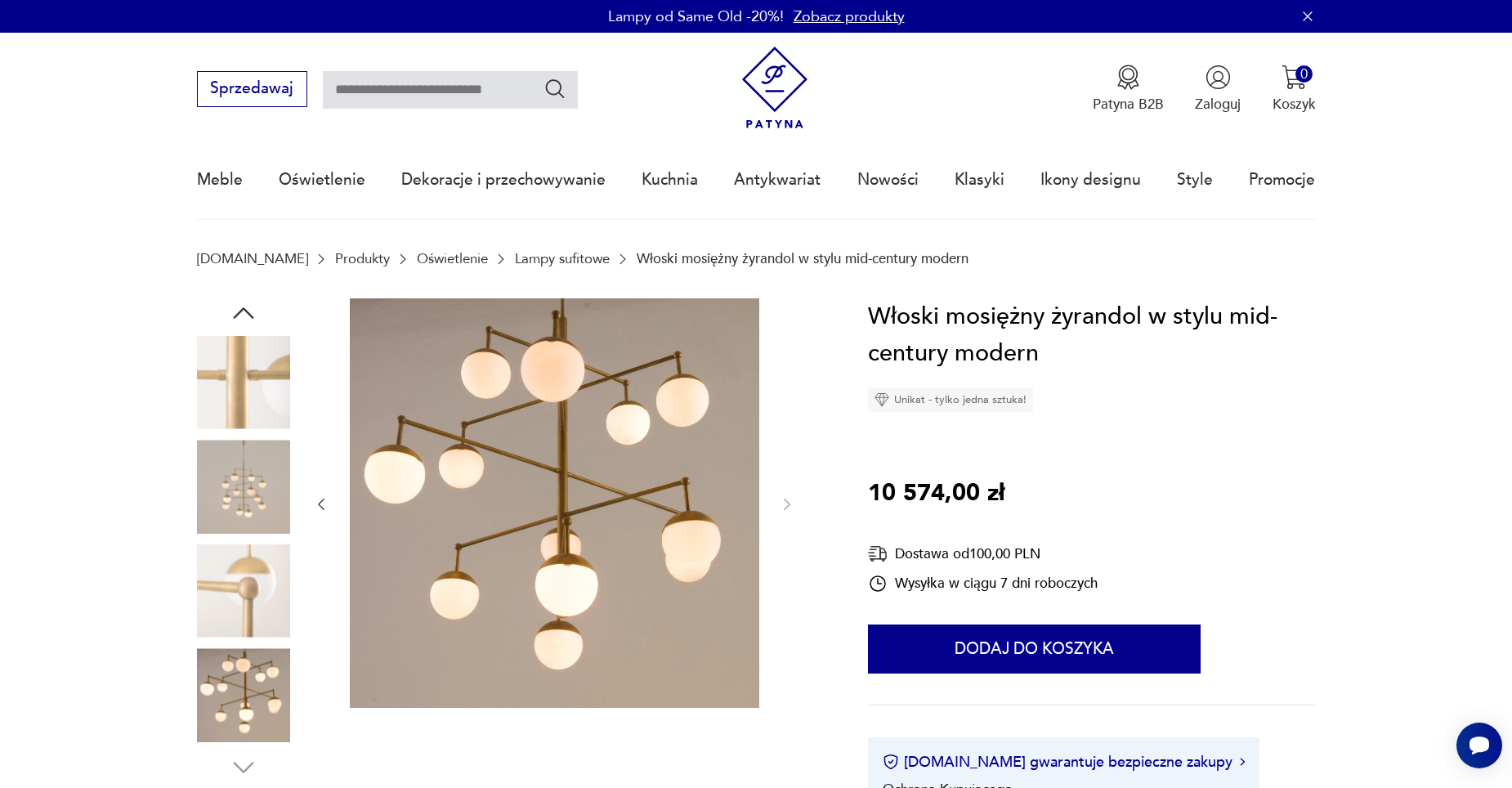
click at [262, 456] on img at bounding box center [243, 487] width 93 height 93
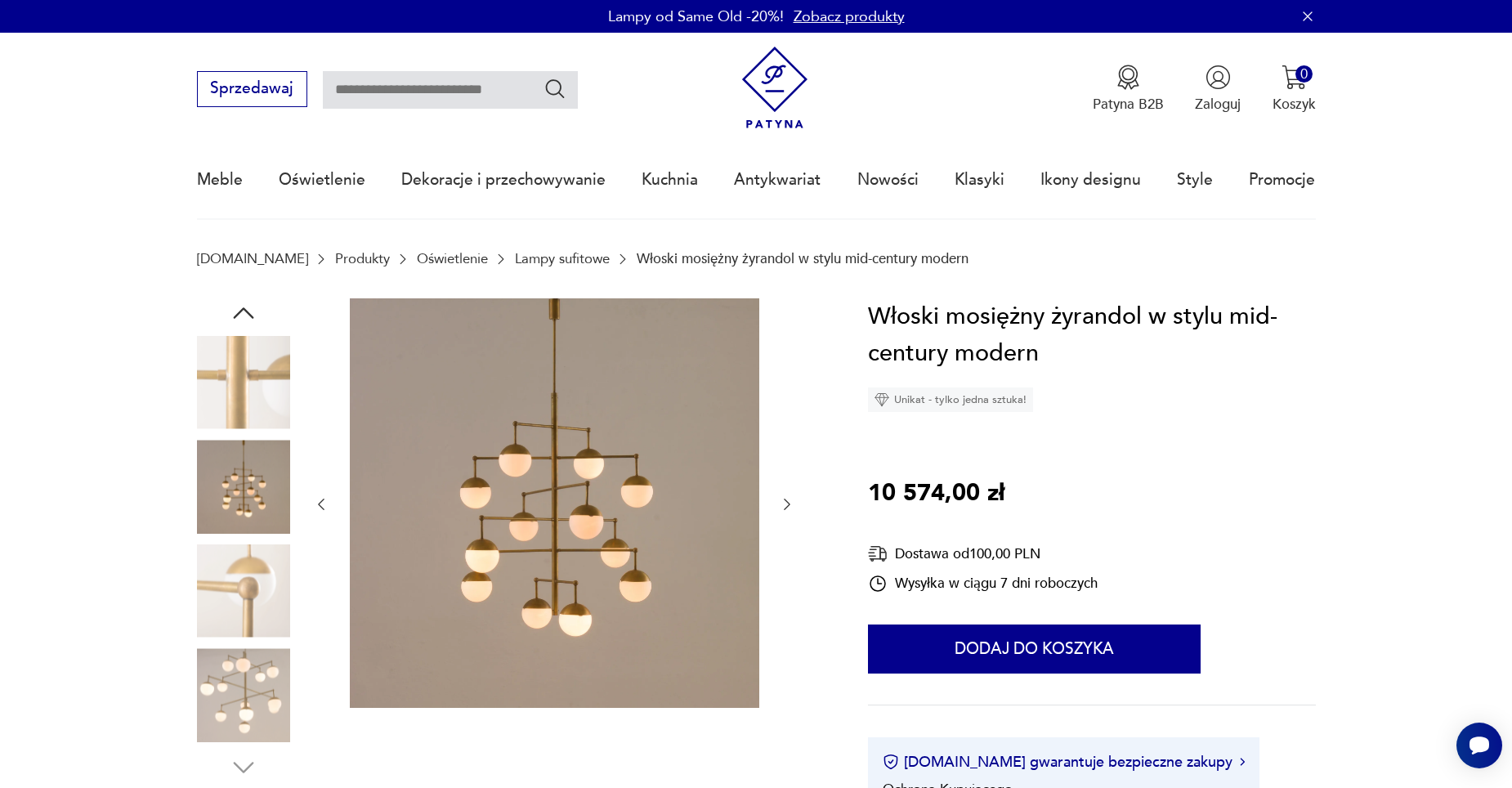
click at [260, 400] on img at bounding box center [243, 383] width 93 height 93
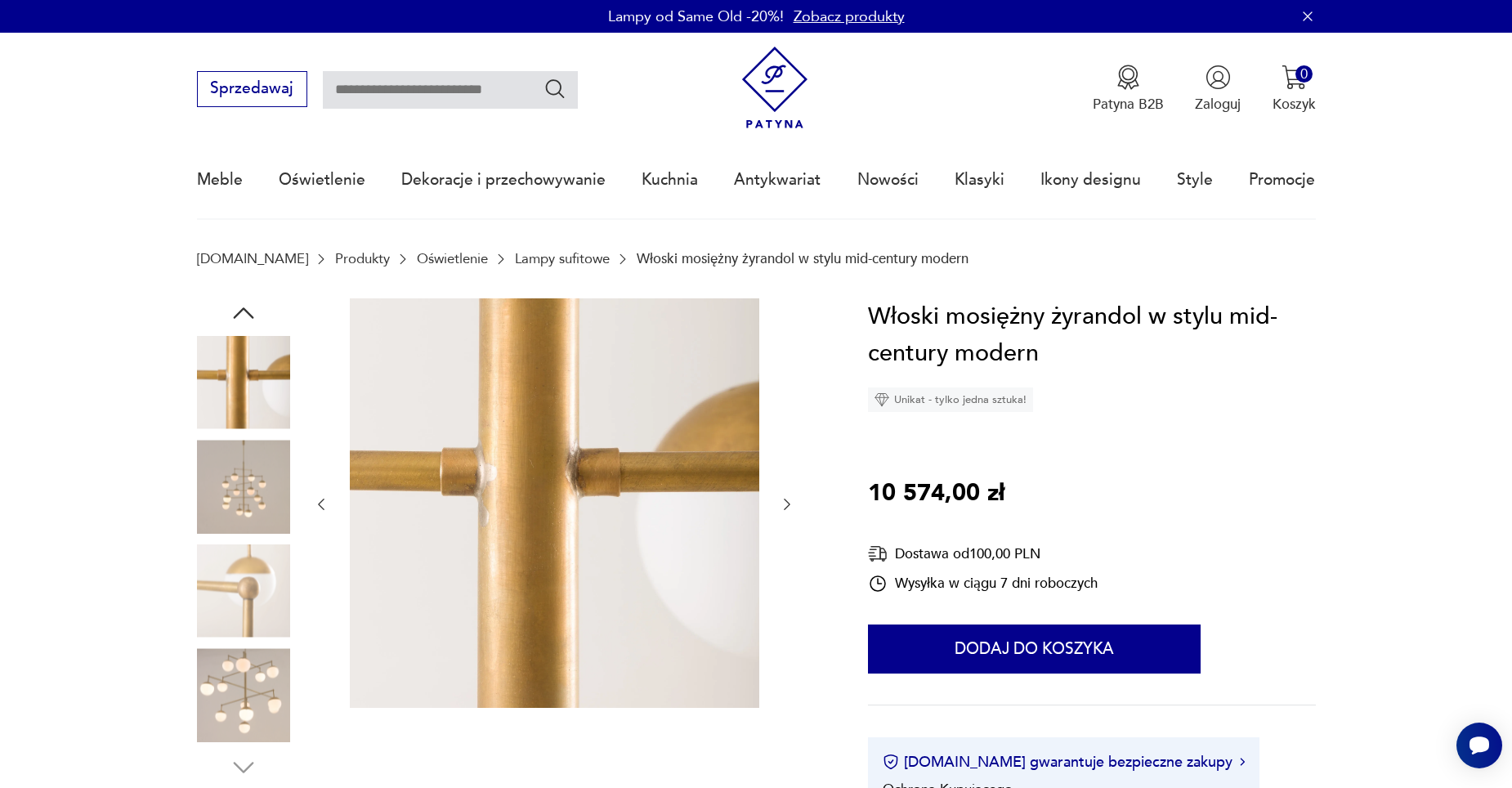
click at [255, 467] on img at bounding box center [243, 487] width 93 height 93
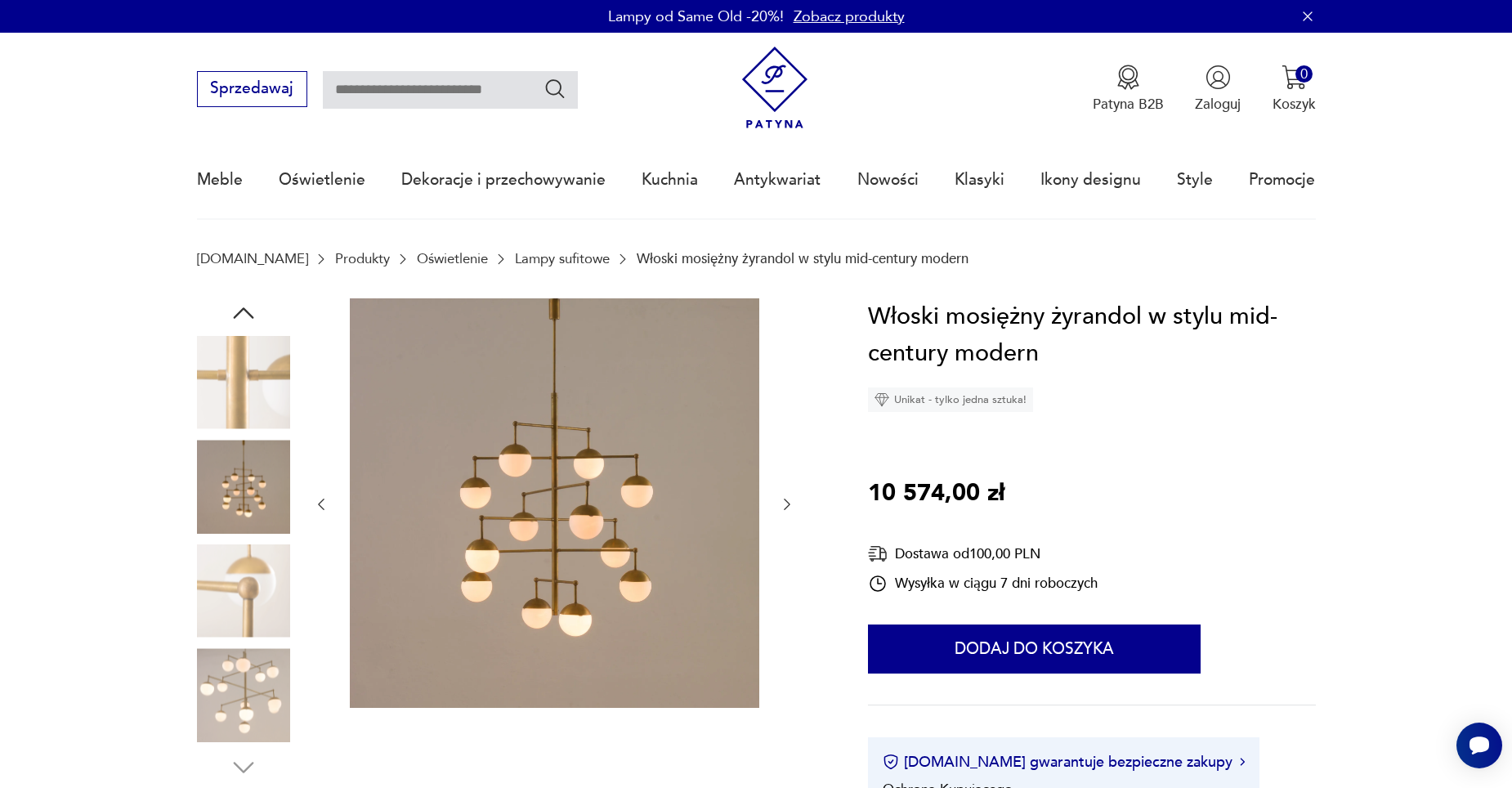
click at [254, 553] on img at bounding box center [243, 591] width 93 height 93
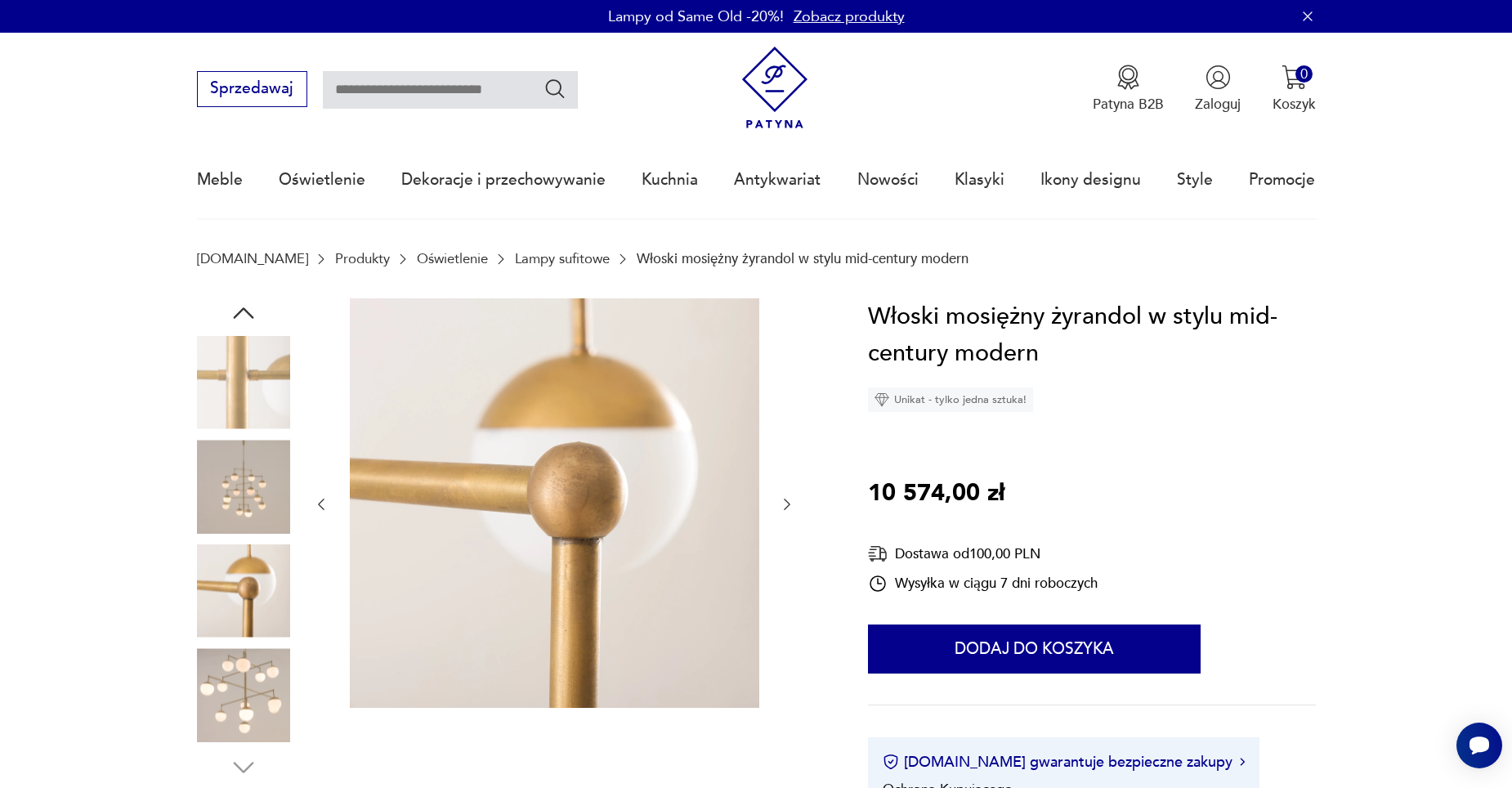
click at [239, 678] on img at bounding box center [243, 695] width 93 height 93
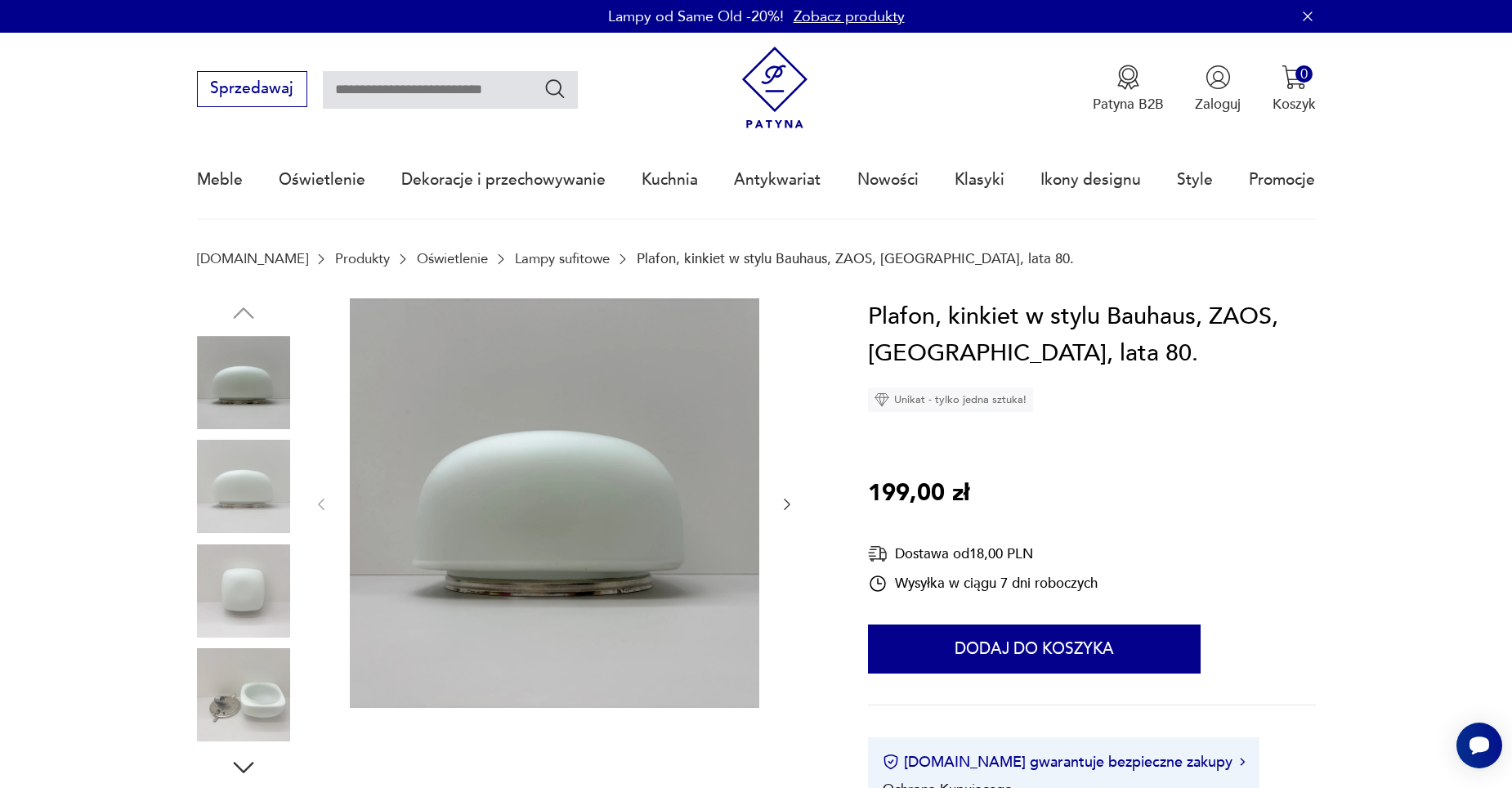
click at [242, 598] on img at bounding box center [243, 591] width 93 height 93
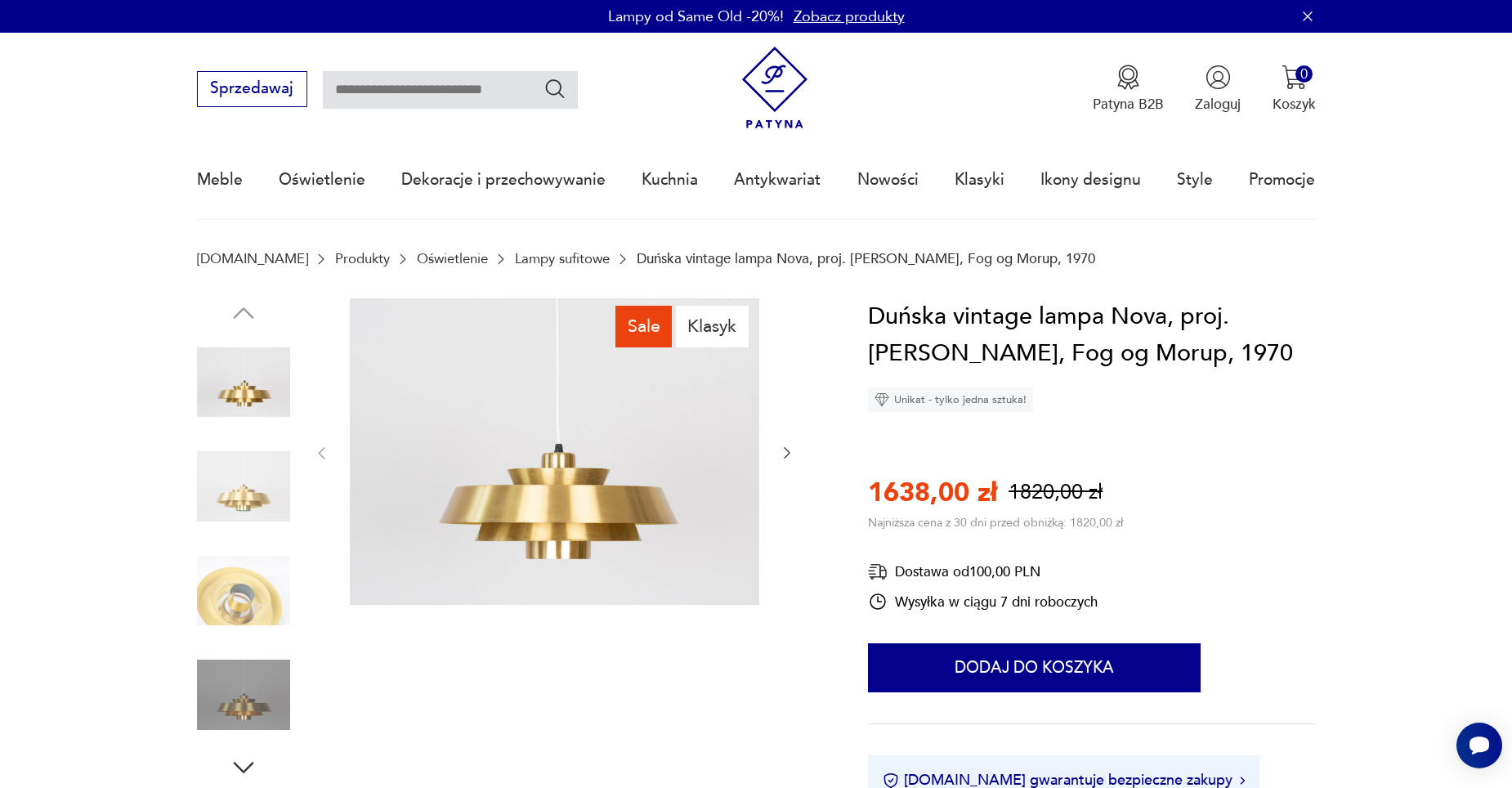
click at [599, 472] on img at bounding box center [554, 452] width 409 height 307
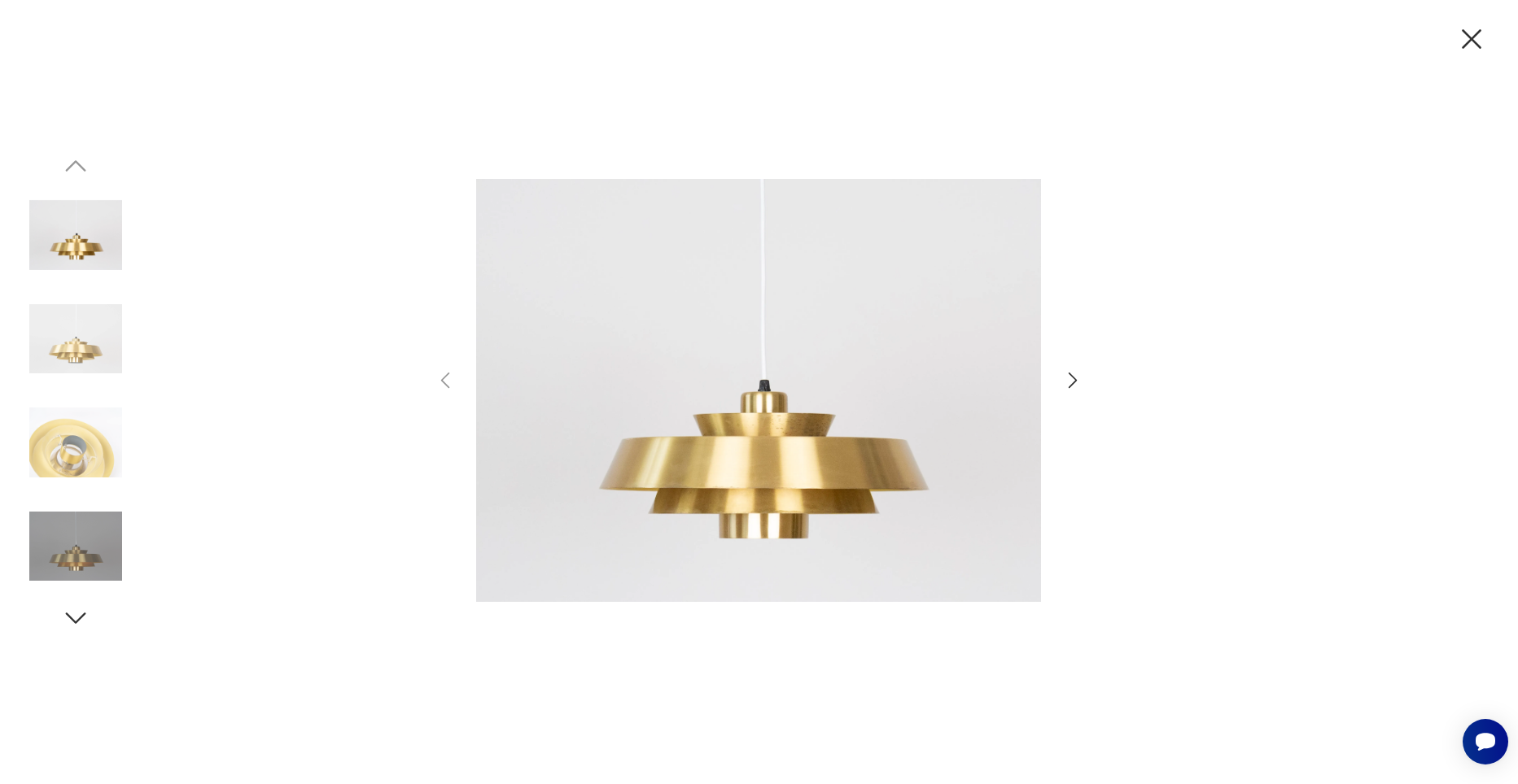
click at [1470, 36] on icon "button" at bounding box center [1471, 39] width 34 height 34
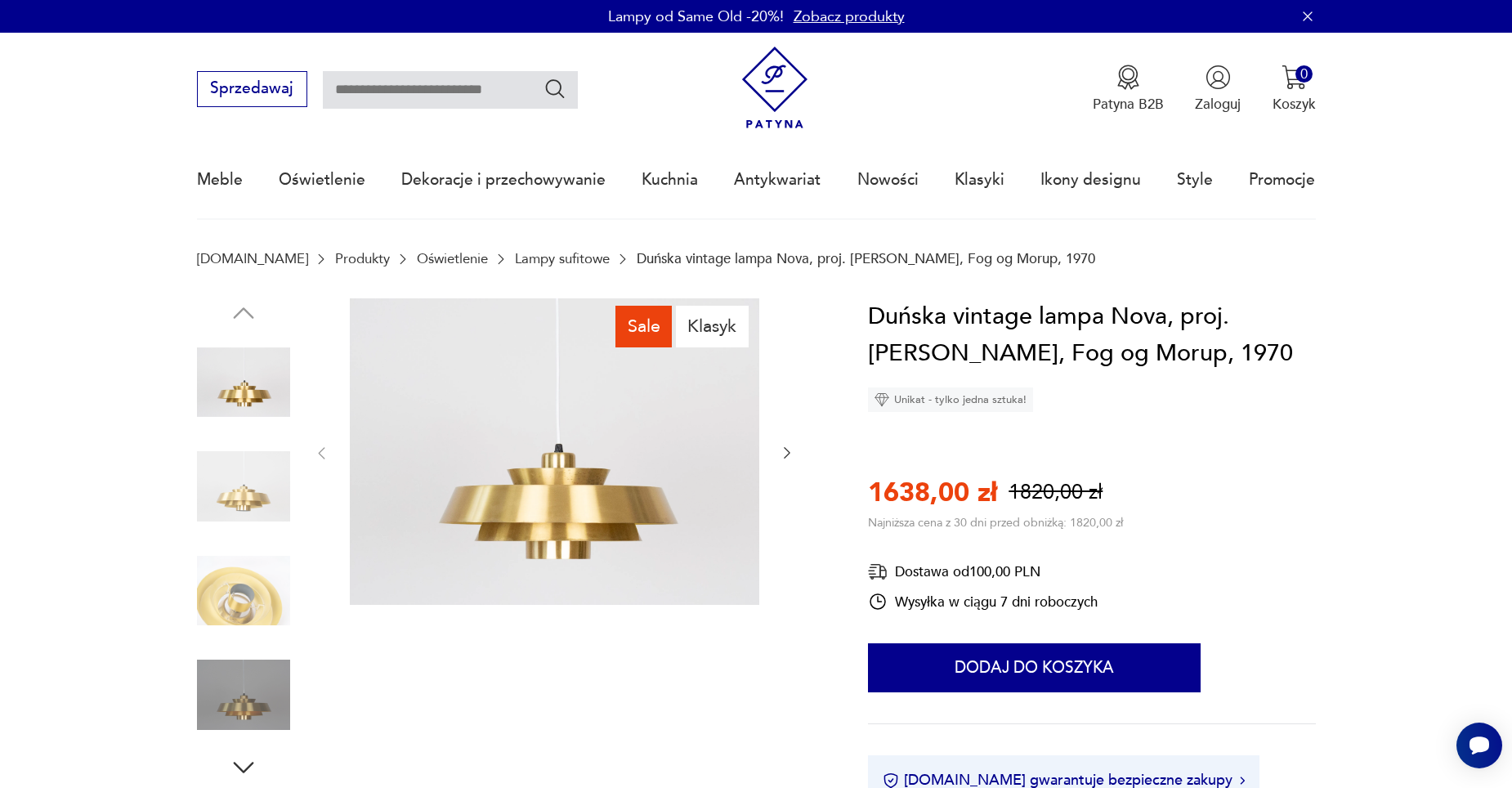
click at [561, 519] on img at bounding box center [554, 452] width 409 height 307
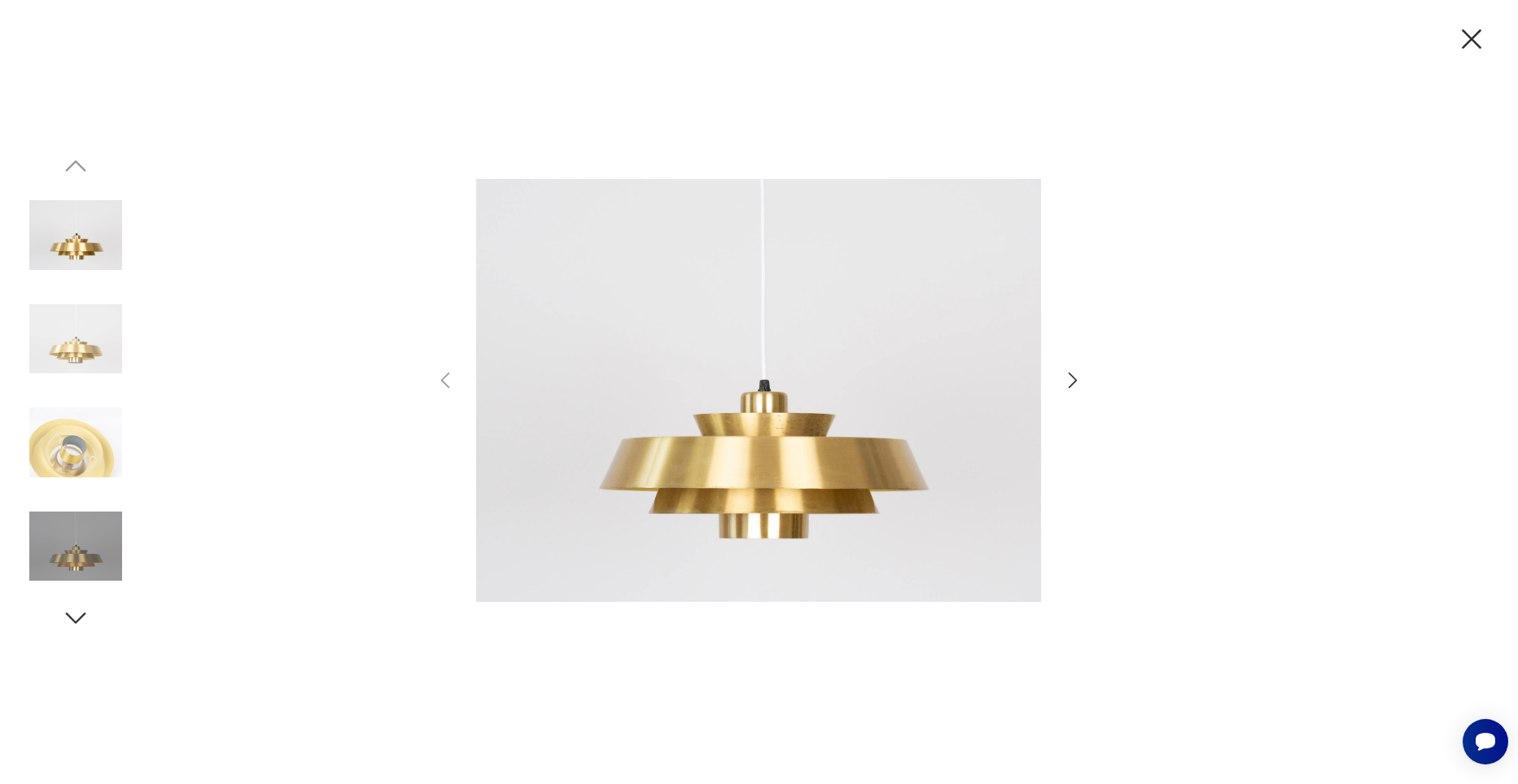
click at [1481, 43] on icon "button" at bounding box center [1471, 39] width 34 height 34
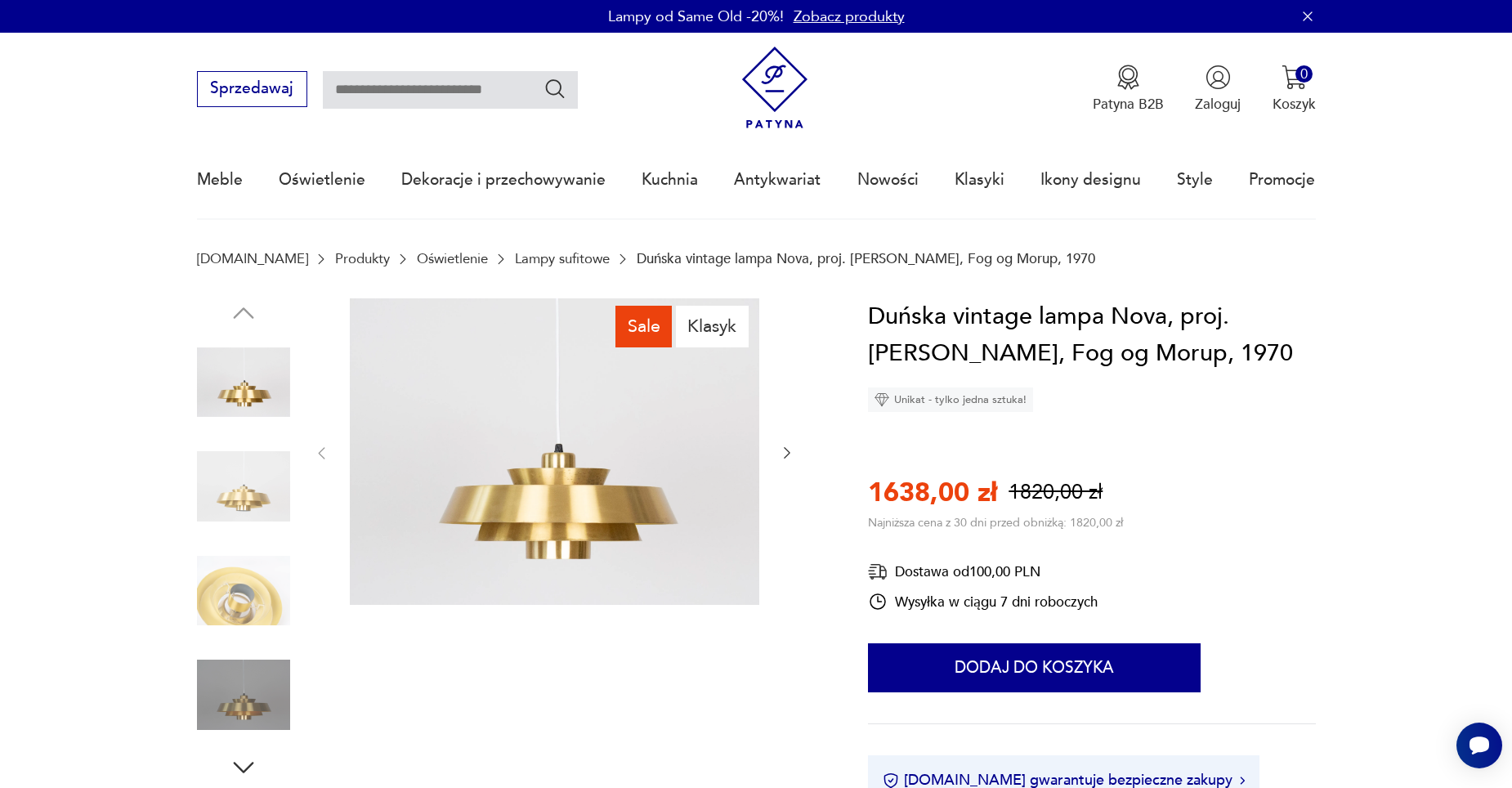
click at [483, 93] on input "text" at bounding box center [450, 90] width 255 height 37
type input "****"
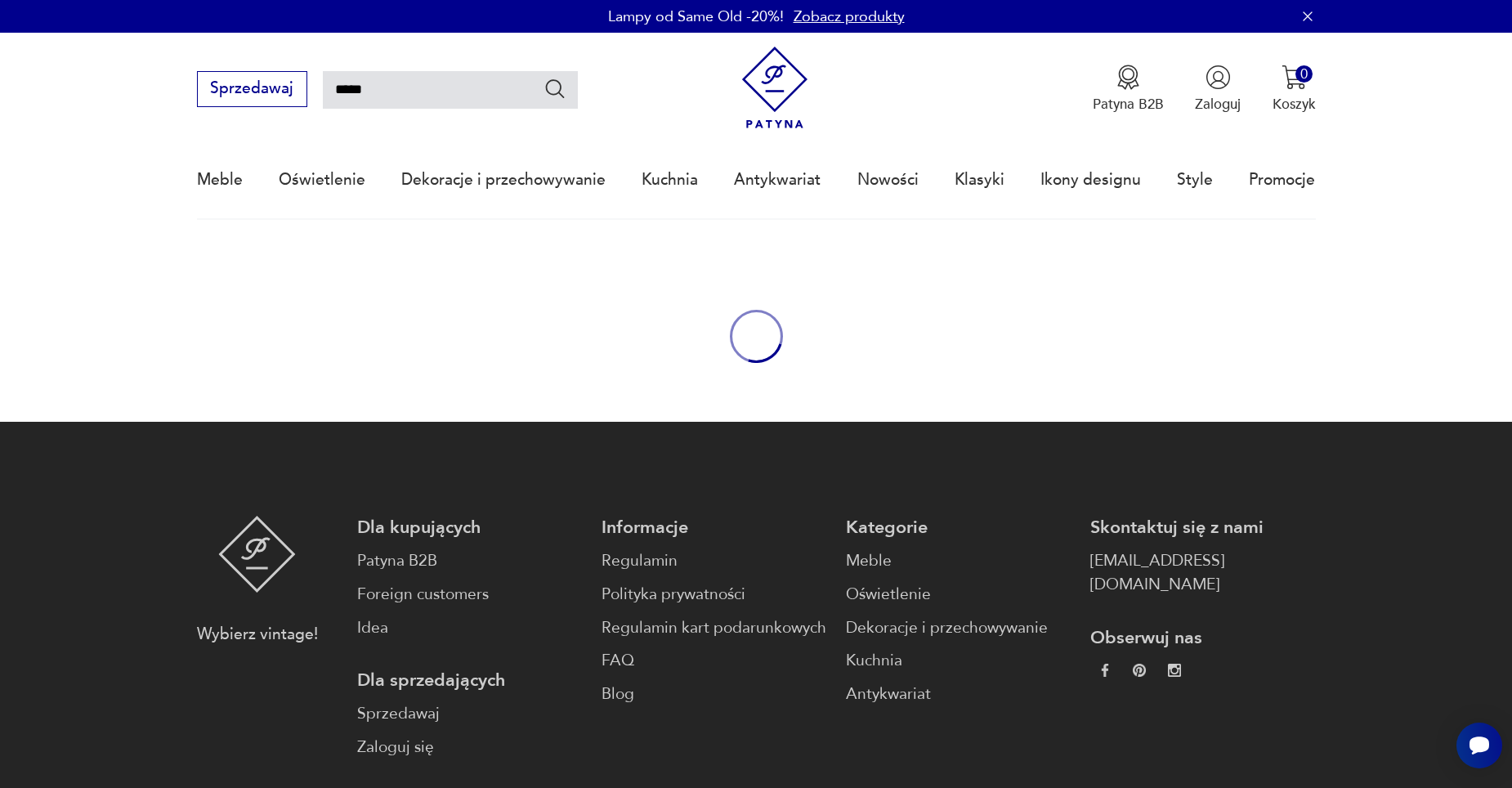
type input "****"
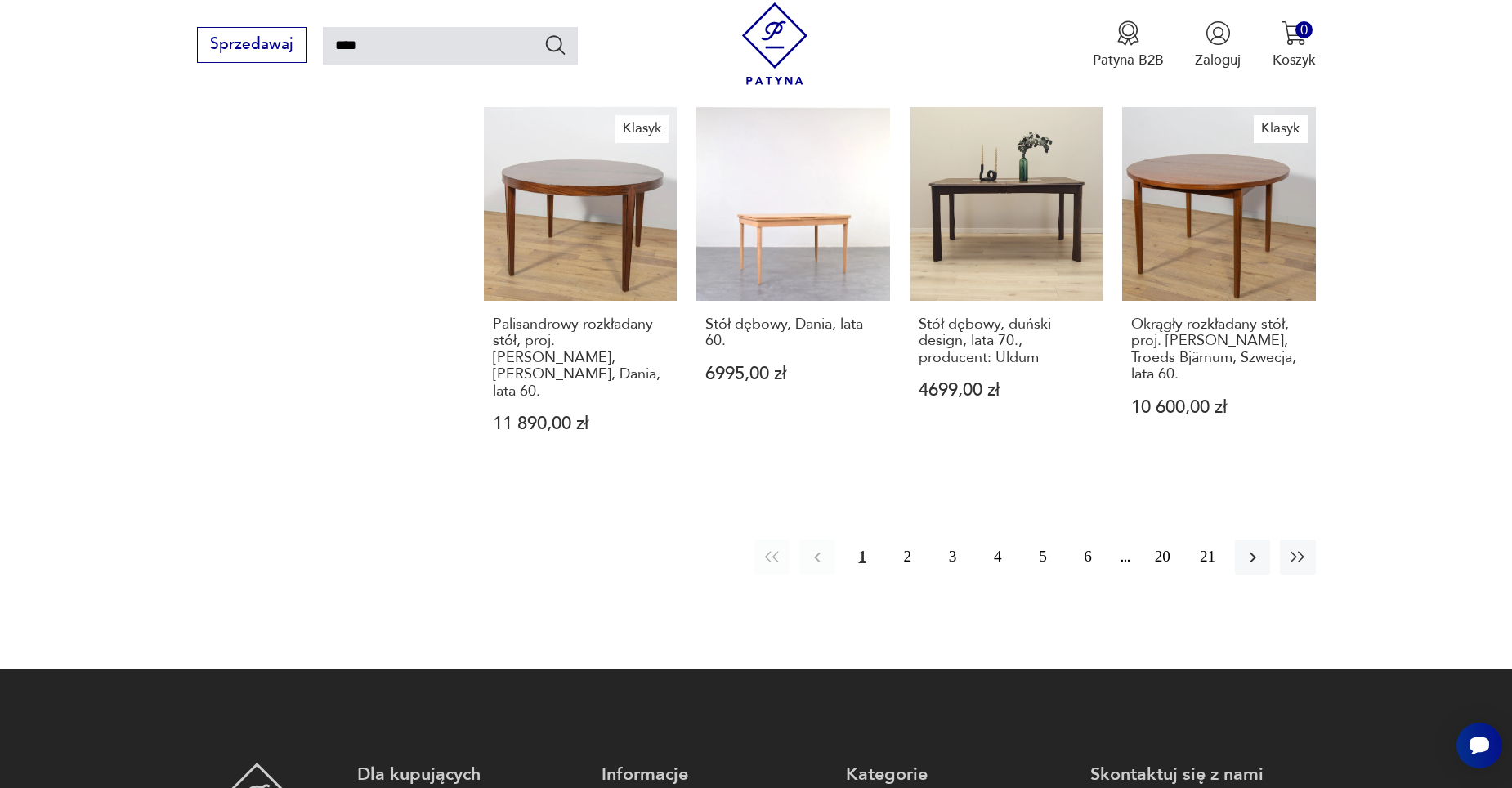
scroll to position [1484, 0]
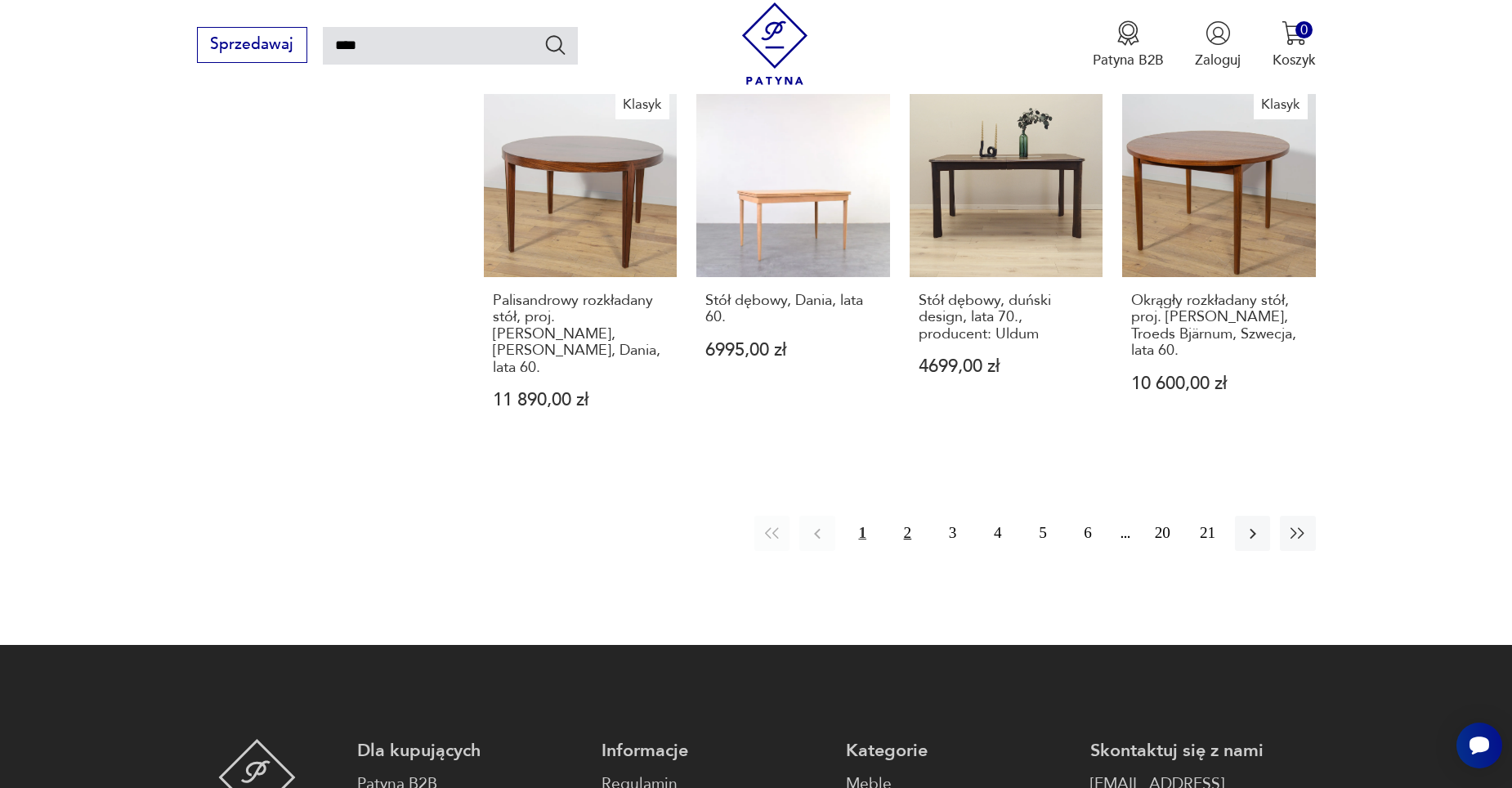
click at [900, 516] on button "2" at bounding box center [907, 533] width 35 height 35
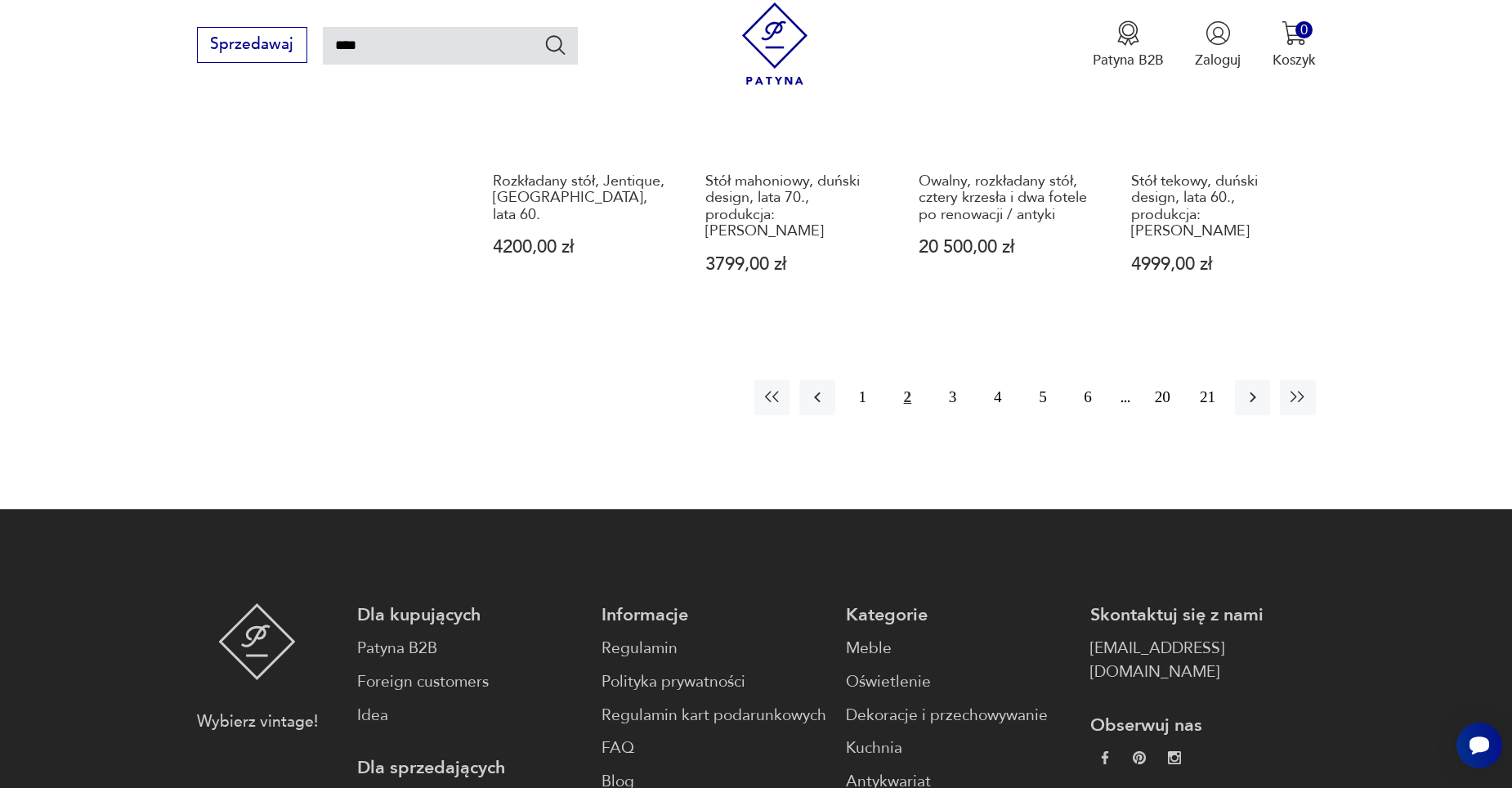
scroll to position [1484, 0]
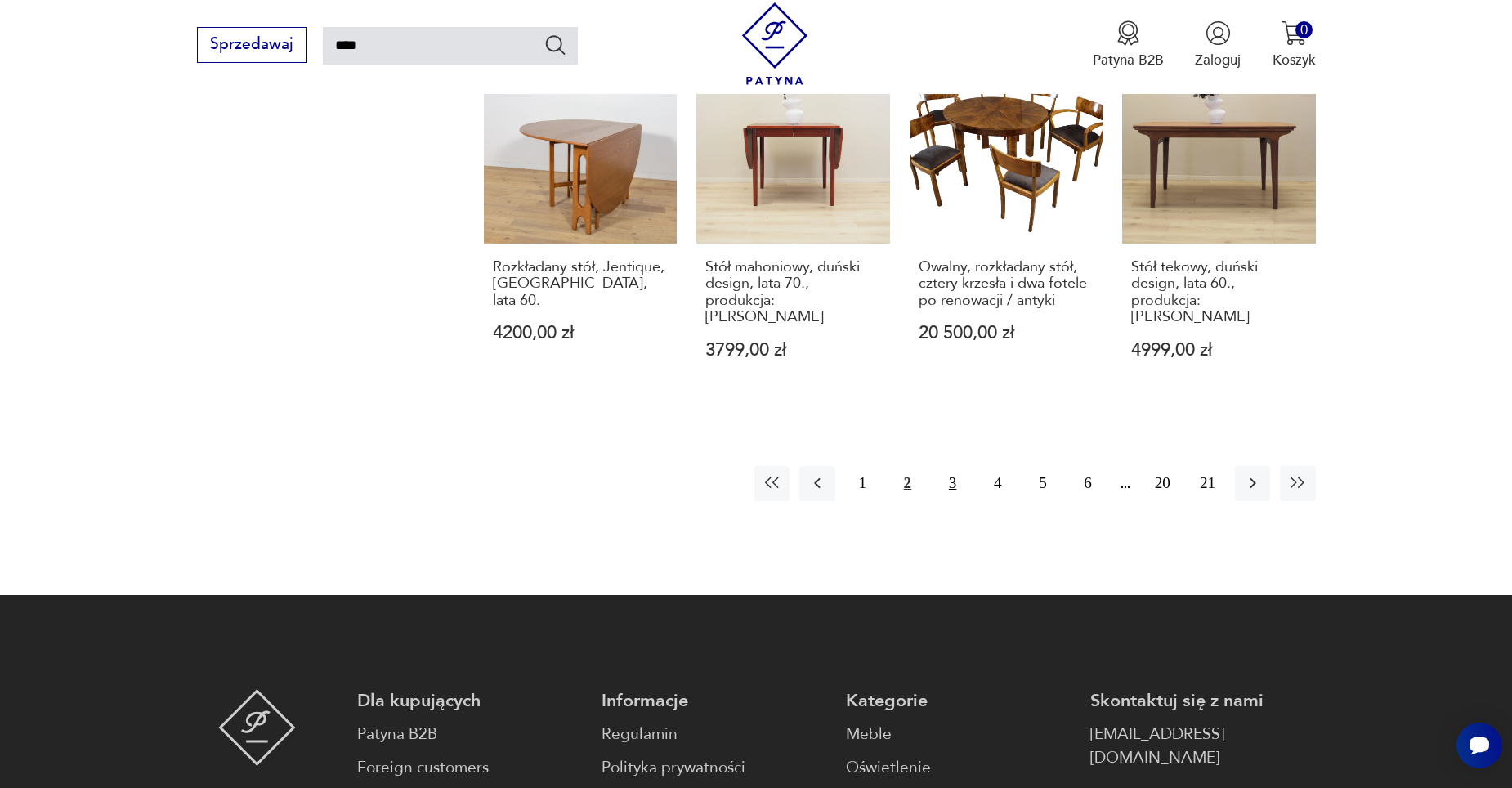
click at [944, 466] on button "3" at bounding box center [953, 483] width 35 height 35
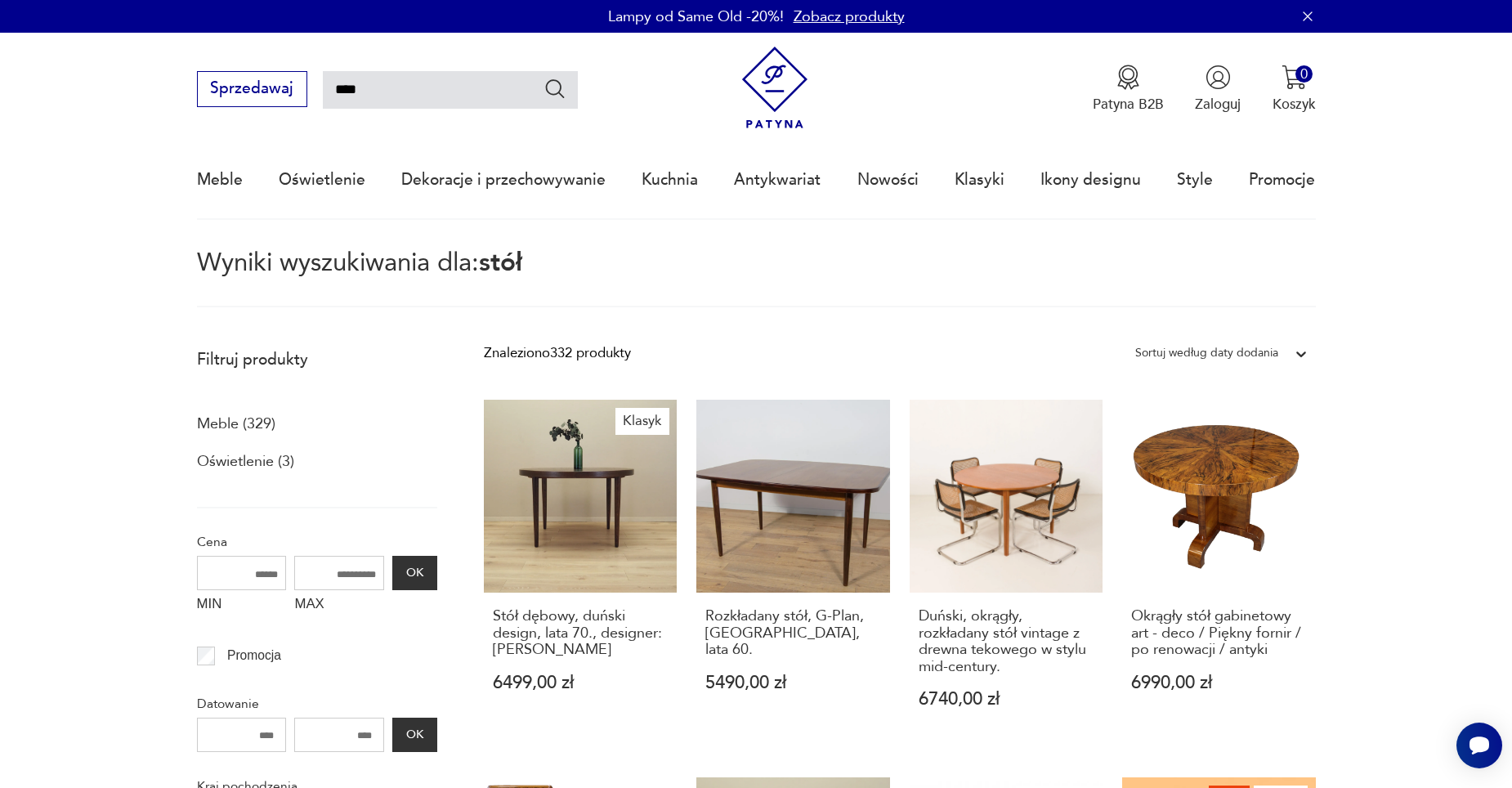
click at [408, 86] on input "****" at bounding box center [450, 90] width 255 height 37
type input "**********"
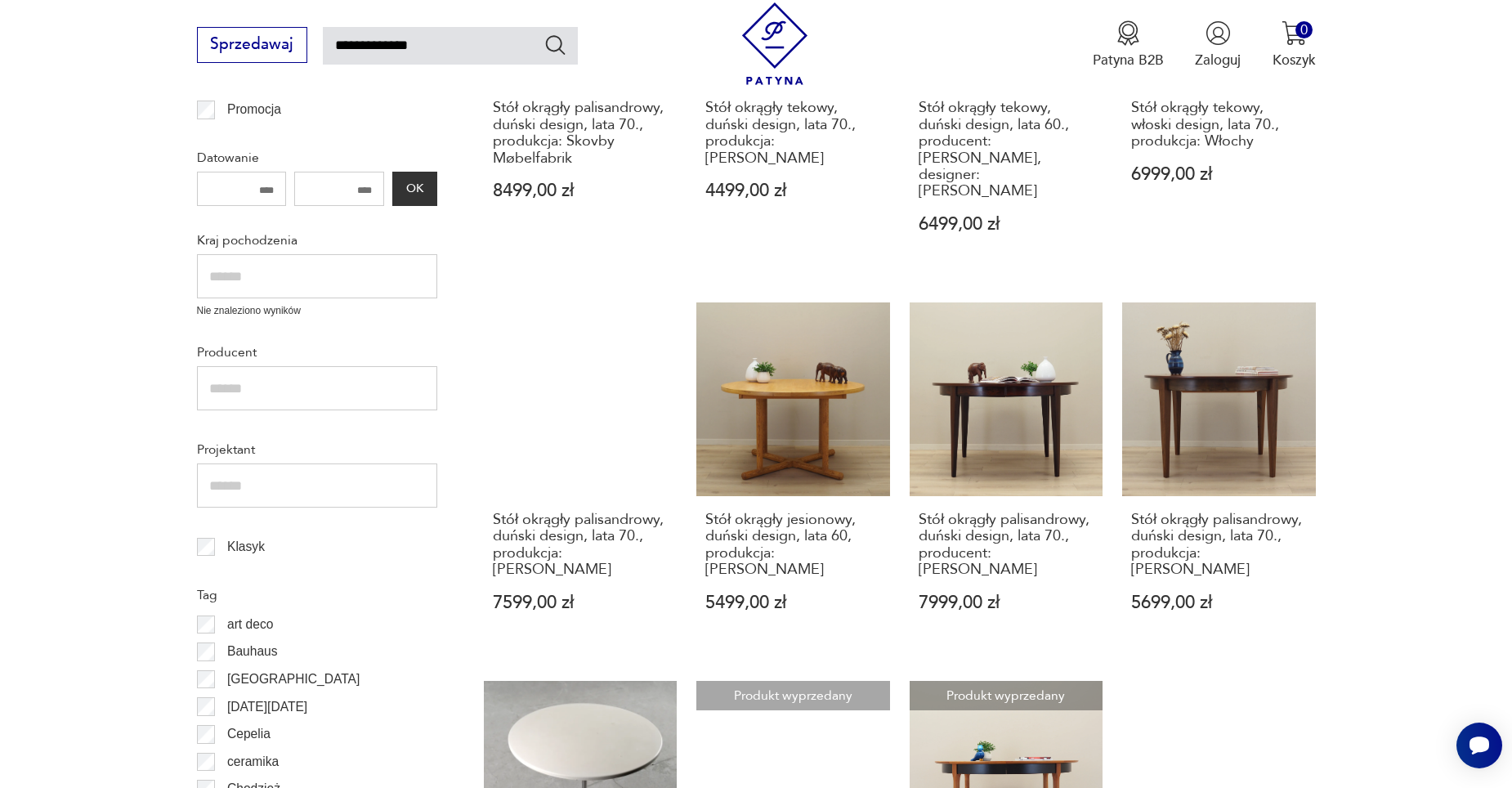
scroll to position [503, 0]
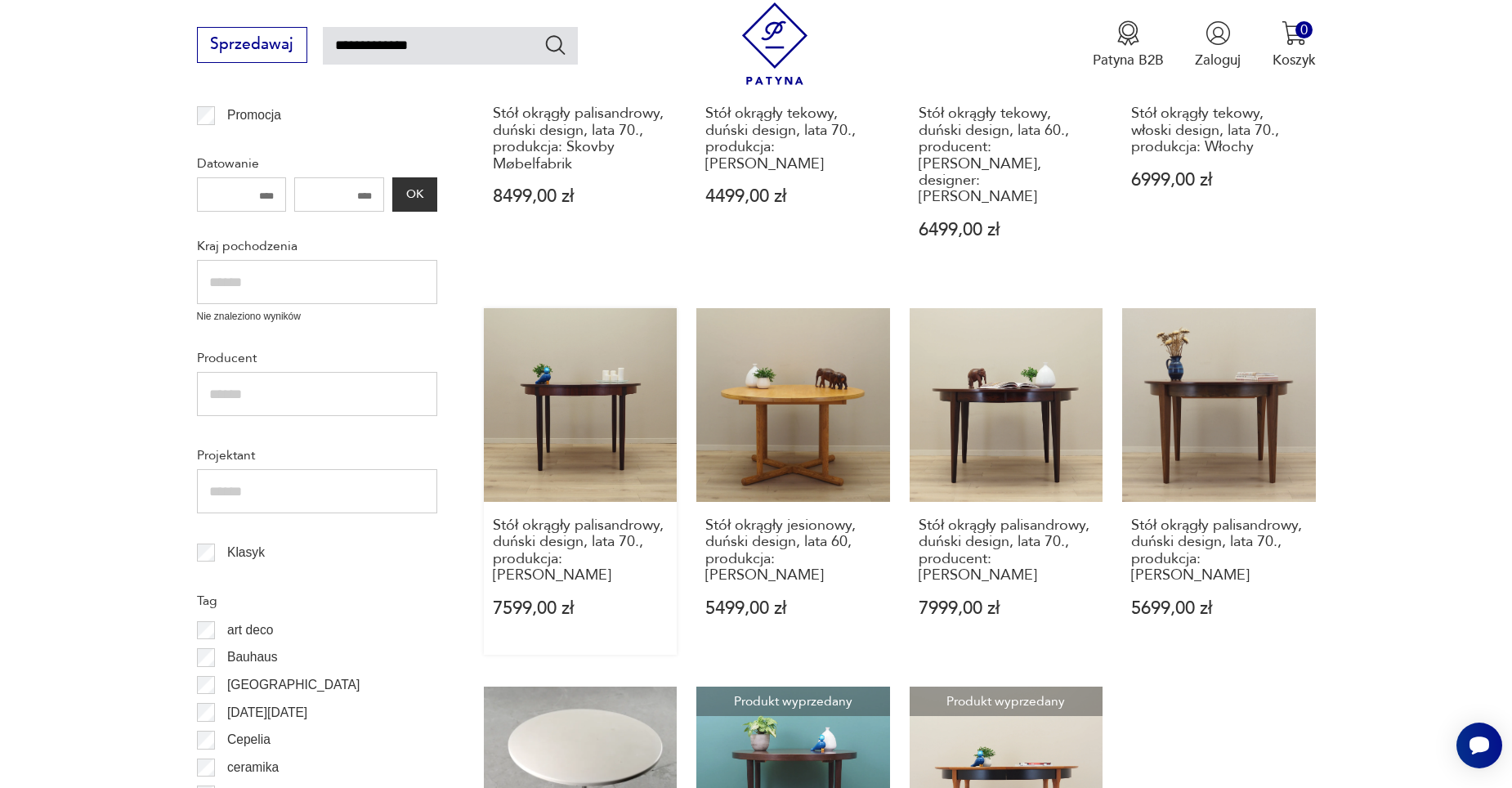
click at [565, 370] on link "Stół okrągły palisandrowy, duński design, lata 70., produkcja: Dania 7599,00 zł" at bounding box center [580, 482] width 193 height 347
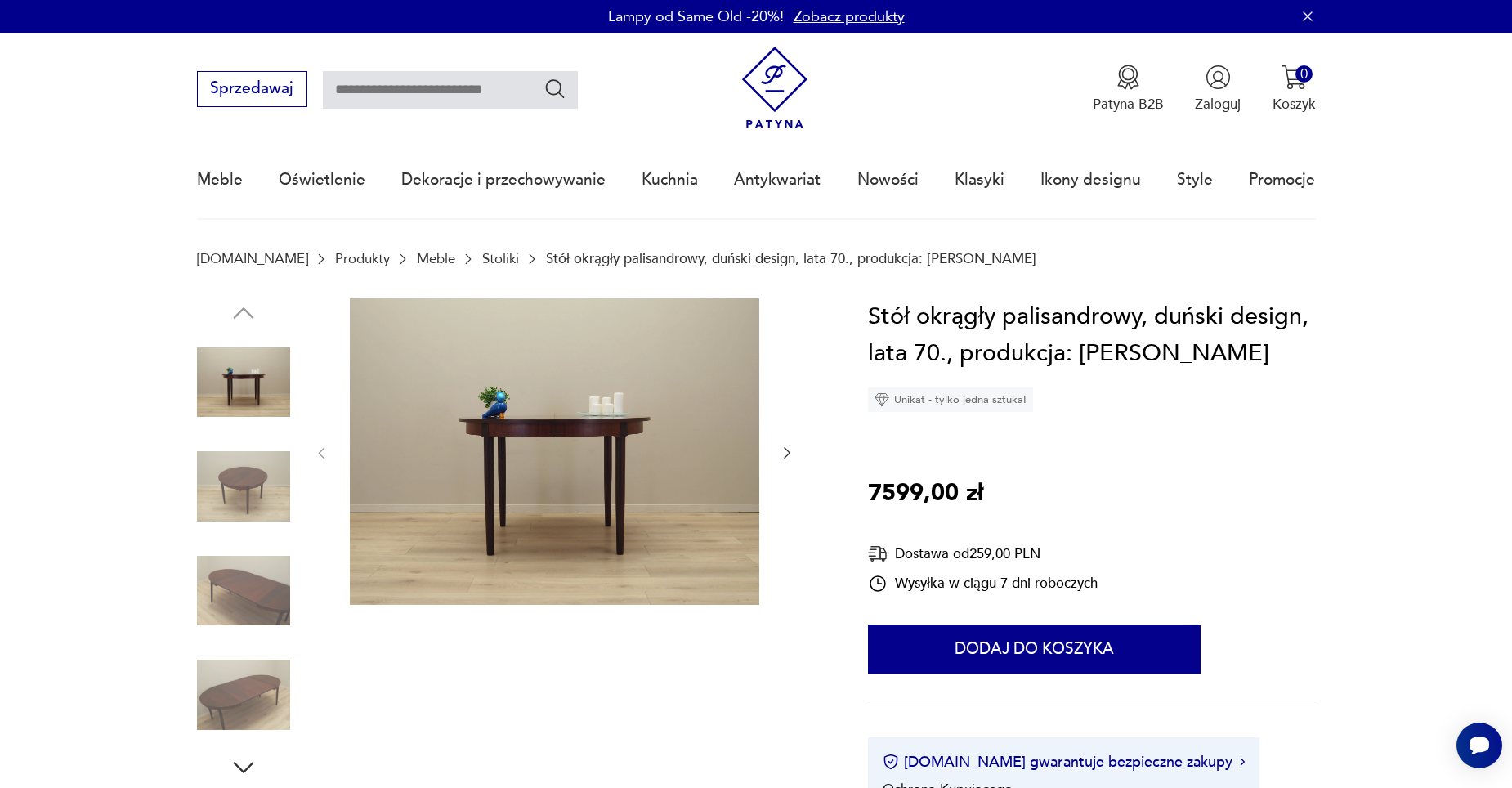
click at [788, 458] on icon "button" at bounding box center [788, 453] width 17 height 17
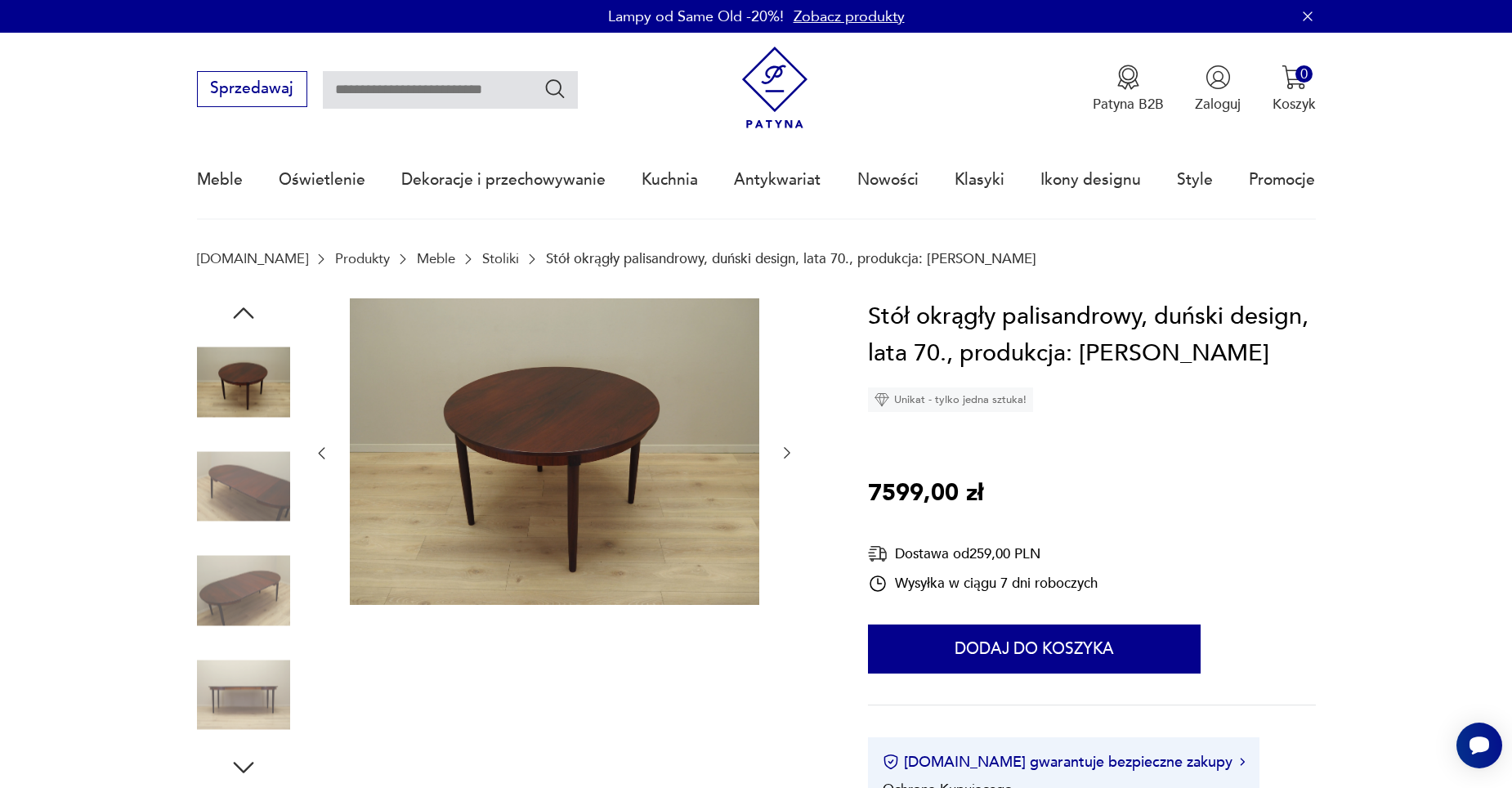
click at [788, 458] on icon "button" at bounding box center [788, 453] width 17 height 17
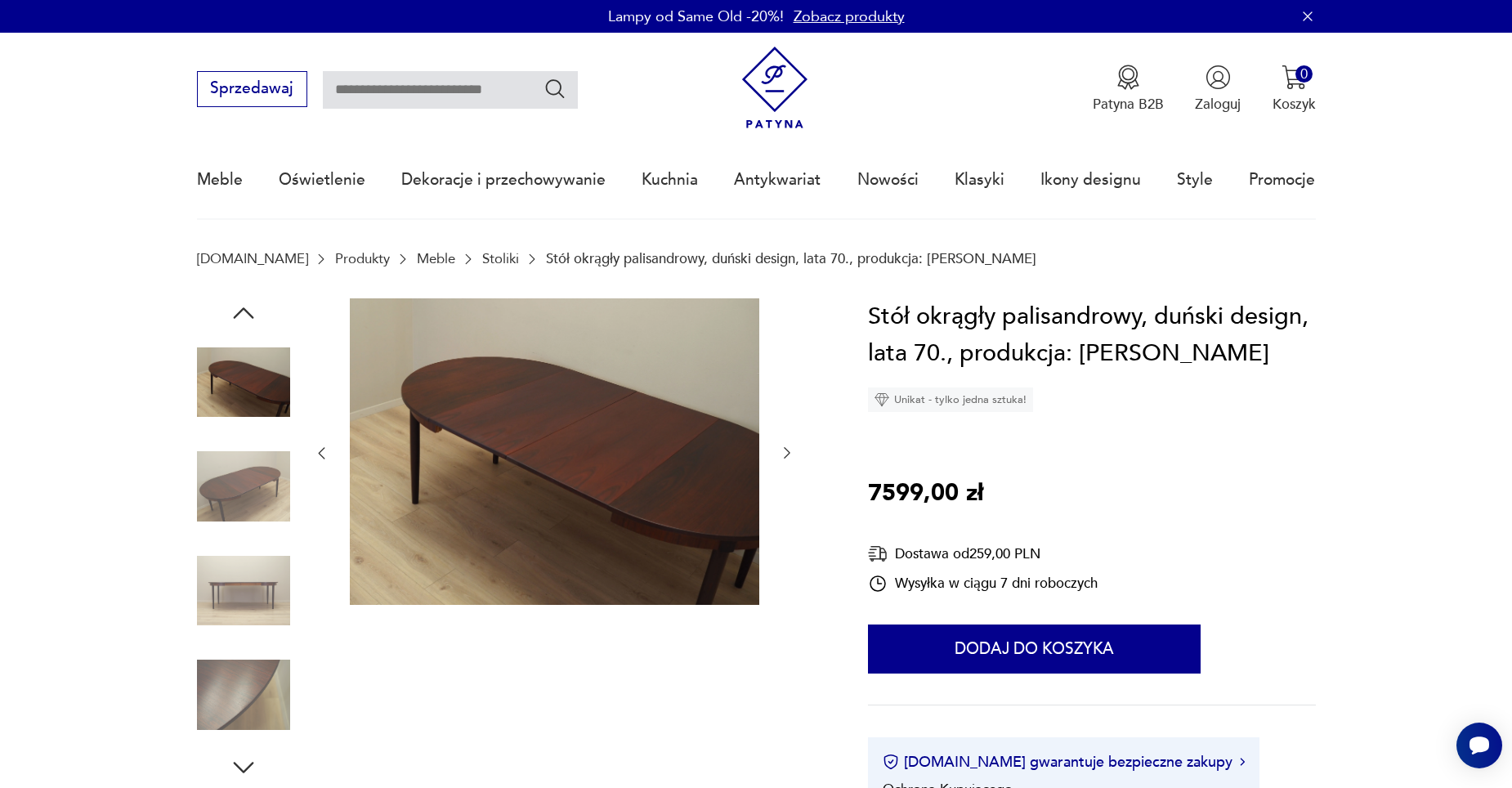
click at [788, 458] on icon "button" at bounding box center [788, 453] width 17 height 17
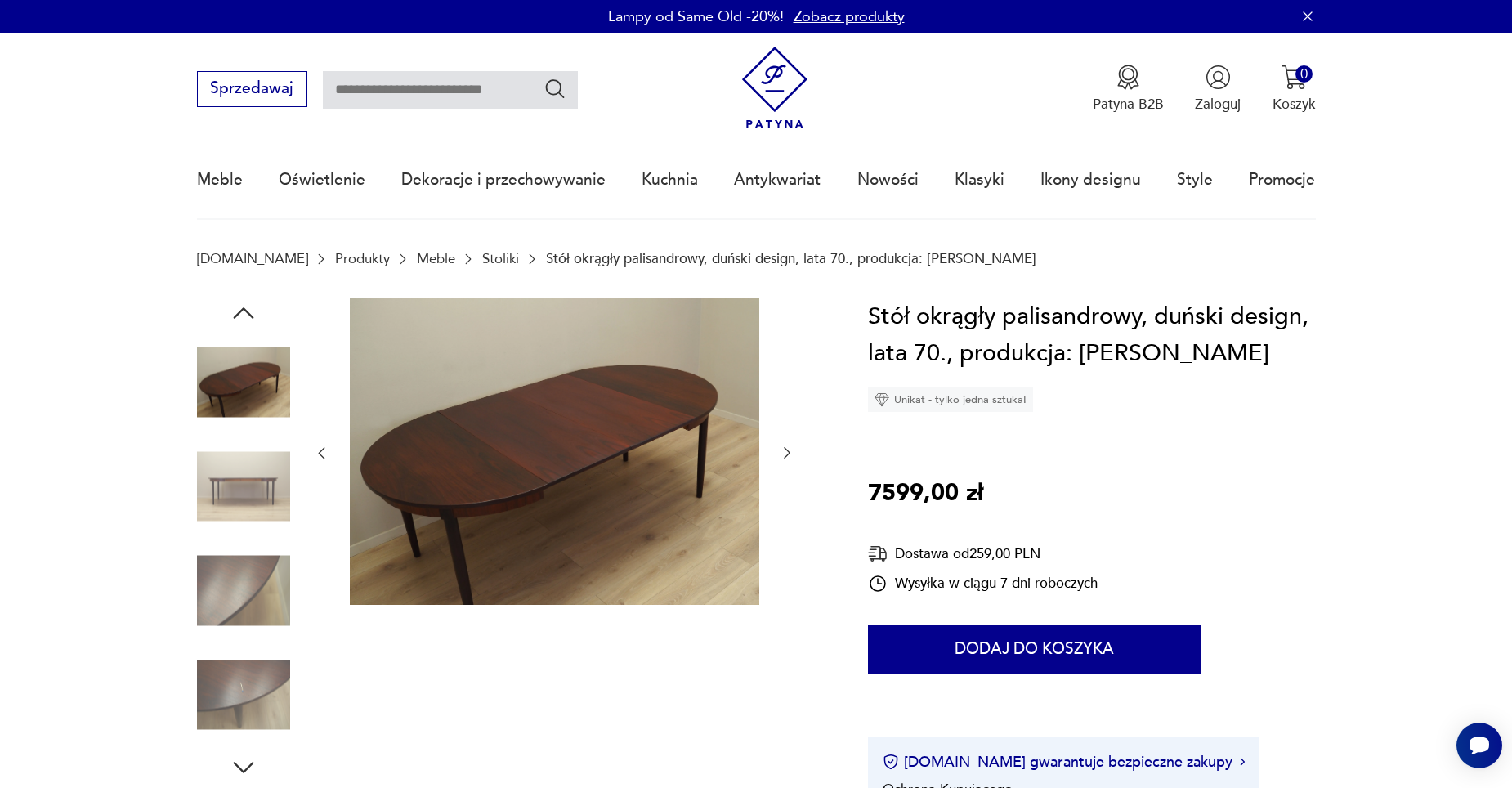
click at [788, 458] on icon "button" at bounding box center [788, 453] width 17 height 17
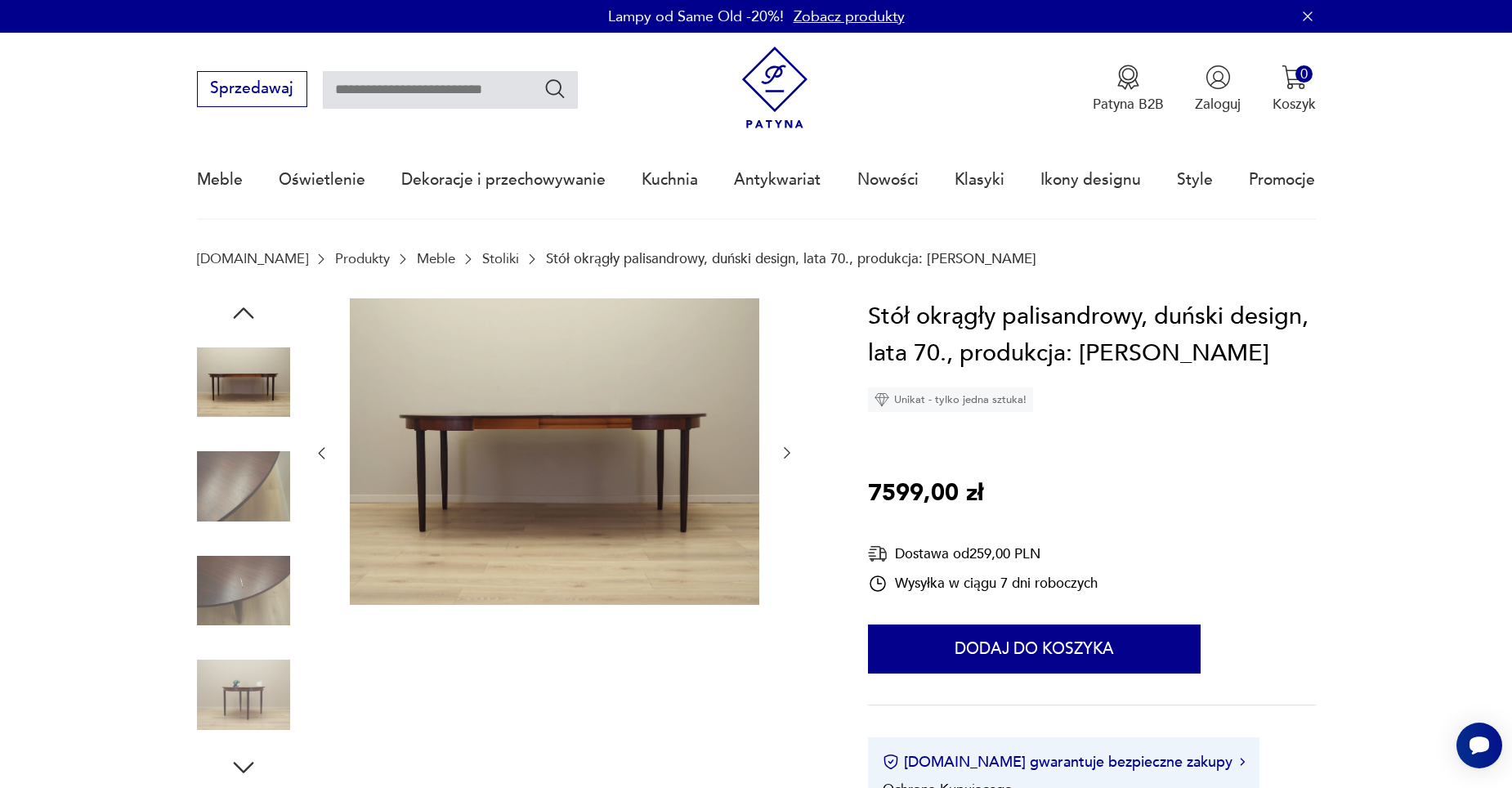
click at [788, 458] on icon "button" at bounding box center [788, 453] width 17 height 17
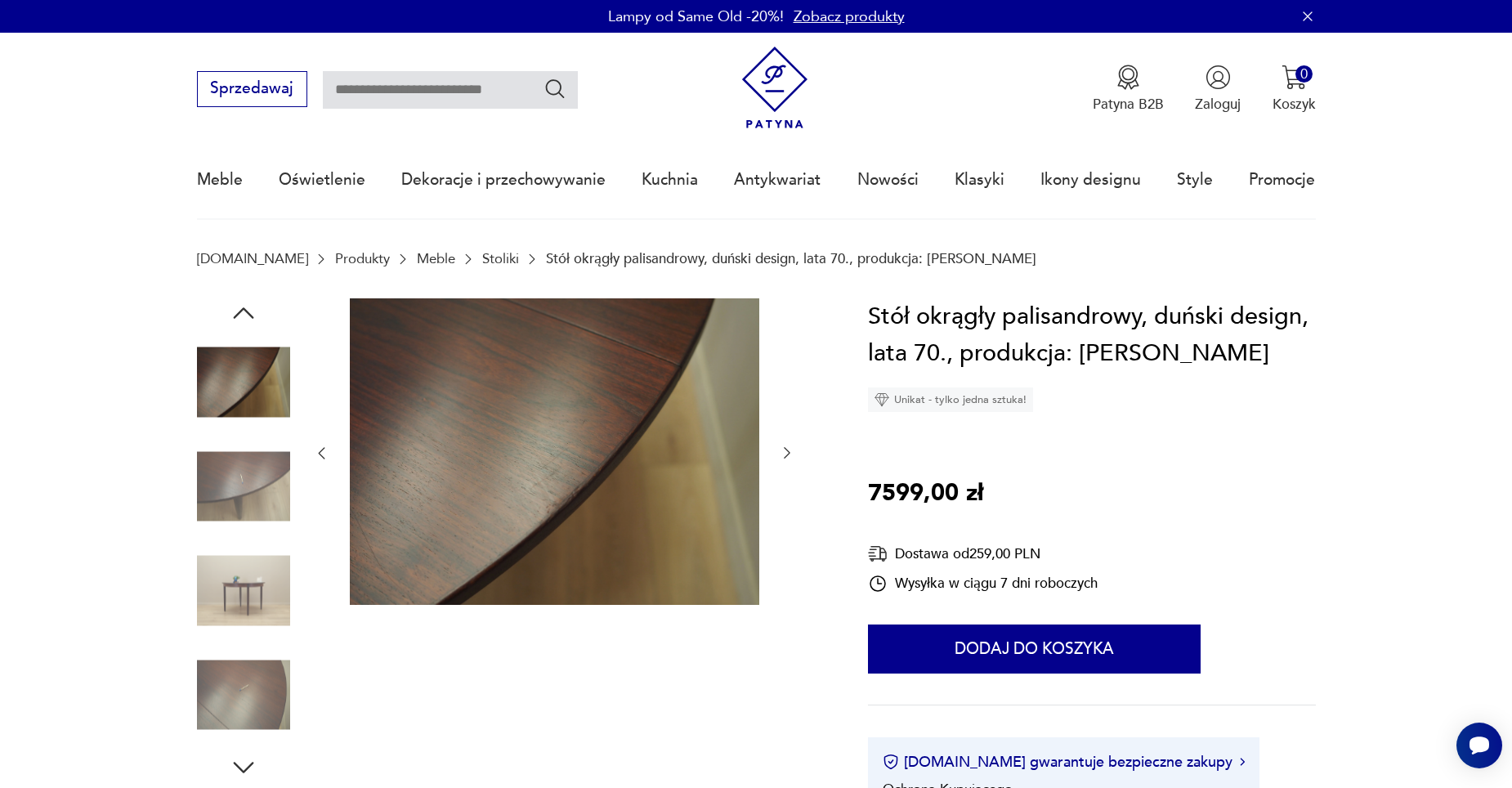
click at [788, 458] on icon "button" at bounding box center [788, 453] width 17 height 17
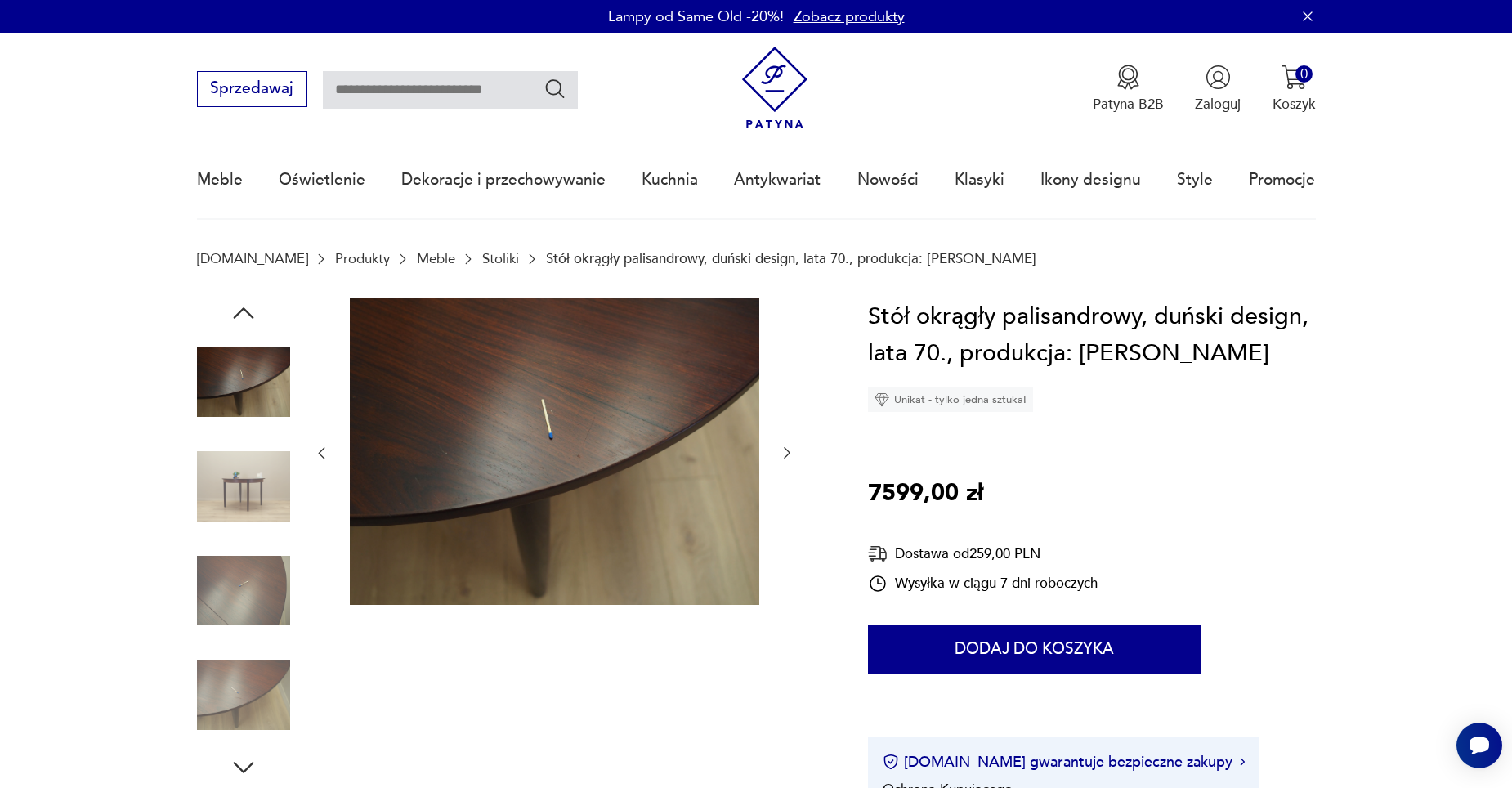
click at [273, 480] on img at bounding box center [243, 487] width 93 height 93
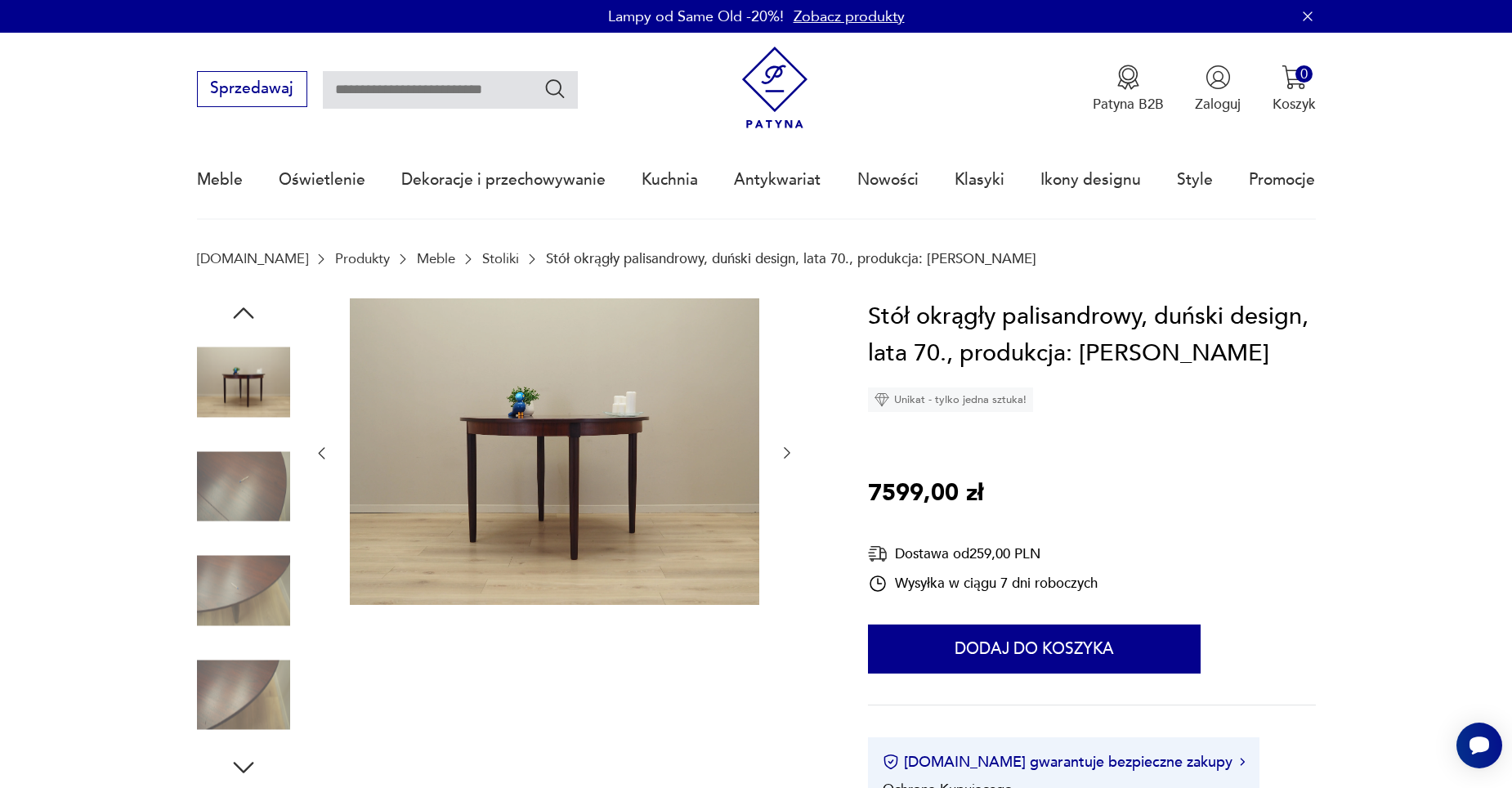
click at [319, 447] on icon "button" at bounding box center [321, 453] width 17 height 17
click at [319, 446] on icon "button" at bounding box center [321, 453] width 17 height 17
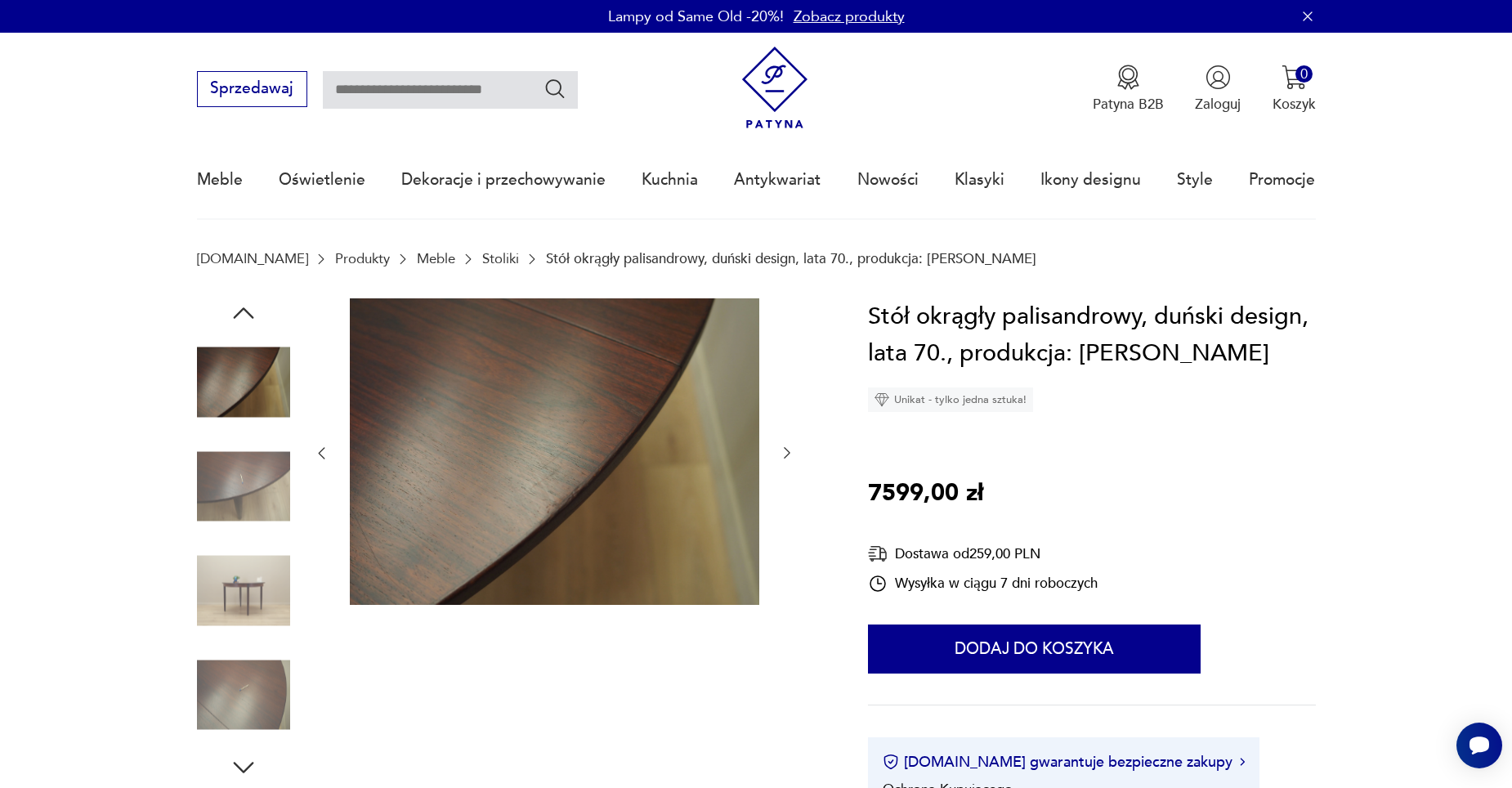
click at [319, 446] on icon "button" at bounding box center [321, 453] width 17 height 17
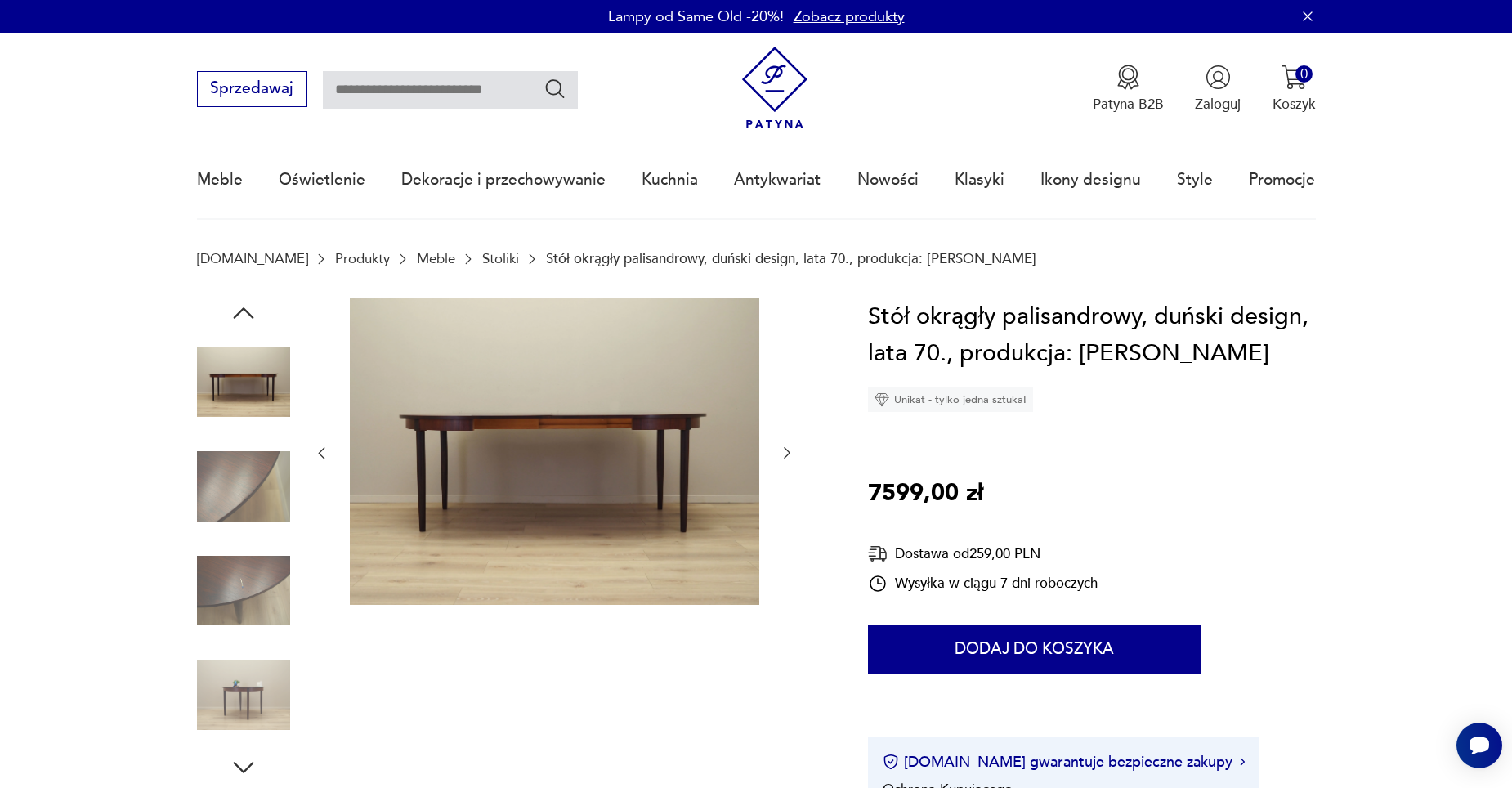
click at [319, 446] on icon "button" at bounding box center [321, 453] width 17 height 17
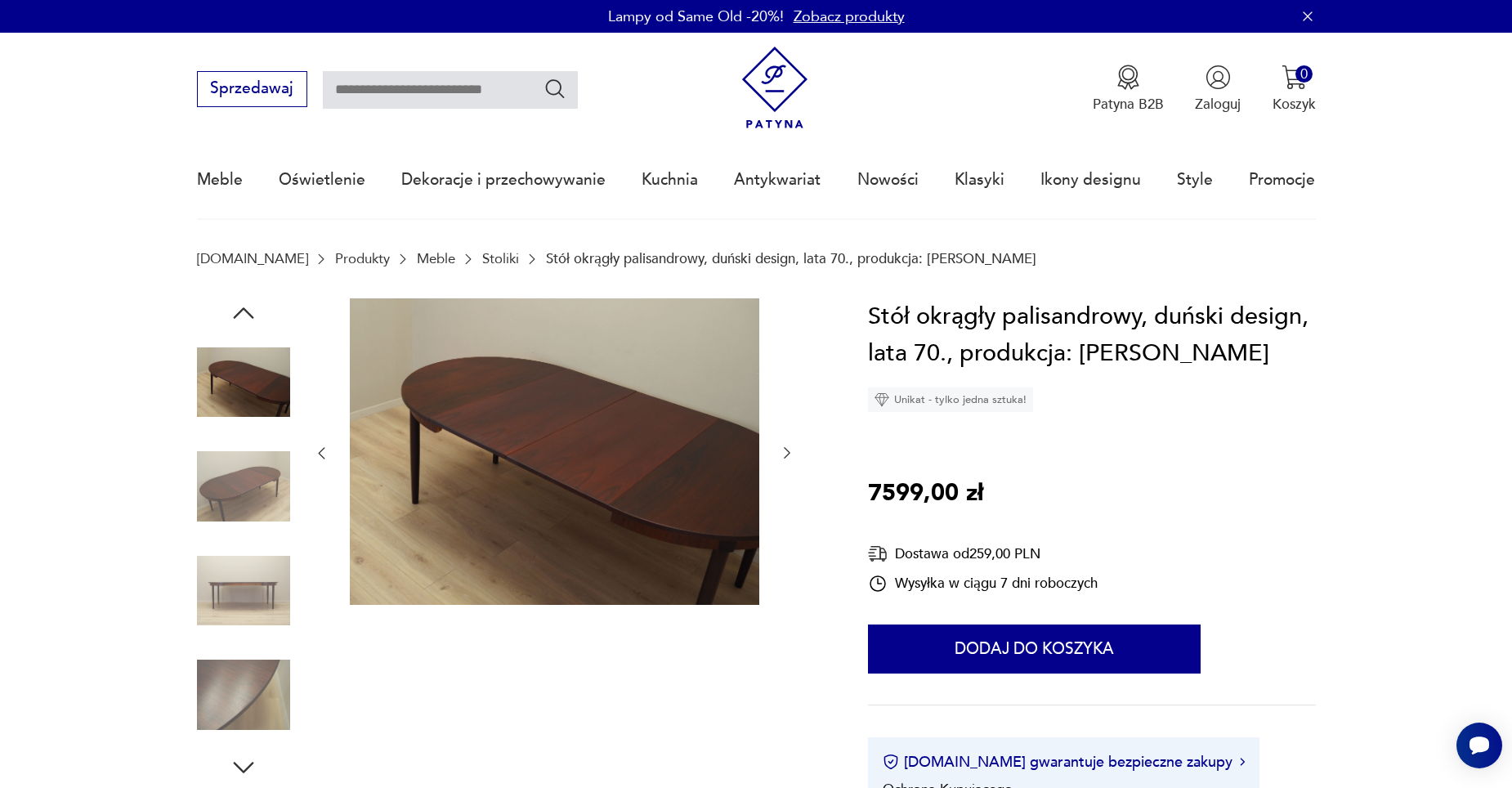
click at [319, 446] on icon "button" at bounding box center [321, 453] width 17 height 17
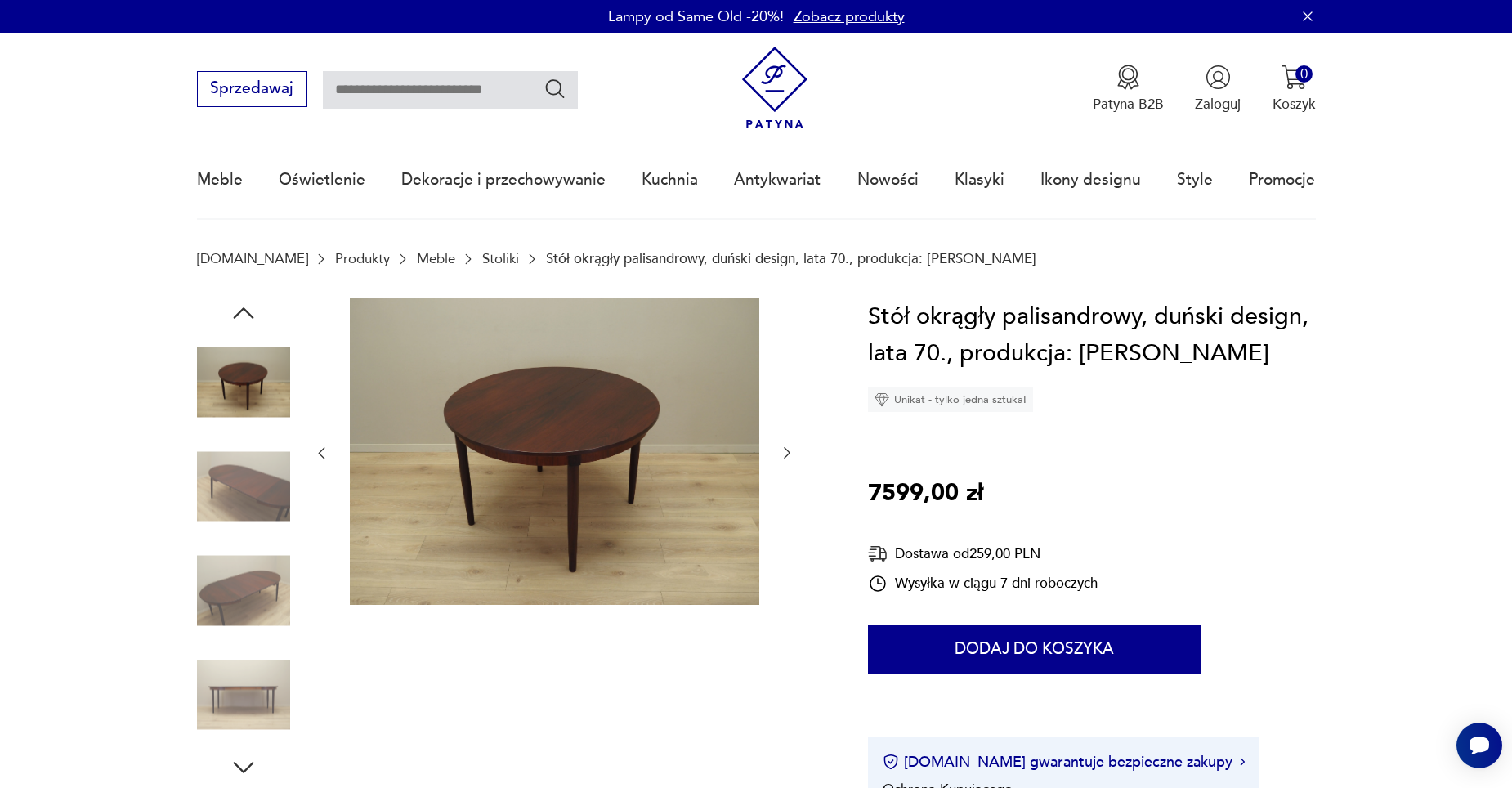
click at [312, 450] on div at bounding box center [509, 540] width 624 height 484
click at [315, 452] on icon "button" at bounding box center [321, 453] width 17 height 17
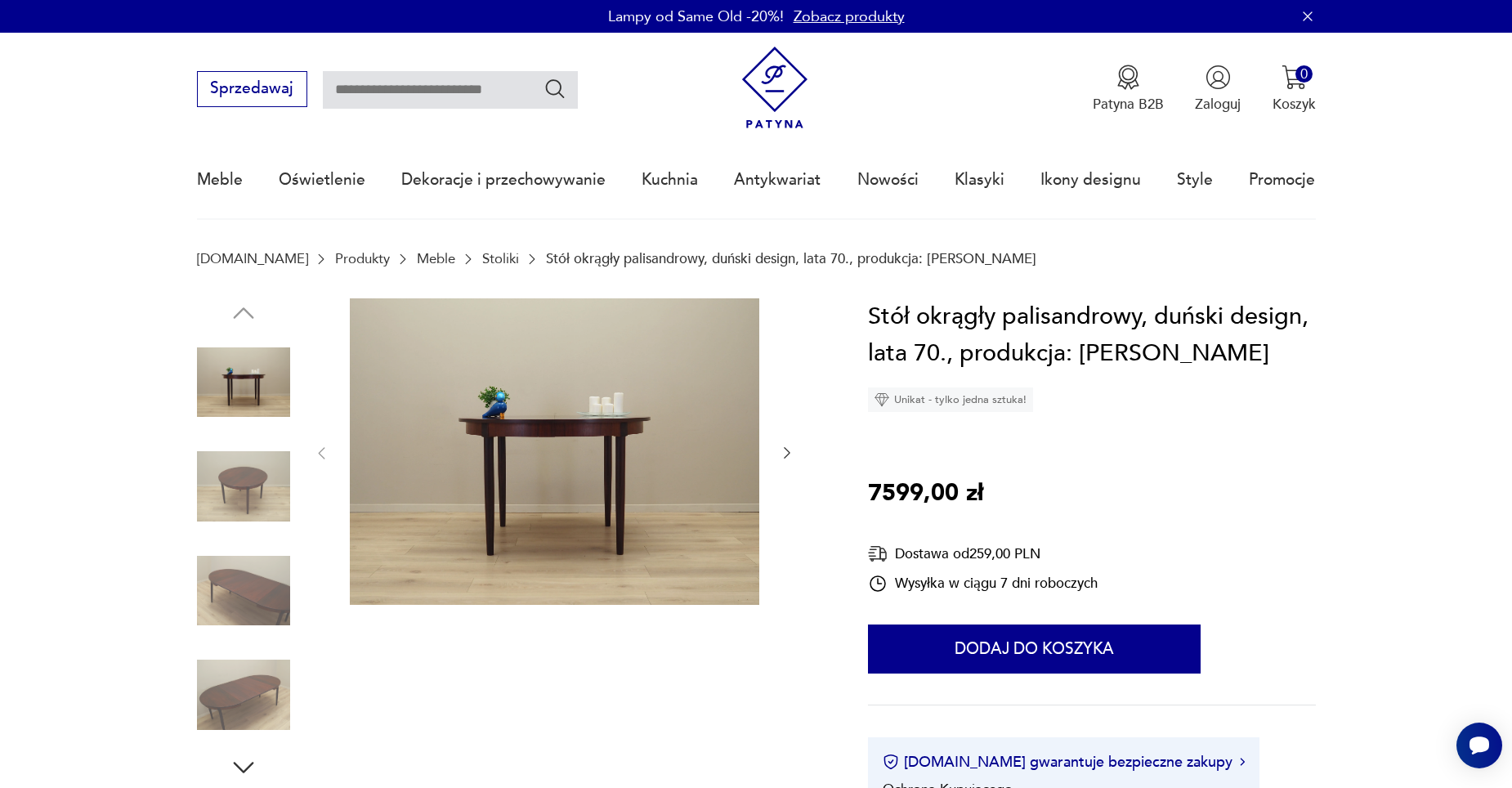
click at [262, 385] on img at bounding box center [243, 383] width 93 height 93
